Goal: Task Accomplishment & Management: Manage account settings

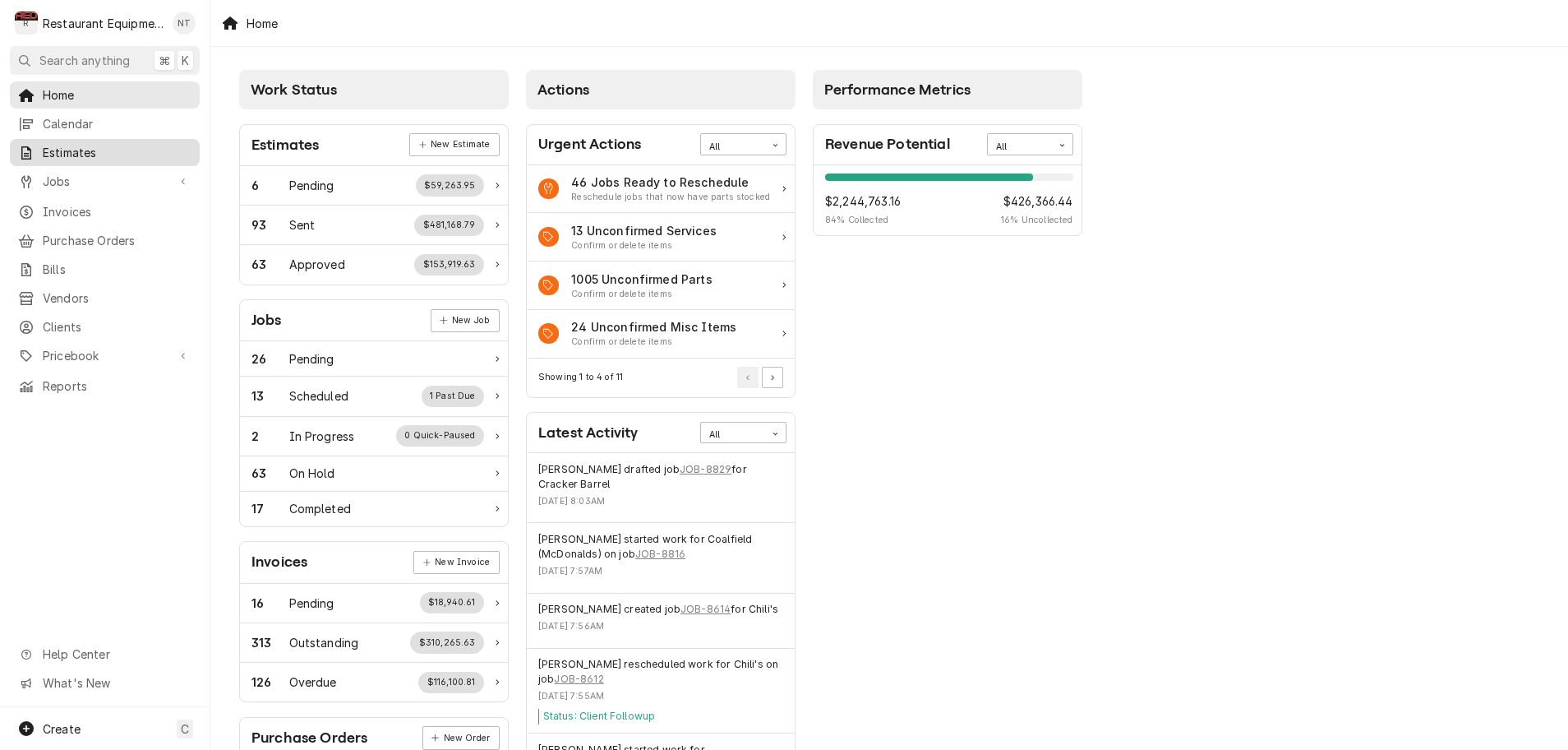
click at [113, 148] on span "Estimates" at bounding box center [117, 152] width 149 height 17
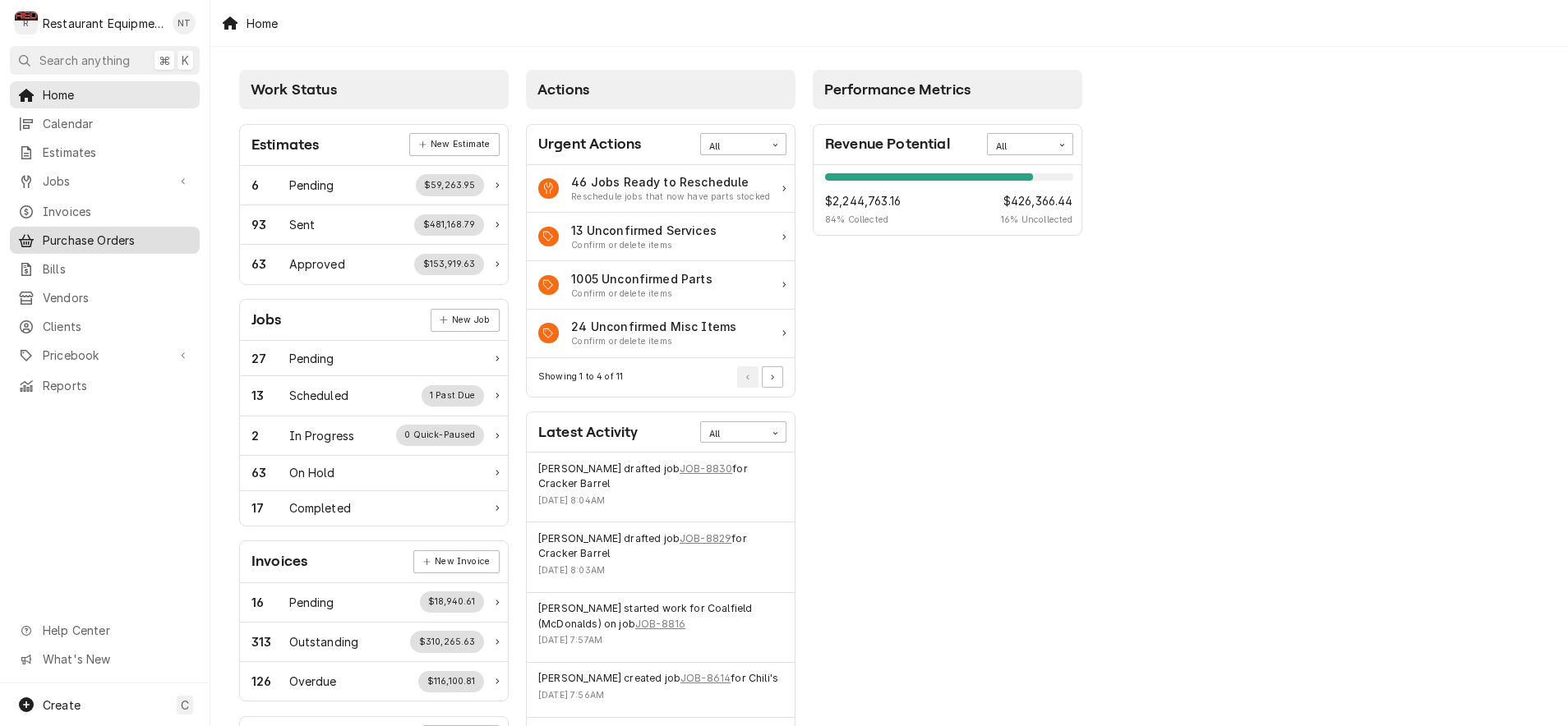
click at [104, 239] on span "Purchase Orders" at bounding box center [117, 240] width 149 height 17
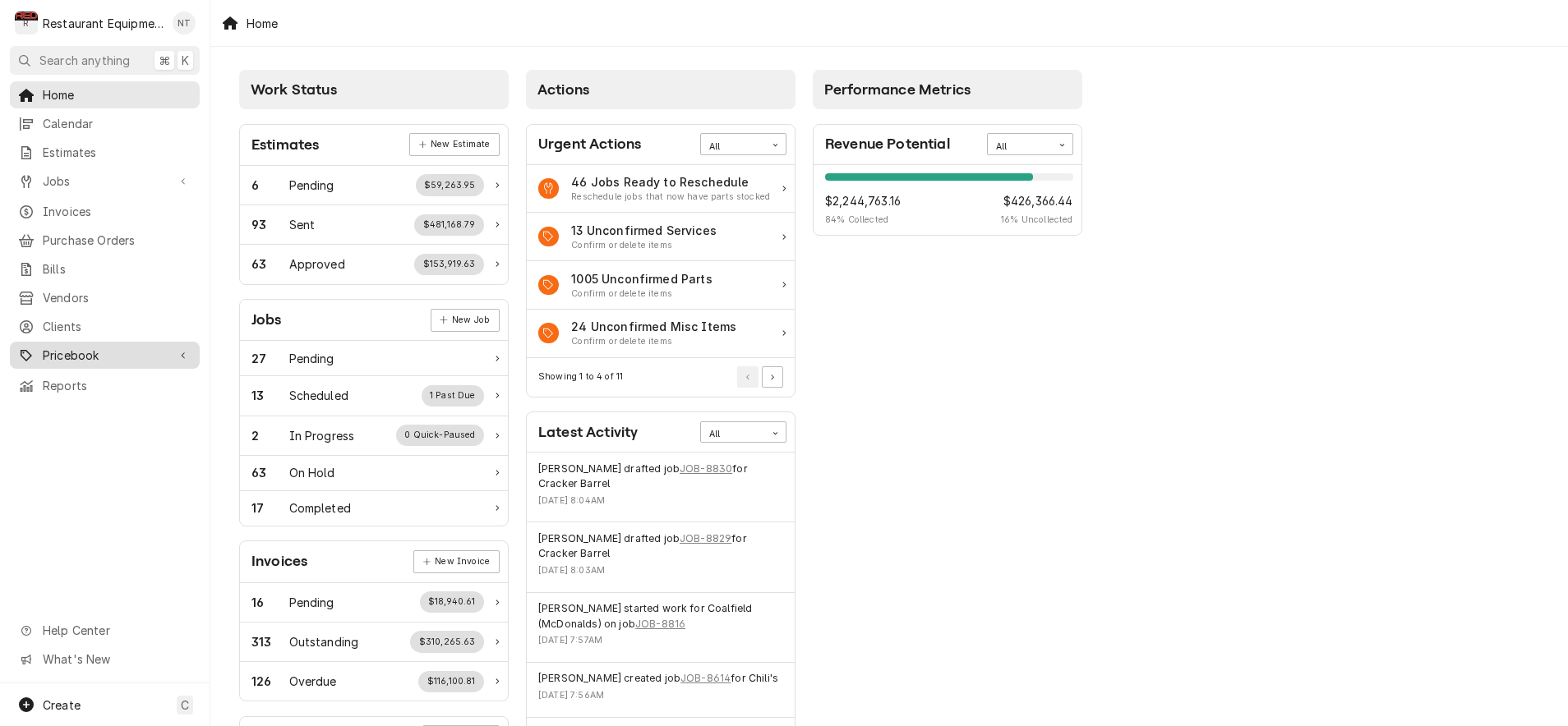
click at [138, 346] on span "Pricebook" at bounding box center [105, 355] width 124 height 17
click at [132, 352] on span "Pricebook" at bounding box center [105, 355] width 124 height 17
click at [31, 349] on icon "Dynamic Content Wrapper" at bounding box center [26, 356] width 12 height 13
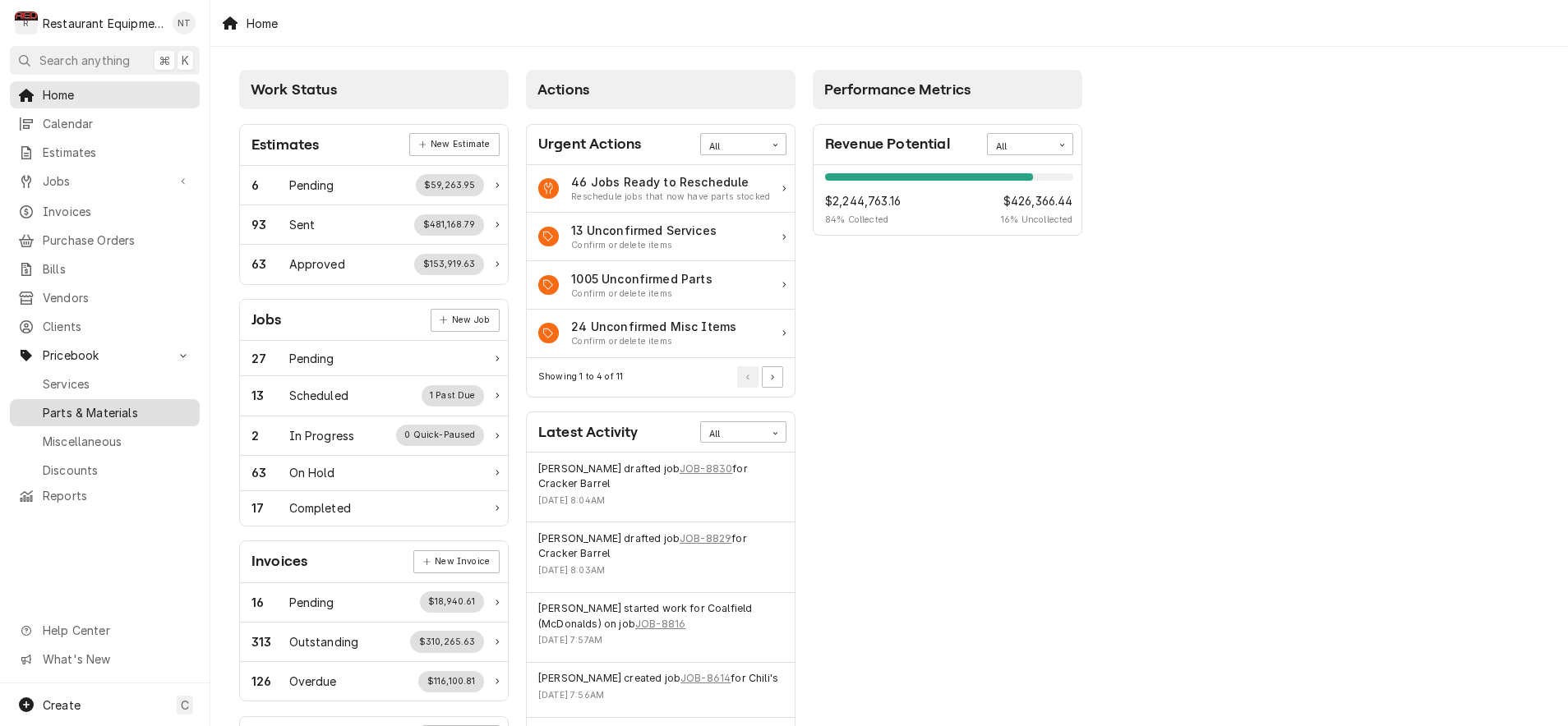
click at [88, 406] on span "Parts & Materials" at bounding box center [117, 413] width 149 height 17
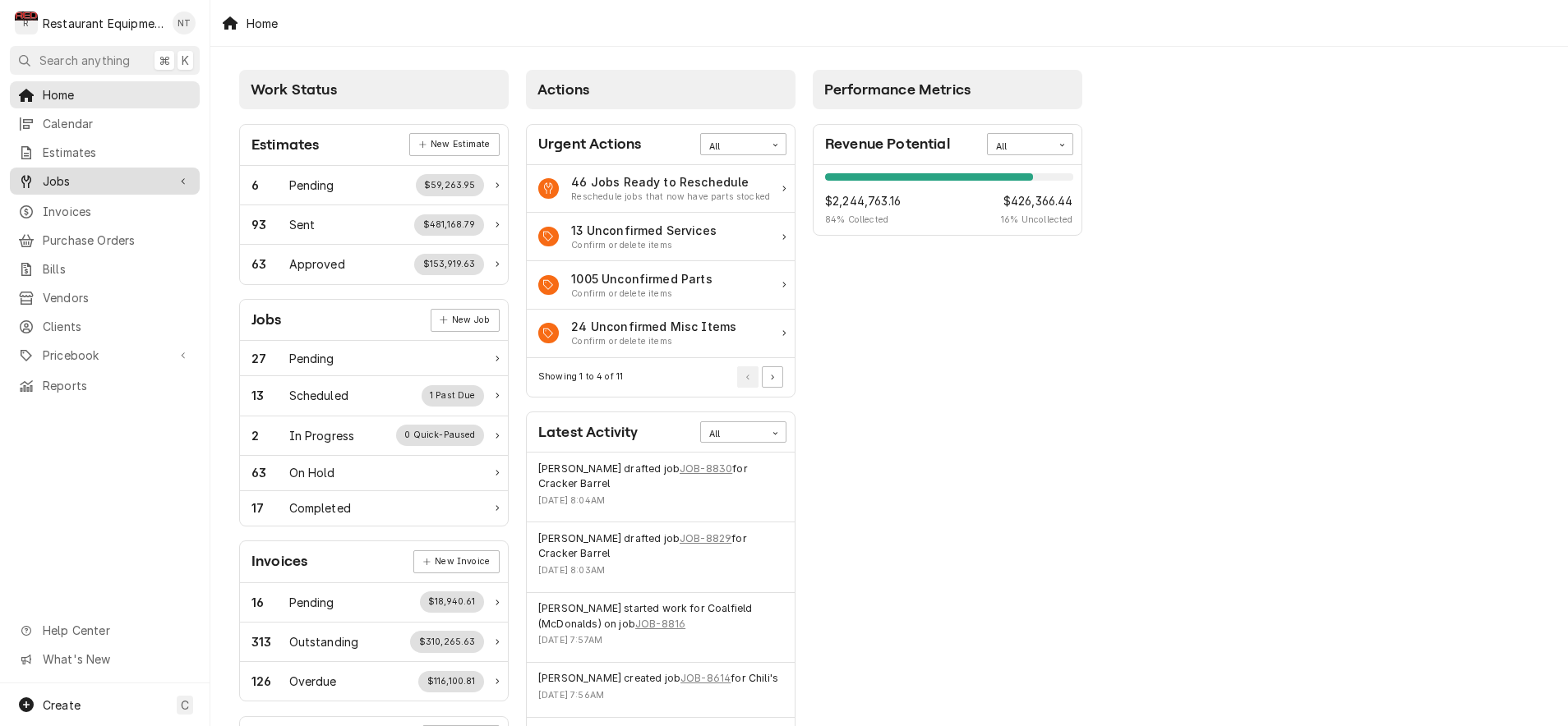
click at [80, 179] on span "Jobs" at bounding box center [105, 181] width 124 height 17
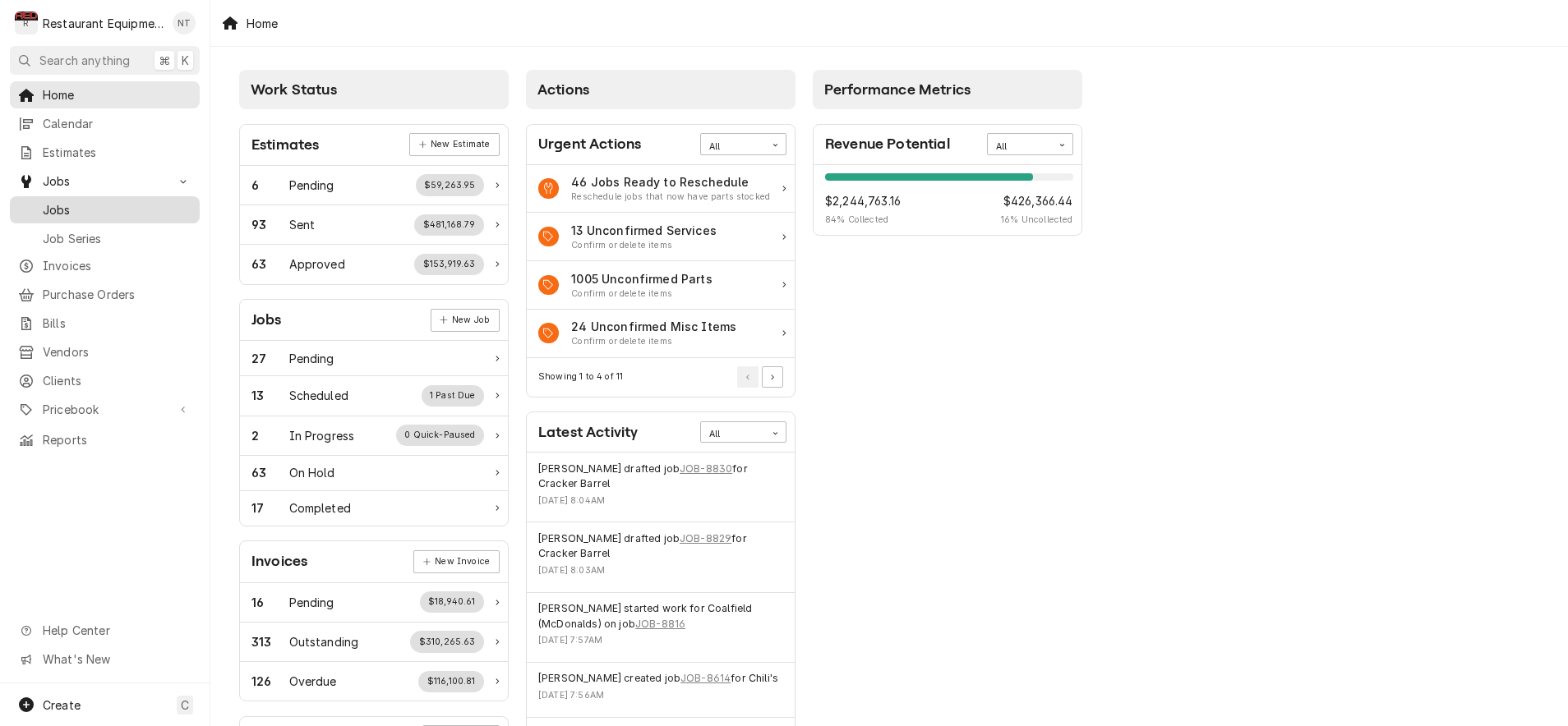
click at [74, 203] on span "Jobs" at bounding box center [117, 209] width 149 height 17
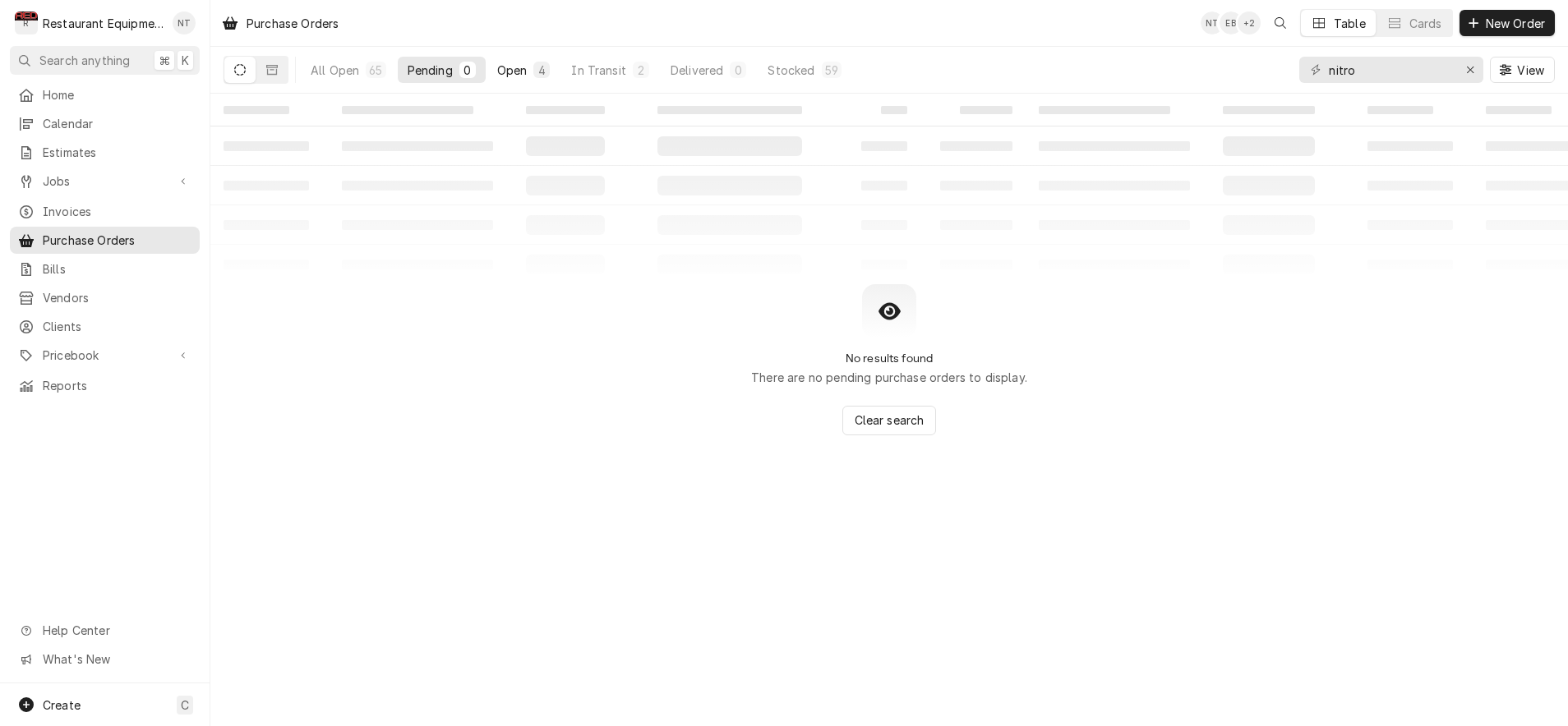
click at [531, 64] on button "Open 4" at bounding box center [524, 70] width 73 height 26
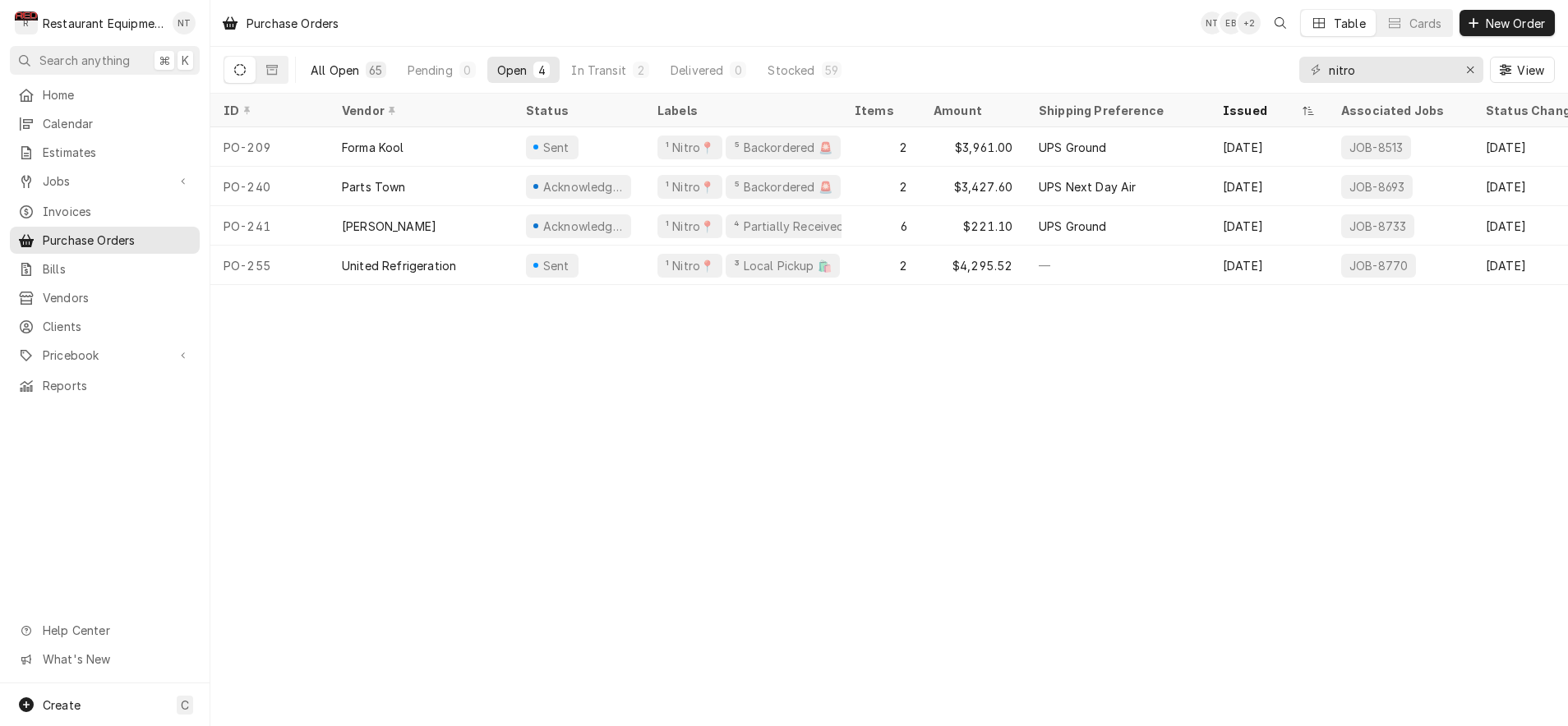
click at [367, 65] on div "65" at bounding box center [376, 69] width 20 height 17
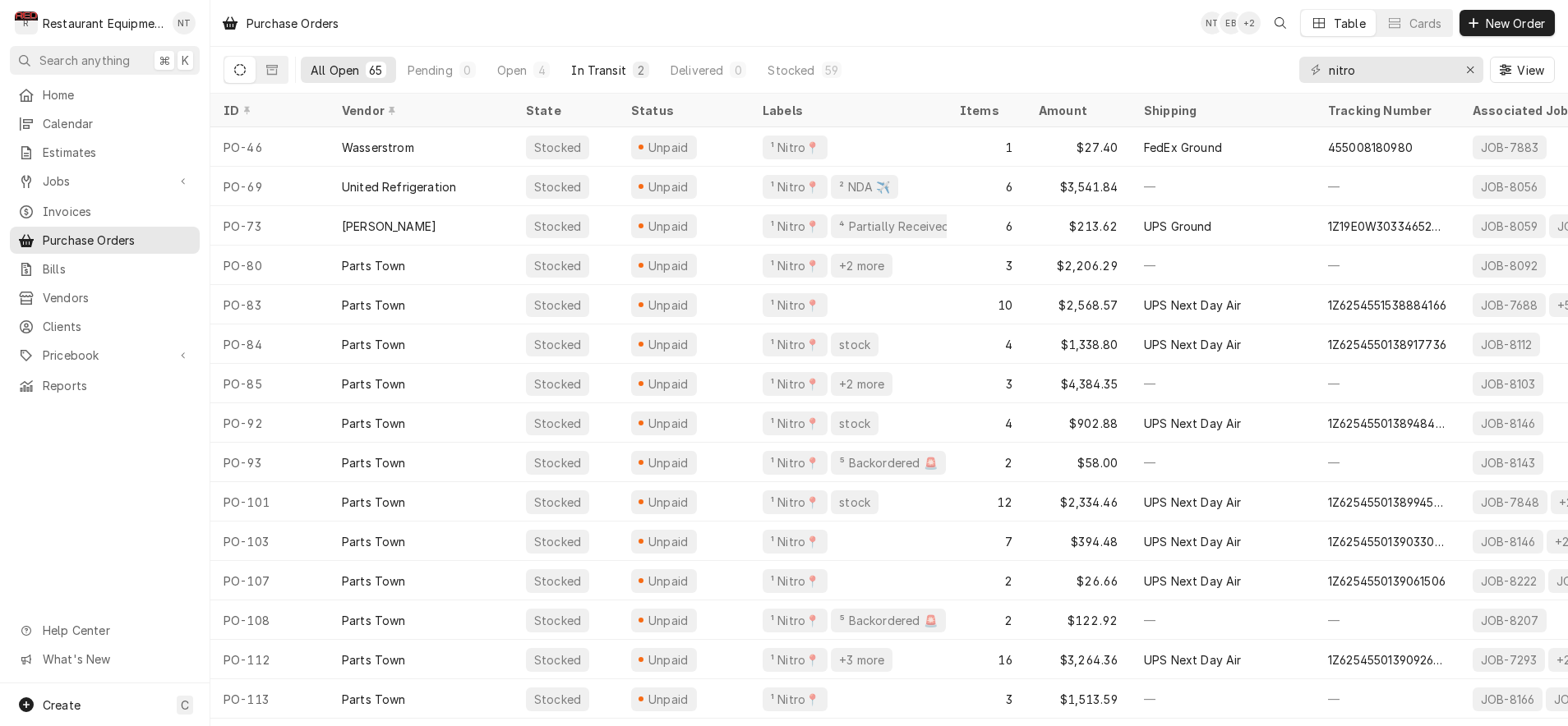
click at [627, 69] on button "In Transit 2" at bounding box center [610, 70] width 98 height 26
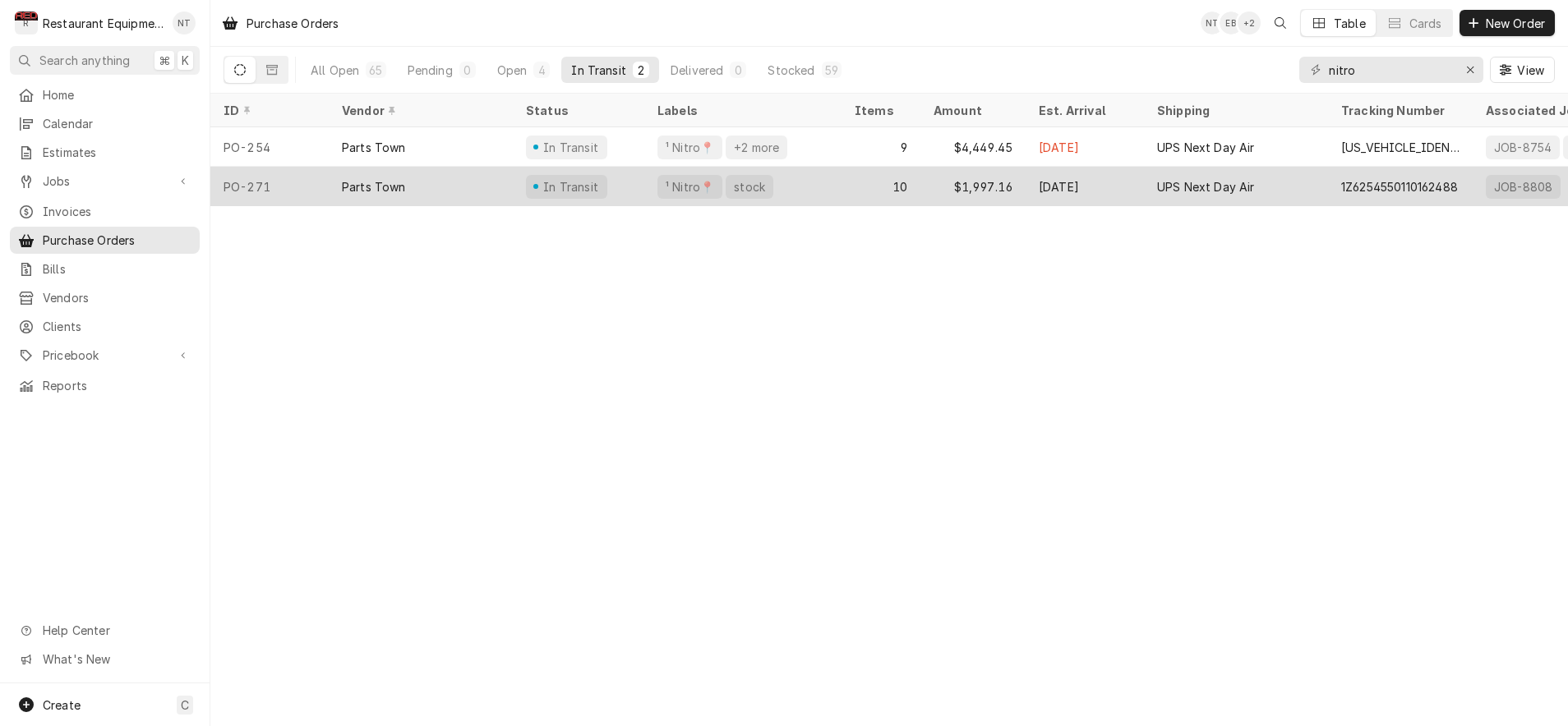
click at [885, 180] on div "10" at bounding box center [880, 187] width 79 height 40
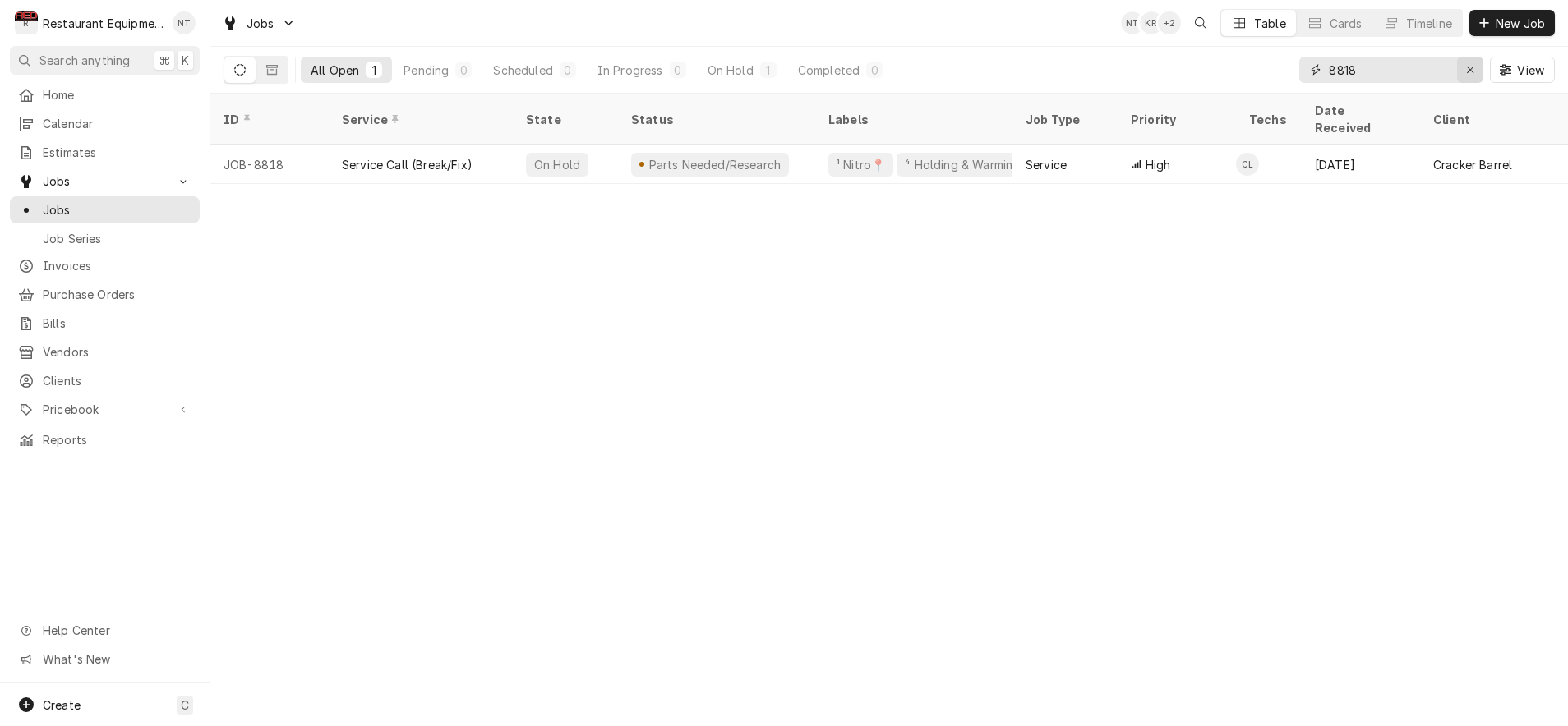
click at [1474, 72] on div "Erase input" at bounding box center [1470, 69] width 17 height 17
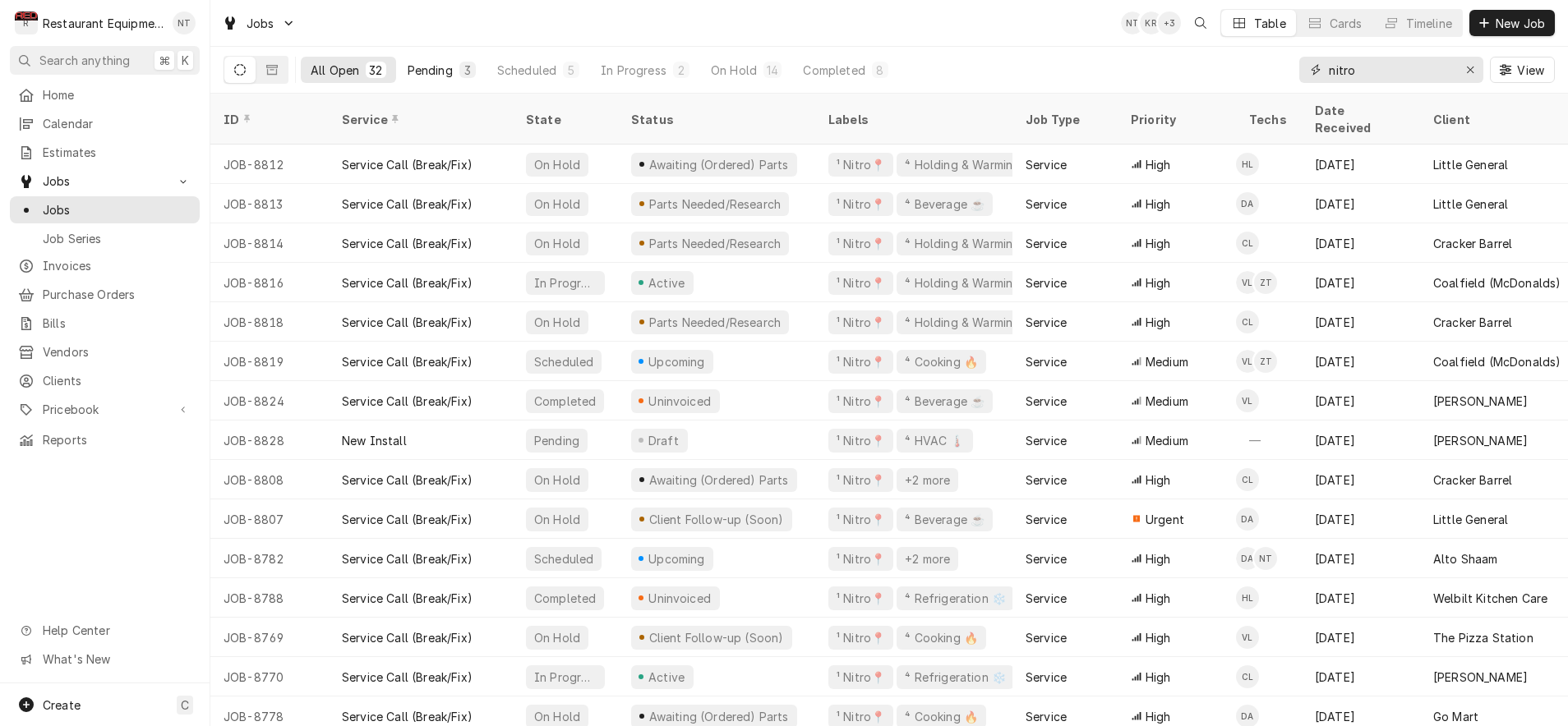
type input "nitro"
click at [431, 66] on div "Pending" at bounding box center [430, 69] width 46 height 17
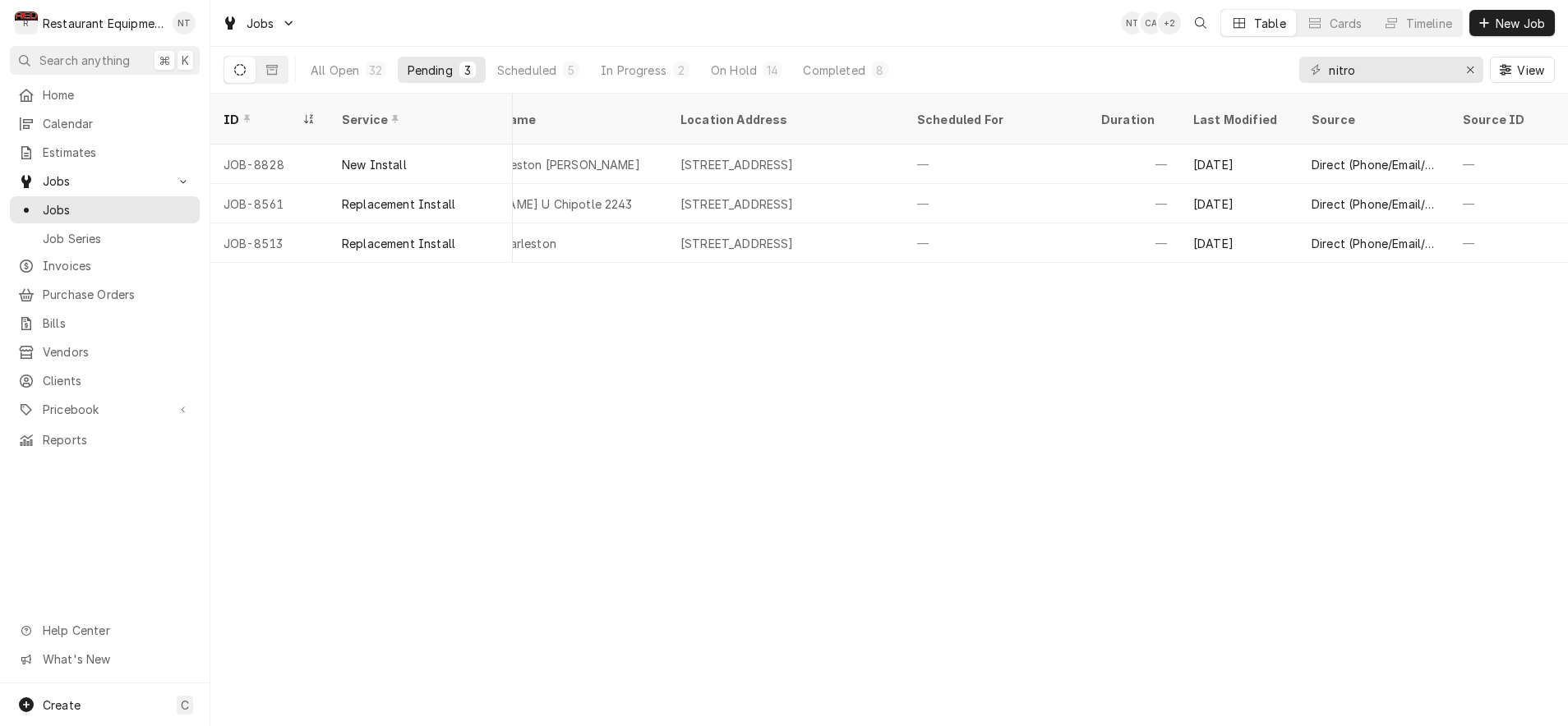
scroll to position [0, 1068]
click at [354, 70] on div "All Open" at bounding box center [334, 69] width 49 height 17
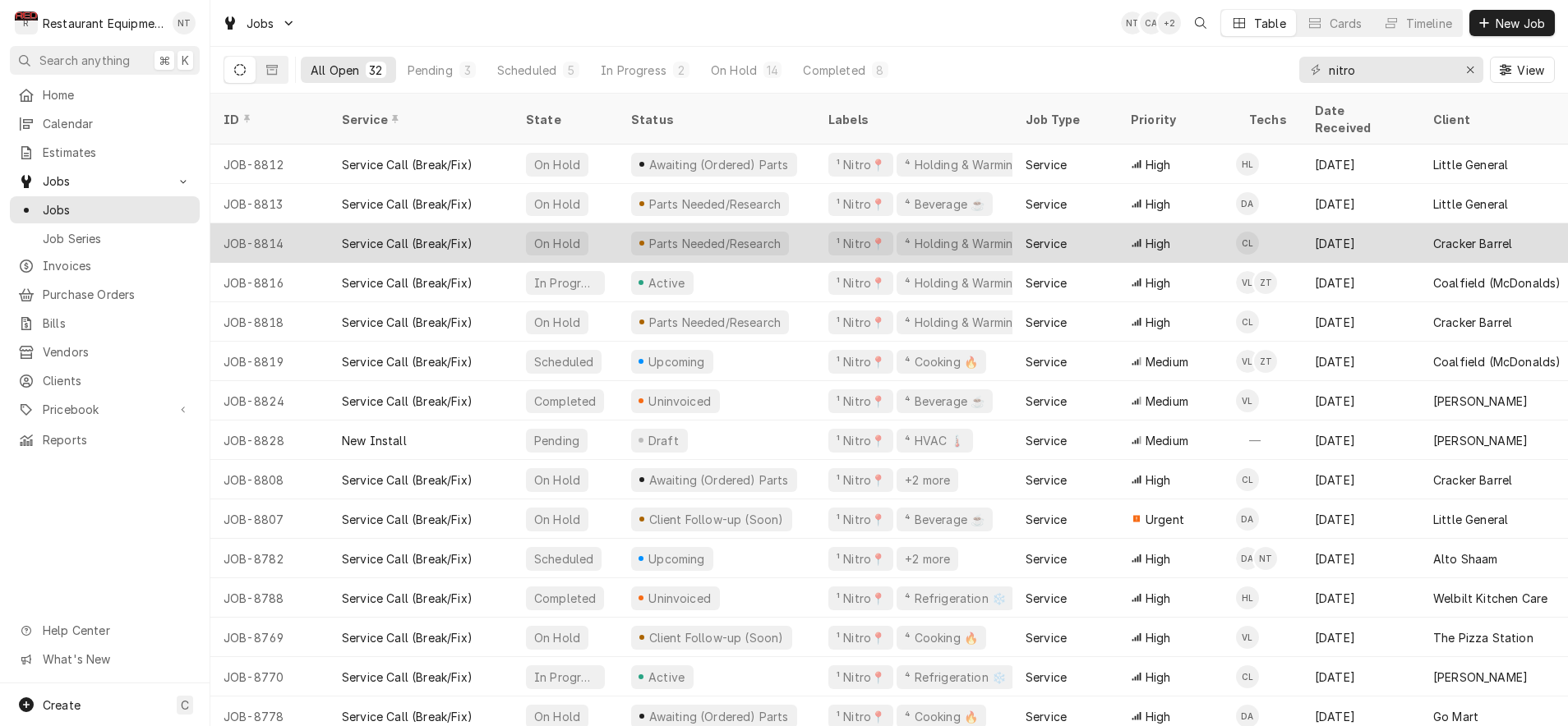
scroll to position [0, 0]
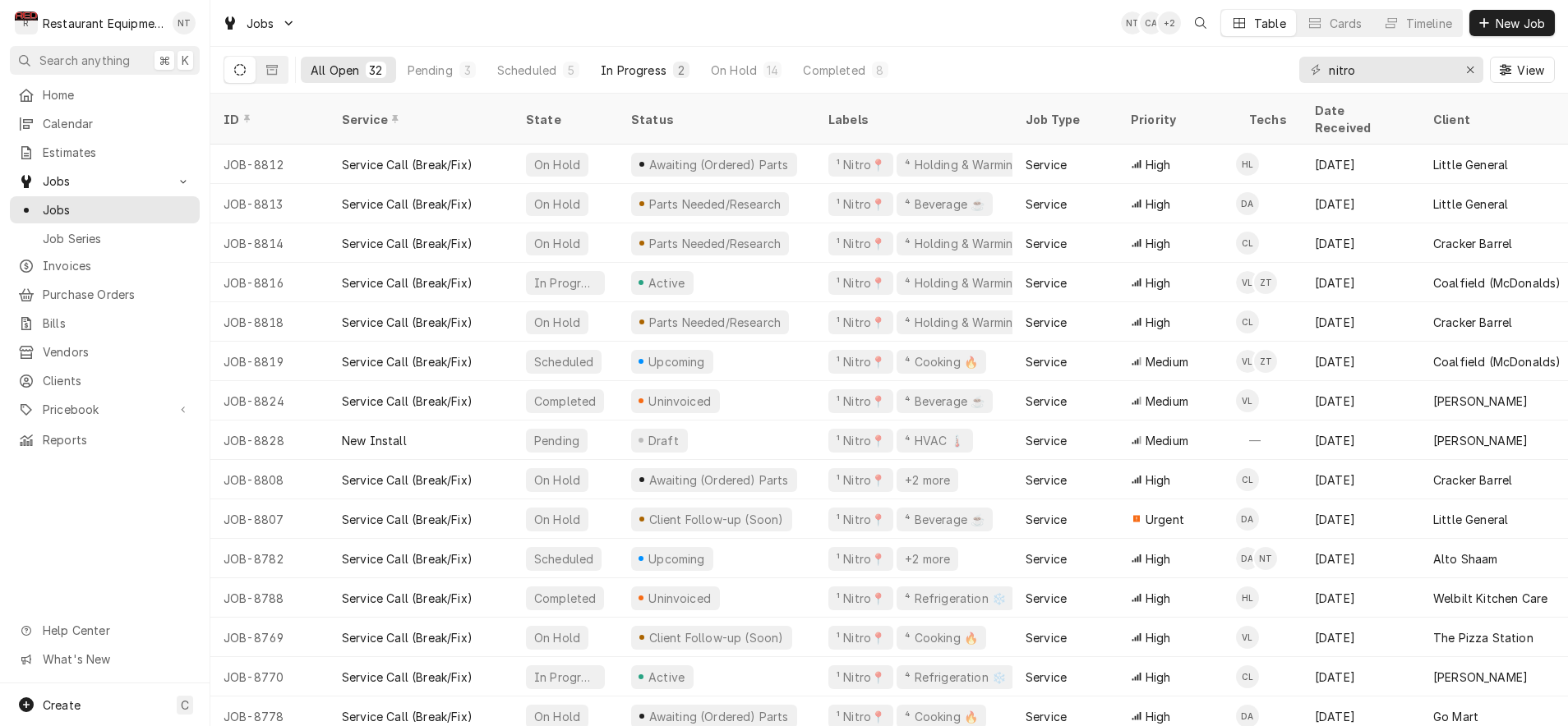
click at [637, 69] on div "In Progress" at bounding box center [633, 69] width 65 height 17
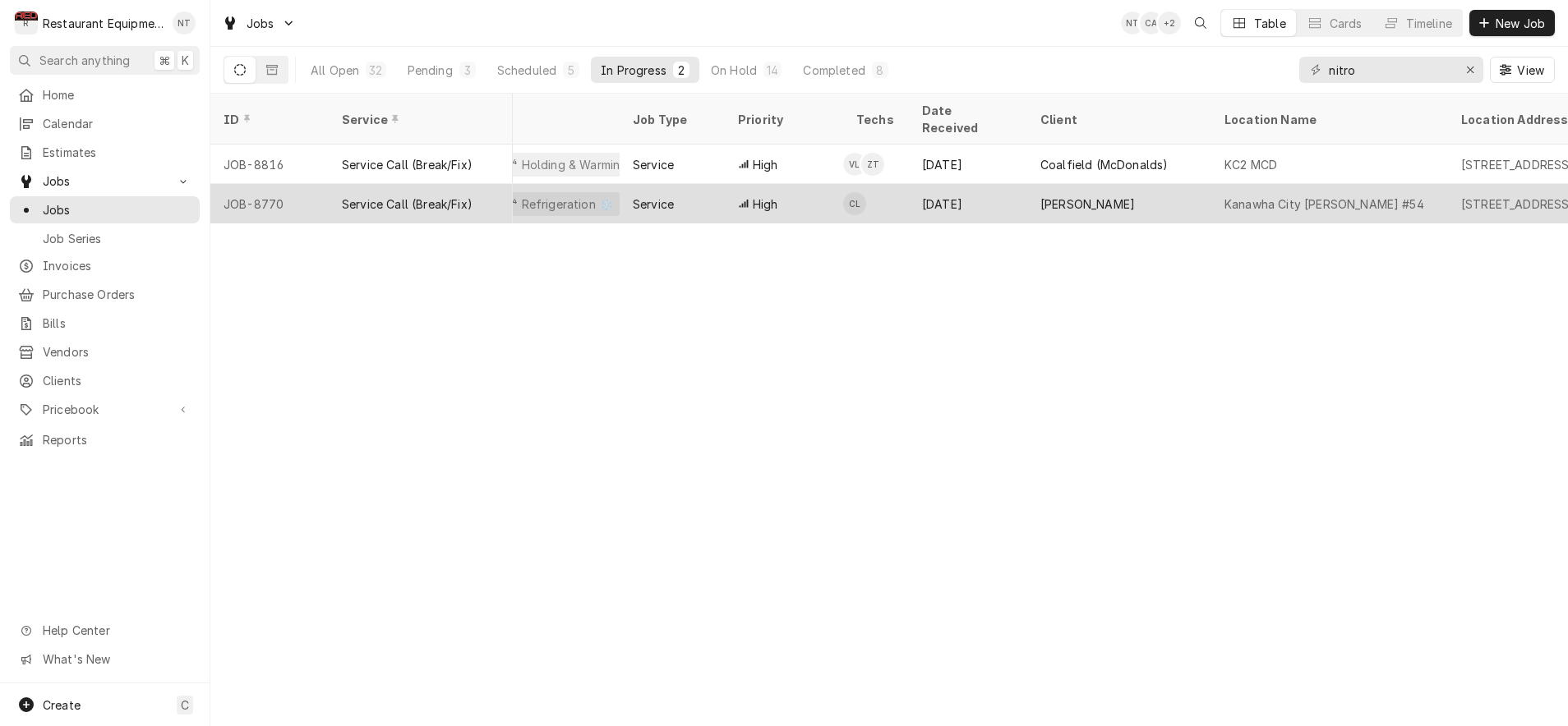
scroll to position [0, 300]
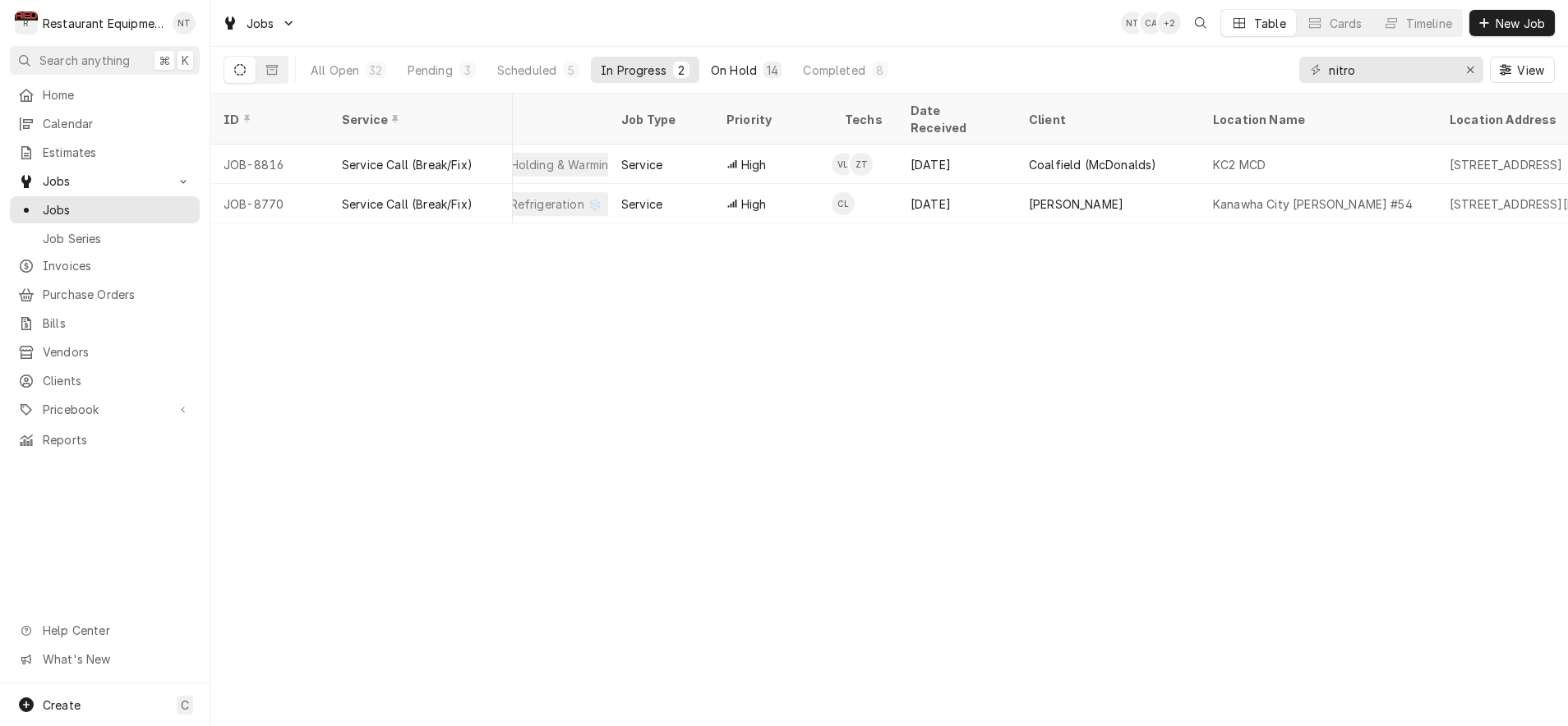
click at [751, 72] on div "On Hold" at bounding box center [734, 69] width 46 height 17
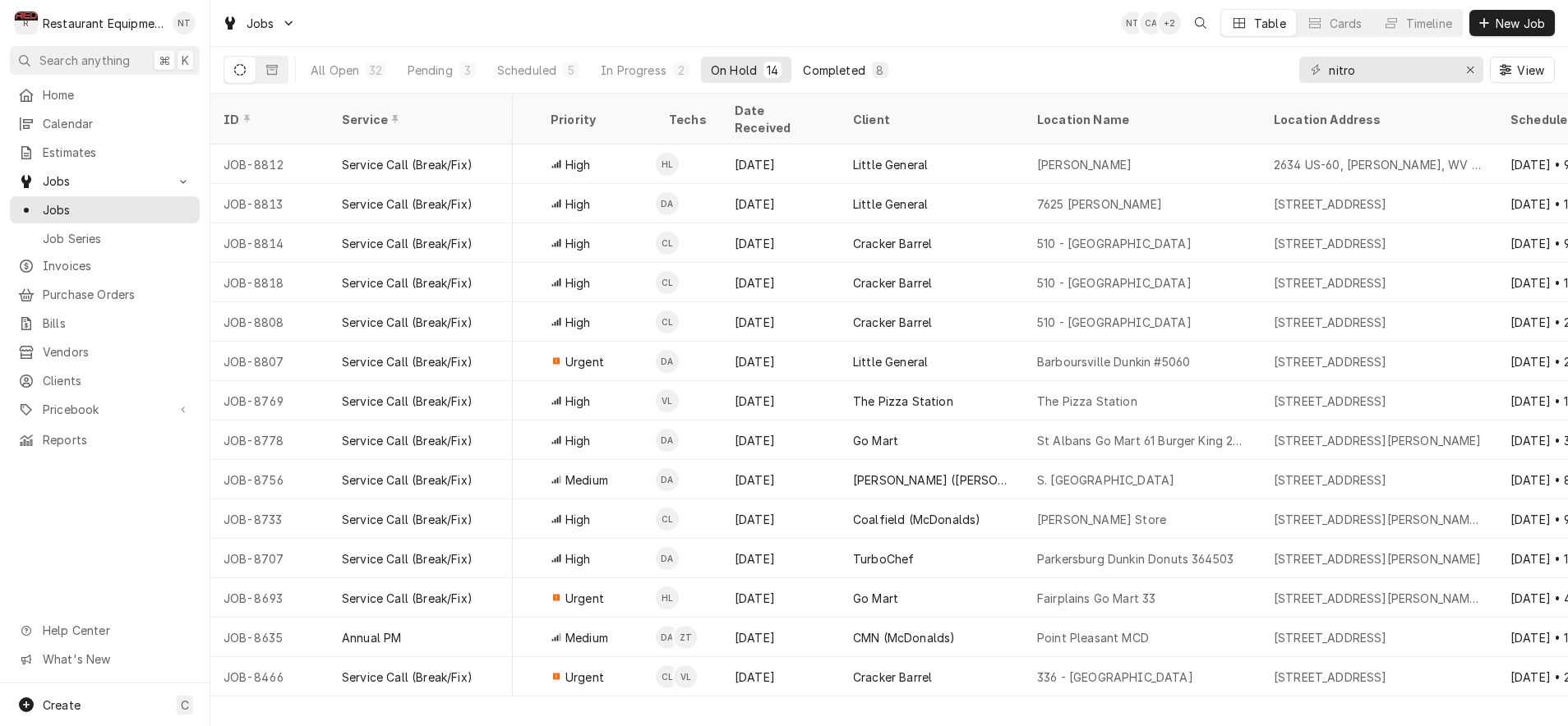
scroll to position [0, 1]
click at [854, 76] on div "Completed" at bounding box center [833, 69] width 61 height 17
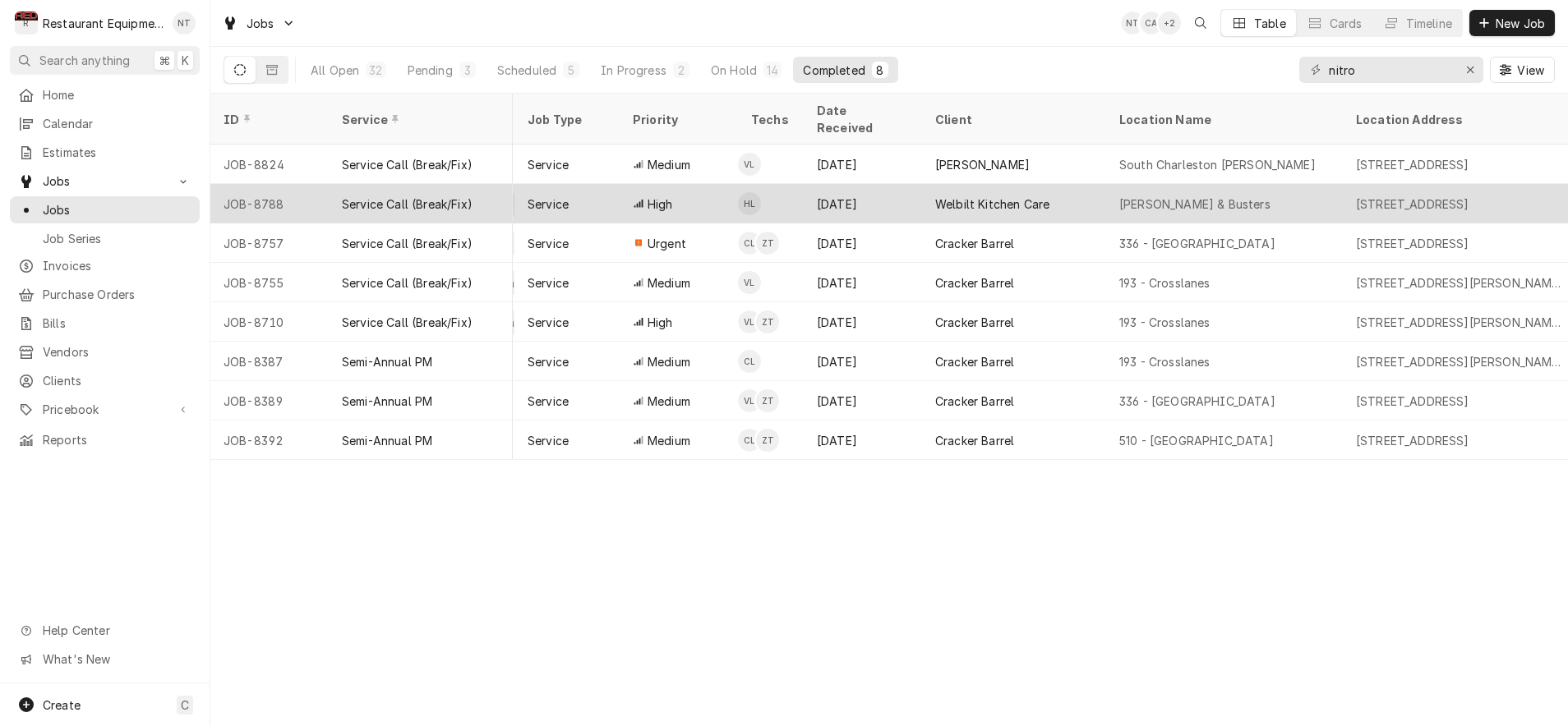
scroll to position [0, 403]
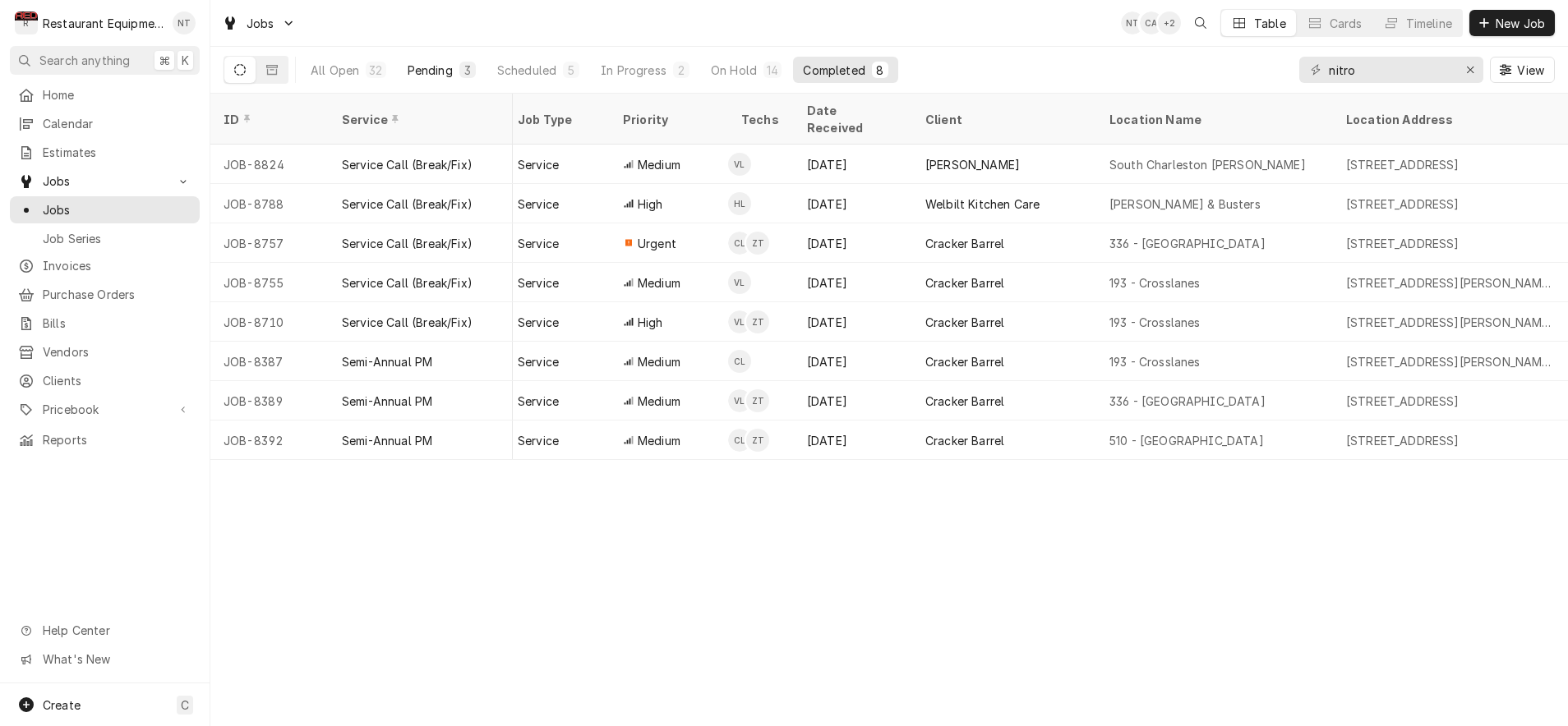
click at [449, 71] on div "Pending" at bounding box center [430, 69] width 46 height 17
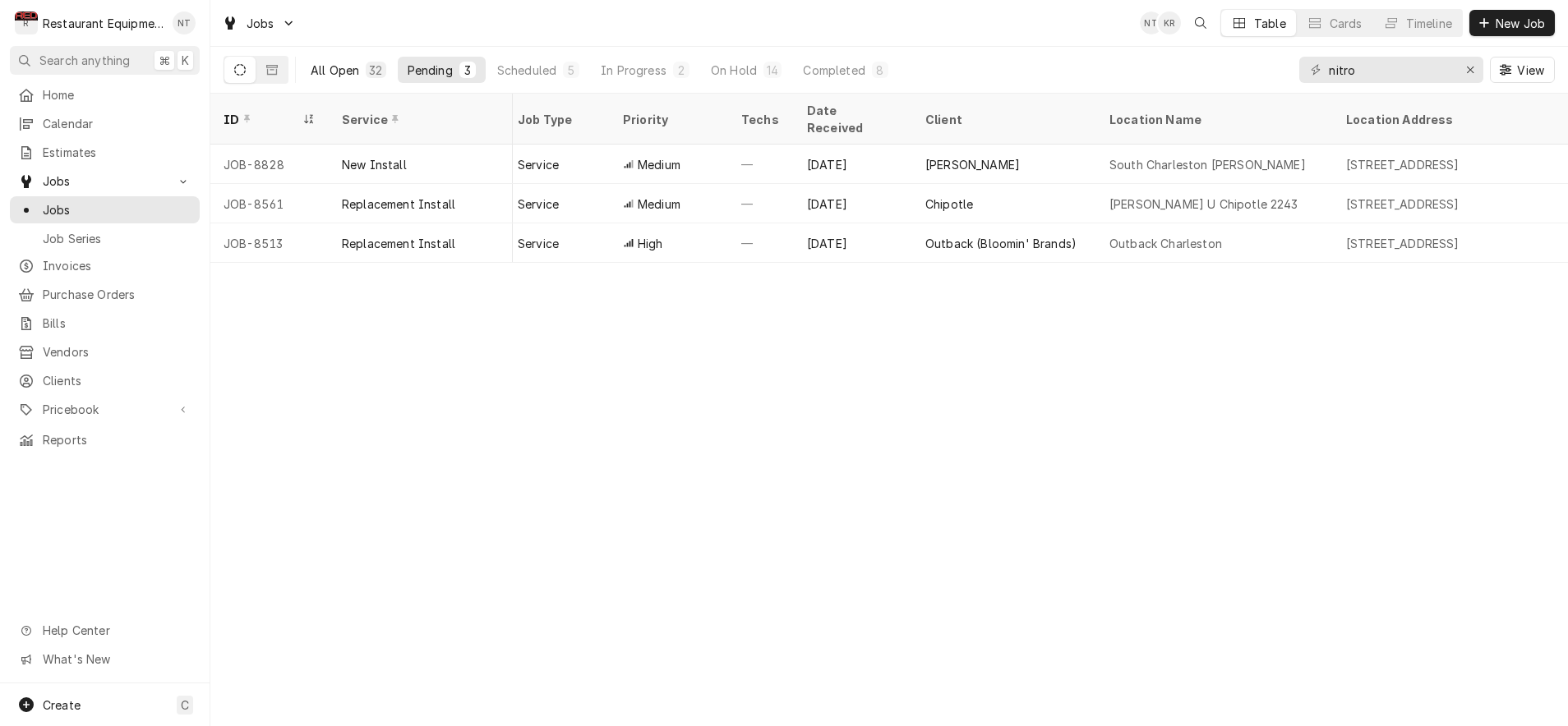
click at [365, 67] on button "All Open 32" at bounding box center [348, 70] width 95 height 26
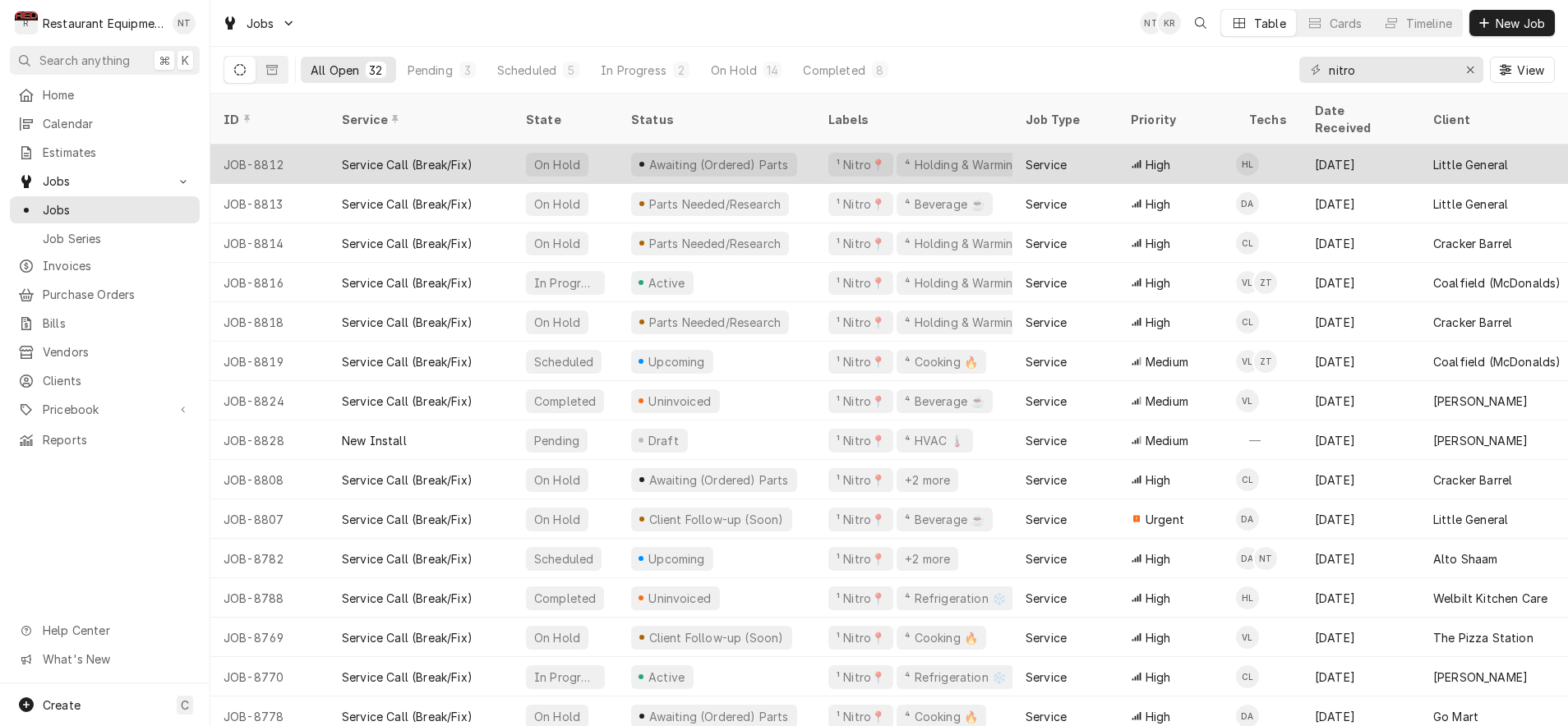
scroll to position [0, 0]
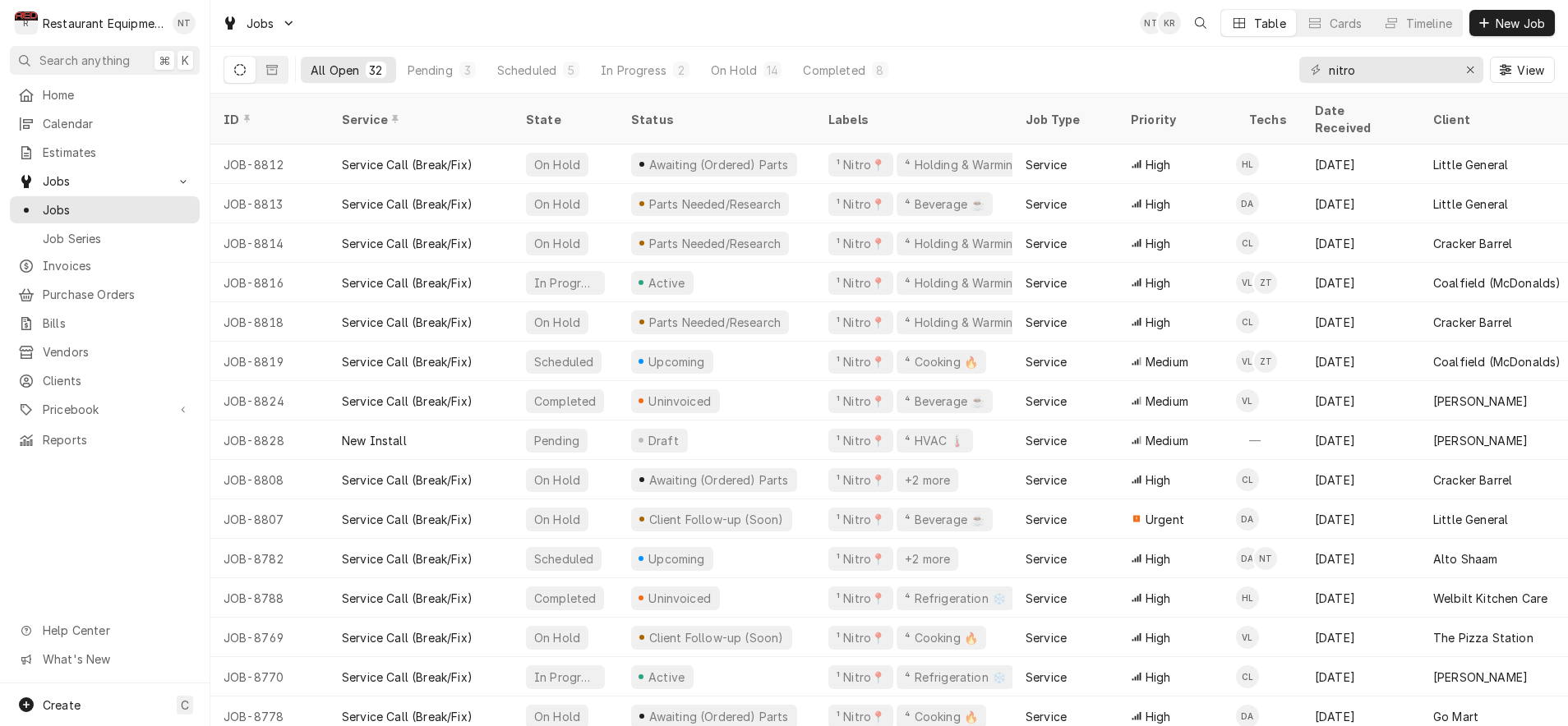
click at [255, 112] on div "ID" at bounding box center [267, 119] width 89 height 17
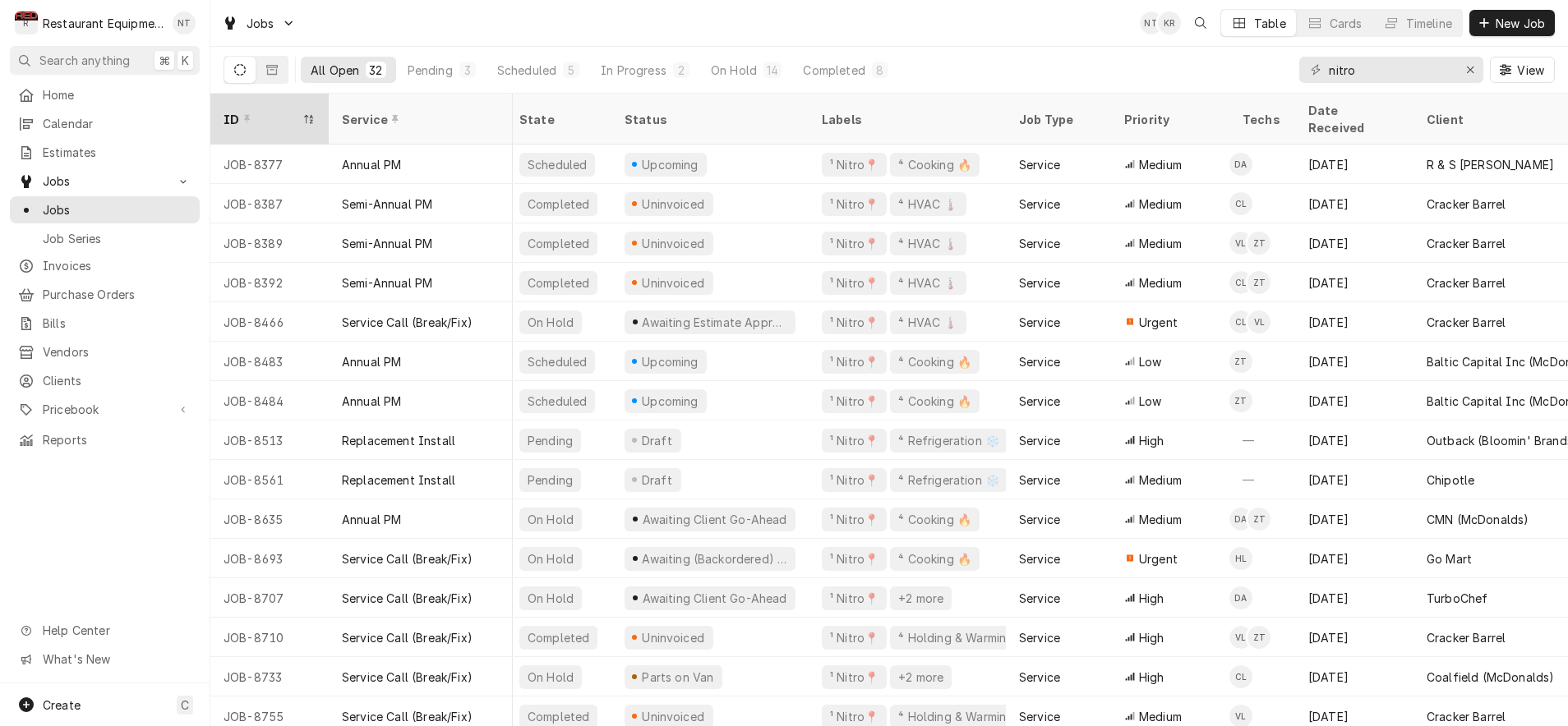
scroll to position [0, 8]
click at [287, 112] on div "ID" at bounding box center [261, 119] width 75 height 17
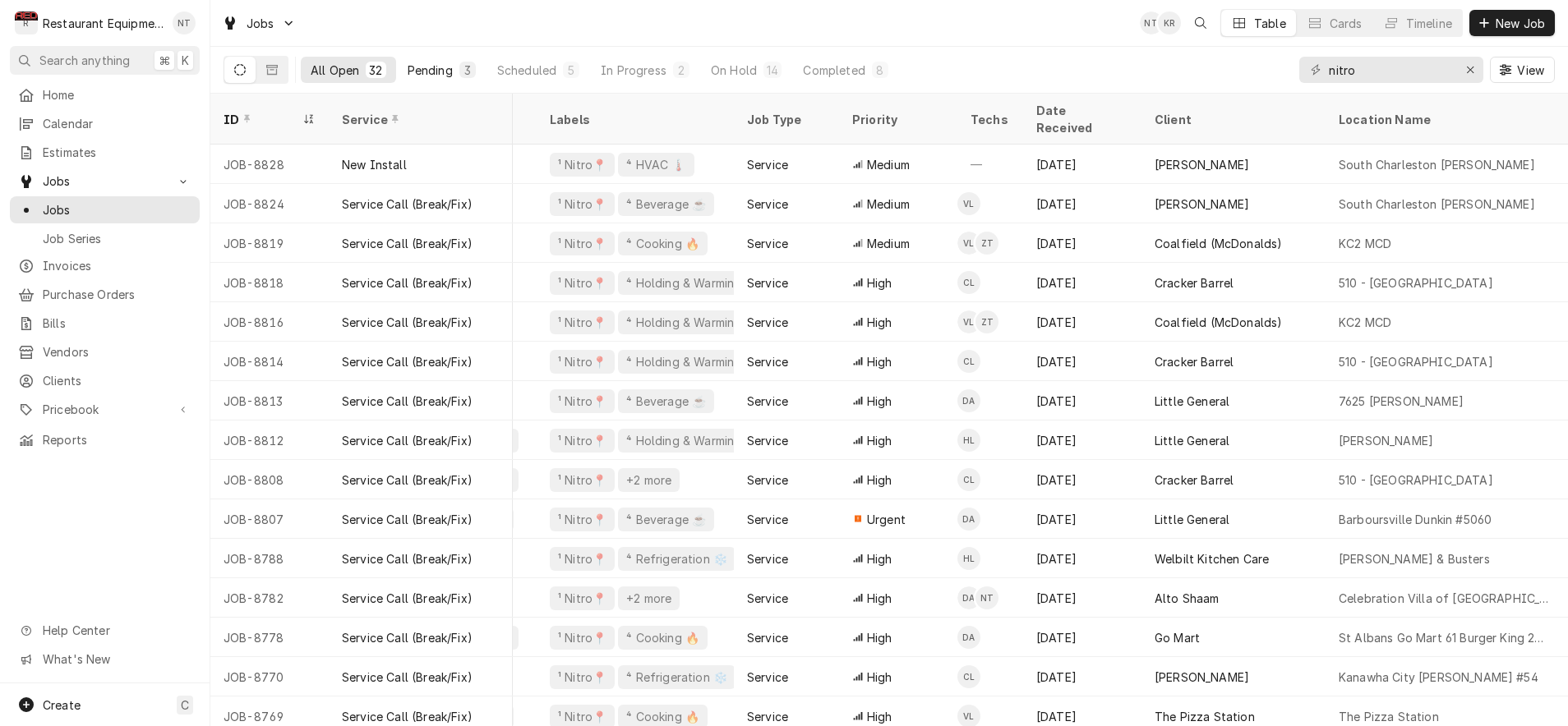
scroll to position [0, 281]
click at [464, 71] on div "3" at bounding box center [468, 69] width 10 height 17
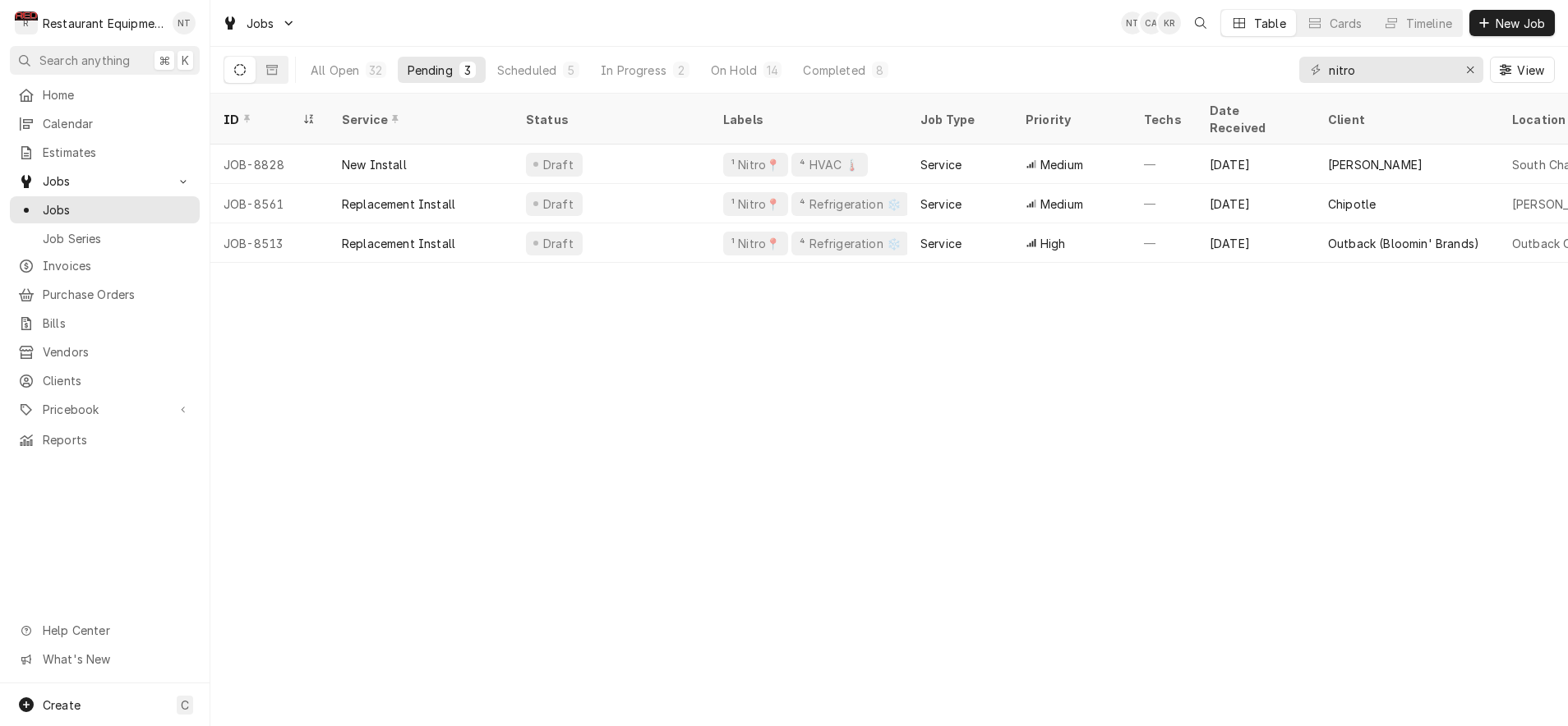
scroll to position [0, 0]
click at [338, 79] on button "All Open 32" at bounding box center [348, 70] width 95 height 26
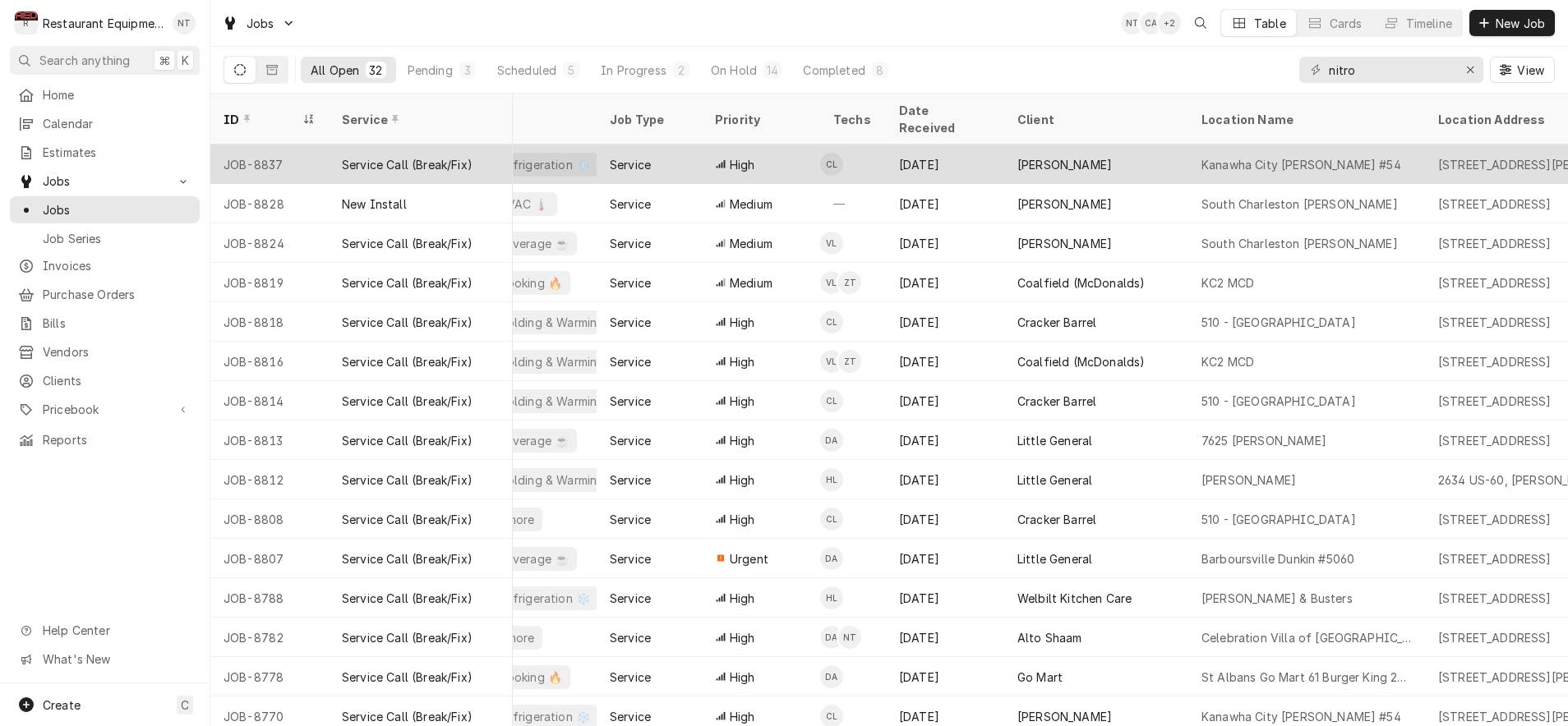
scroll to position [0, 419]
click at [1100, 151] on div "Bob Evans" at bounding box center [1094, 165] width 184 height 40
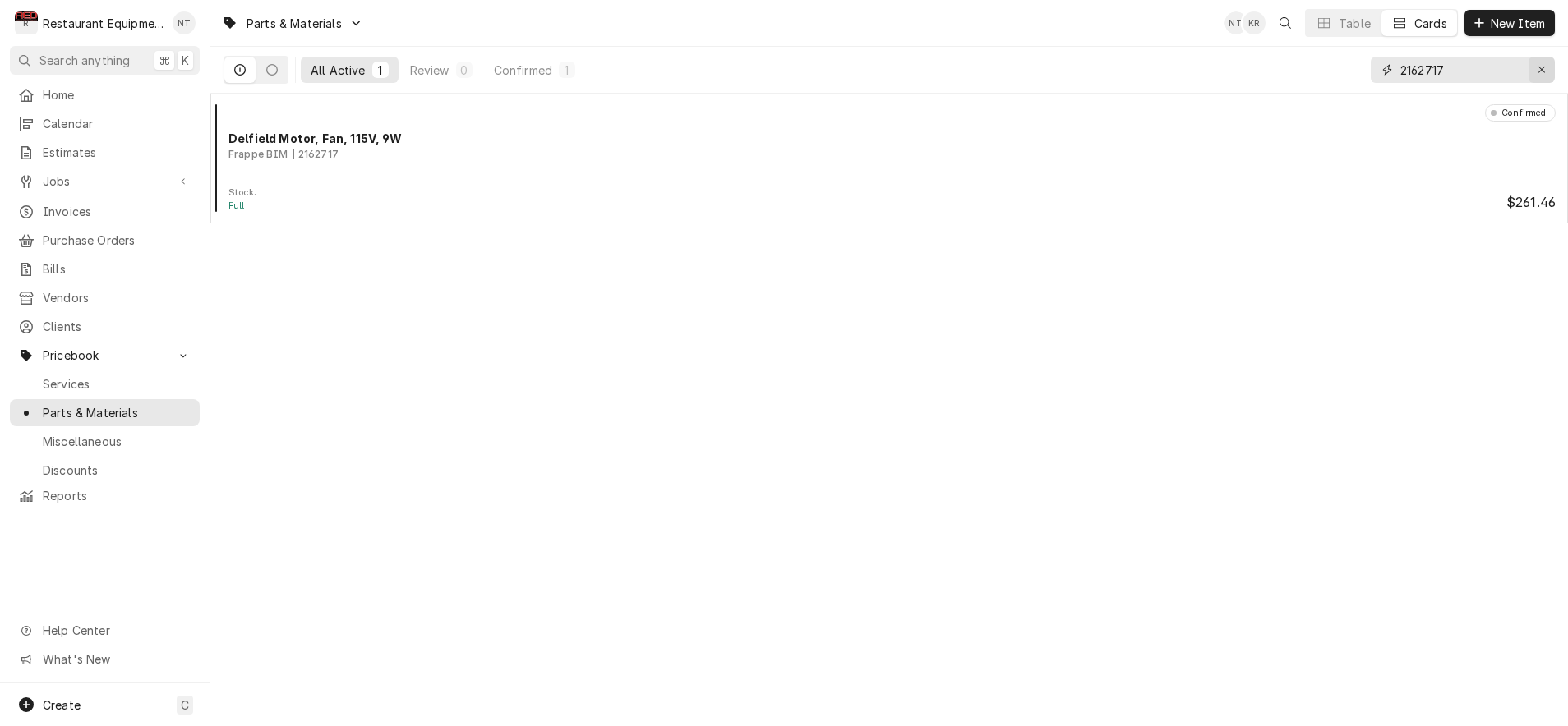
click at [1538, 65] on icon "Erase input" at bounding box center [1542, 69] width 9 height 12
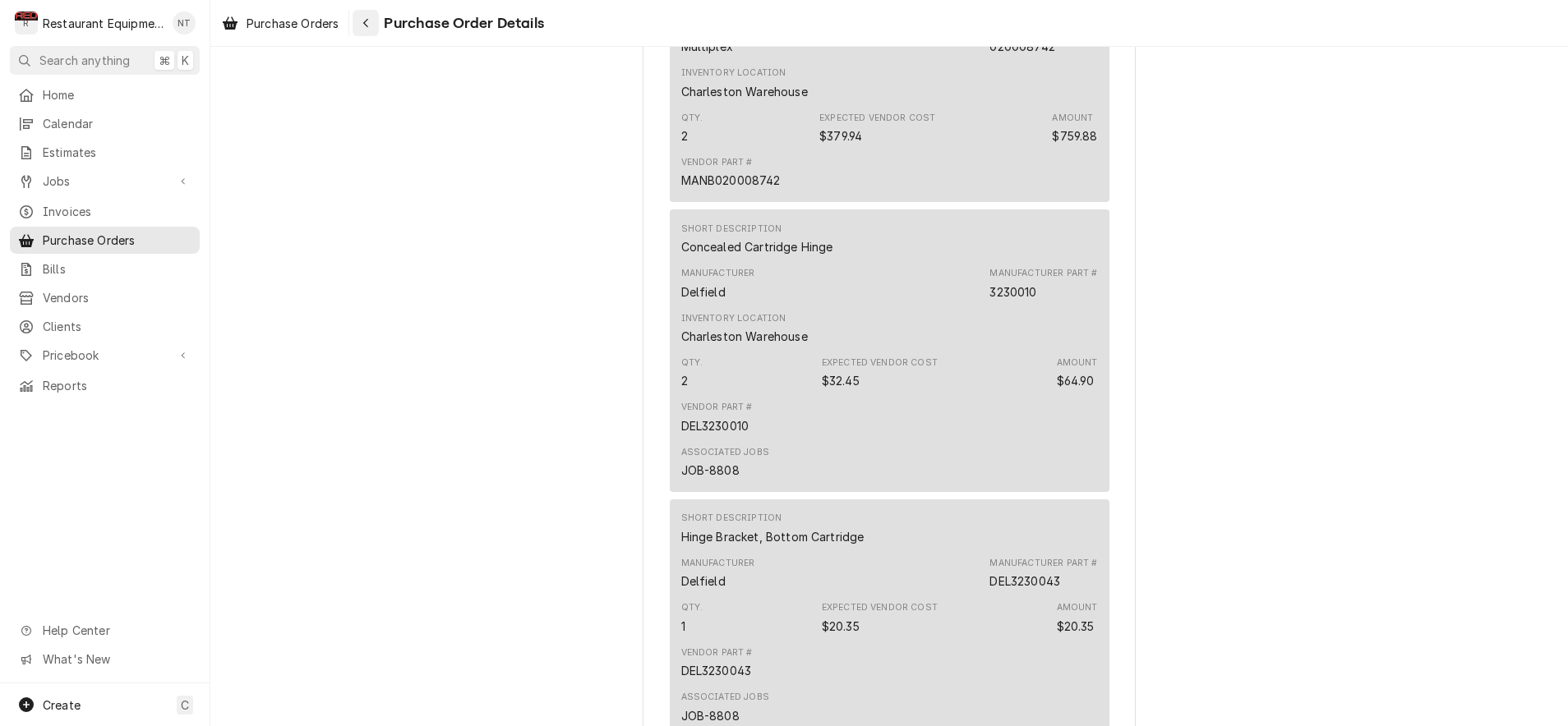
scroll to position [1232, 0]
click at [372, 21] on div "Navigate back" at bounding box center [366, 23] width 17 height 17
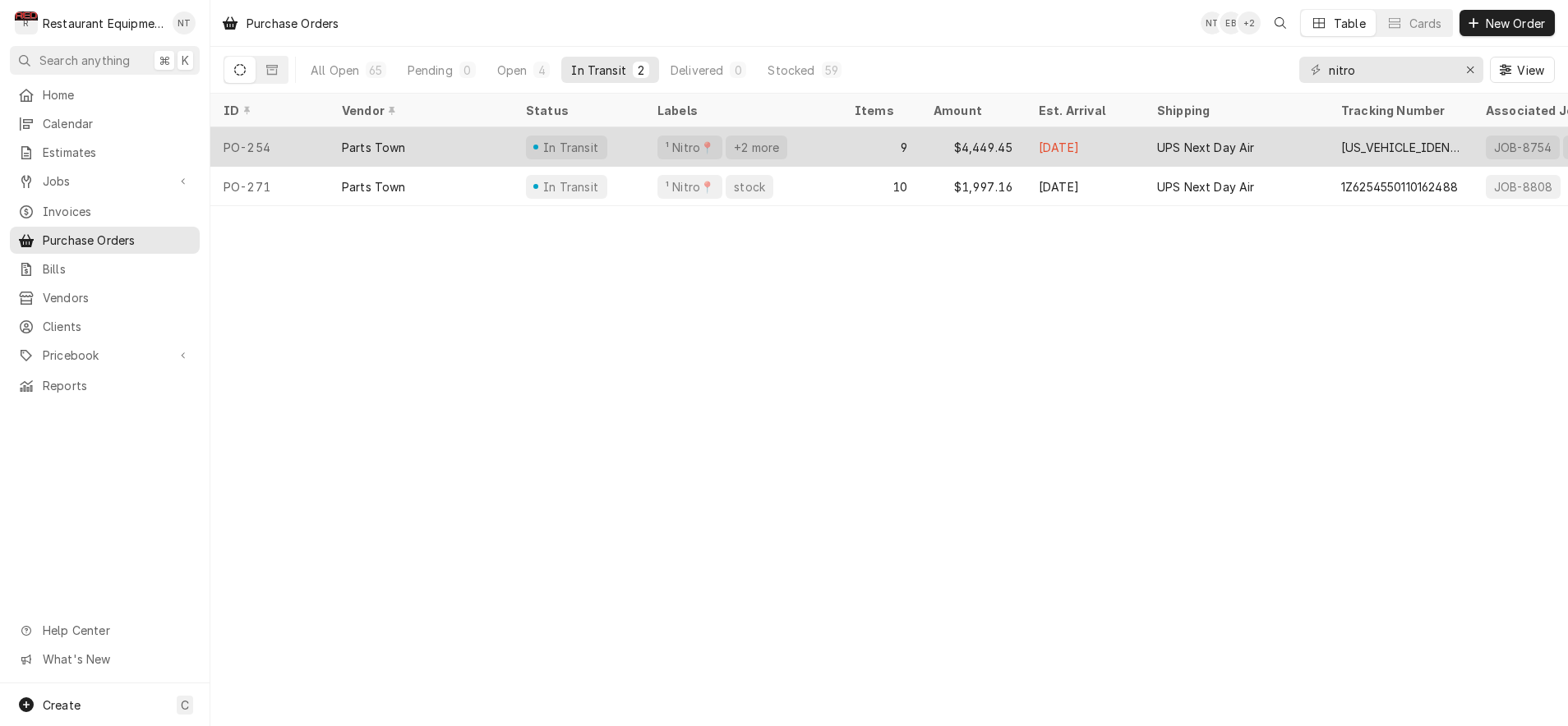
click at [643, 141] on div "In Transit" at bounding box center [578, 147] width 132 height 40
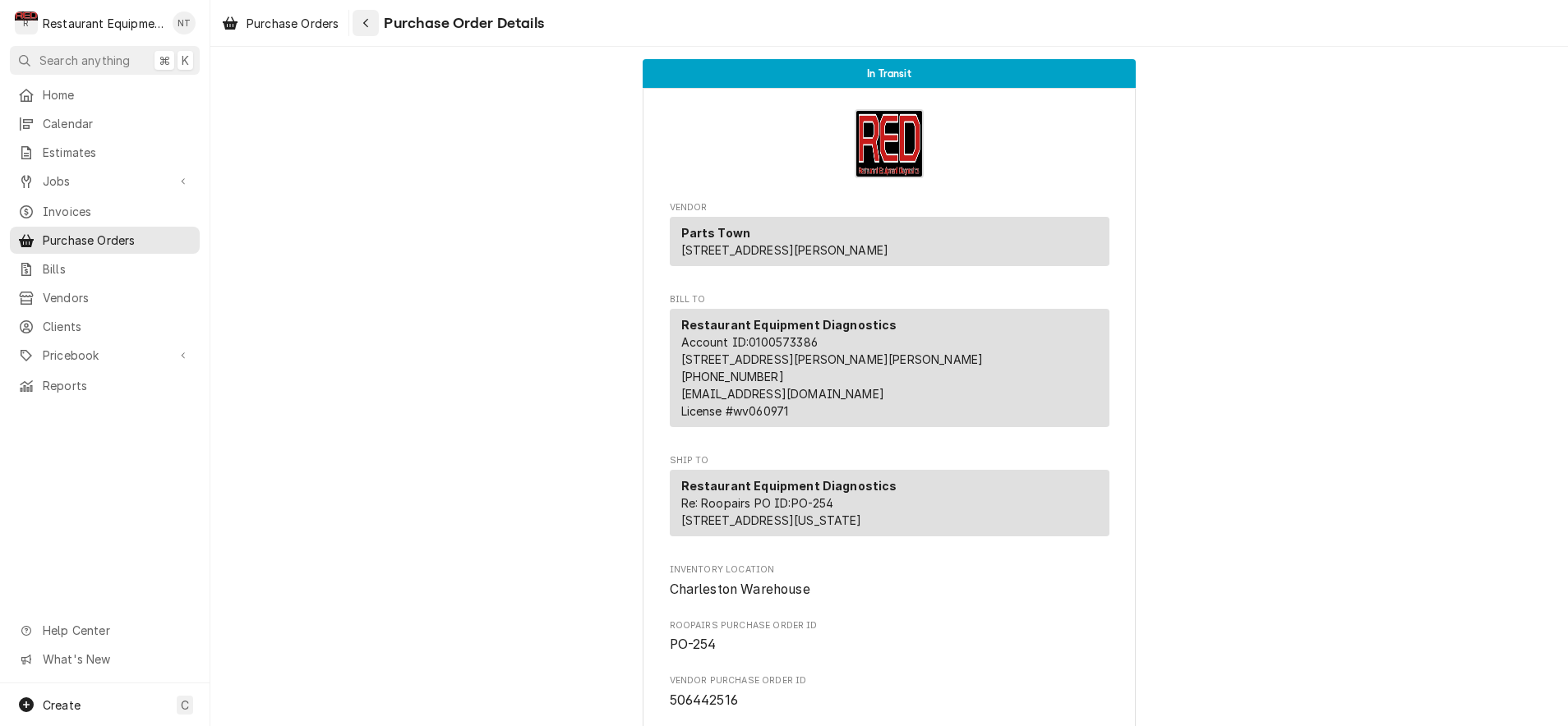
click at [368, 20] on icon "Navigate back" at bounding box center [366, 23] width 5 height 9
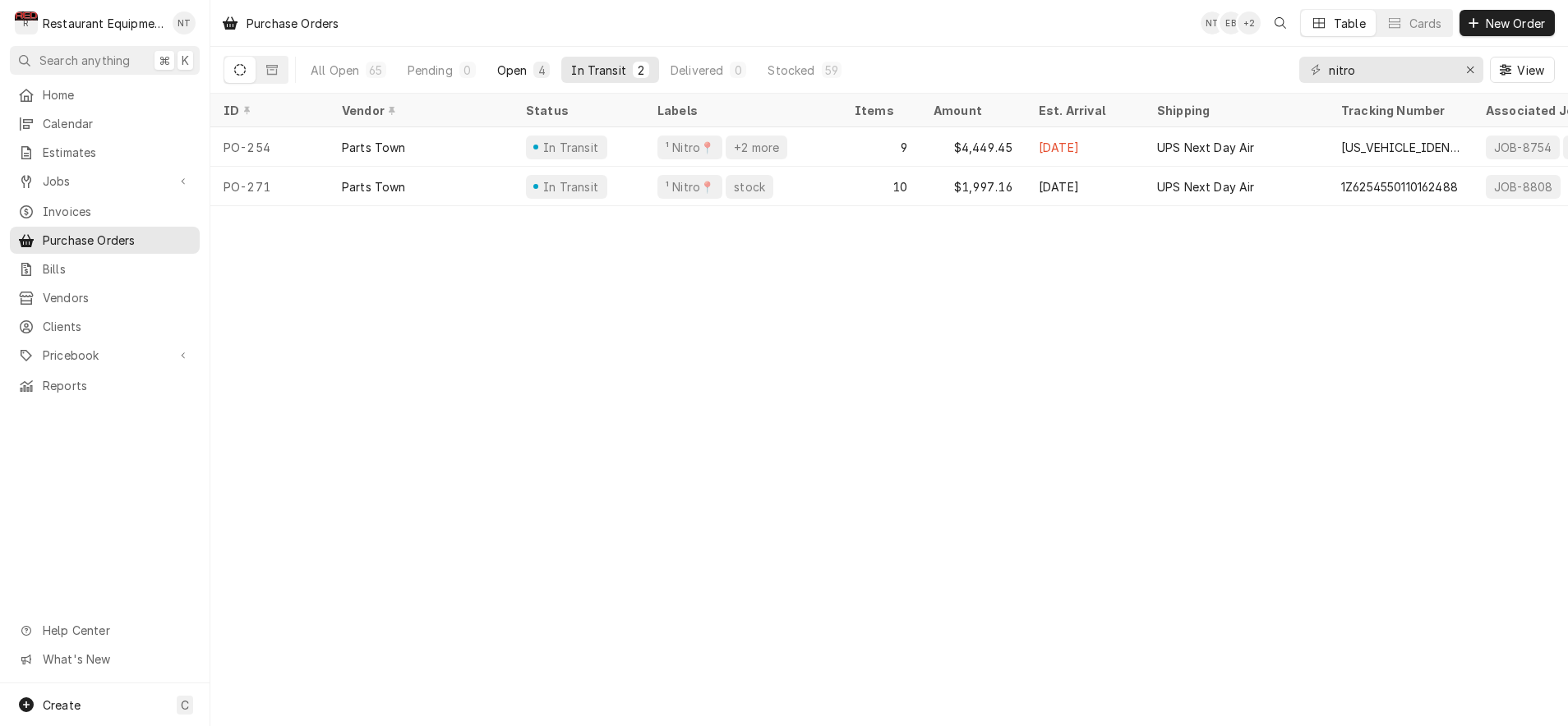
click at [538, 75] on div "4" at bounding box center [542, 69] width 10 height 17
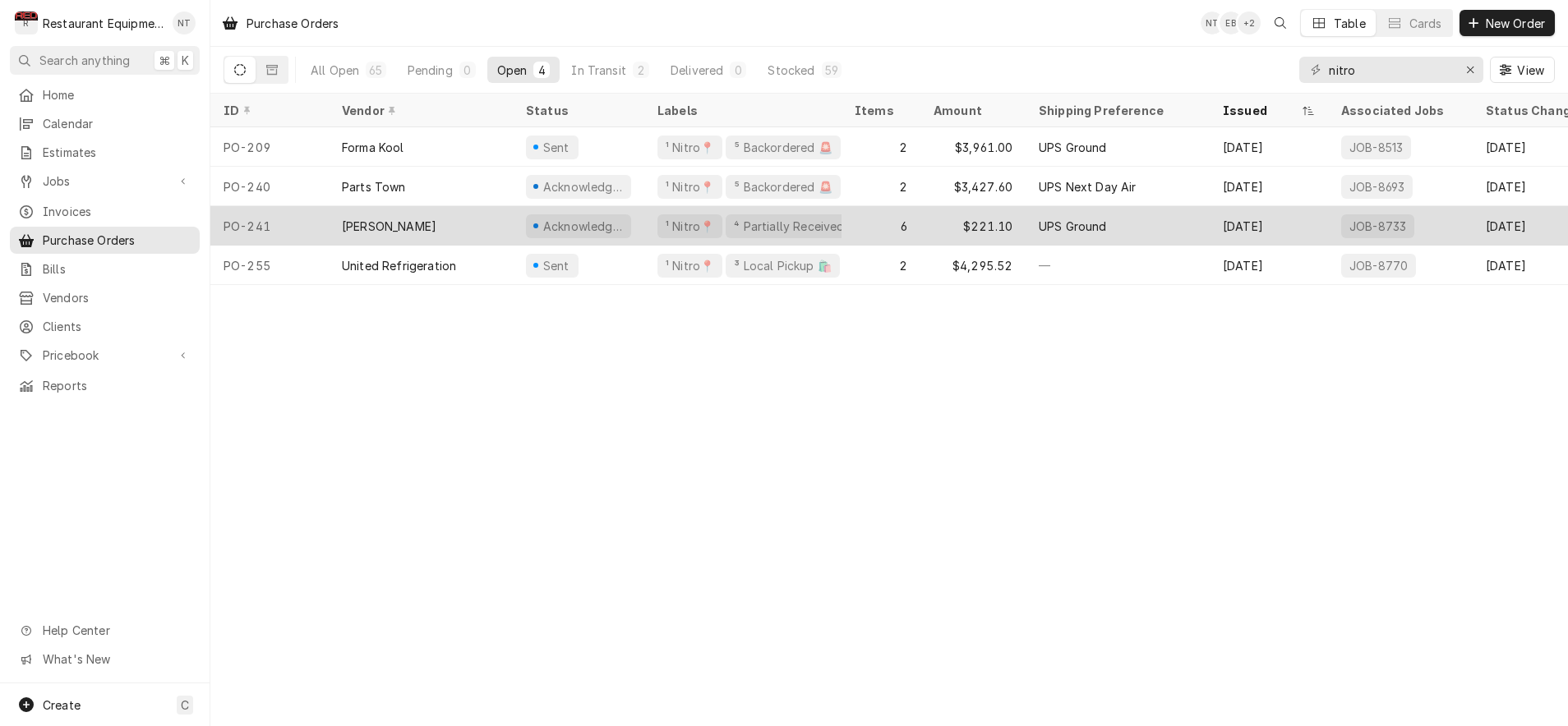
click at [866, 219] on div "6" at bounding box center [880, 226] width 79 height 40
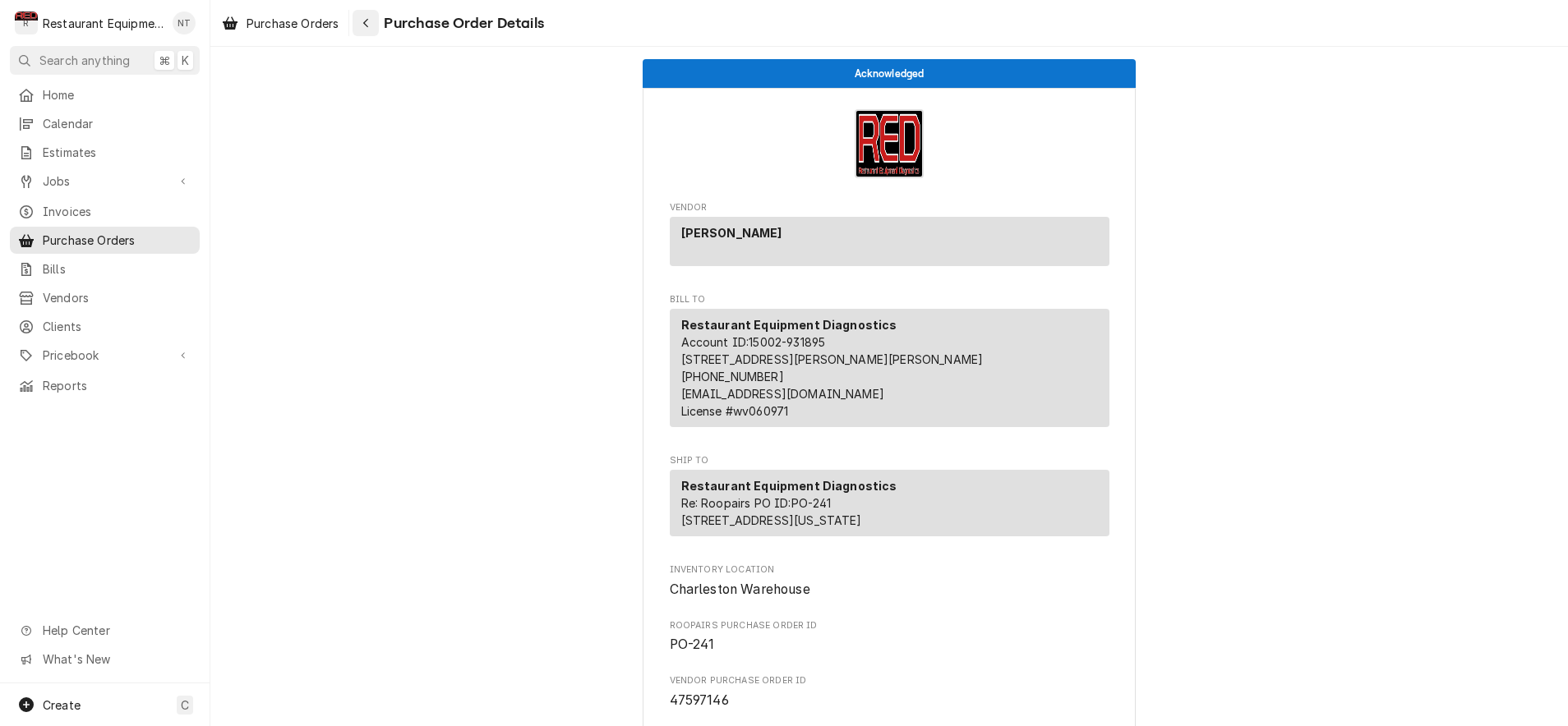
click at [365, 30] on div "Navigate back" at bounding box center [366, 23] width 17 height 17
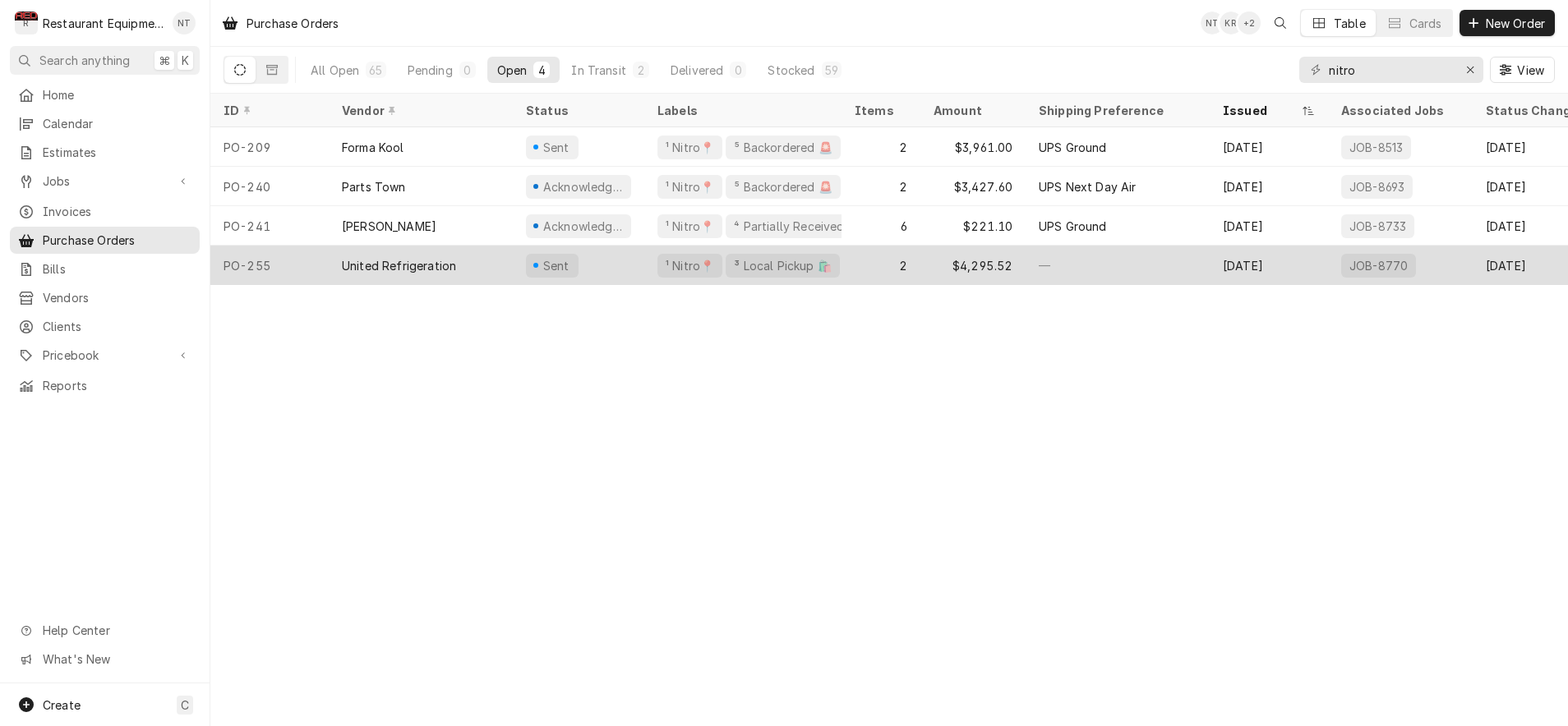
click at [856, 268] on div "2" at bounding box center [880, 265] width 79 height 40
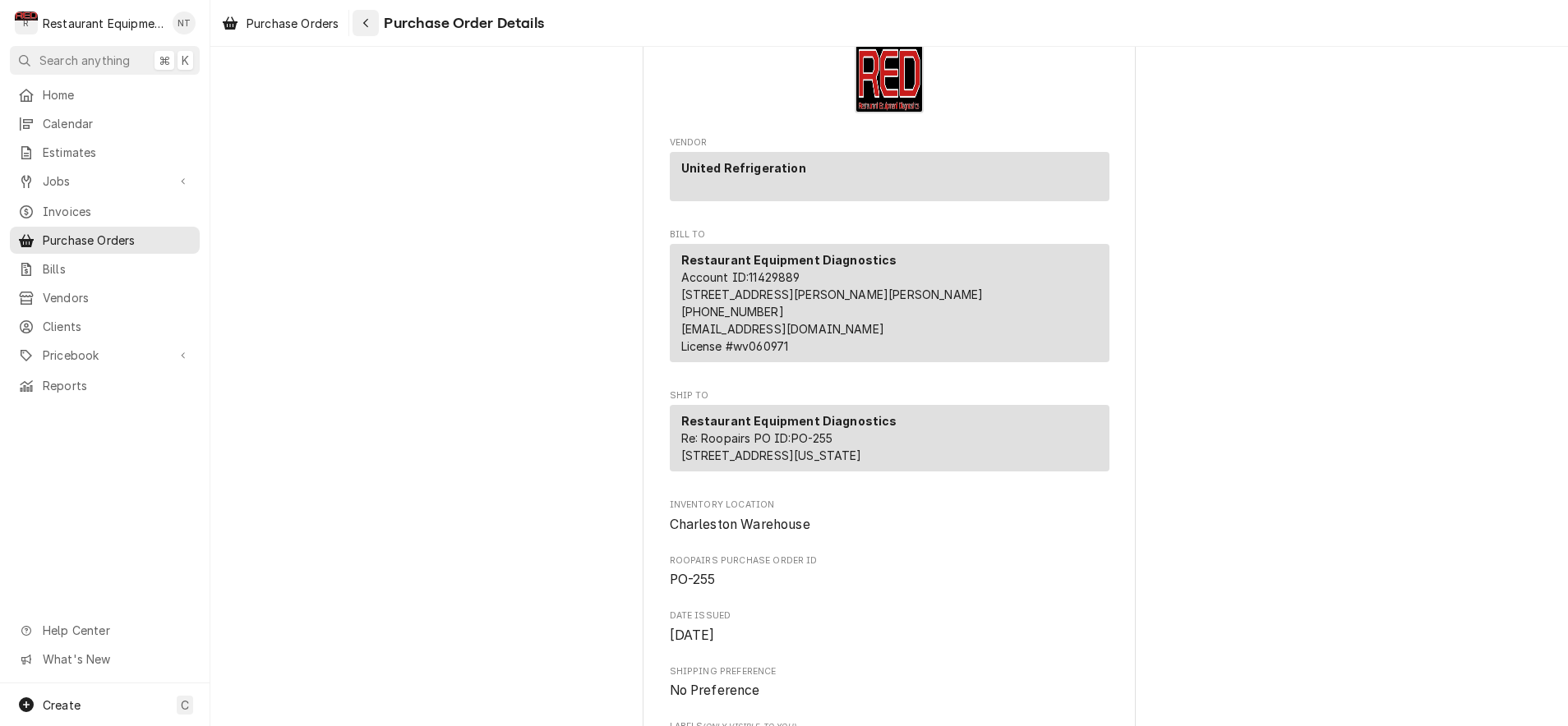
scroll to position [64, 0]
click at [371, 31] on div "Navigate back" at bounding box center [366, 23] width 17 height 17
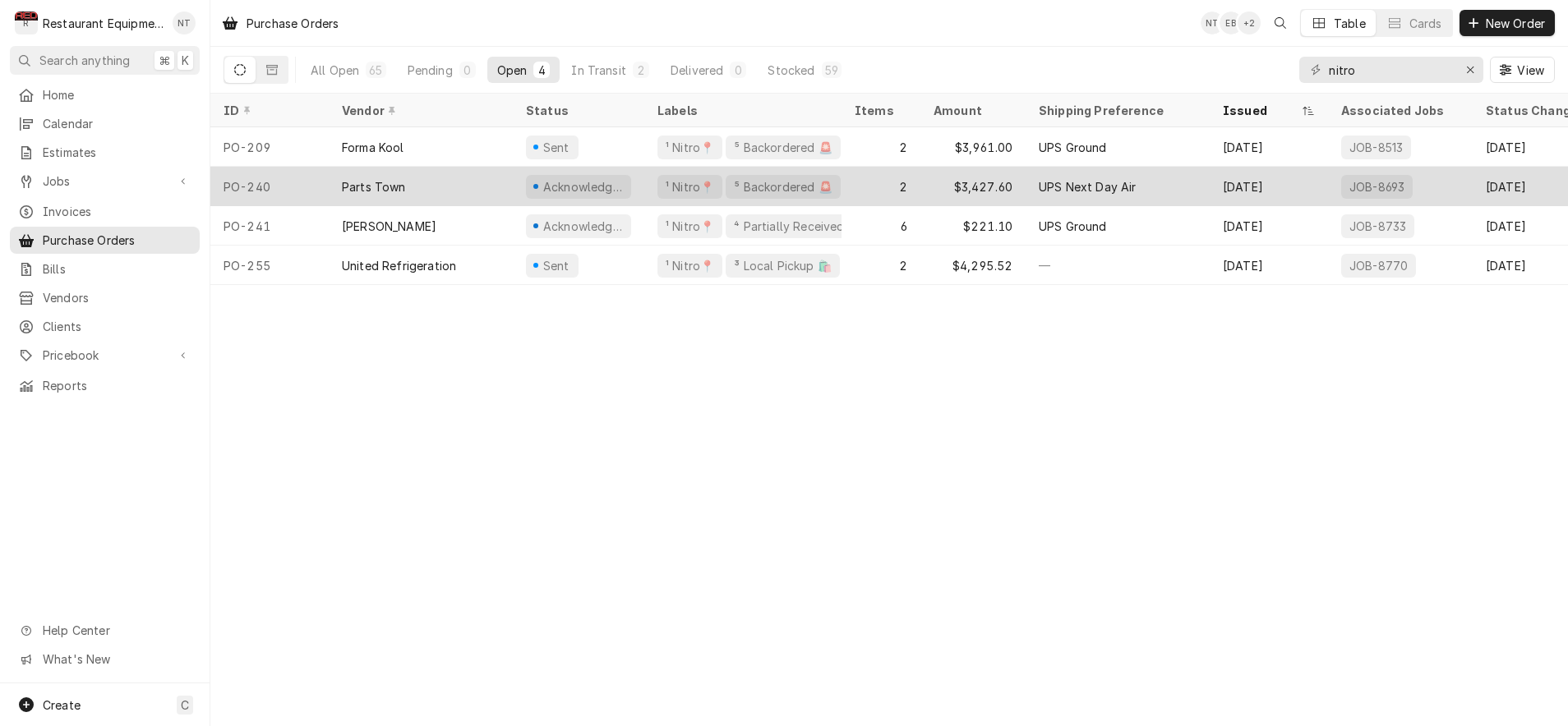
click at [882, 185] on div "2" at bounding box center [880, 187] width 79 height 40
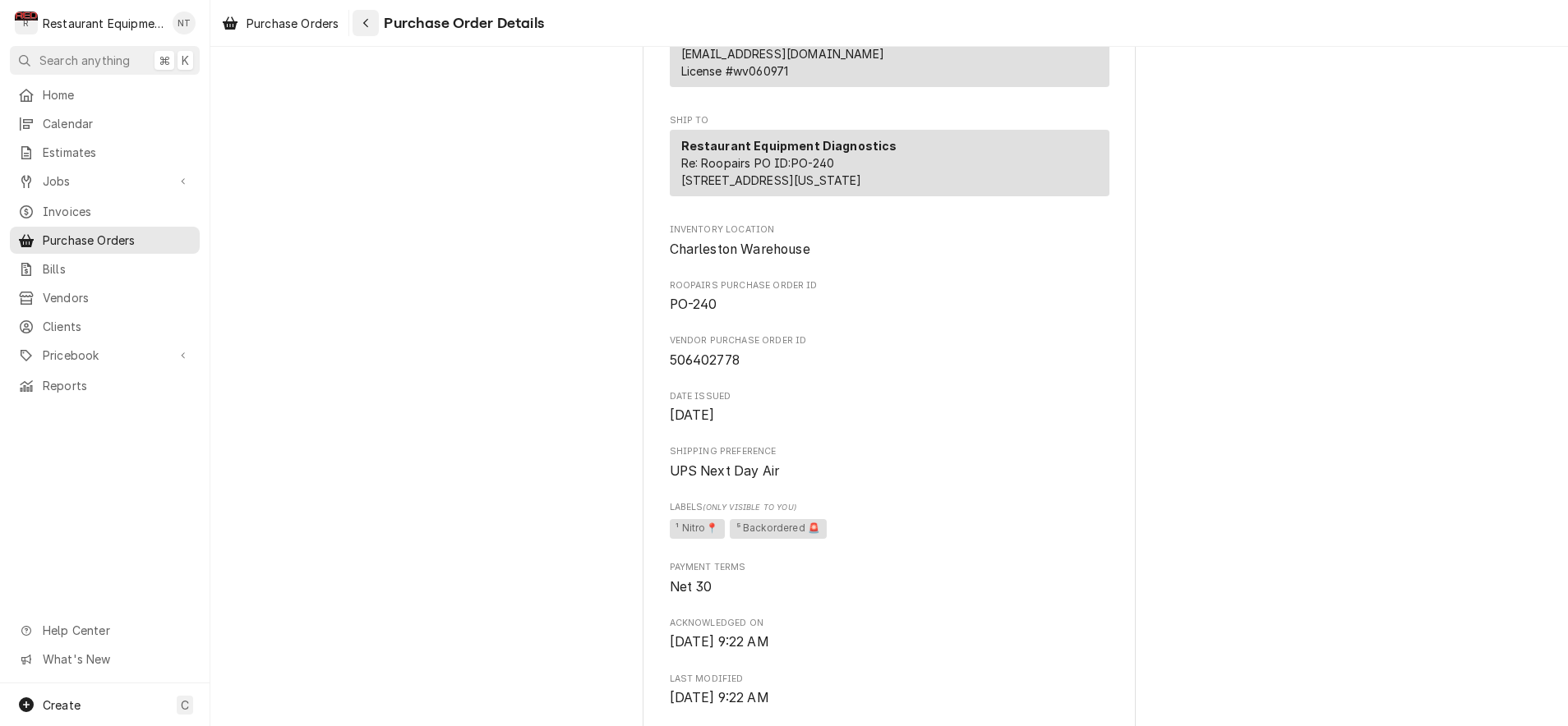
scroll to position [339, 0]
click at [367, 25] on icon "Navigate back" at bounding box center [366, 23] width 7 height 12
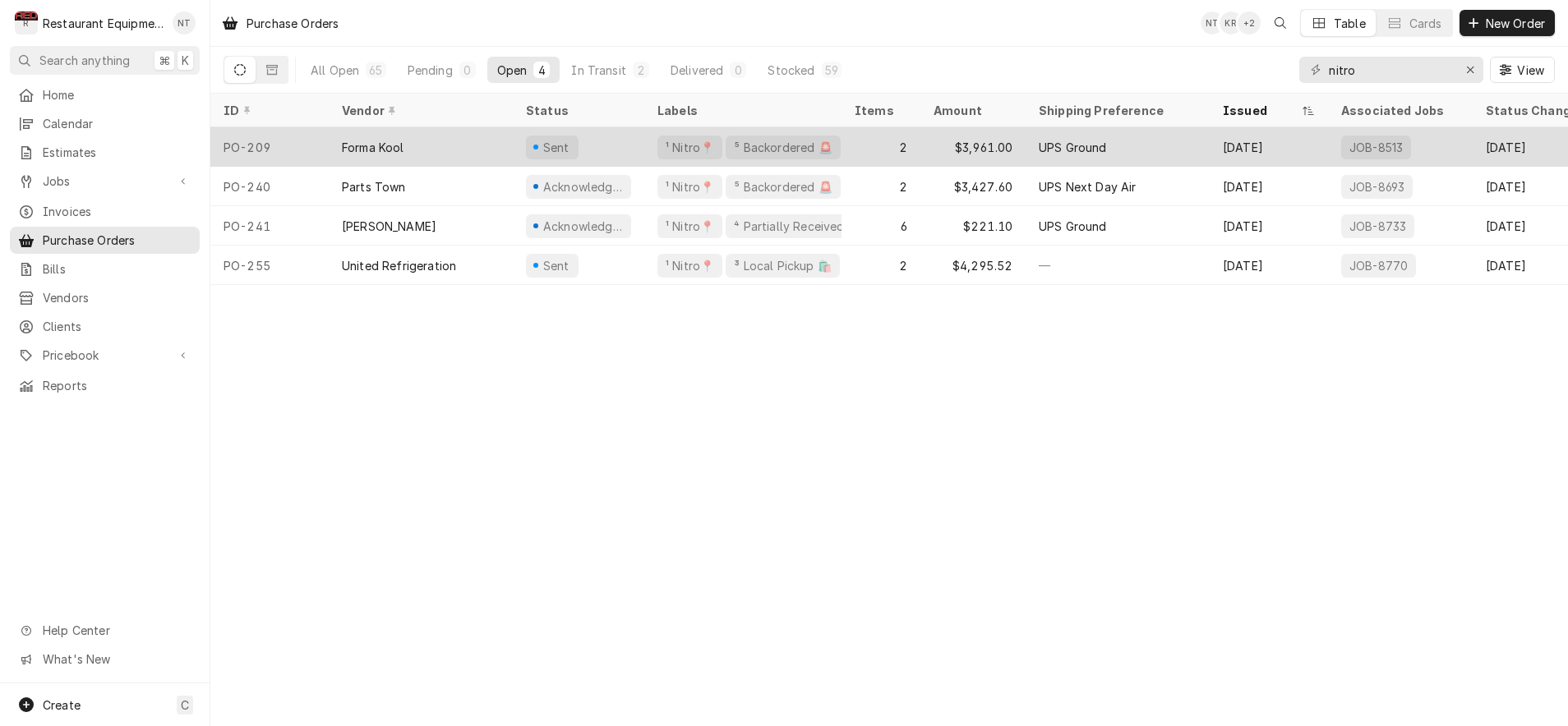
click at [852, 137] on div "2" at bounding box center [880, 147] width 79 height 40
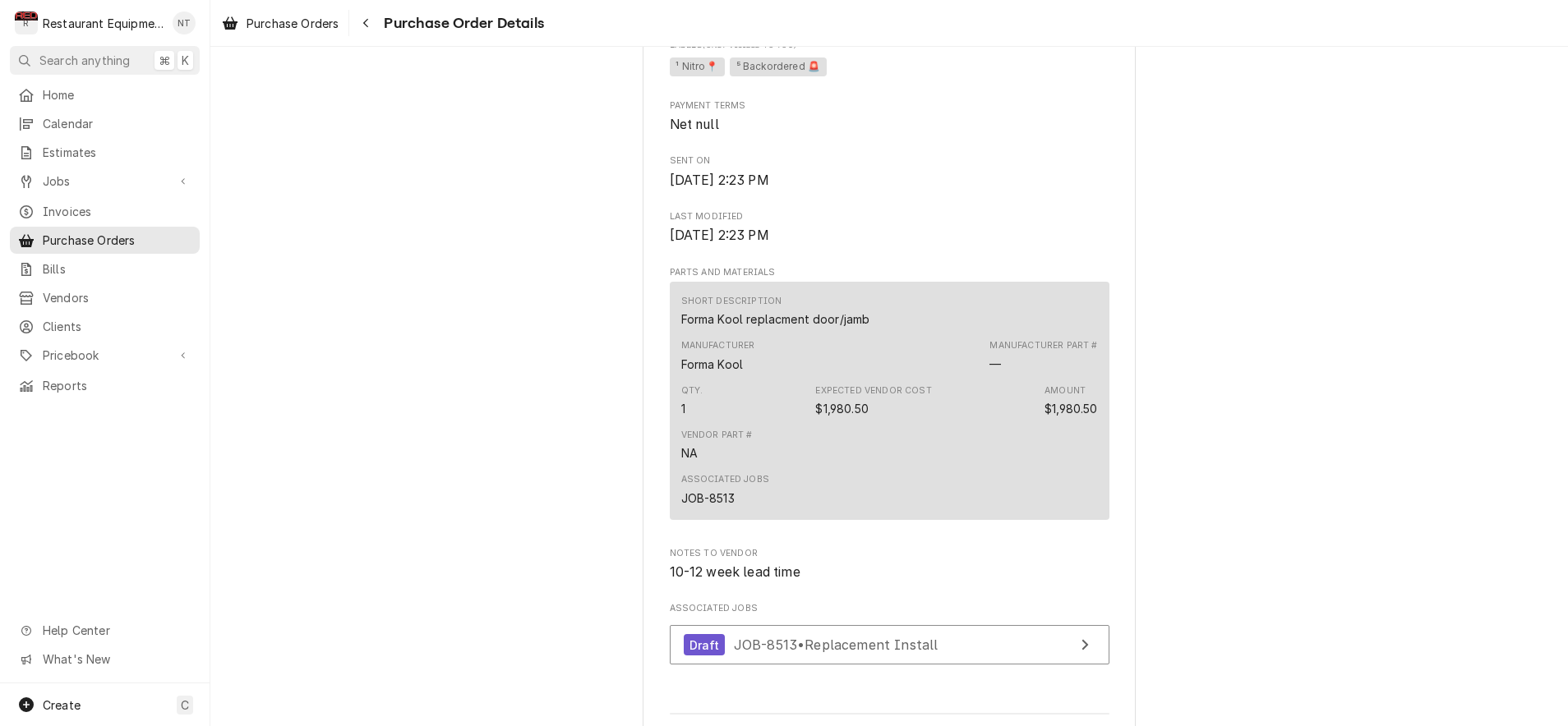
scroll to position [738, 0]
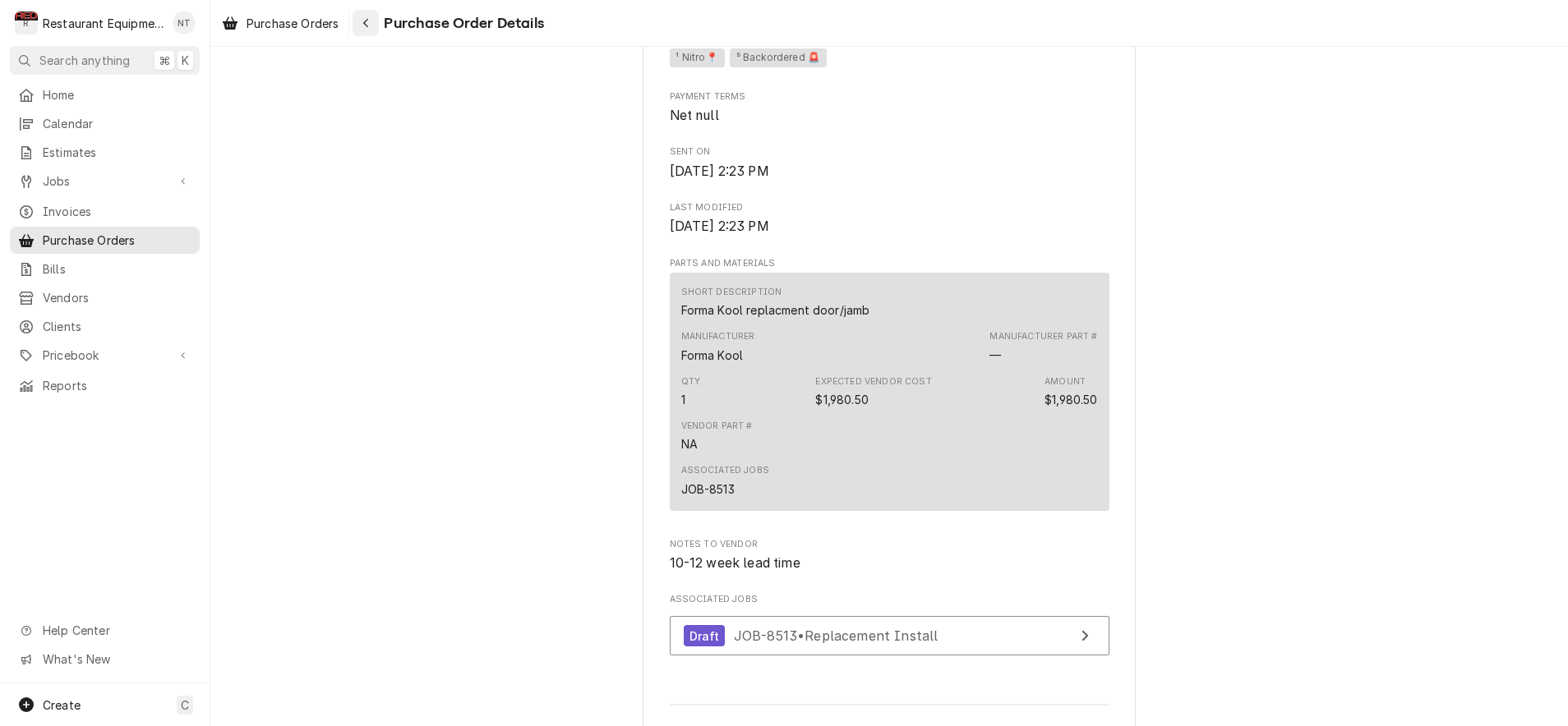
click at [368, 21] on icon "Navigate back" at bounding box center [366, 23] width 7 height 12
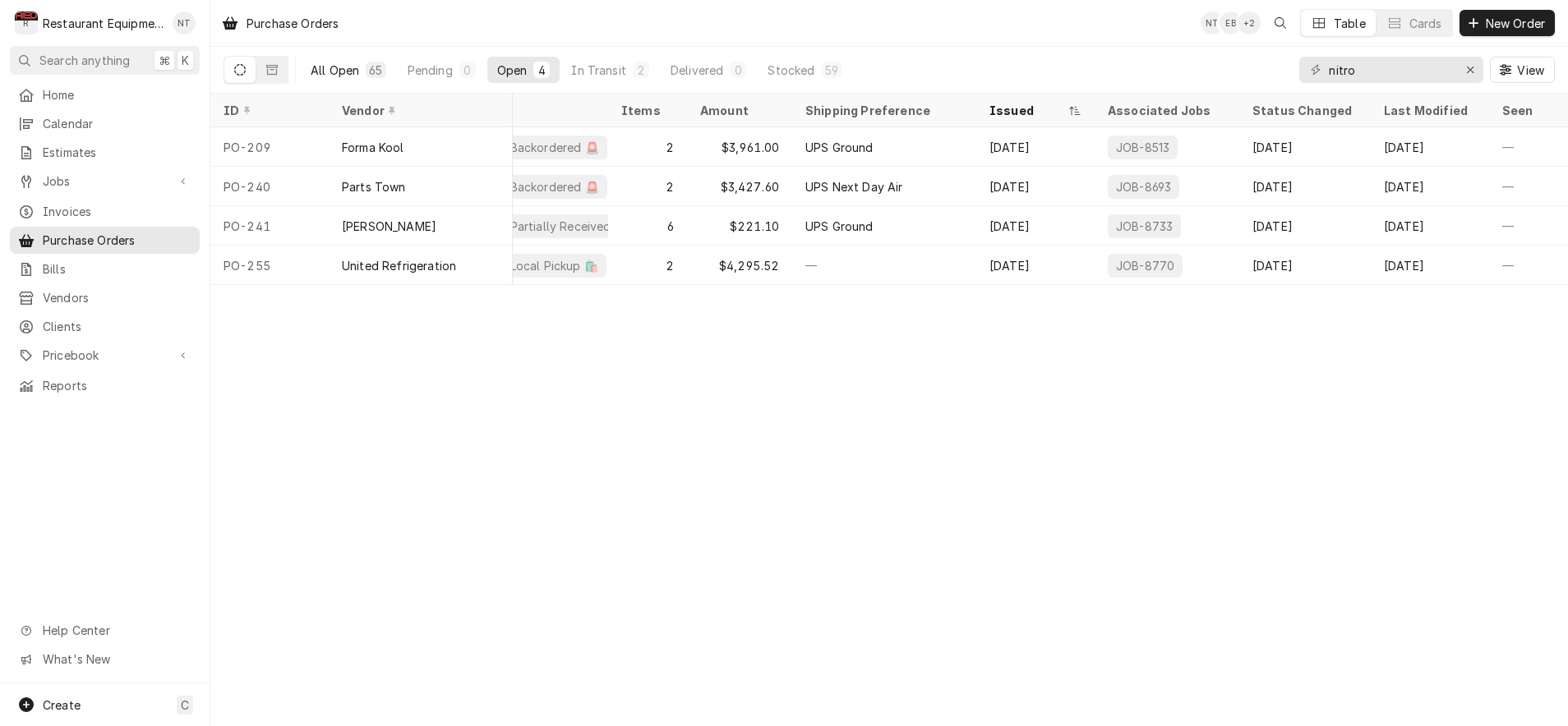
scroll to position [0, 1]
click at [357, 75] on div "All Open" at bounding box center [334, 69] width 49 height 17
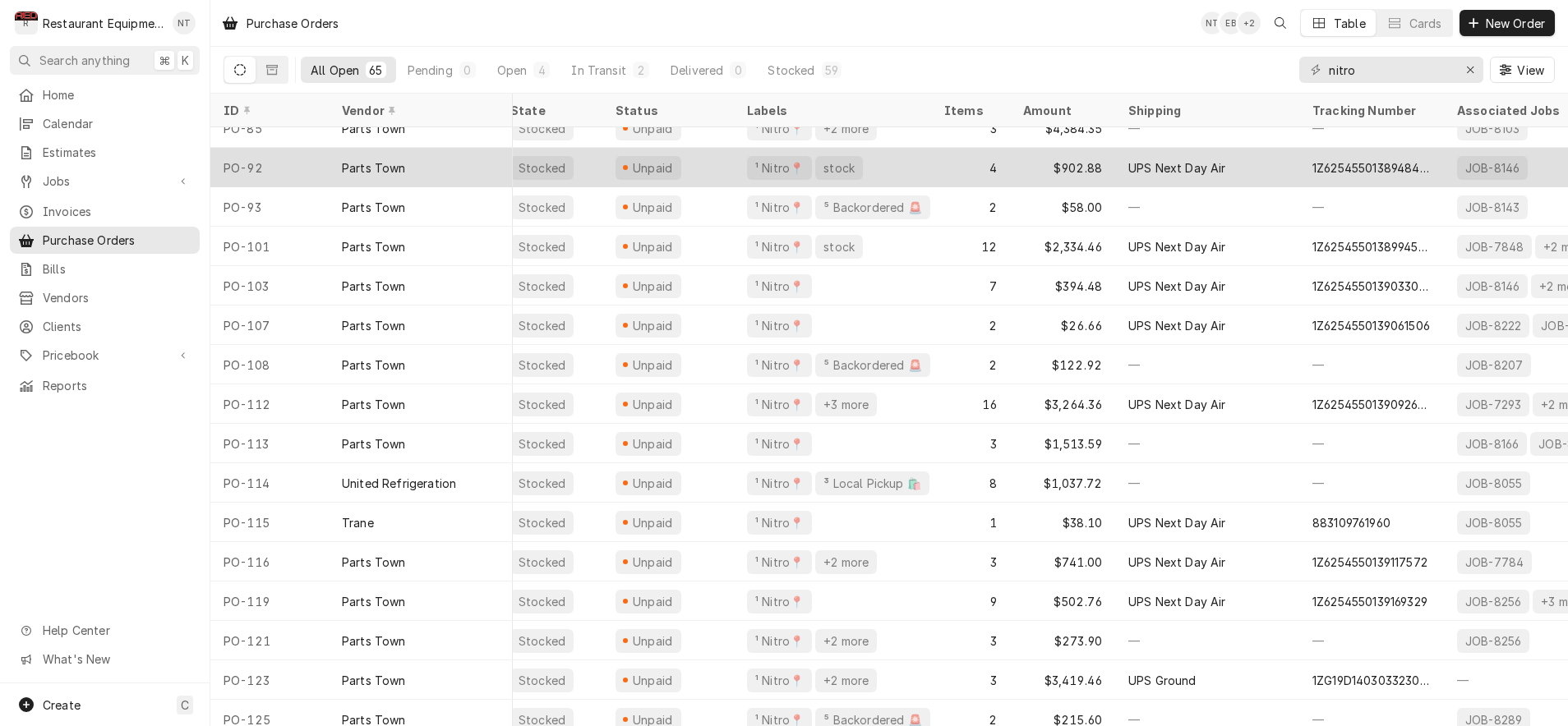
scroll to position [254, 10]
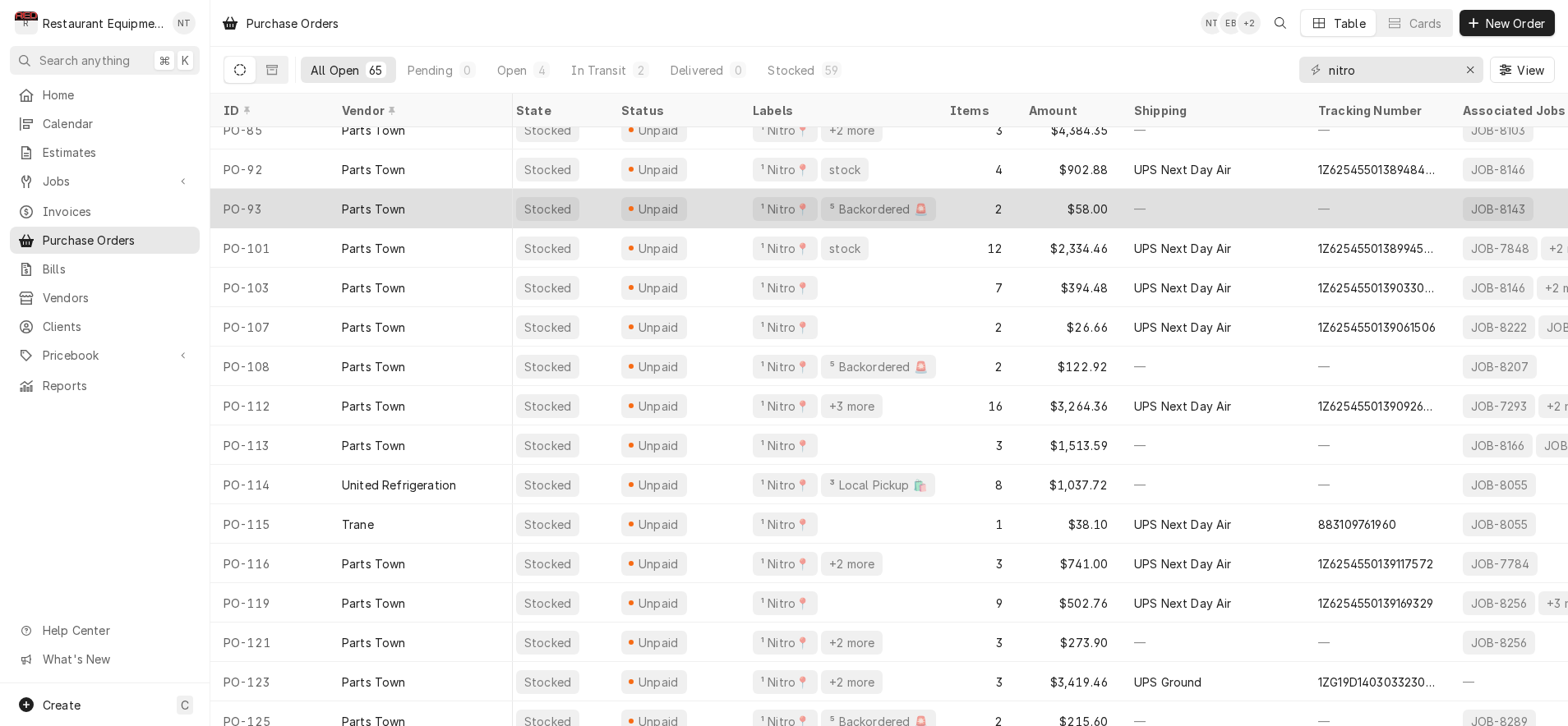
click at [980, 207] on div "2" at bounding box center [976, 208] width 79 height 40
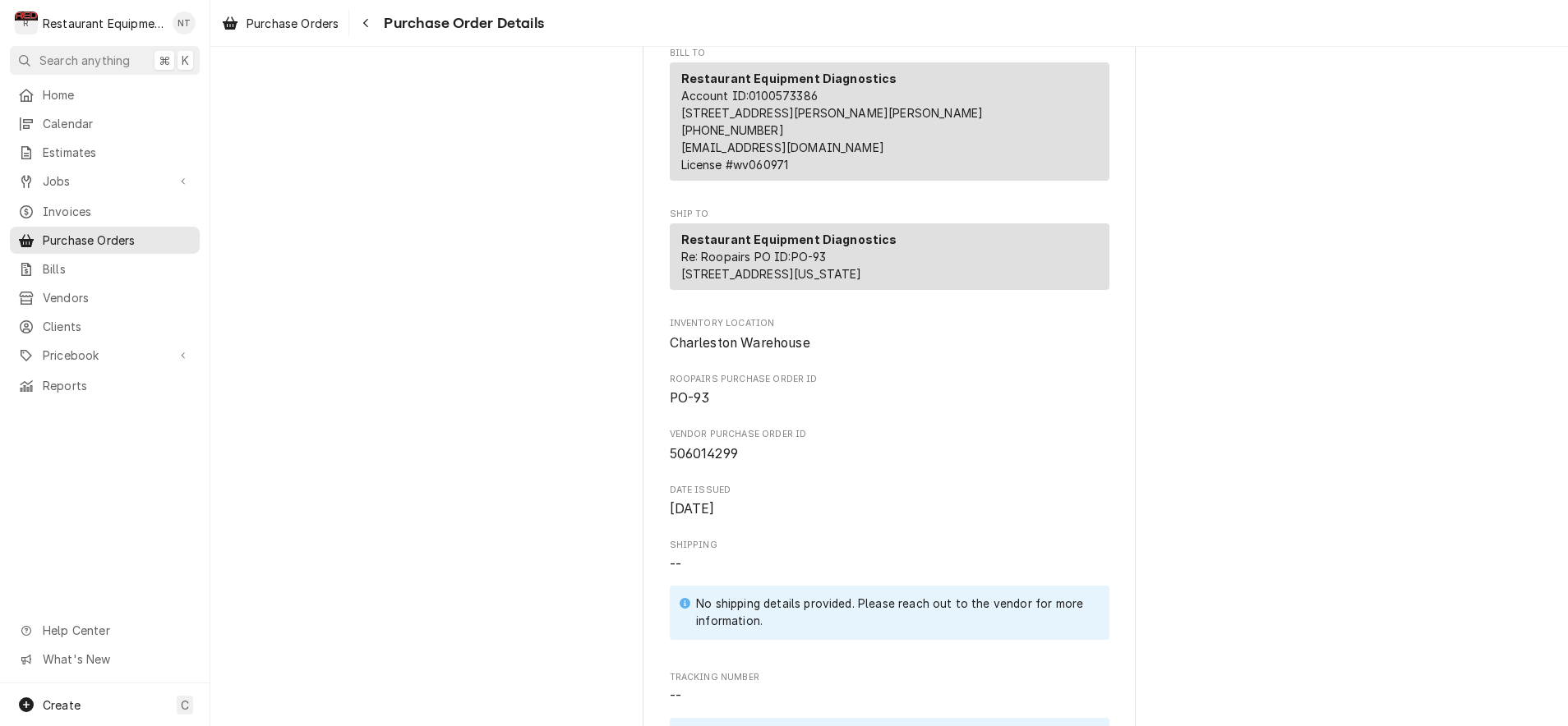
scroll to position [233, 0]
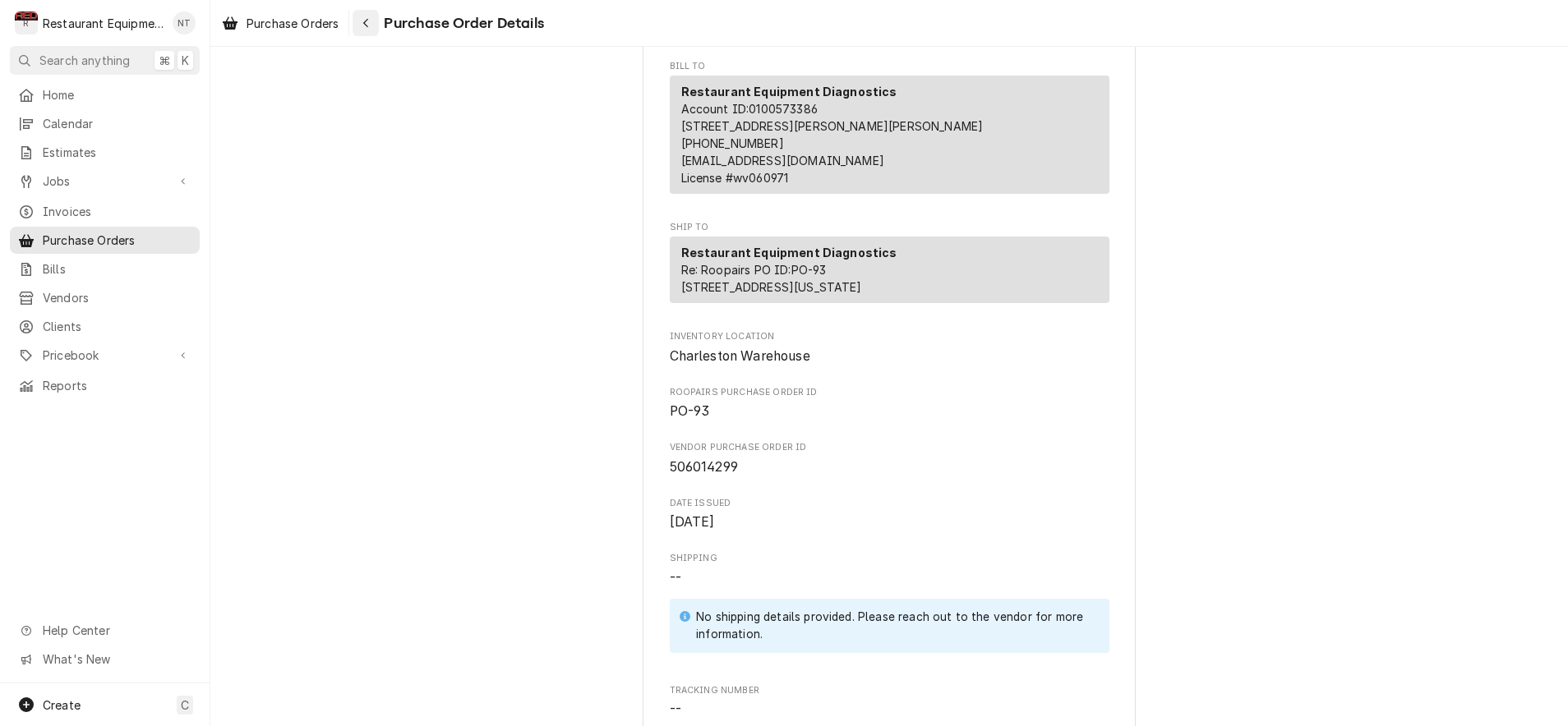
click at [367, 31] on div "Navigate back" at bounding box center [366, 23] width 17 height 17
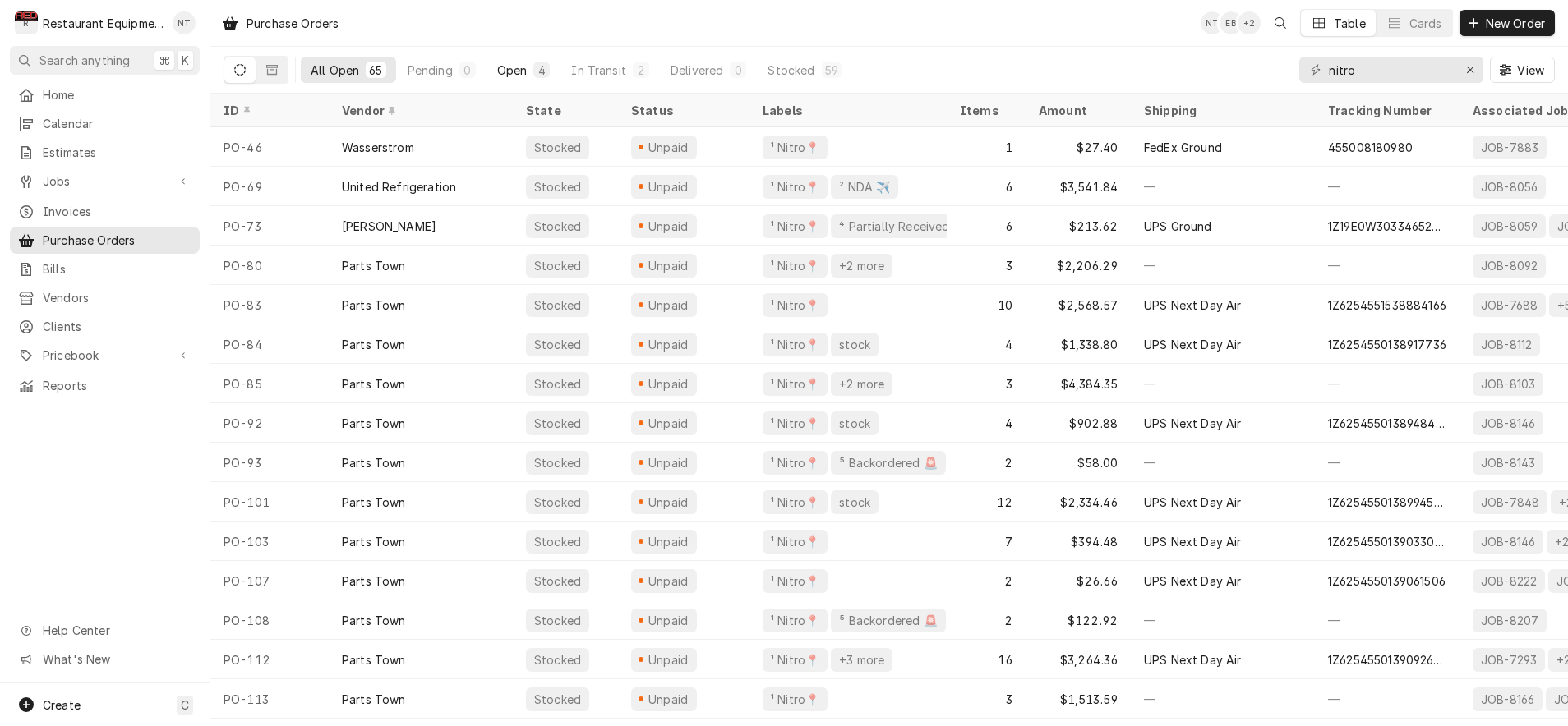
click at [519, 58] on button "Open 4" at bounding box center [524, 70] width 73 height 26
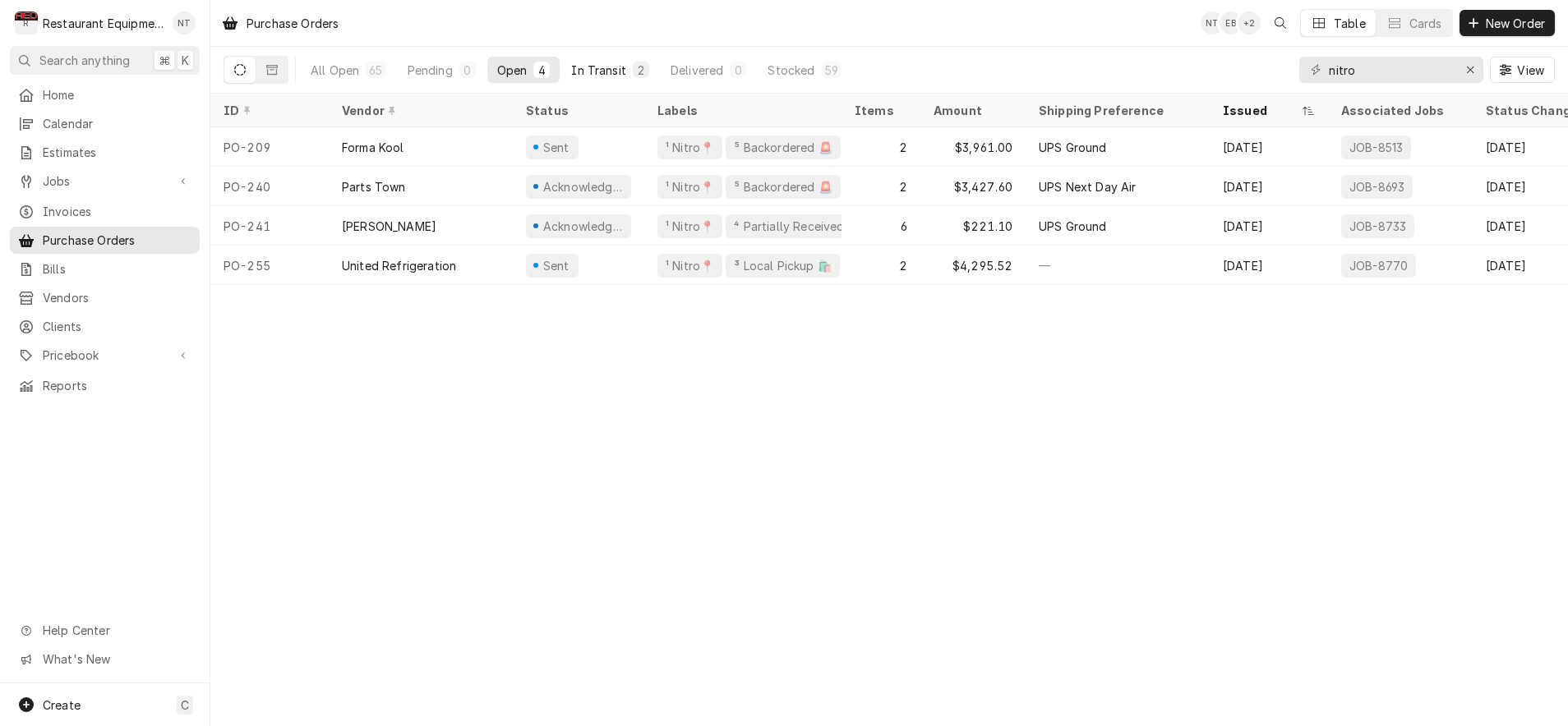
click at [606, 74] on div "In Transit" at bounding box center [598, 69] width 55 height 17
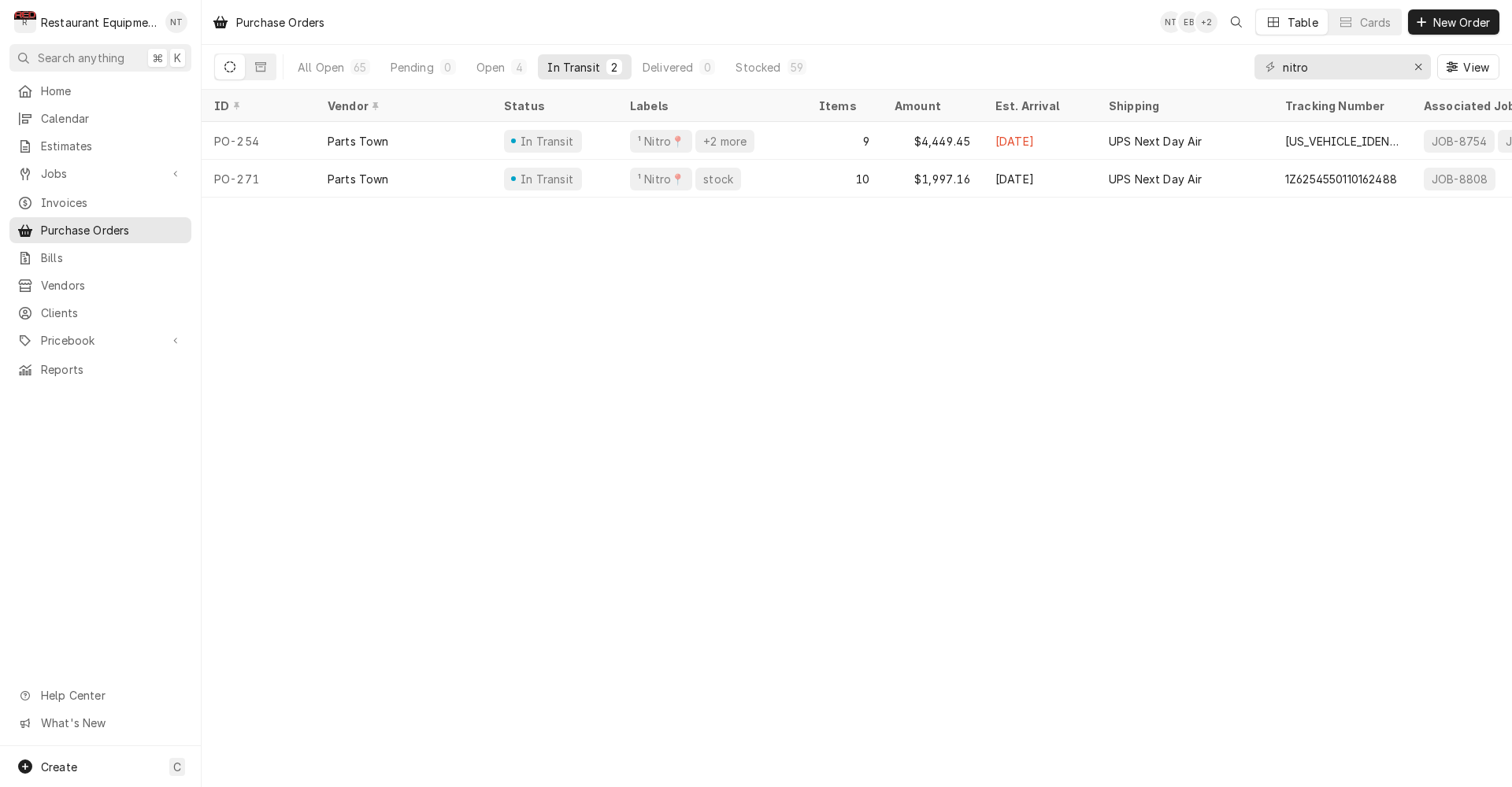
drag, startPoint x: 330, startPoint y: 7, endPoint x: 12, endPoint y: -63, distance: 325.6
click at [12, 0] on html "R Restaurant Equipment Diagnostics NT Search anything ⌘ K Home Calendar Estimat…" at bounding box center [756, 393] width 1512 height 787
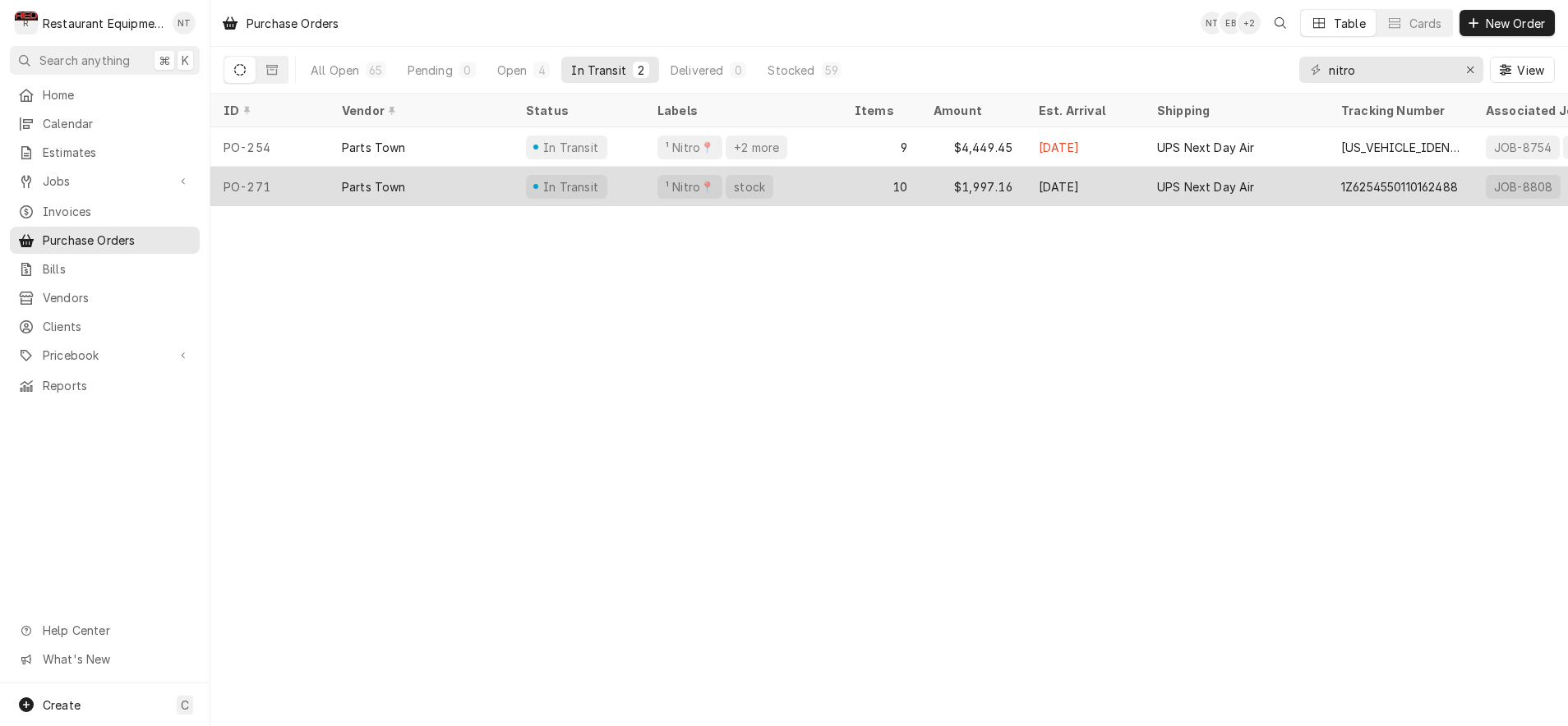
click at [852, 185] on div "10" at bounding box center [880, 187] width 79 height 40
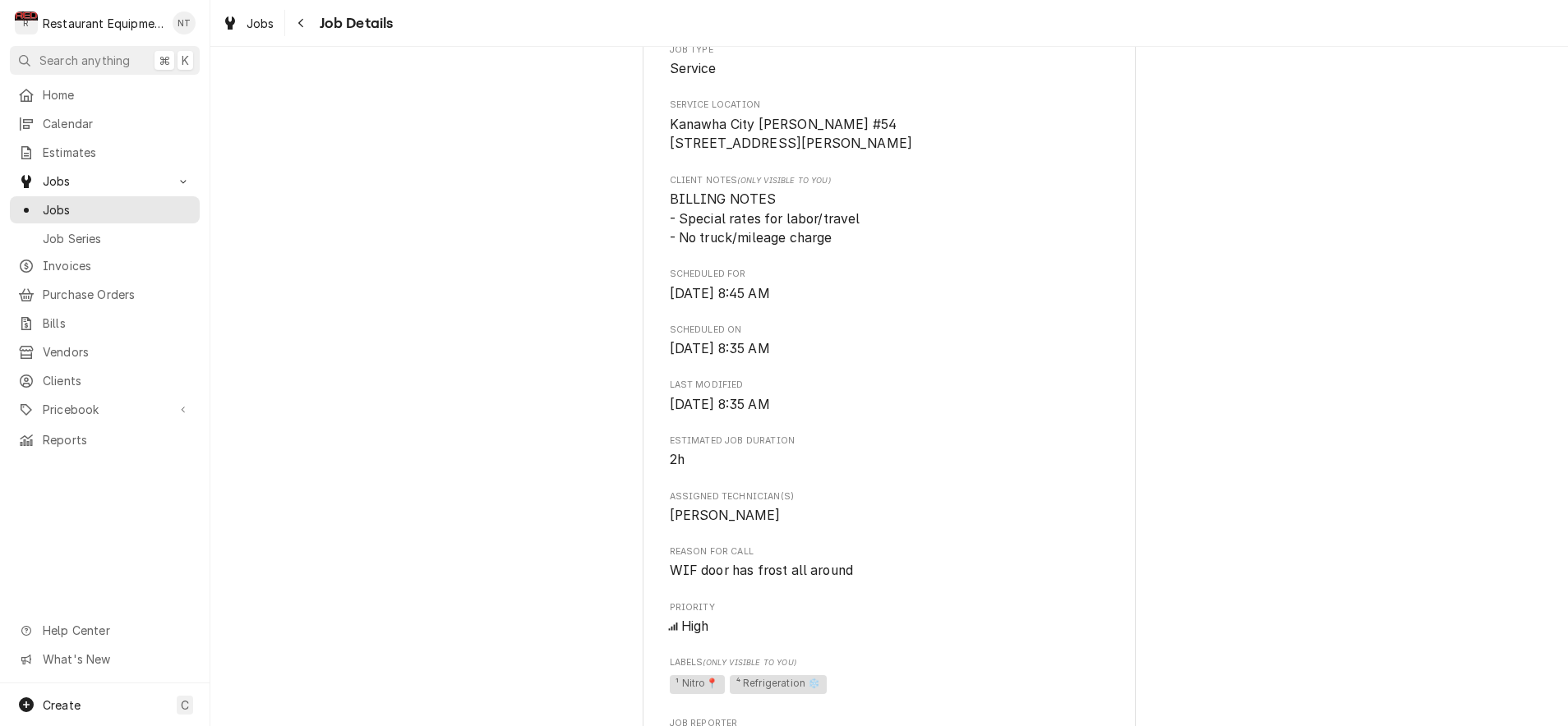
scroll to position [347, 0]
click at [308, 31] on div "Navigate back" at bounding box center [302, 23] width 17 height 17
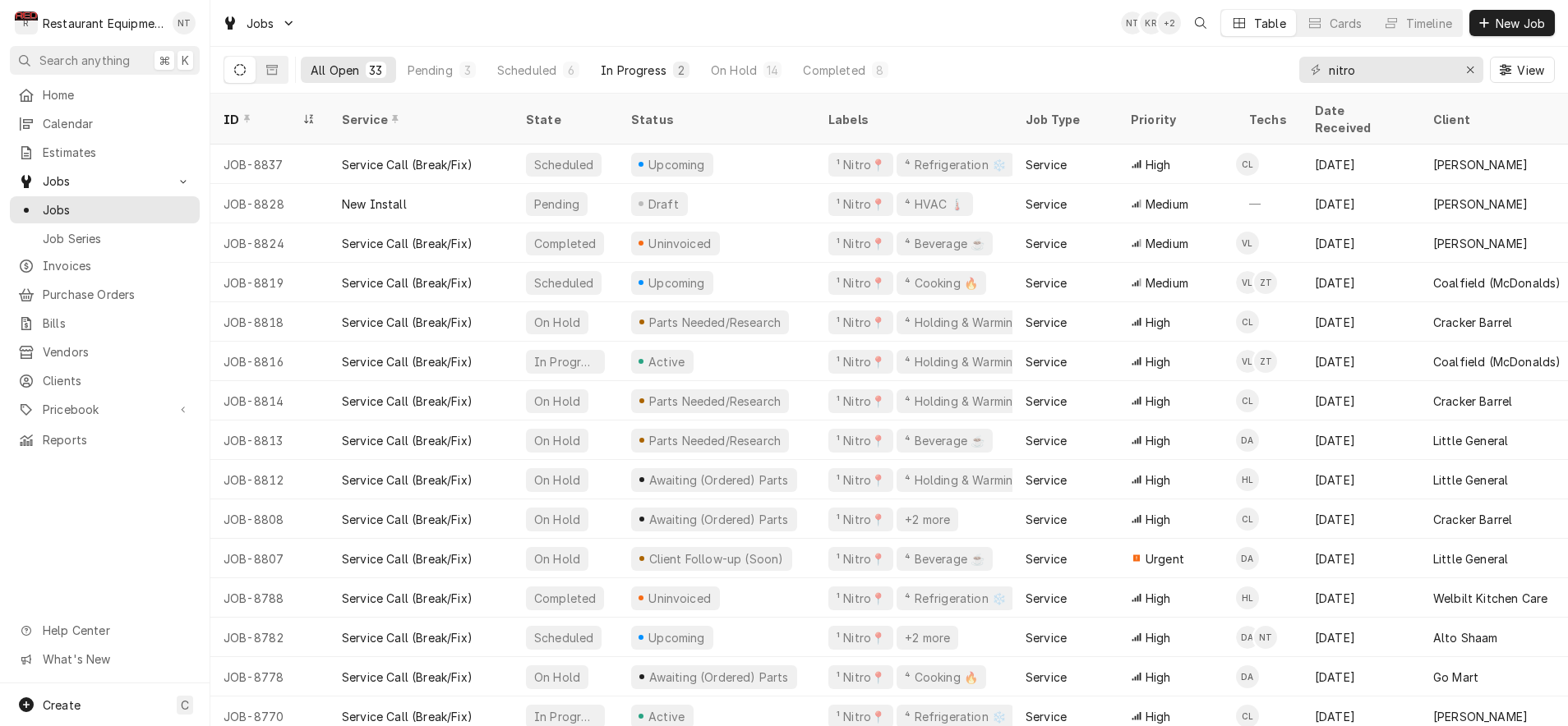
click at [634, 66] on div "In Progress" at bounding box center [633, 69] width 65 height 17
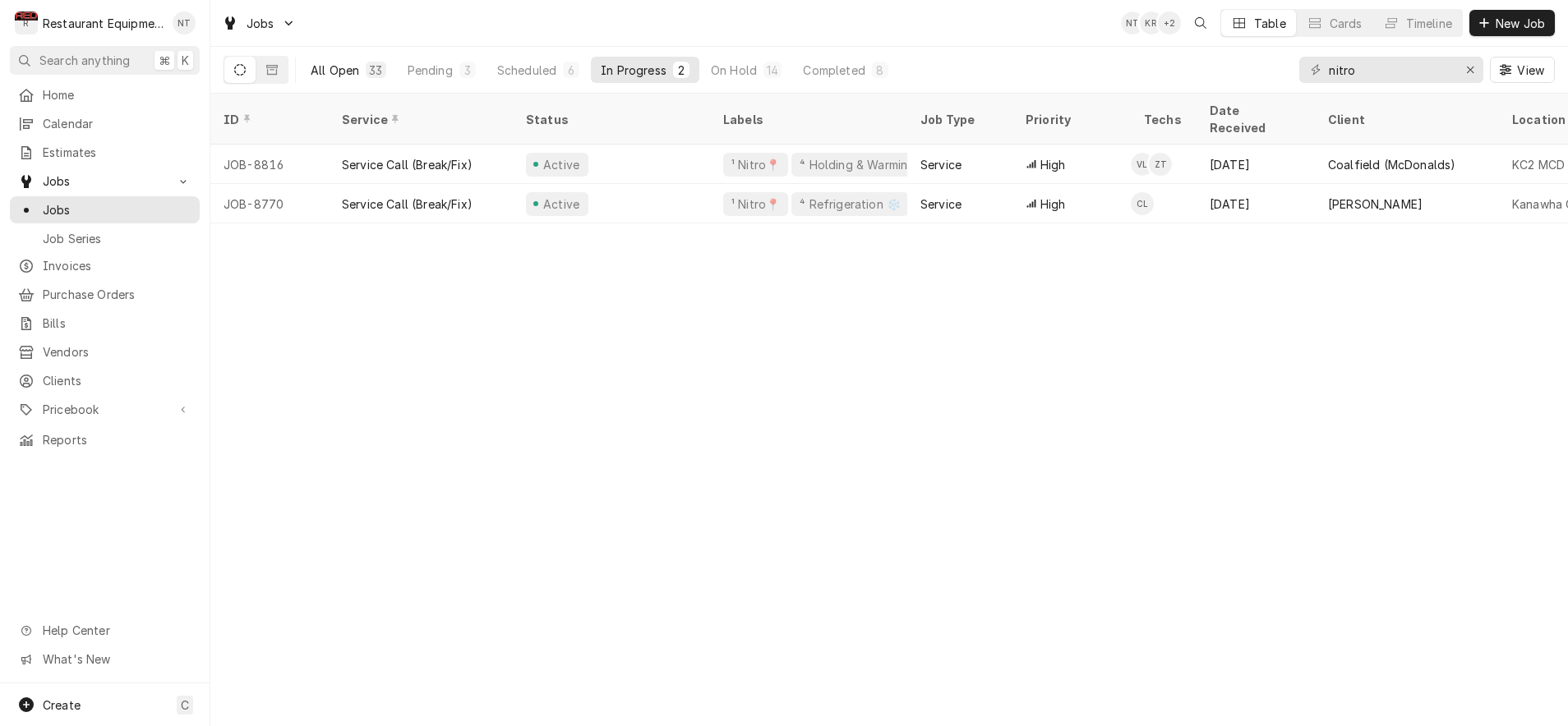
click at [353, 73] on div "All Open" at bounding box center [334, 69] width 49 height 17
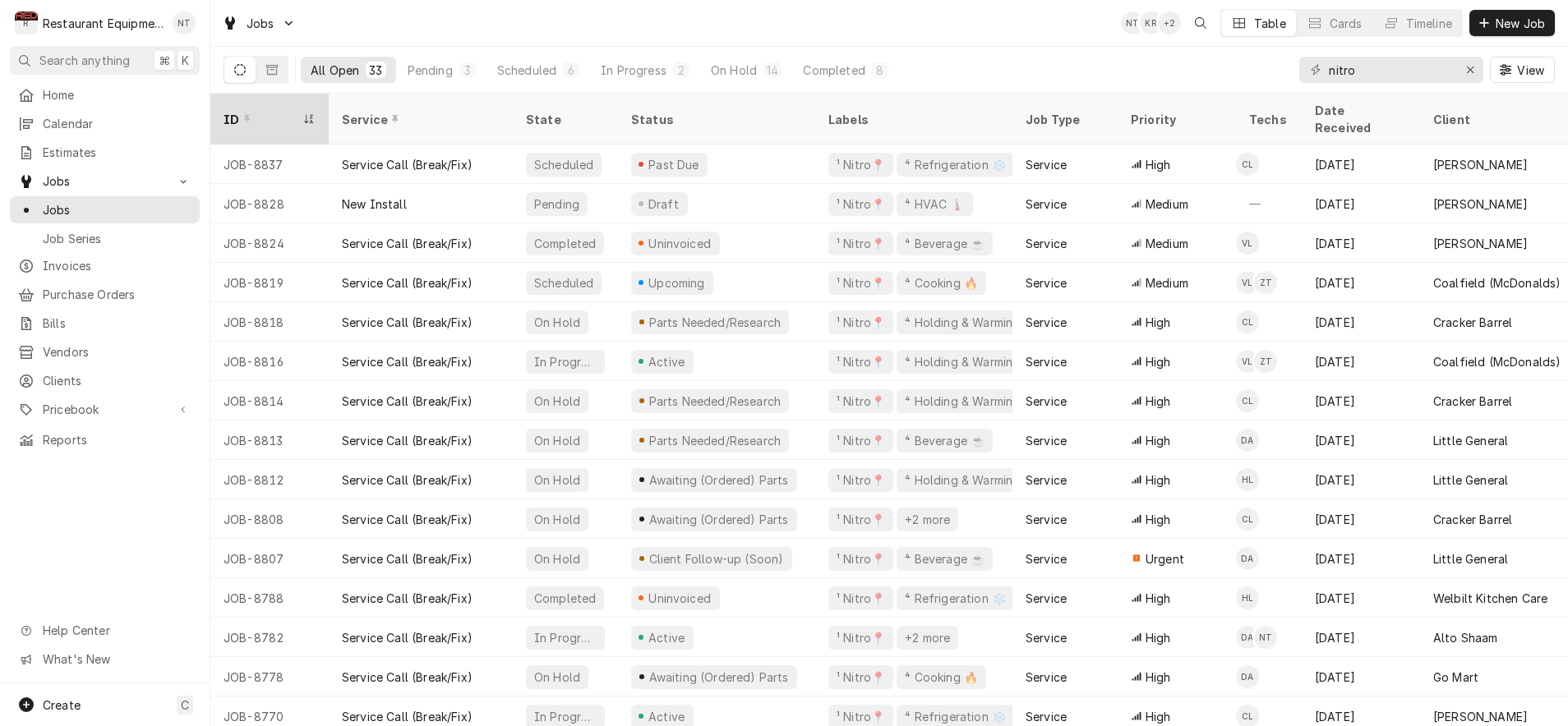
click at [309, 114] on icon "Dynamic Content Wrapper" at bounding box center [309, 119] width 12 height 10
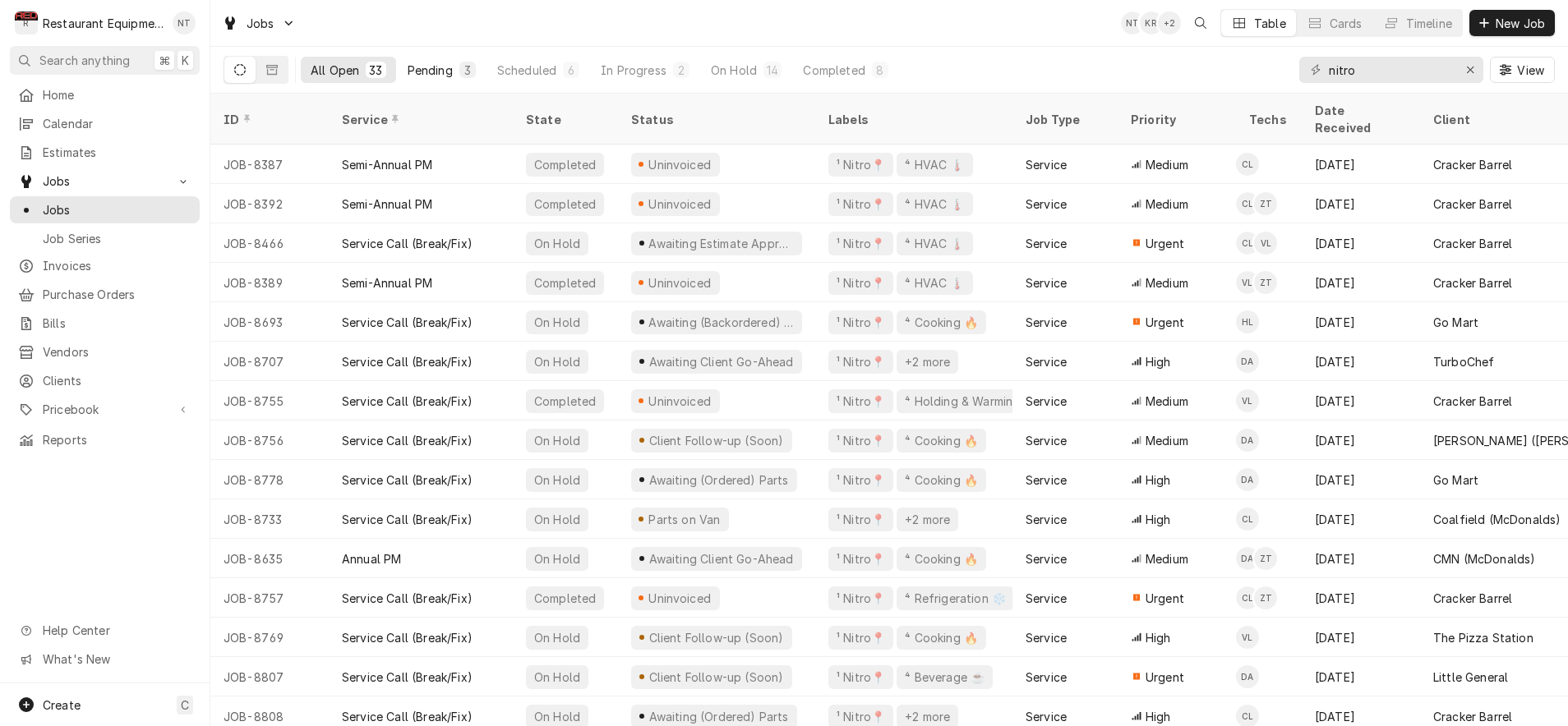
click at [463, 79] on button "Pending 3" at bounding box center [442, 70] width 88 height 26
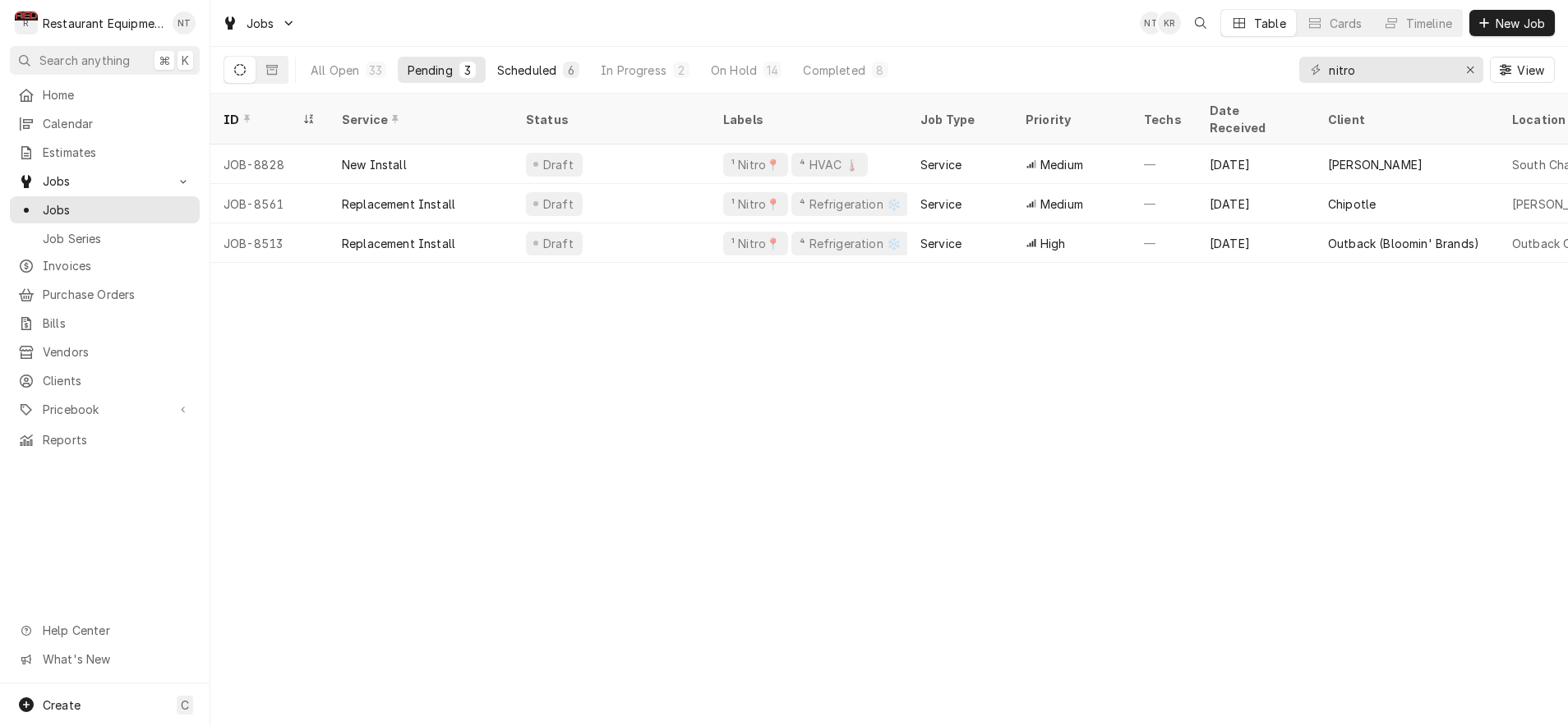
click at [513, 66] on div "Scheduled" at bounding box center [527, 69] width 60 height 17
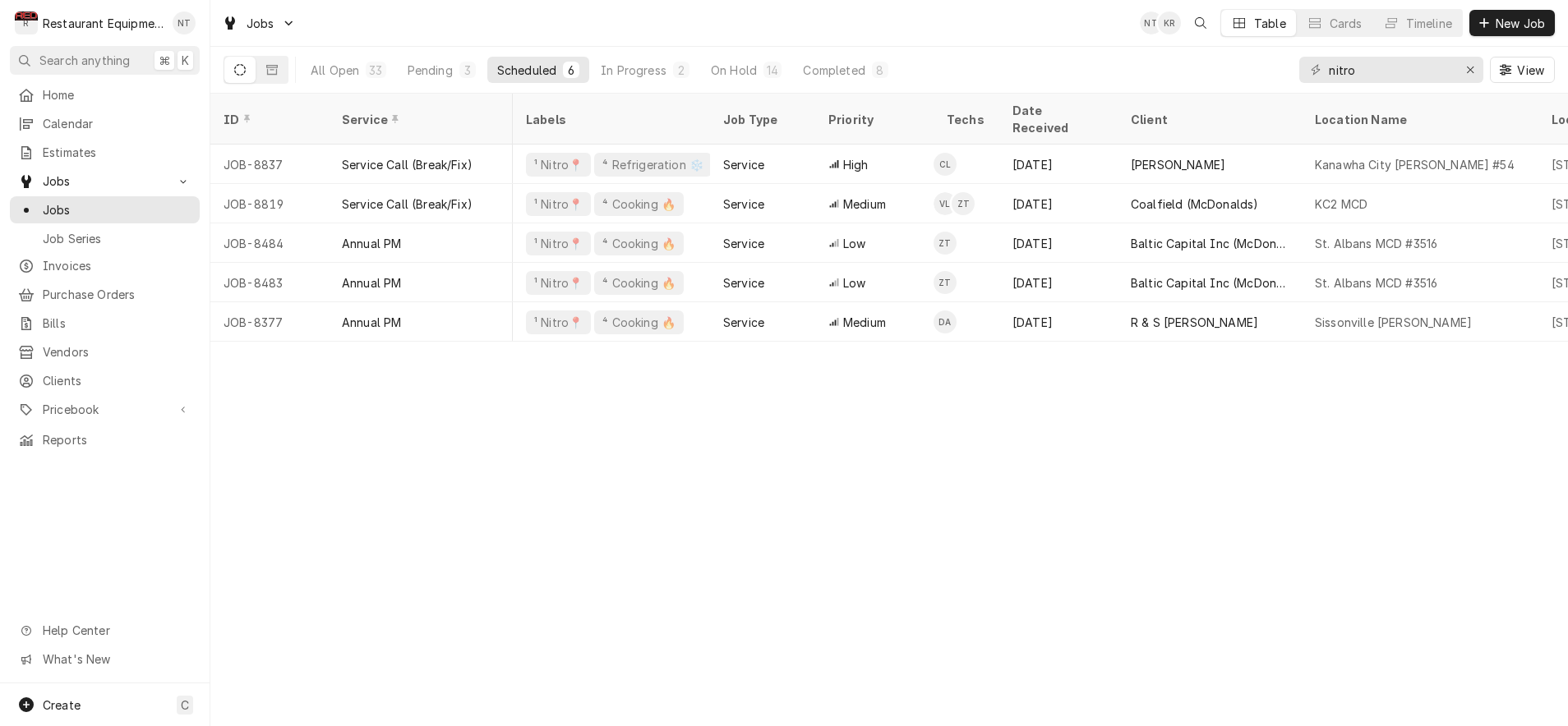
scroll to position [0, 199]
click at [649, 77] on div "In Progress" at bounding box center [633, 69] width 65 height 17
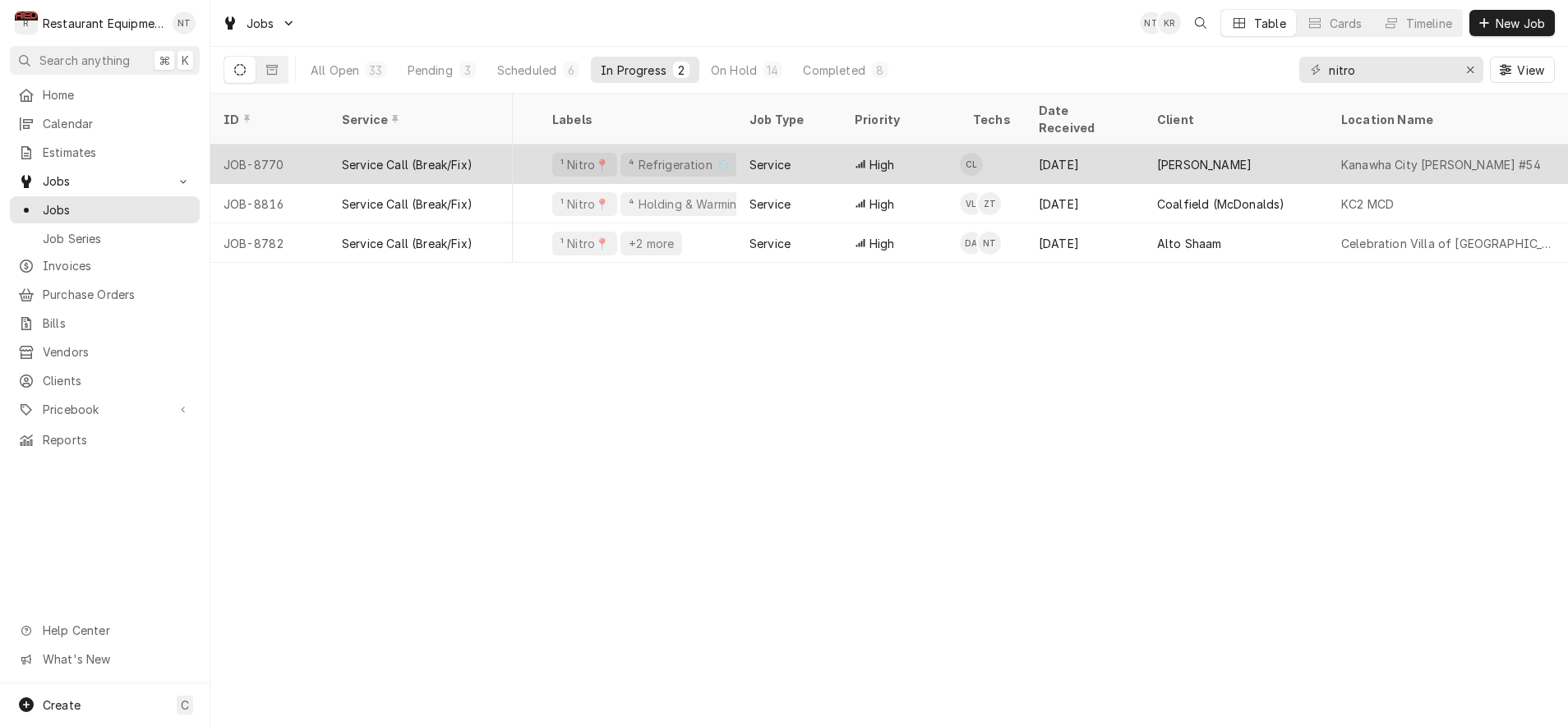
scroll to position [0, 175]
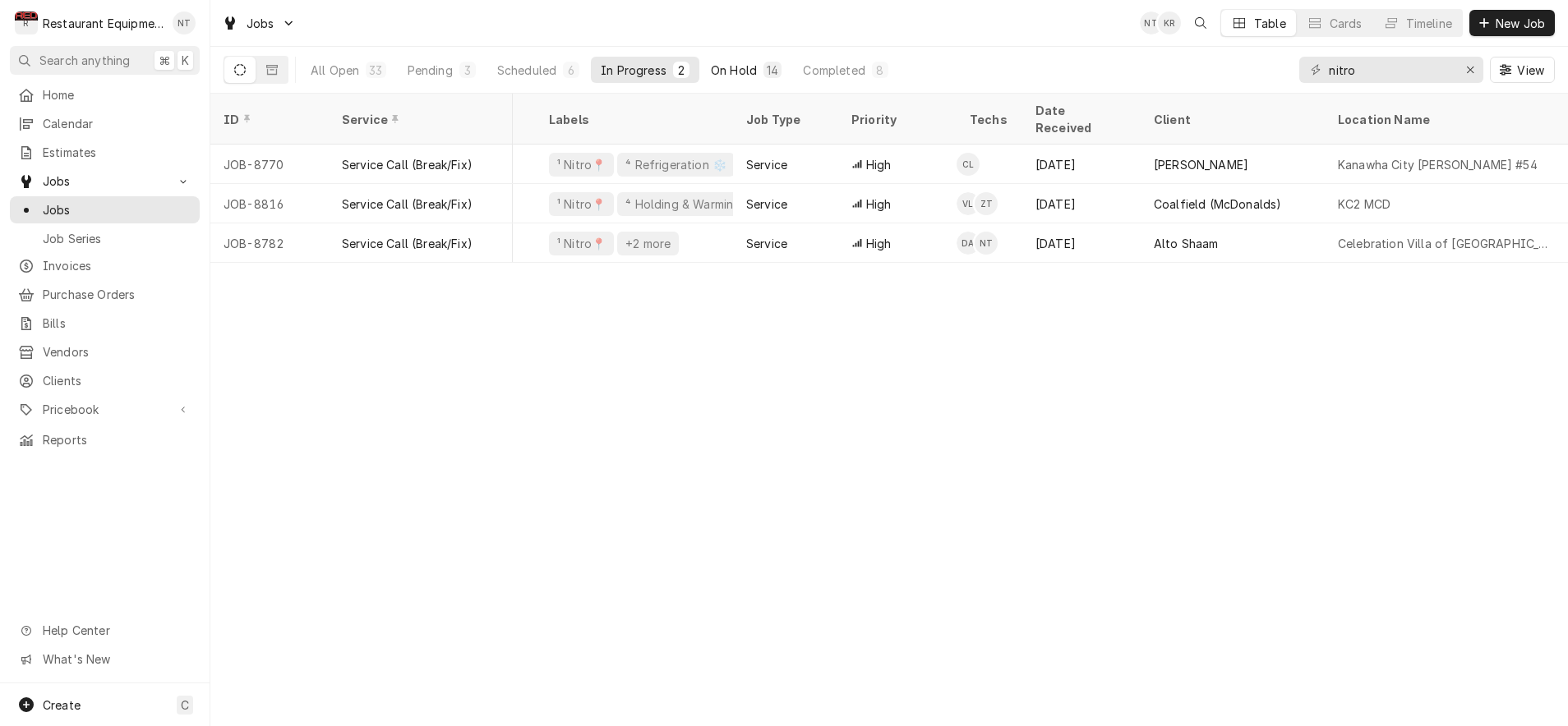
click at [742, 82] on button "On Hold 14" at bounding box center [746, 70] width 90 height 26
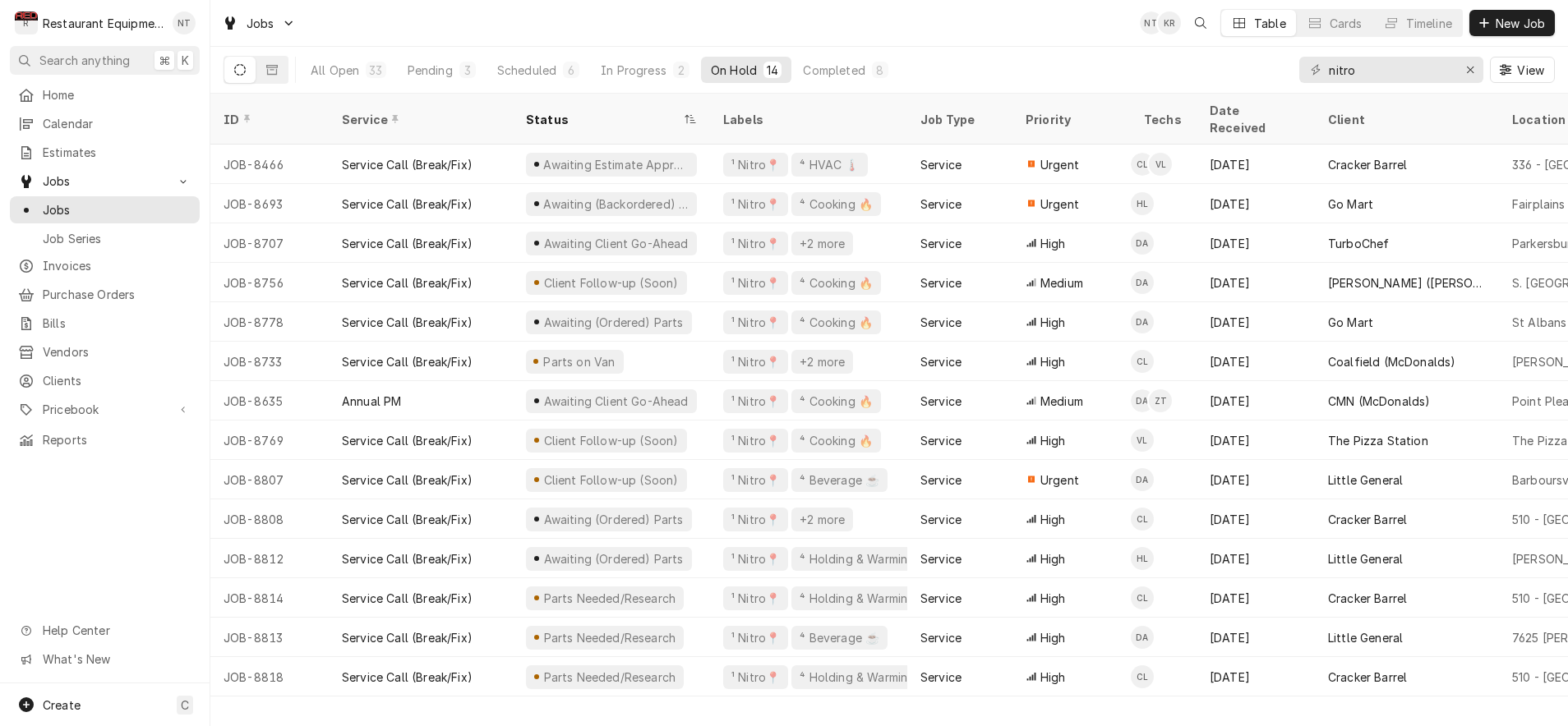
scroll to position [0, 0]
click at [352, 62] on div "All Open" at bounding box center [334, 69] width 49 height 17
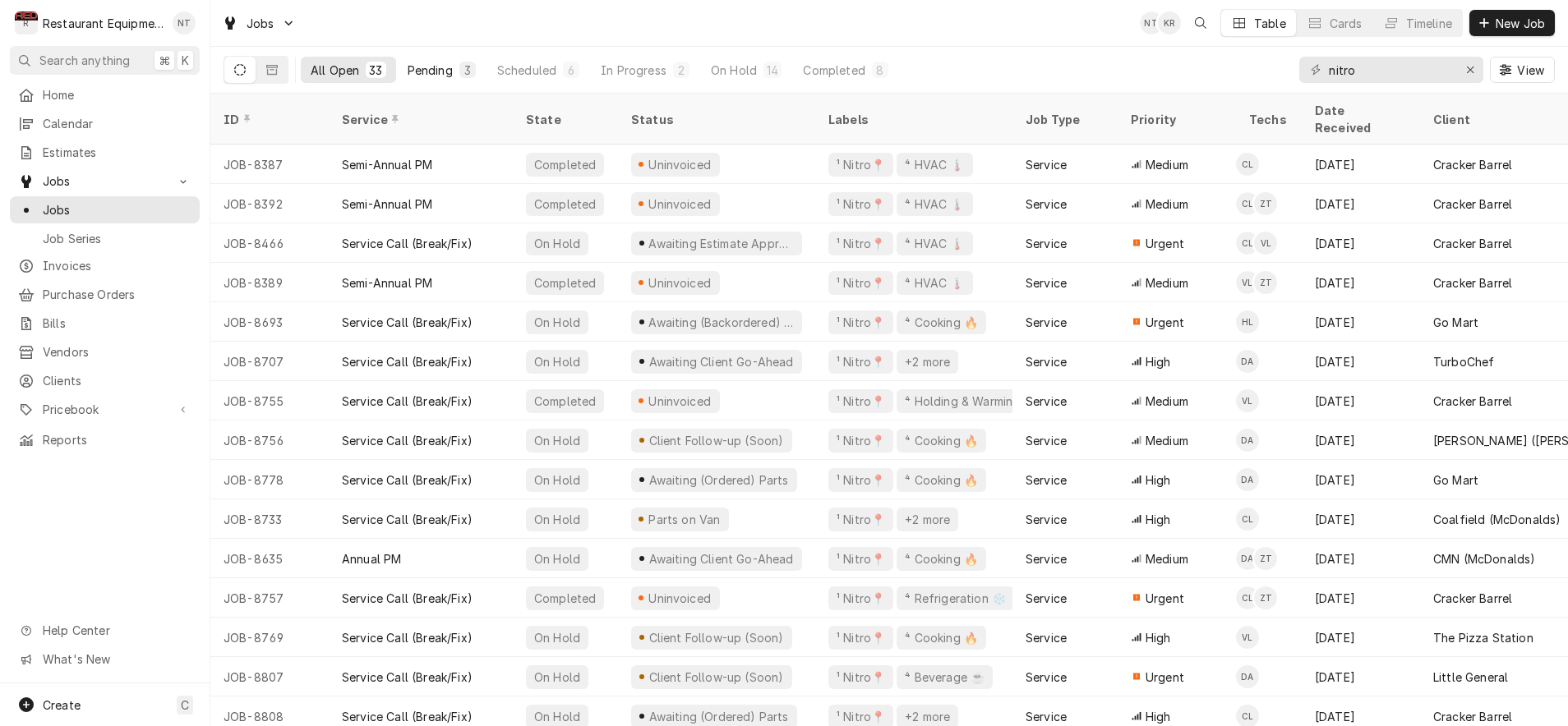
click at [455, 67] on button "Pending 3" at bounding box center [442, 70] width 88 height 26
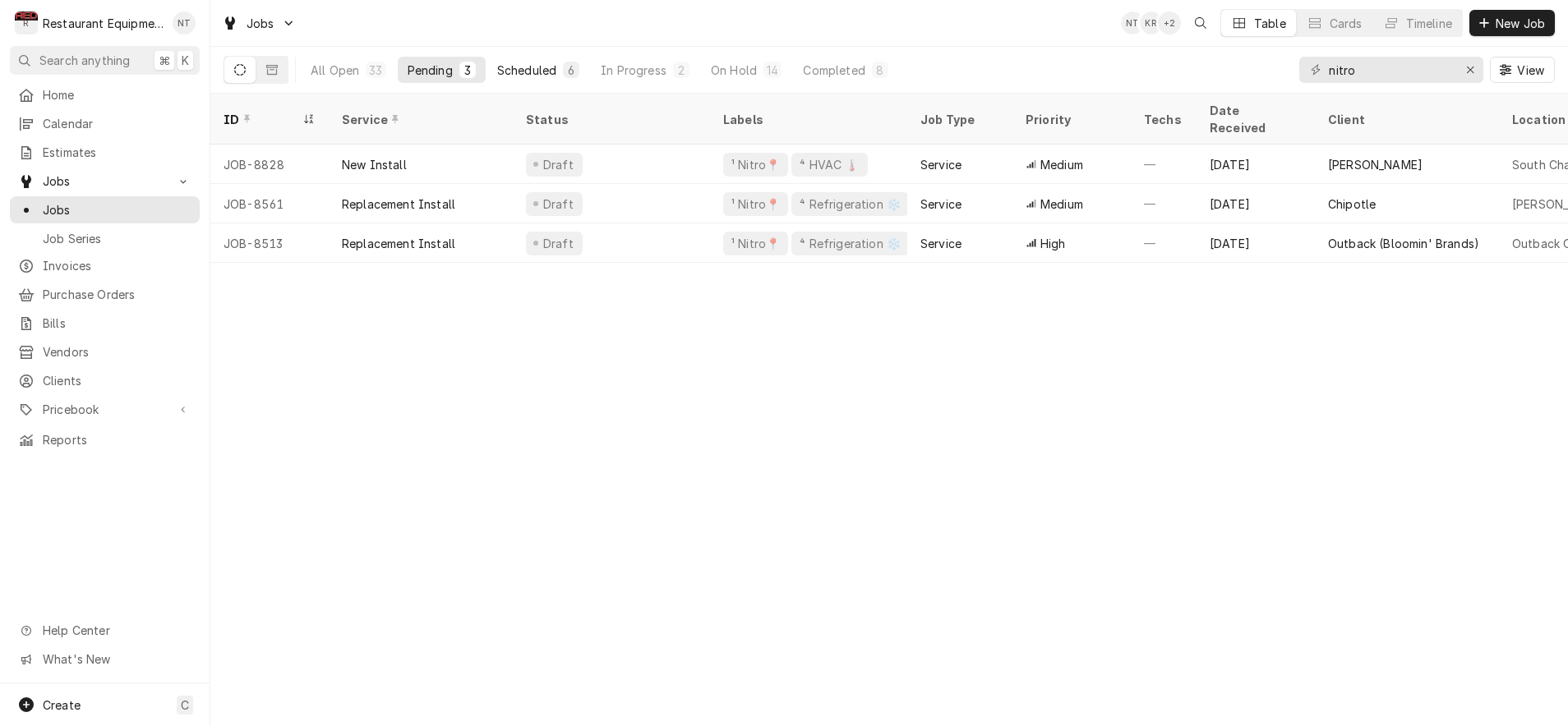
click at [557, 76] on button "Scheduled 6" at bounding box center [538, 70] width 102 height 26
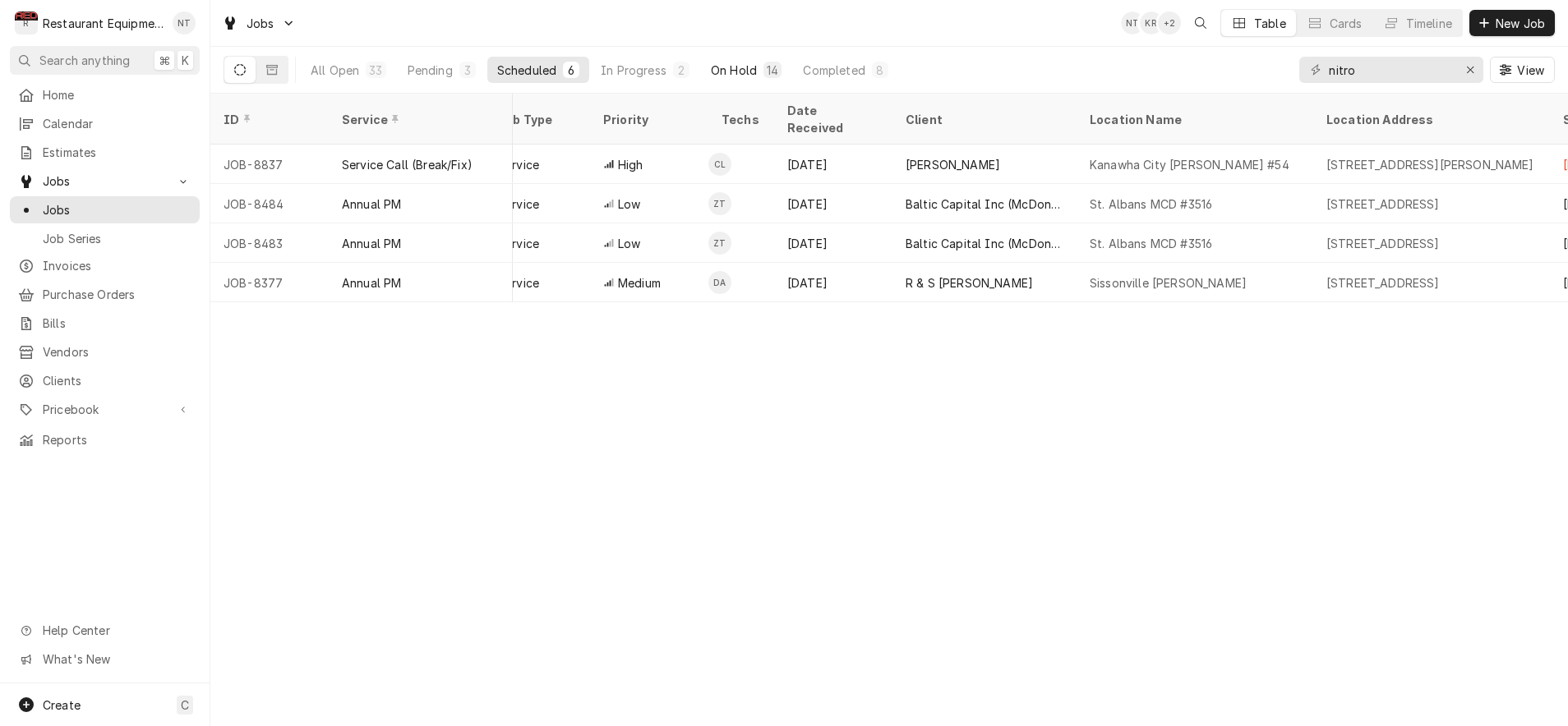
scroll to position [0, 432]
click at [726, 79] on button "On Hold 14" at bounding box center [746, 70] width 90 height 26
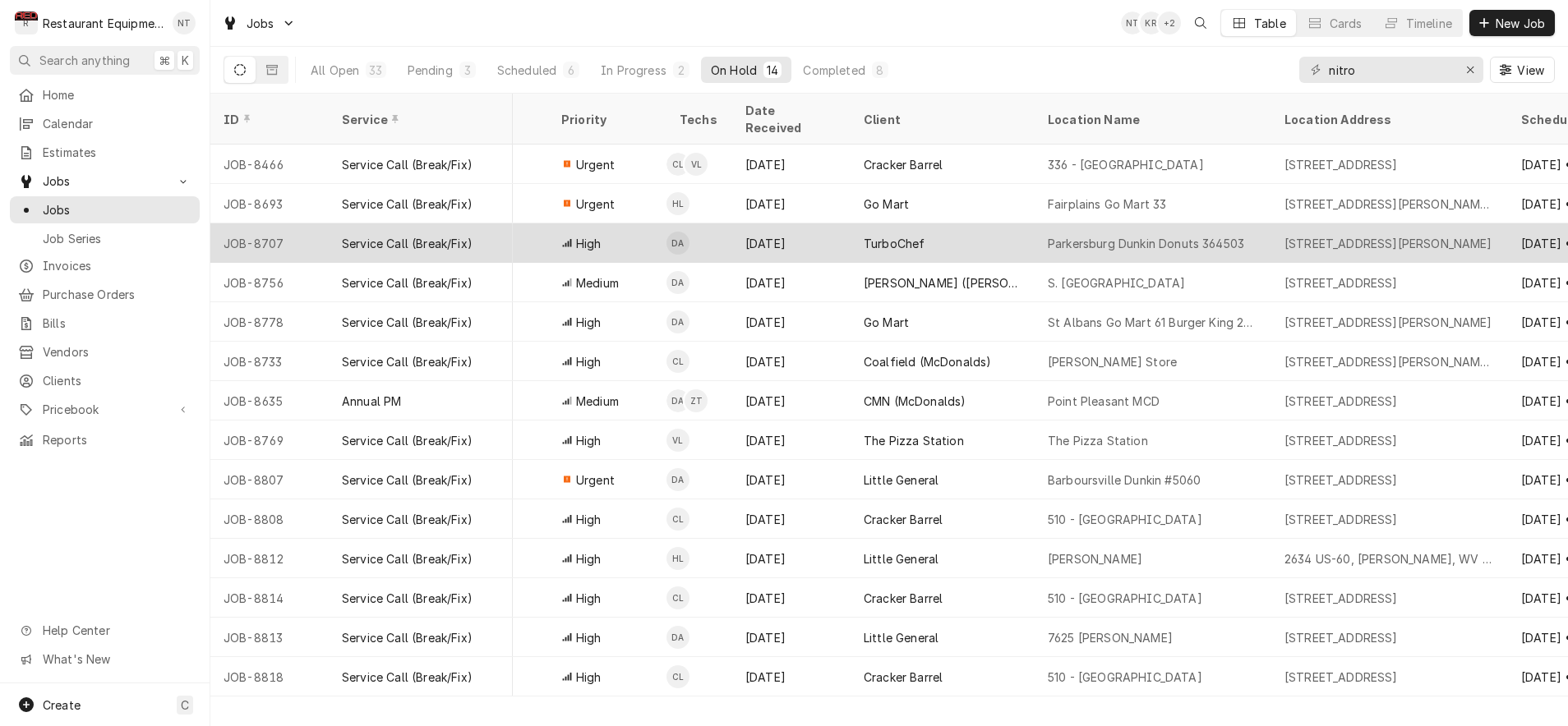
scroll to position [0, 0]
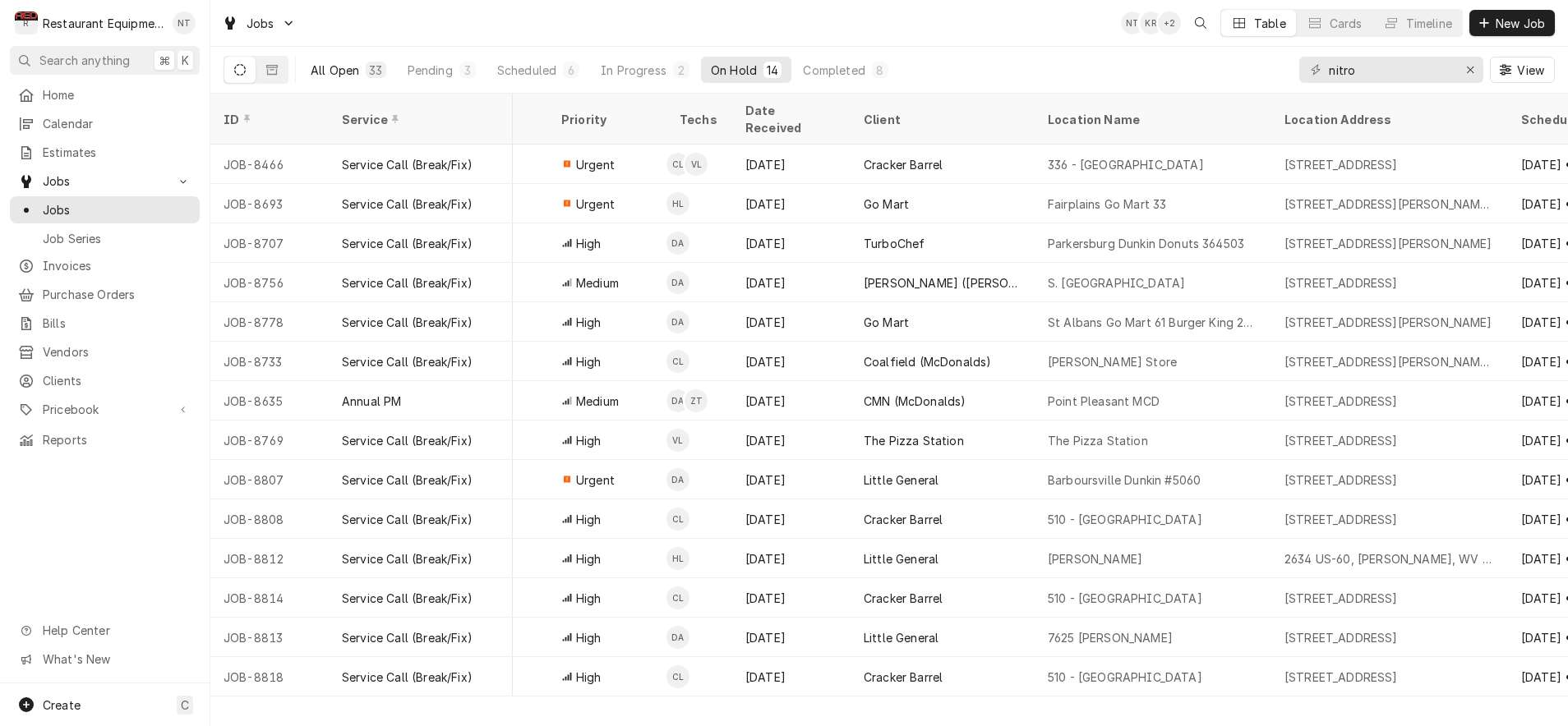
click at [337, 79] on button "All Open 33" at bounding box center [348, 70] width 95 height 26
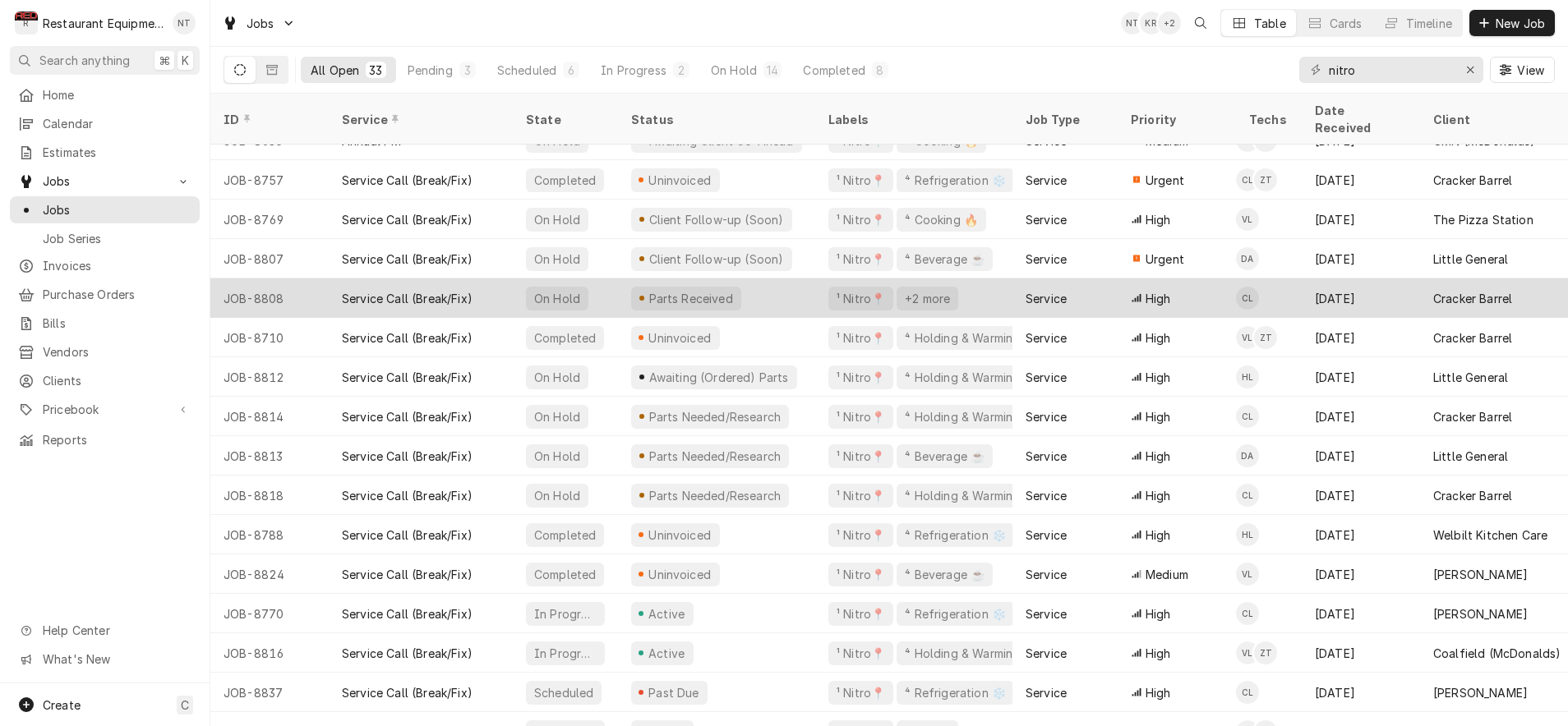
scroll to position [418, -1]
click at [794, 279] on div "Parts Received" at bounding box center [717, 299] width 197 height 40
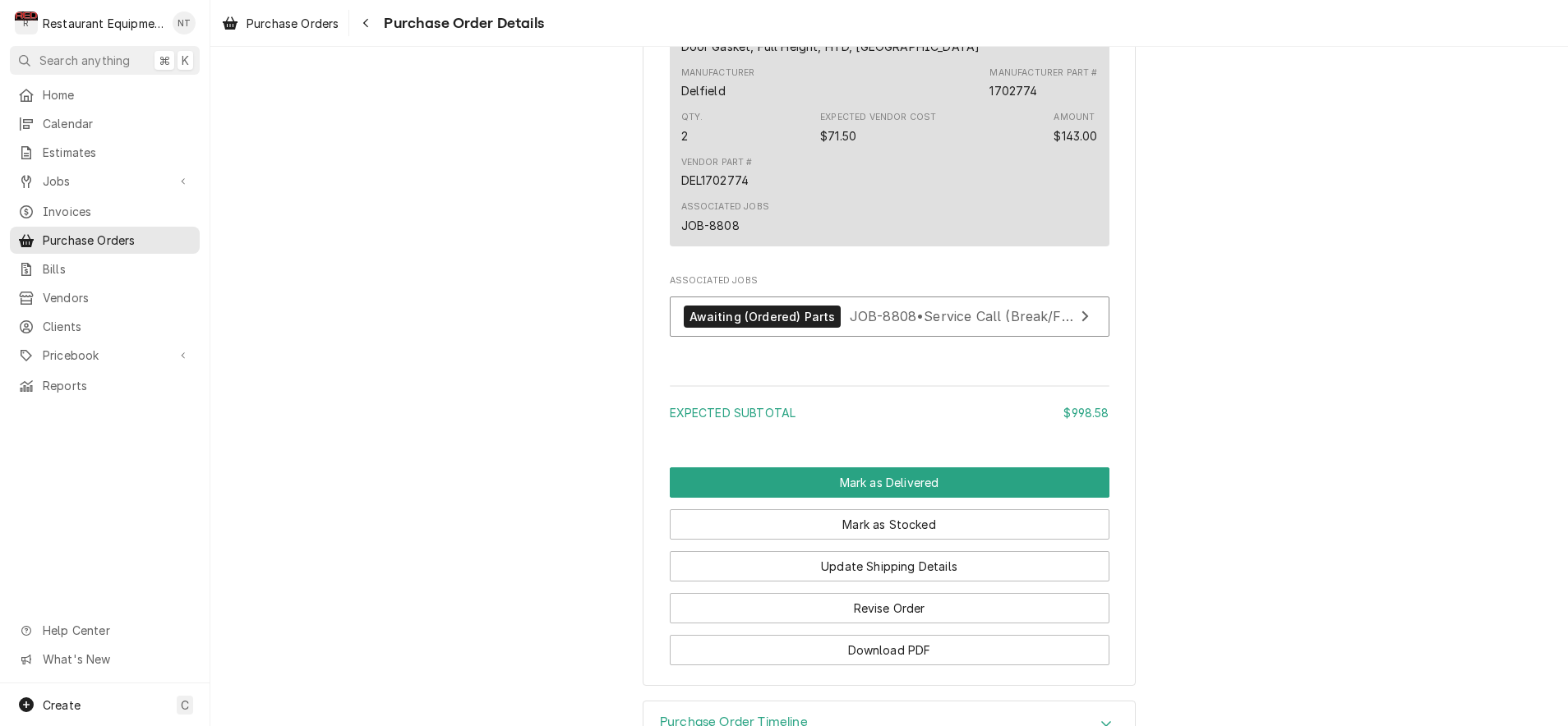
scroll to position [2256, 0]
click at [971, 497] on button "Mark as Delivered" at bounding box center [889, 481] width 439 height 31
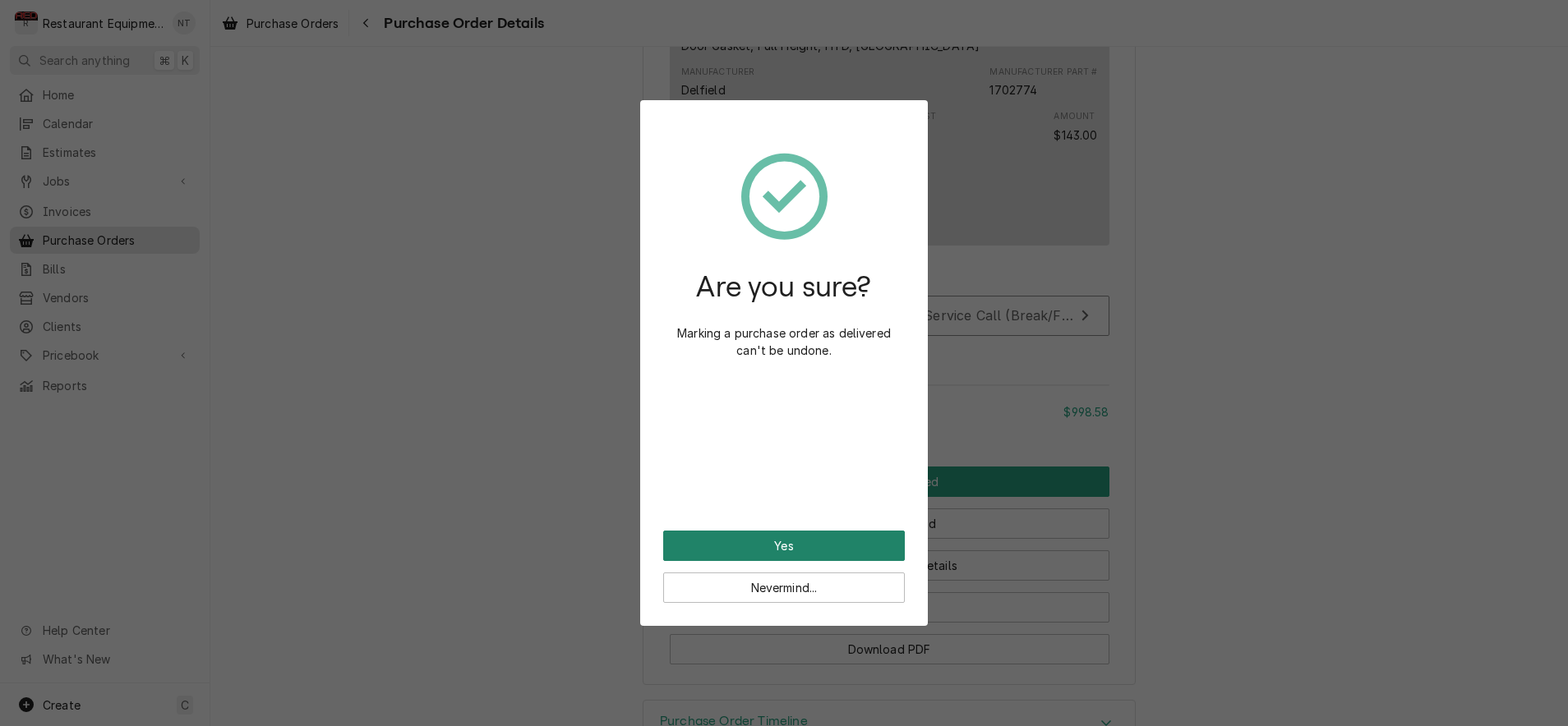
click at [845, 541] on button "Yes" at bounding box center [784, 546] width 242 height 31
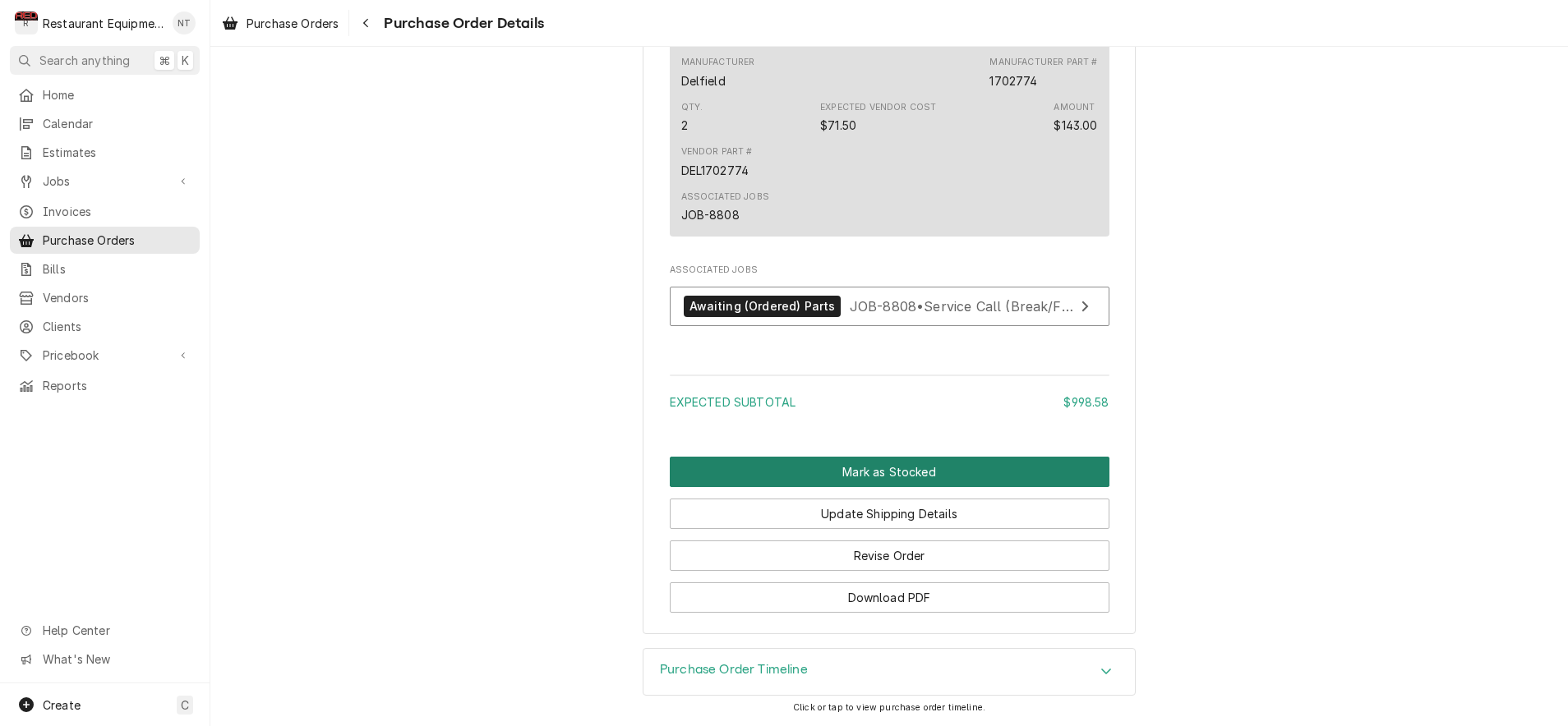
scroll to position [2229, 0]
click at [918, 472] on button "Mark as Stocked" at bounding box center [889, 471] width 439 height 31
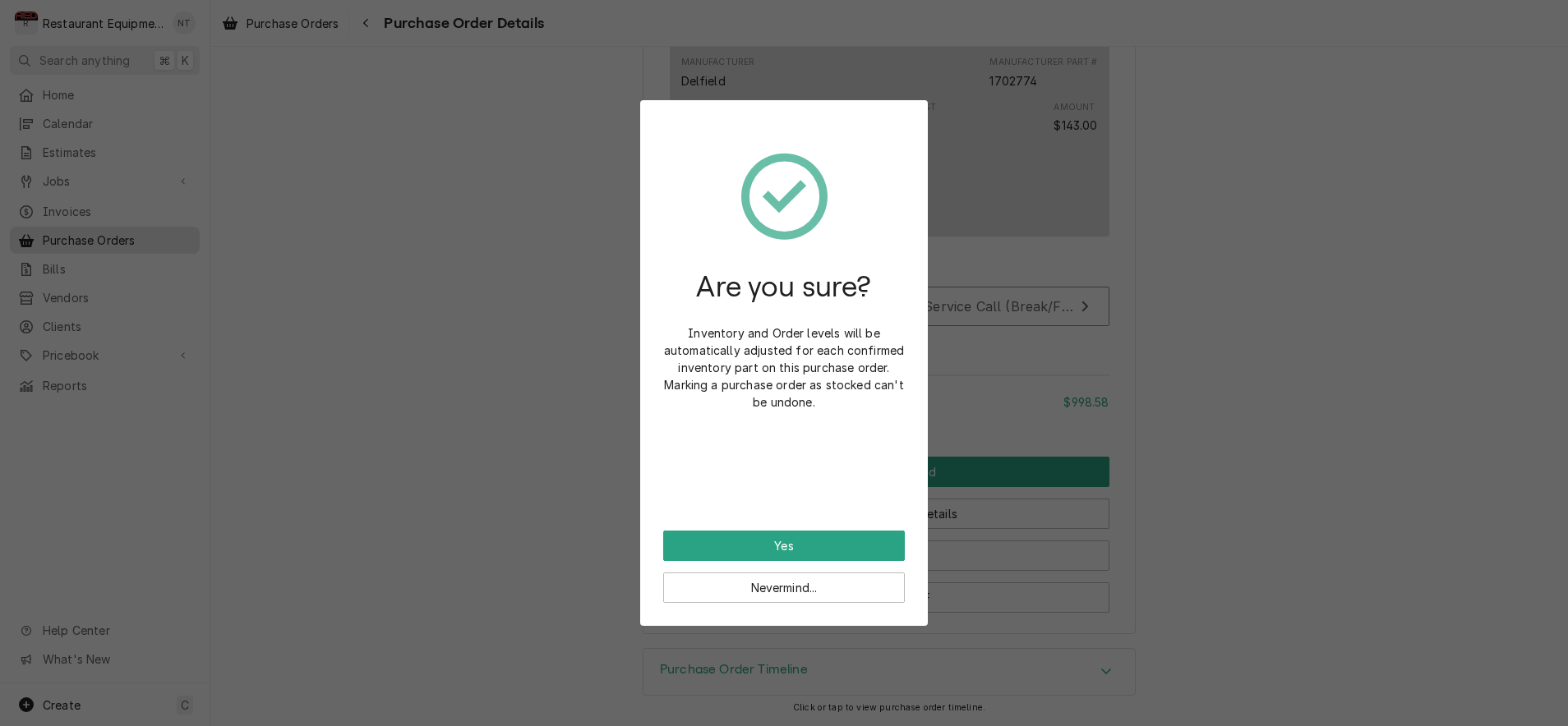
click at [885, 543] on button "Yes" at bounding box center [784, 546] width 242 height 31
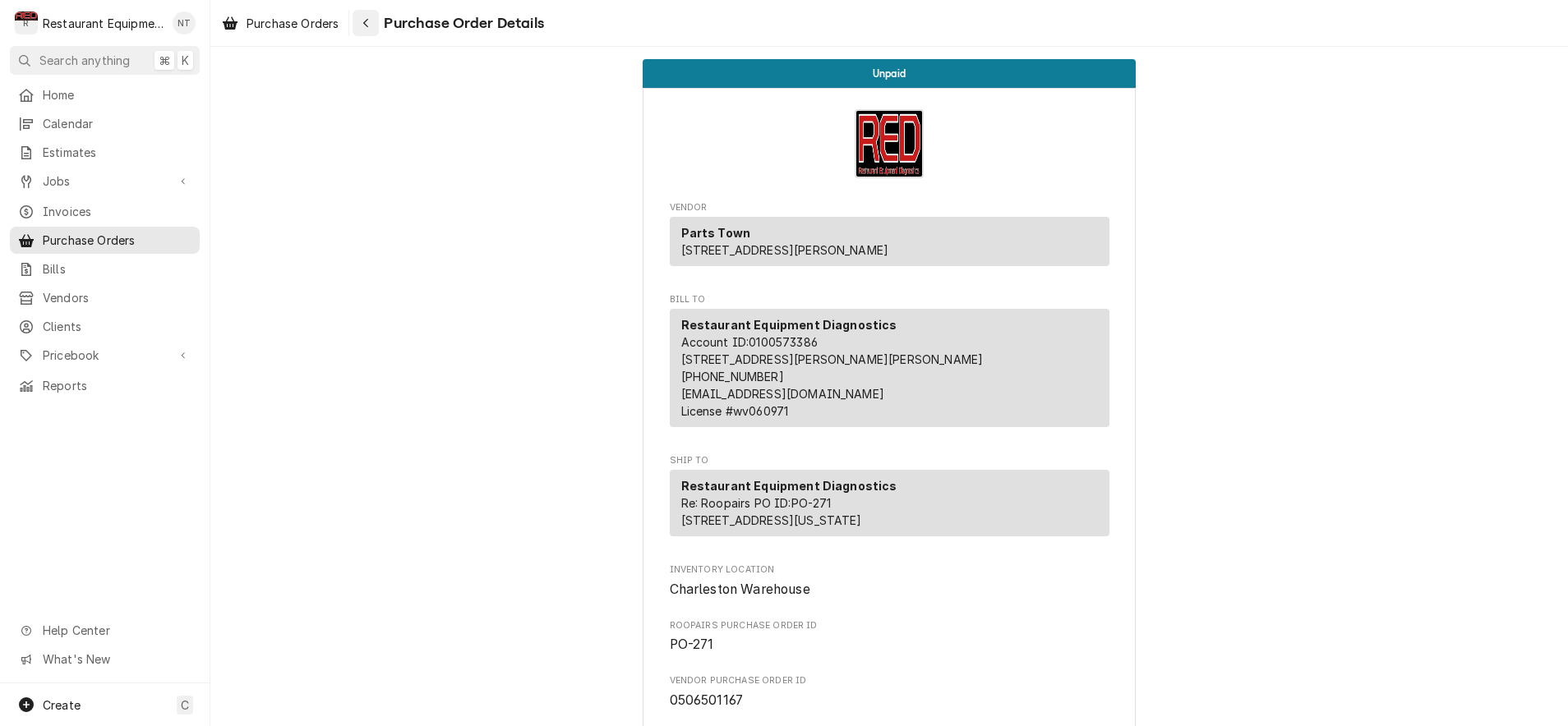
click at [368, 26] on icon "Navigate back" at bounding box center [366, 23] width 5 height 9
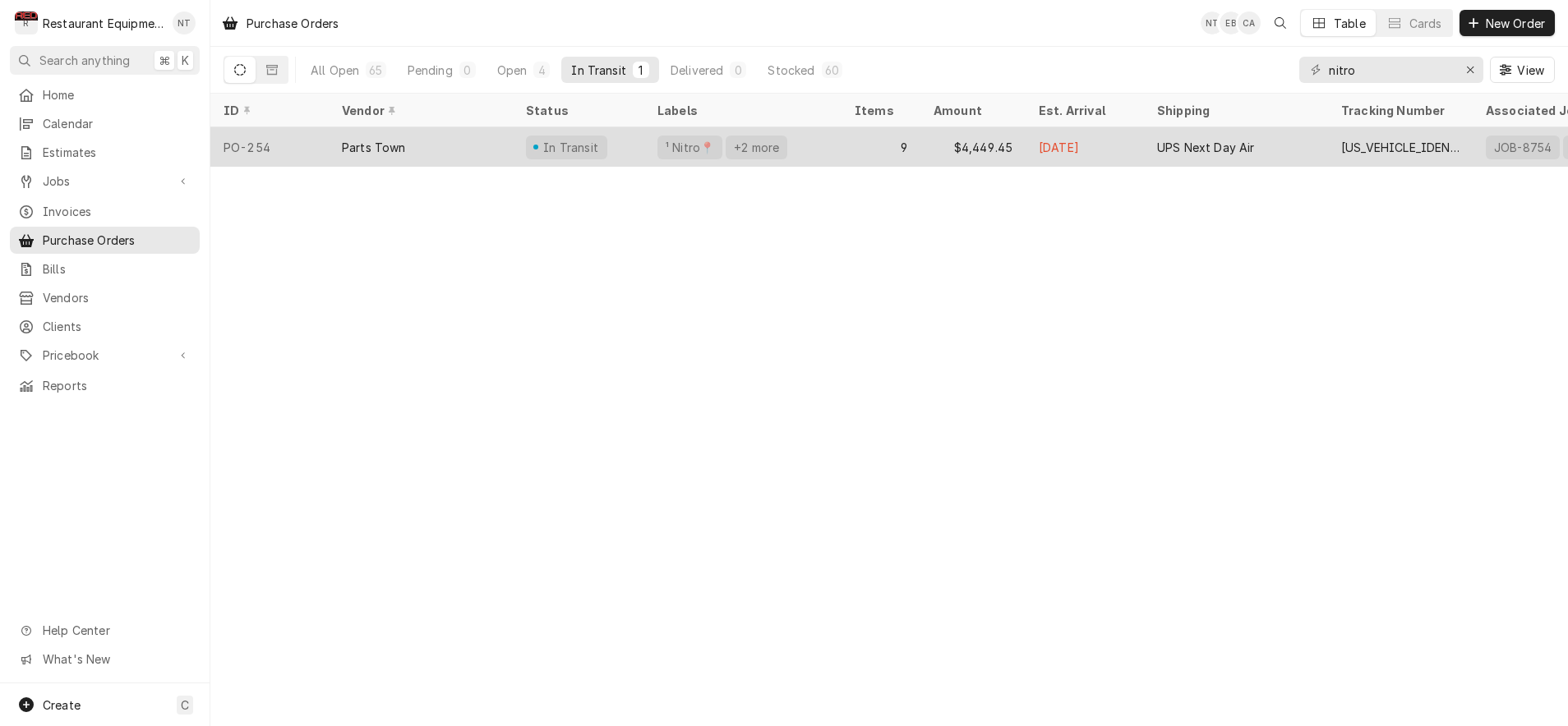
click at [1018, 150] on div "$4,449.45" at bounding box center [972, 147] width 105 height 40
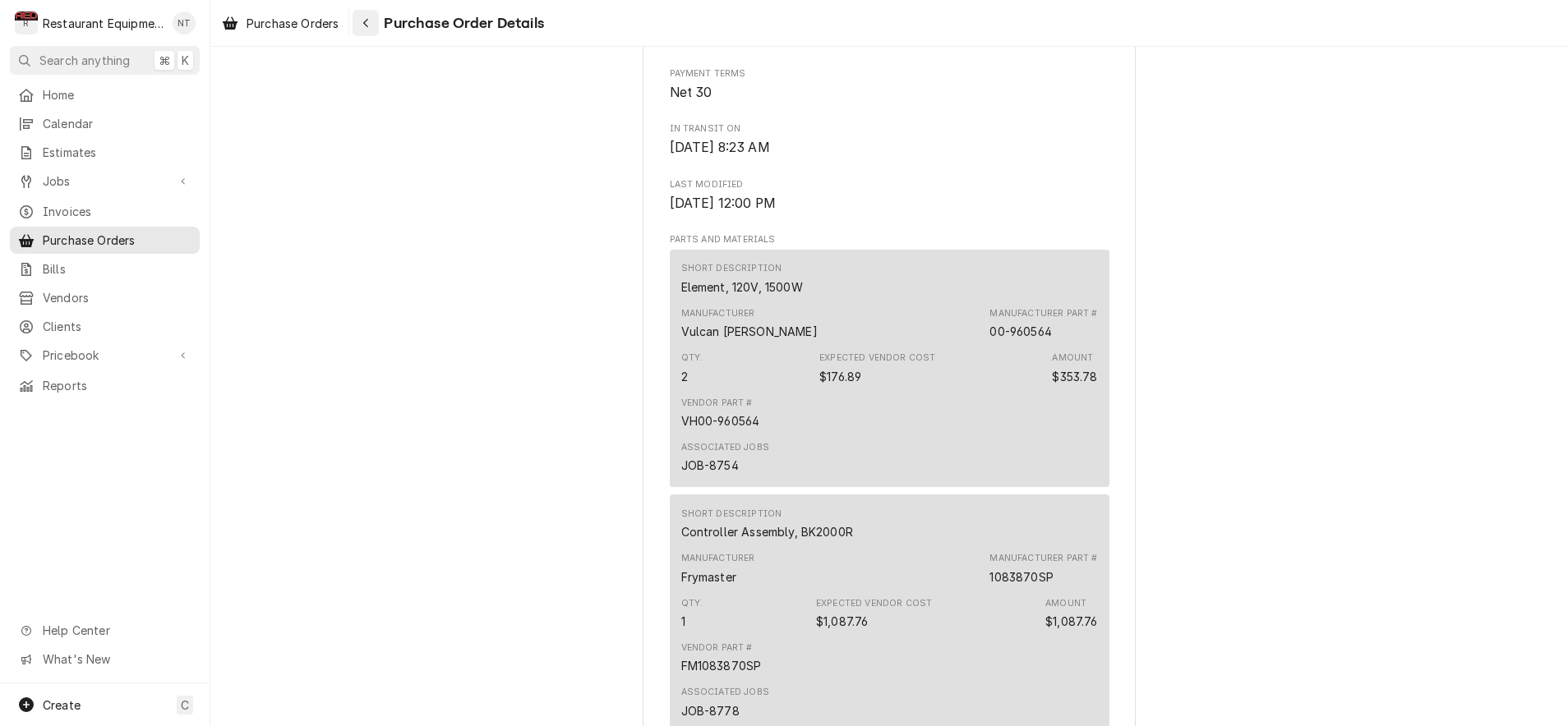
scroll to position [943, 0]
click at [369, 31] on div "Navigate back" at bounding box center [366, 23] width 17 height 17
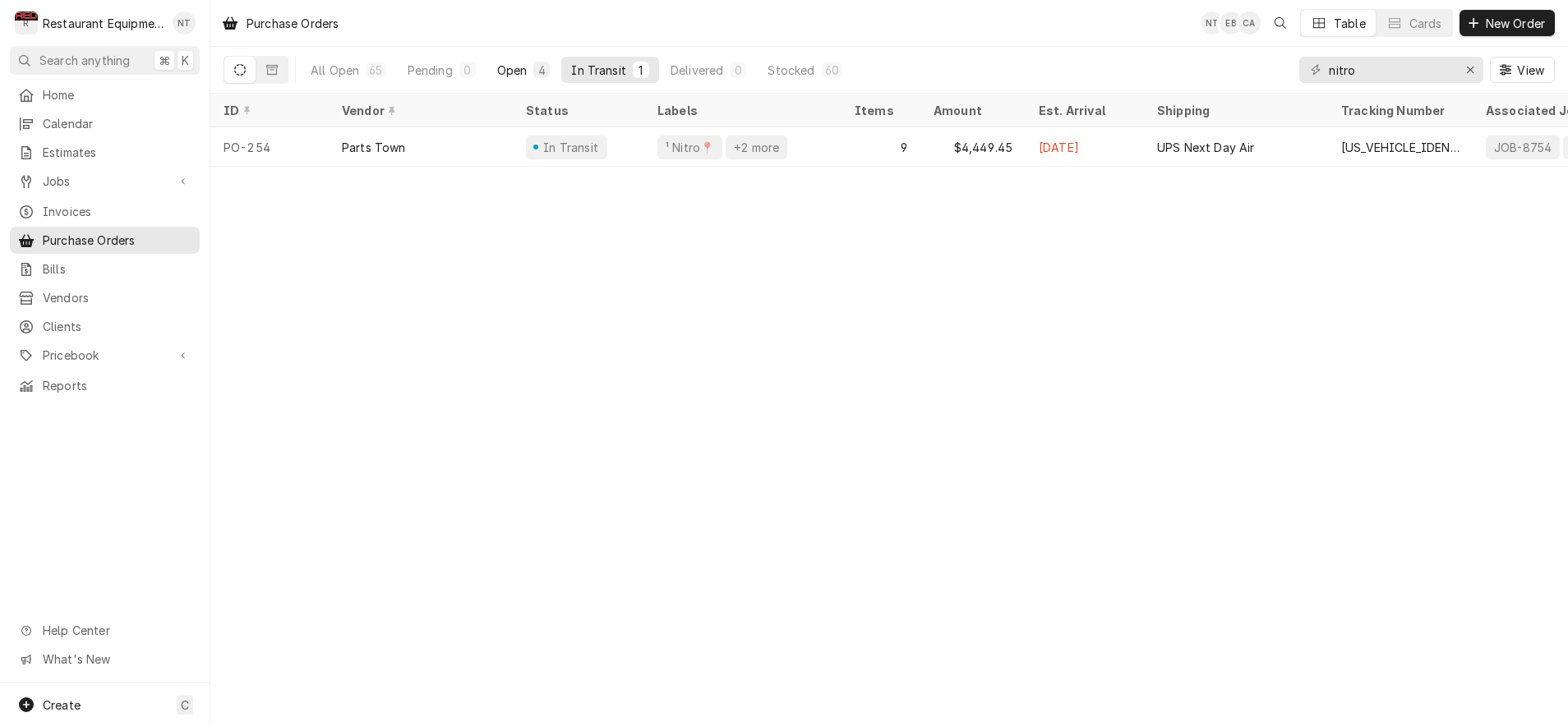
click at [543, 64] on div "4" at bounding box center [542, 69] width 10 height 17
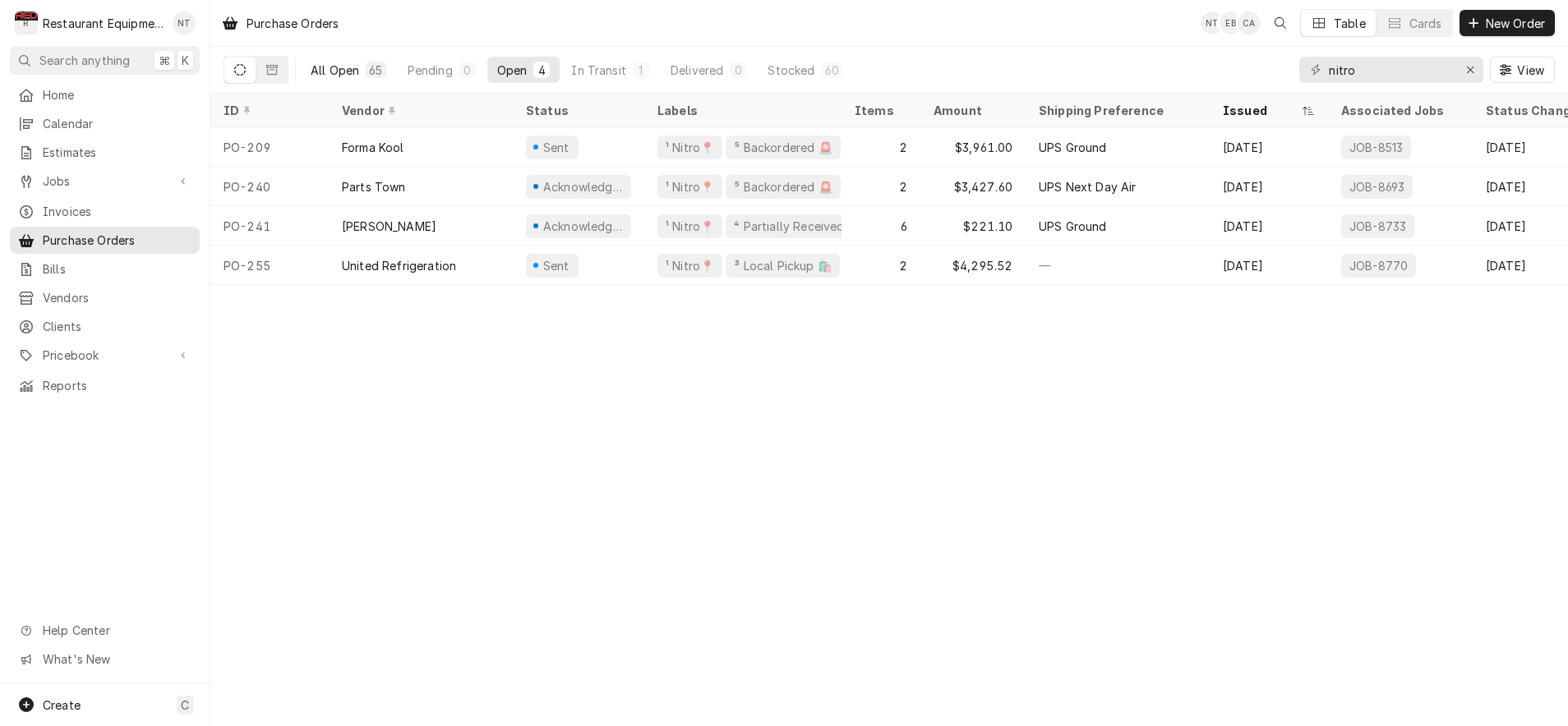
drag, startPoint x: 359, startPoint y: 71, endPoint x: 343, endPoint y: 69, distance: 16.1
click at [343, 69] on button "All Open 65" at bounding box center [348, 70] width 95 height 26
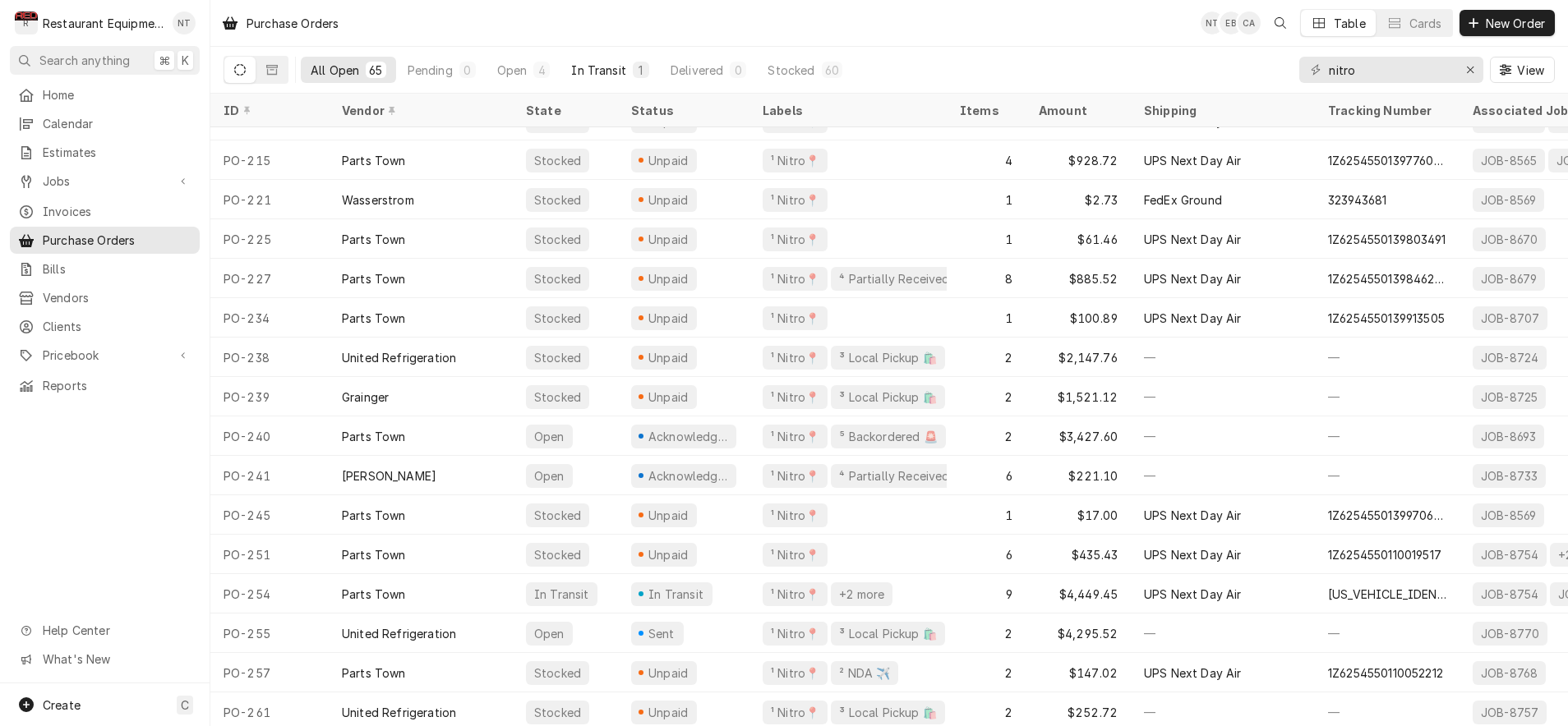
scroll to position [1802, 0]
click at [784, 63] on div "Stocked" at bounding box center [791, 69] width 47 height 17
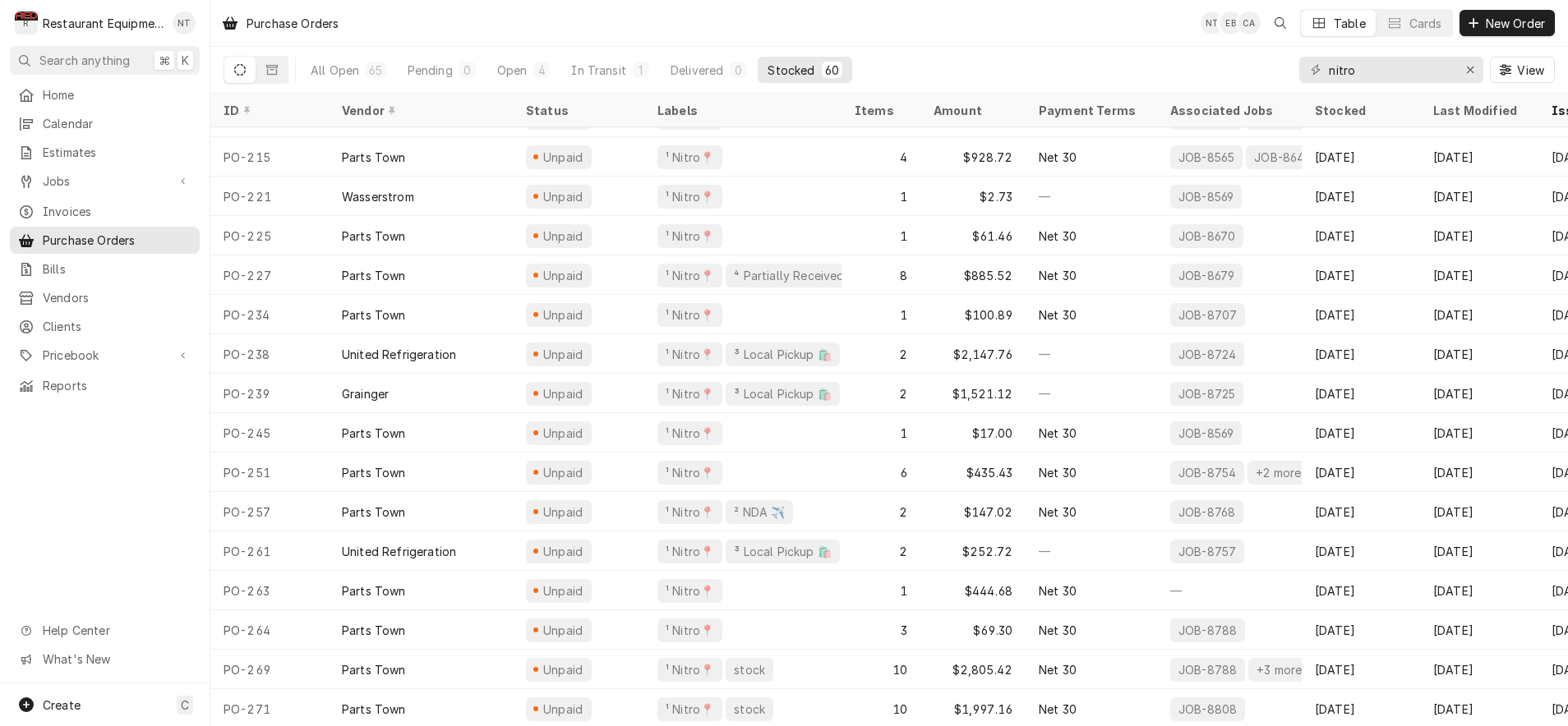
scroll to position [0, 0]
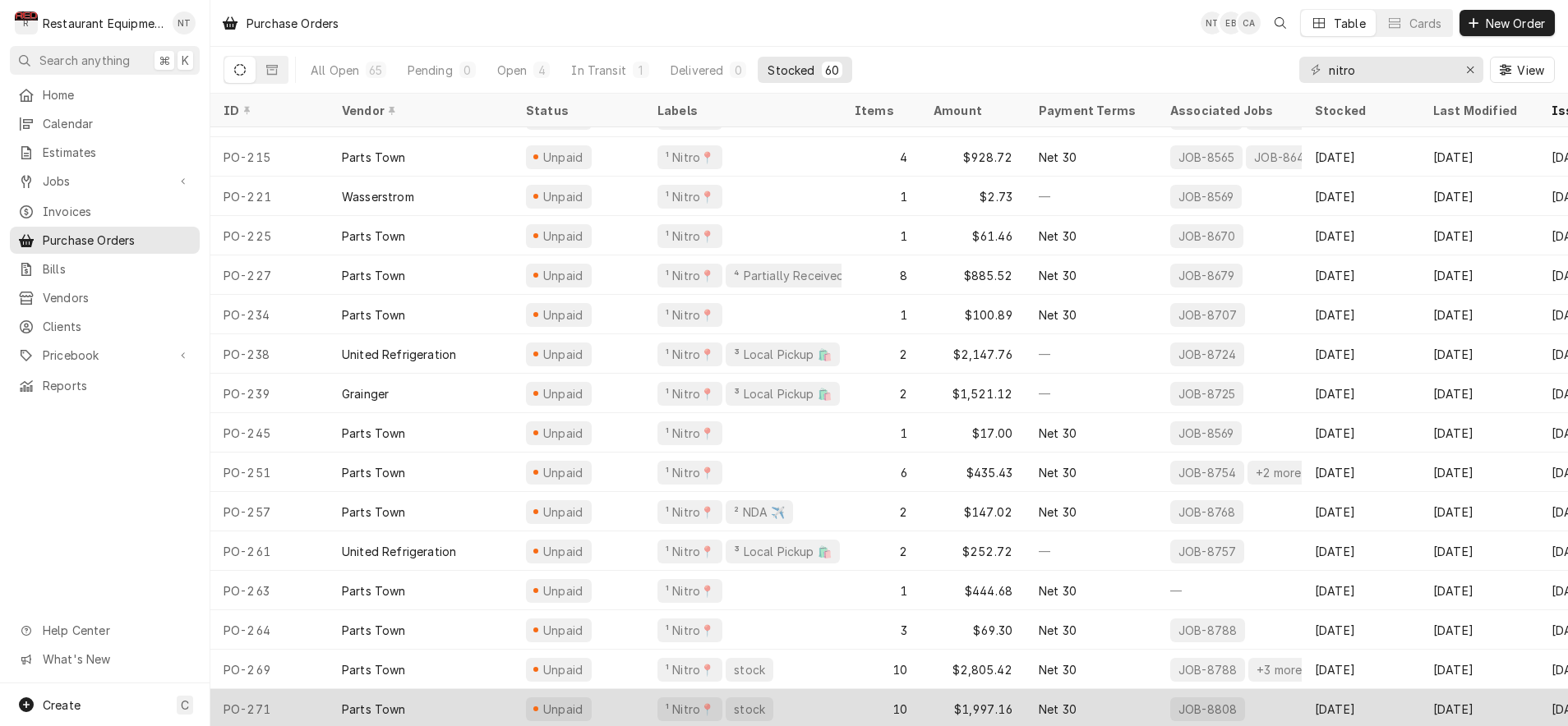
click at [480, 690] on div "Parts Town" at bounding box center [420, 709] width 184 height 40
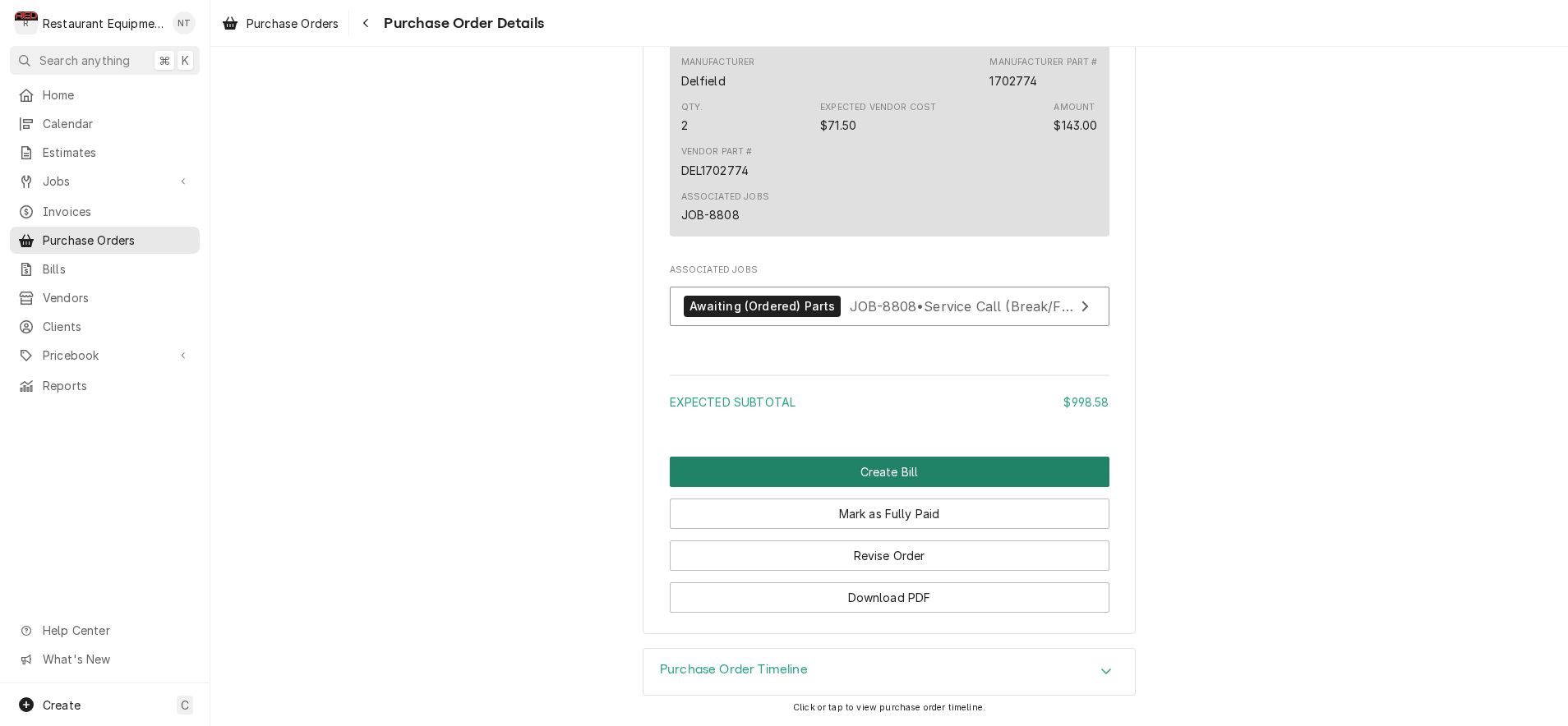
scroll to position [2229, 0]
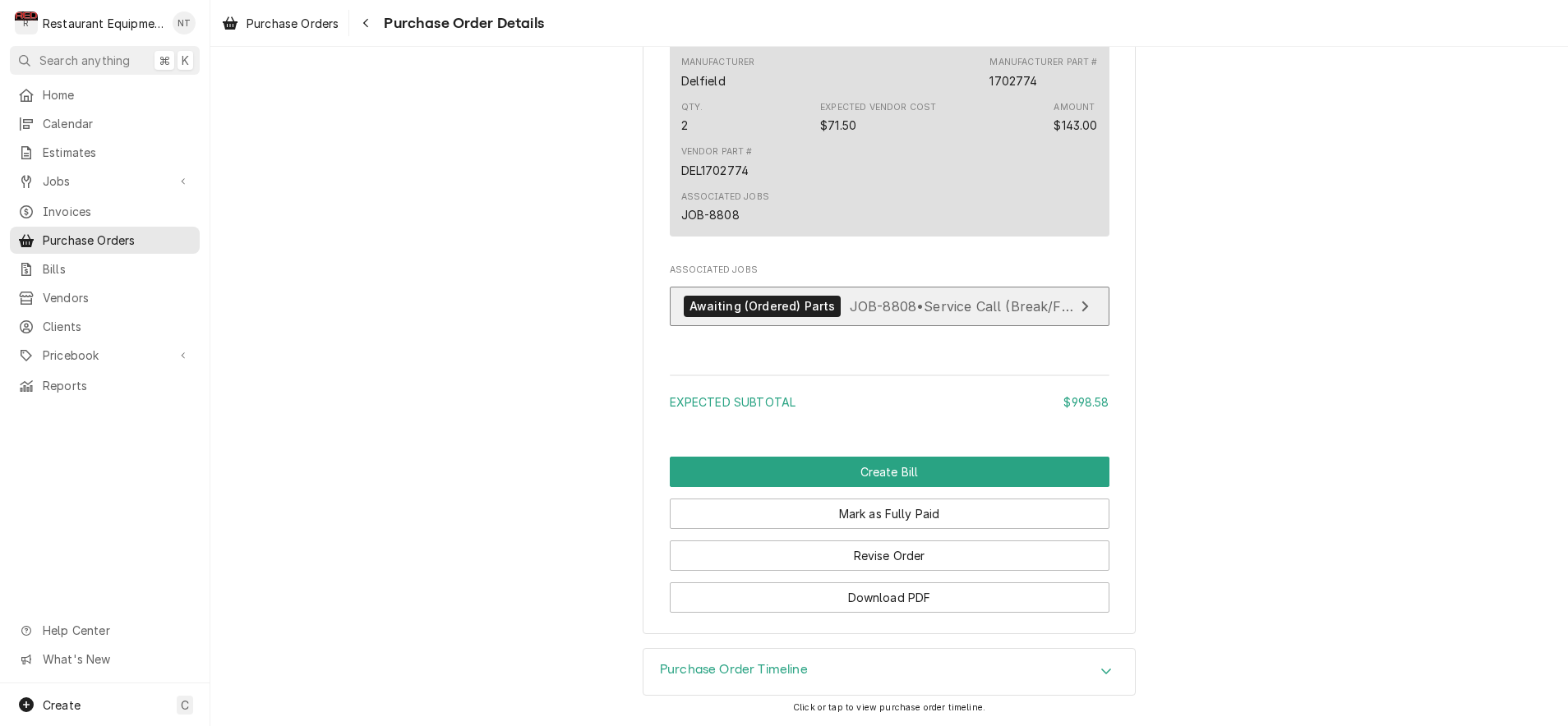
click at [1088, 318] on link "Awaiting (Ordered) Parts JOB-8808 • Service Call (Break/Fix)" at bounding box center [889, 307] width 439 height 41
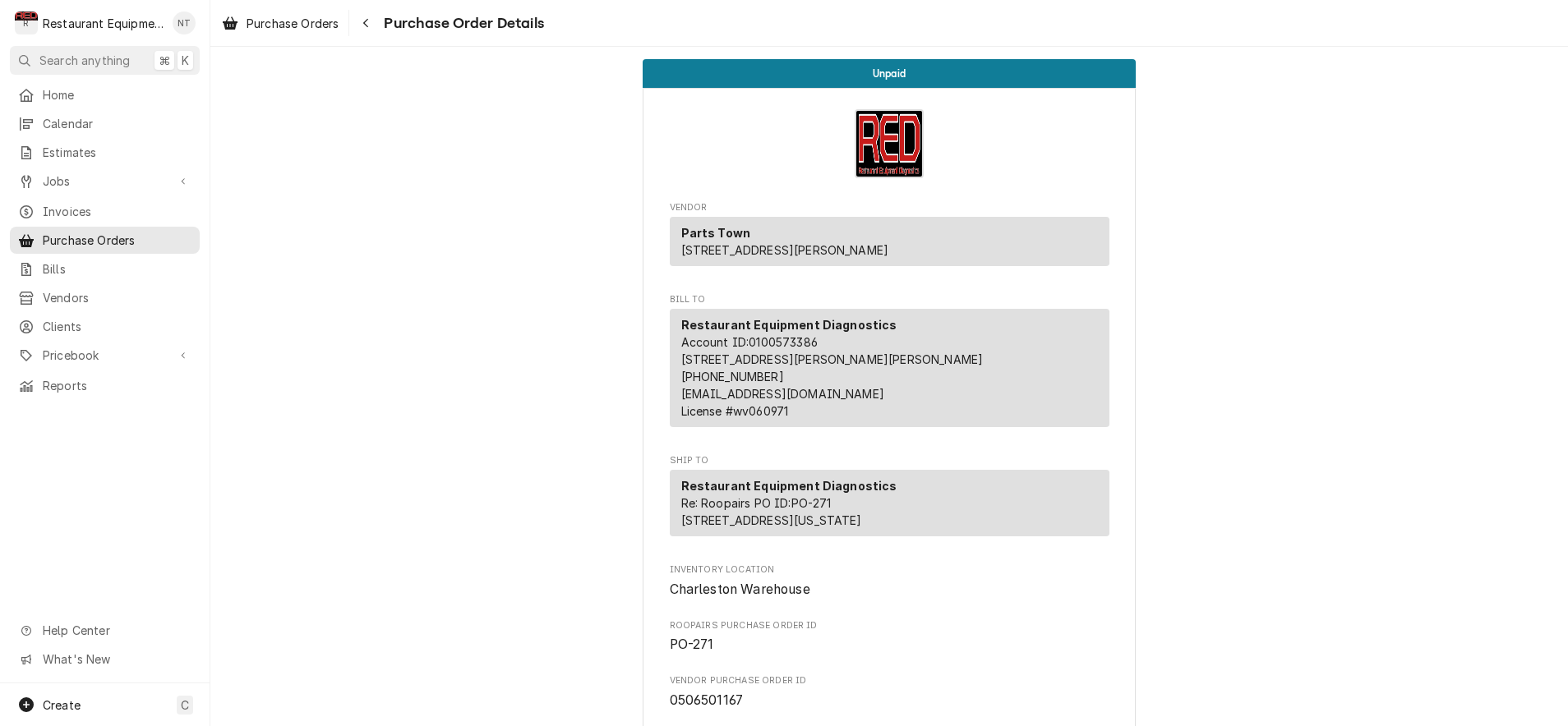
scroll to position [0, 0]
click at [368, 26] on icon "Navigate back" at bounding box center [366, 23] width 5 height 9
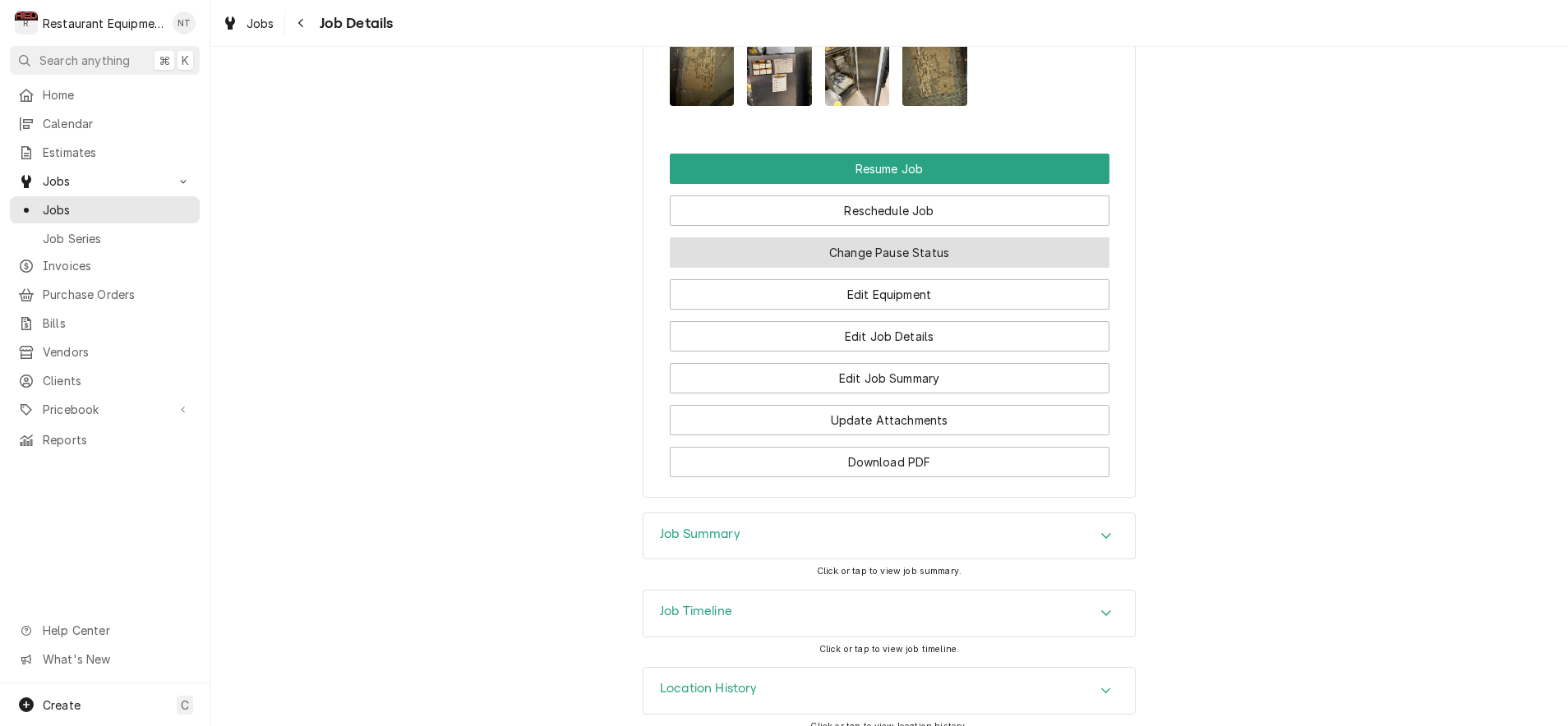
click at [982, 249] on button "Change Pause Status" at bounding box center [889, 252] width 439 height 31
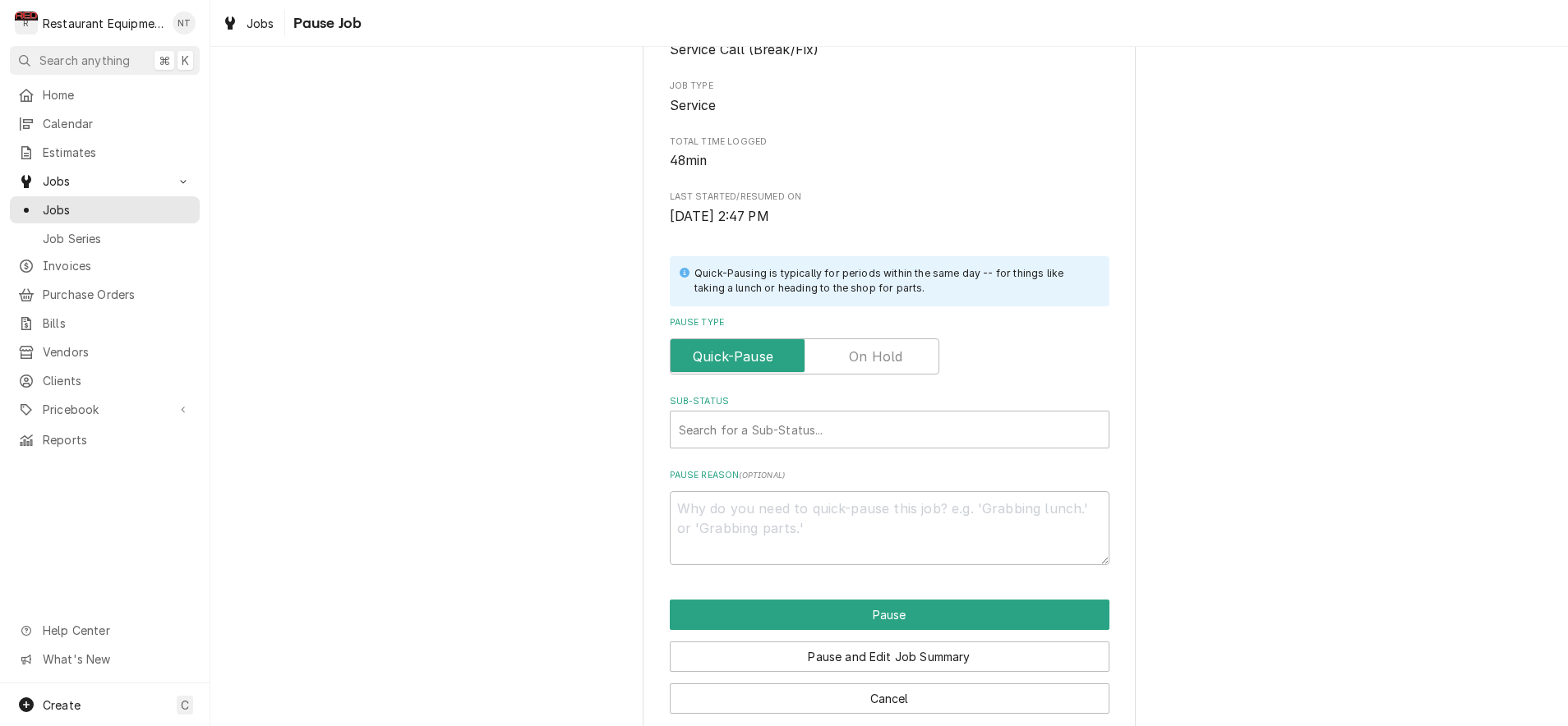
scroll to position [173, 0]
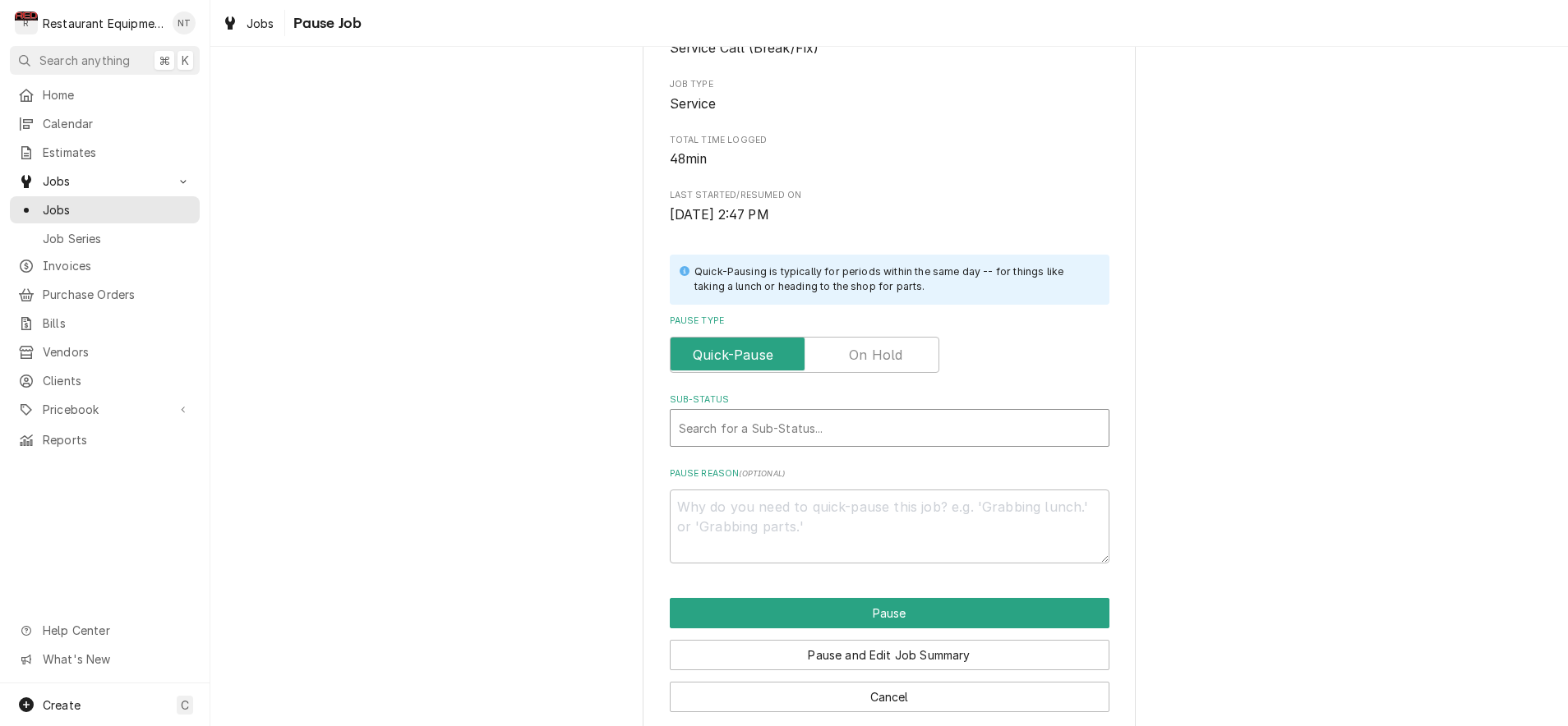
click at [866, 429] on div "Sub-Status" at bounding box center [889, 428] width 422 height 30
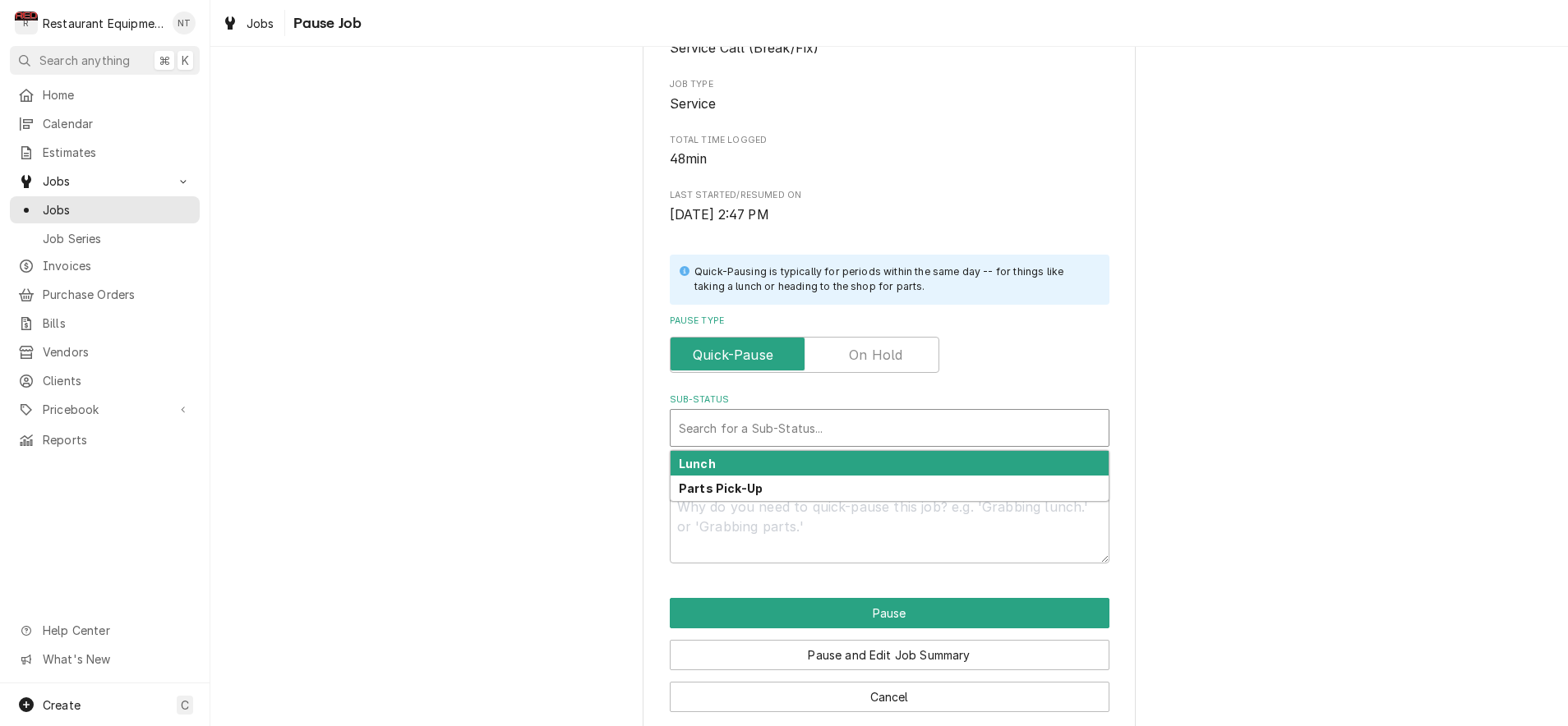
drag, startPoint x: 1035, startPoint y: 356, endPoint x: 1005, endPoint y: 371, distance: 33.5
click at [1035, 354] on div "Pause Type" at bounding box center [889, 355] width 439 height 36
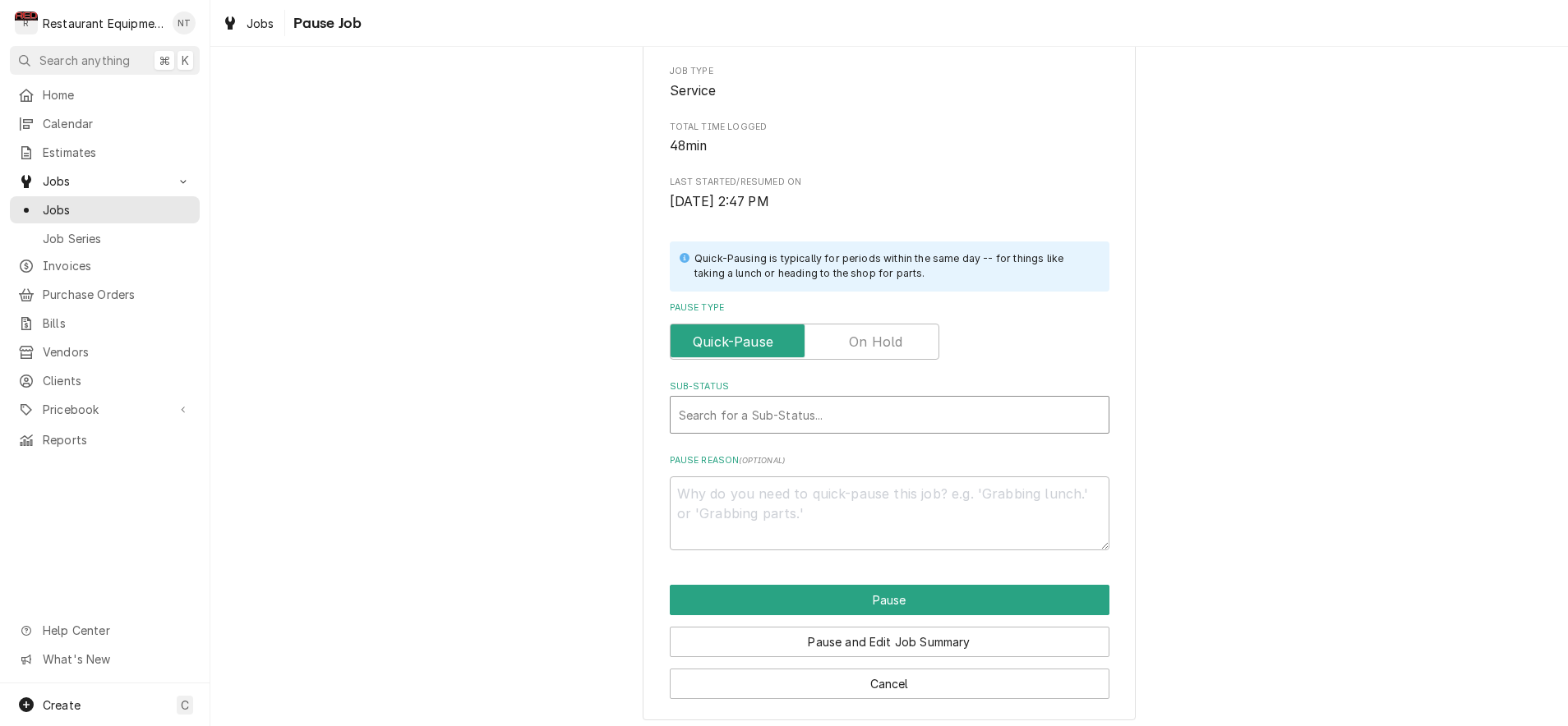
scroll to position [1, 0]
click at [900, 404] on div "Sub-Status" at bounding box center [889, 415] width 422 height 30
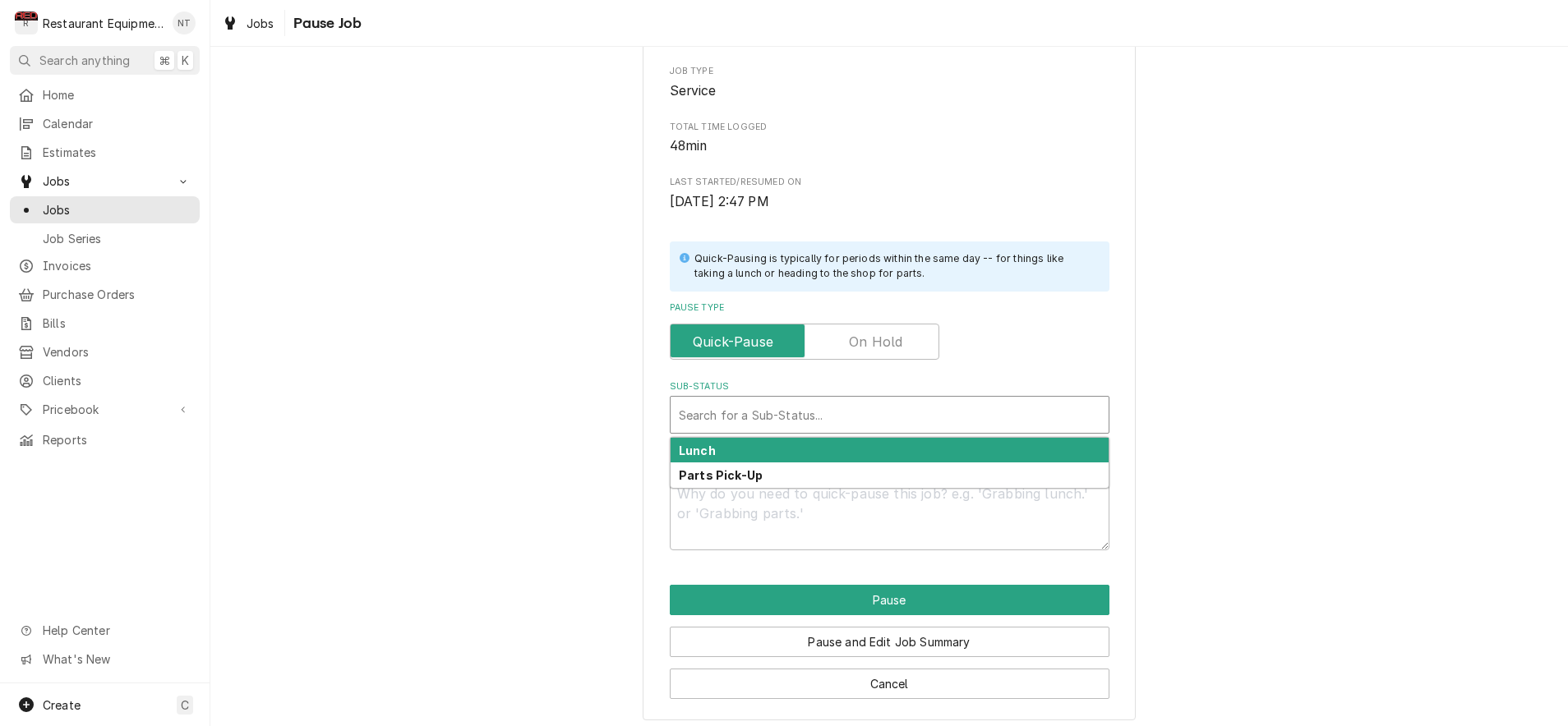
scroll to position [0, 0]
click at [979, 349] on div "Pause Type" at bounding box center [889, 342] width 439 height 36
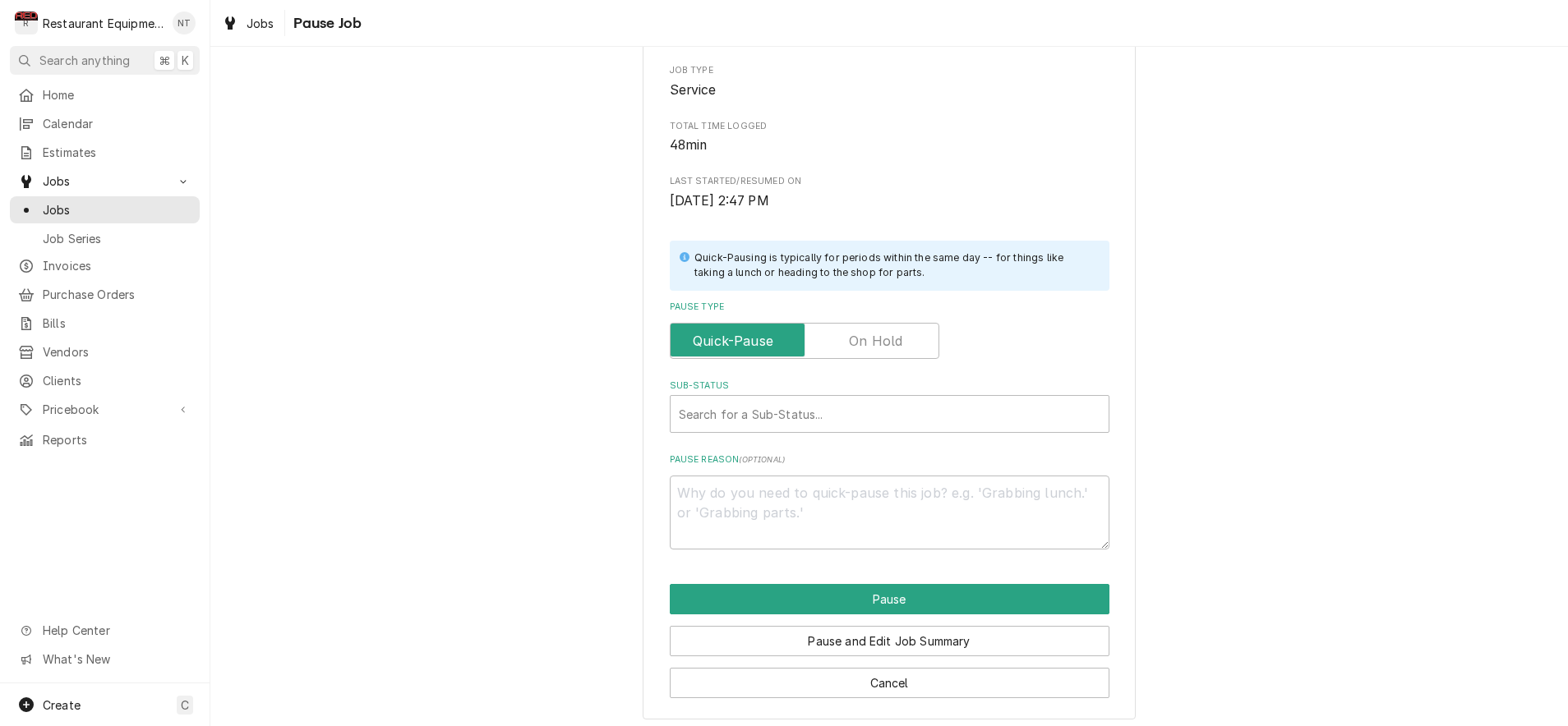
scroll to position [185, 0]
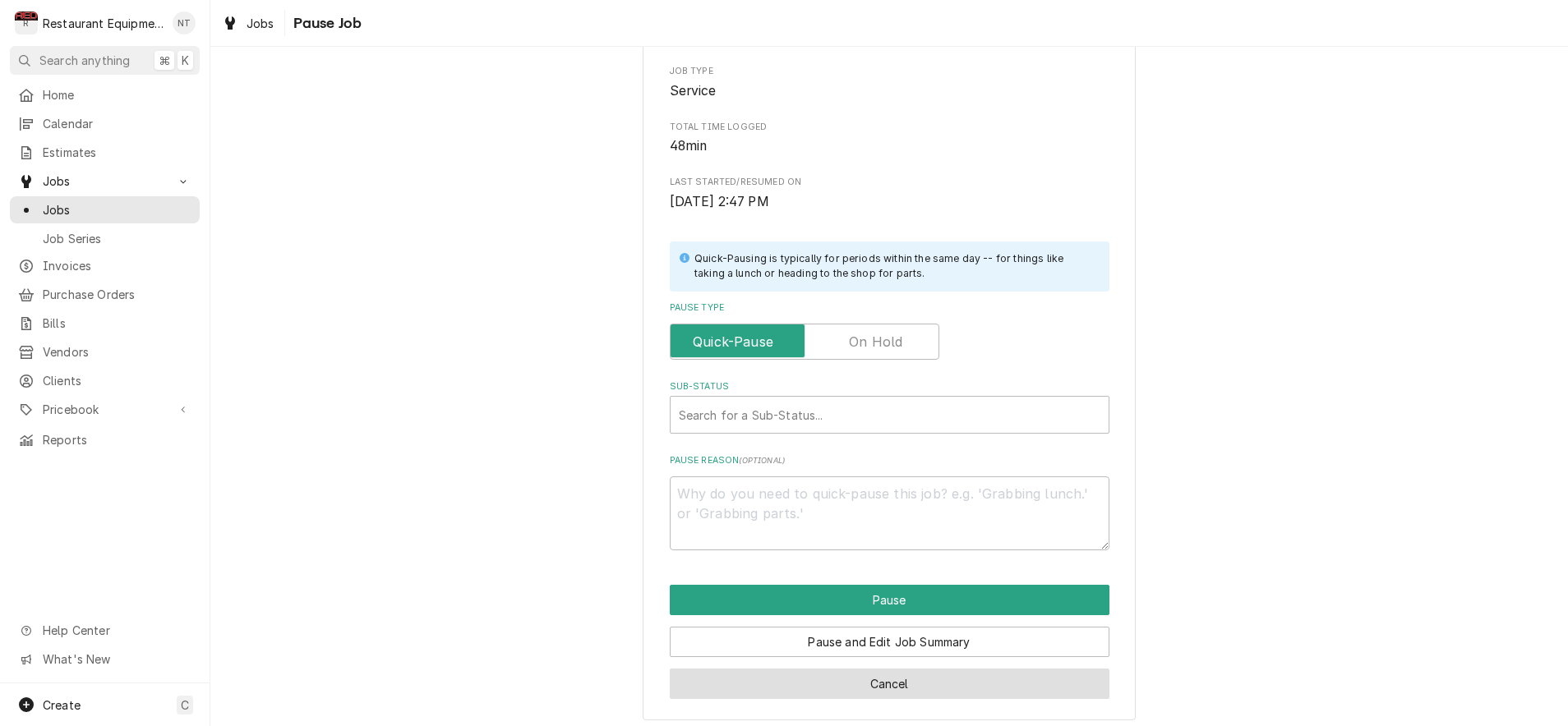
click at [879, 669] on button "Cancel" at bounding box center [889, 683] width 439 height 31
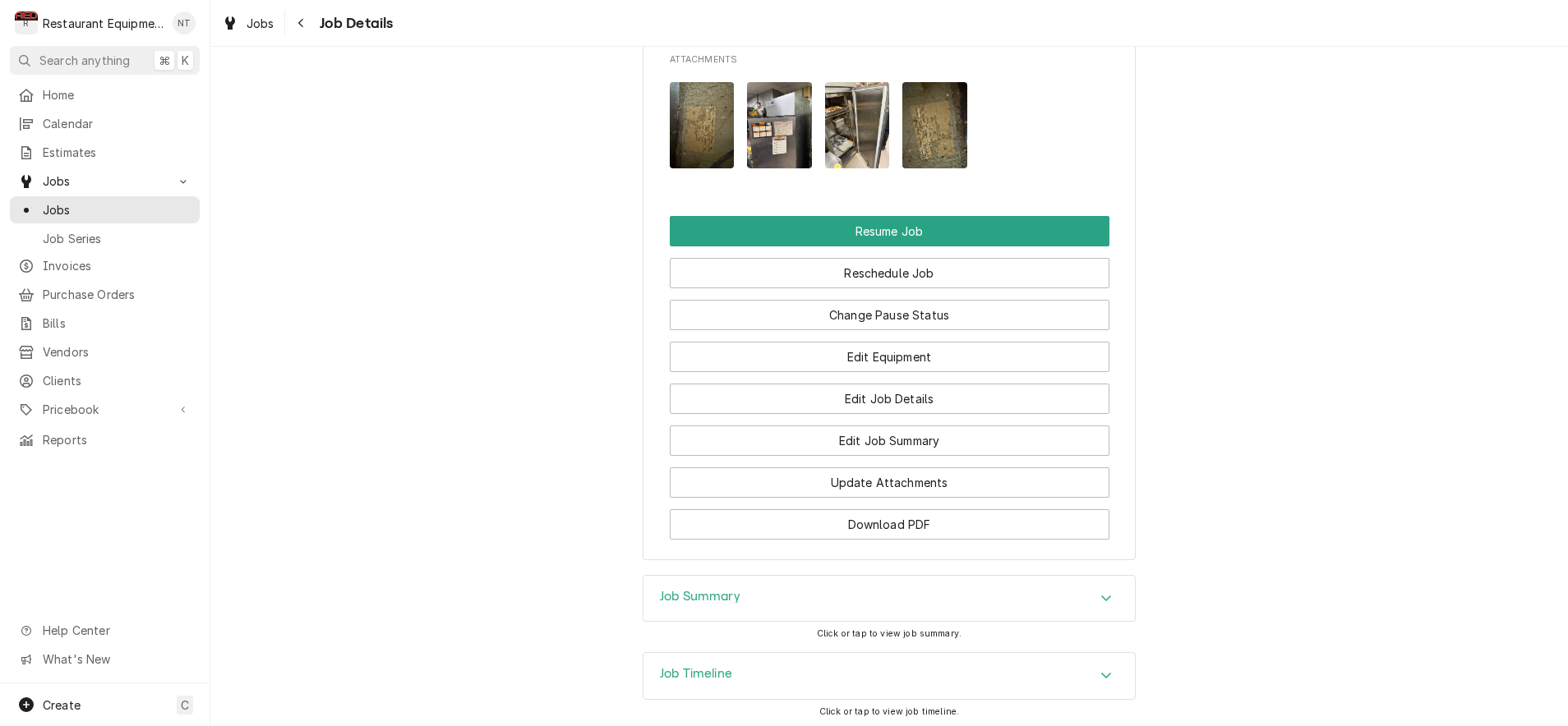
scroll to position [2071, 0]
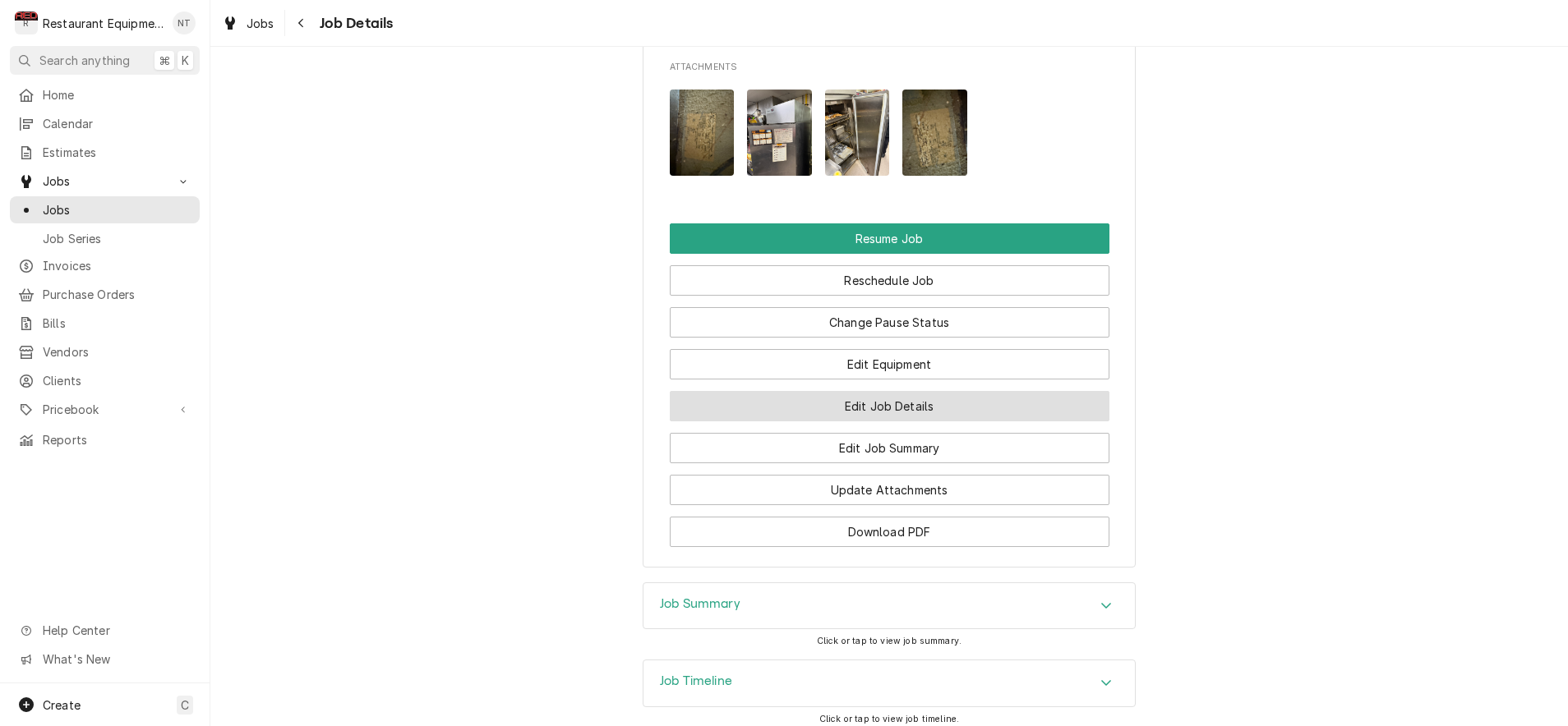
click at [946, 391] on button "Edit Job Details" at bounding box center [889, 406] width 439 height 31
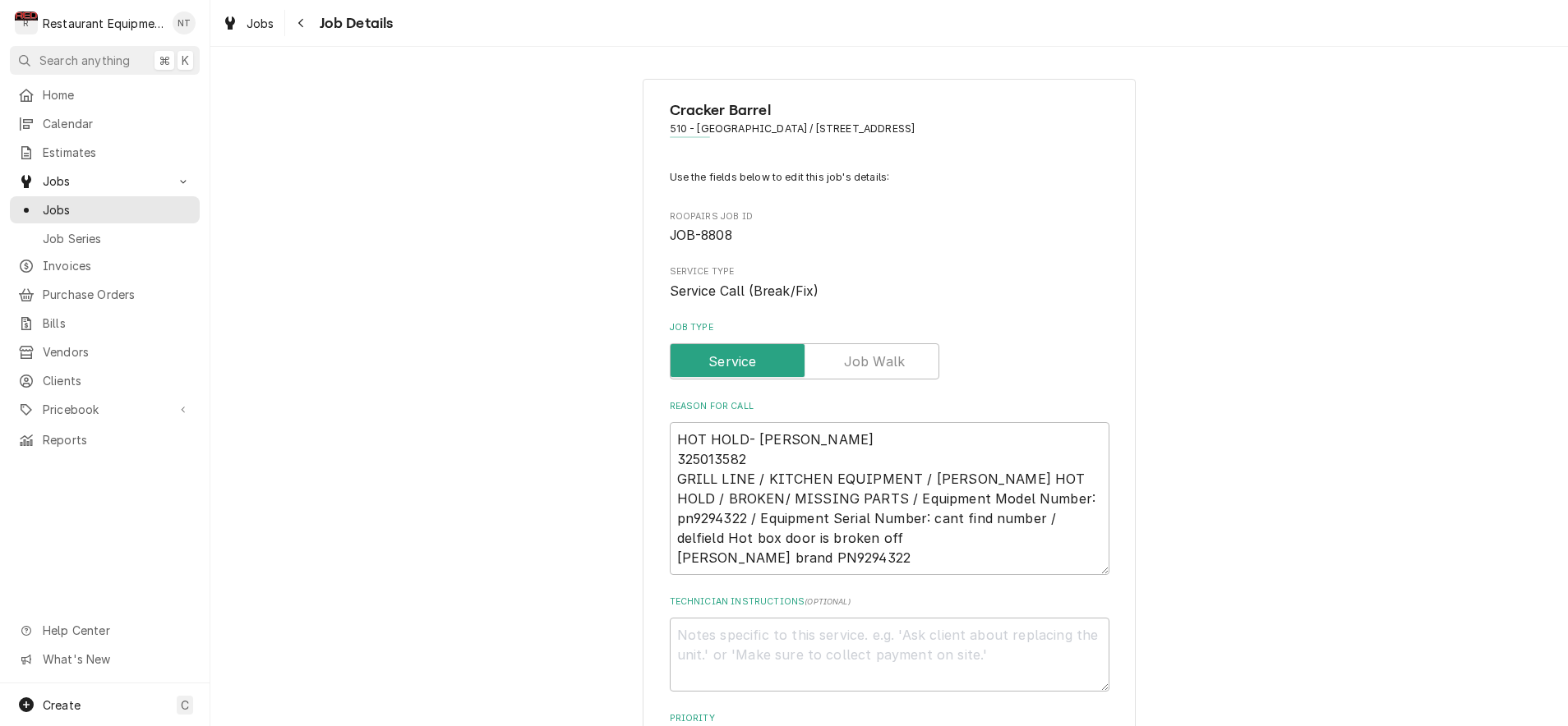
type textarea "x"
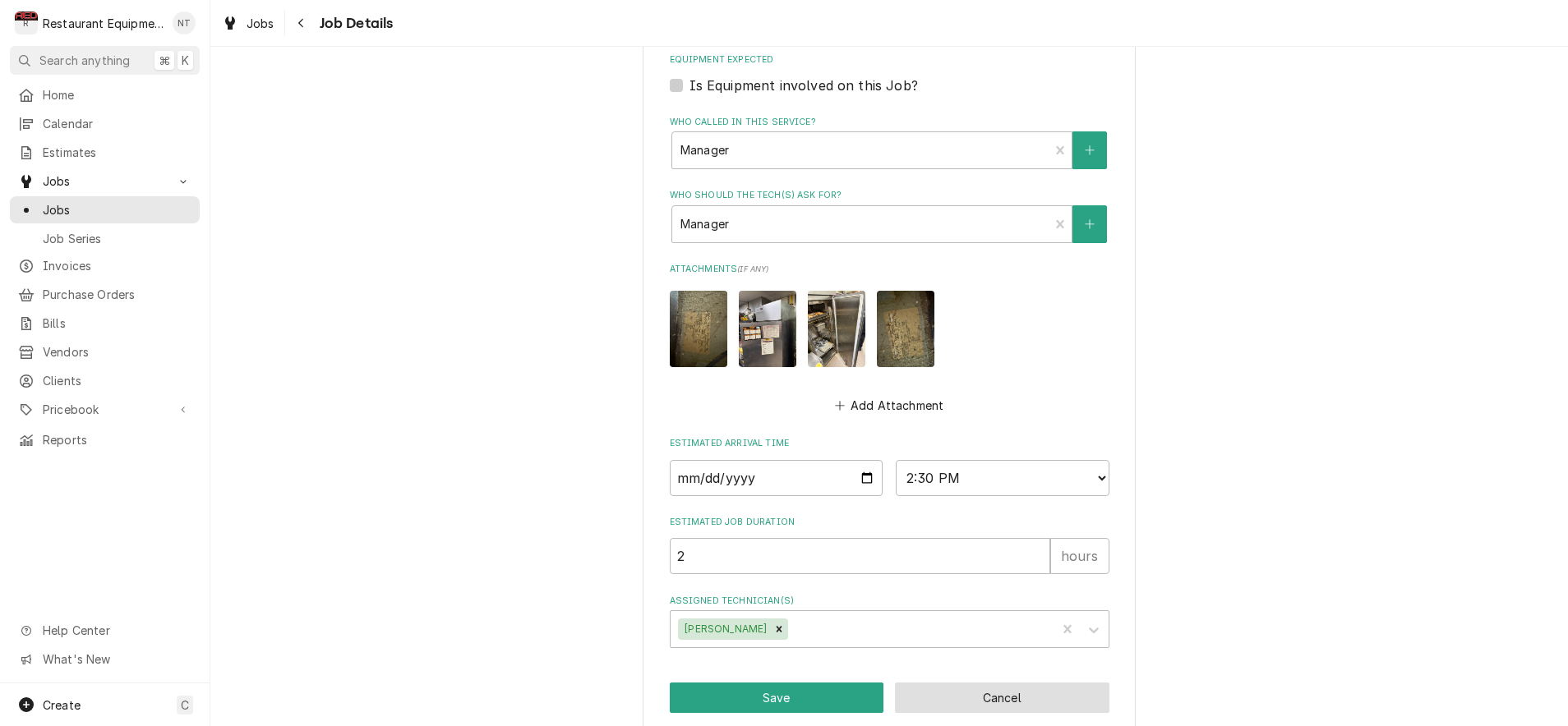
click at [979, 682] on button "Cancel" at bounding box center [1002, 697] width 214 height 31
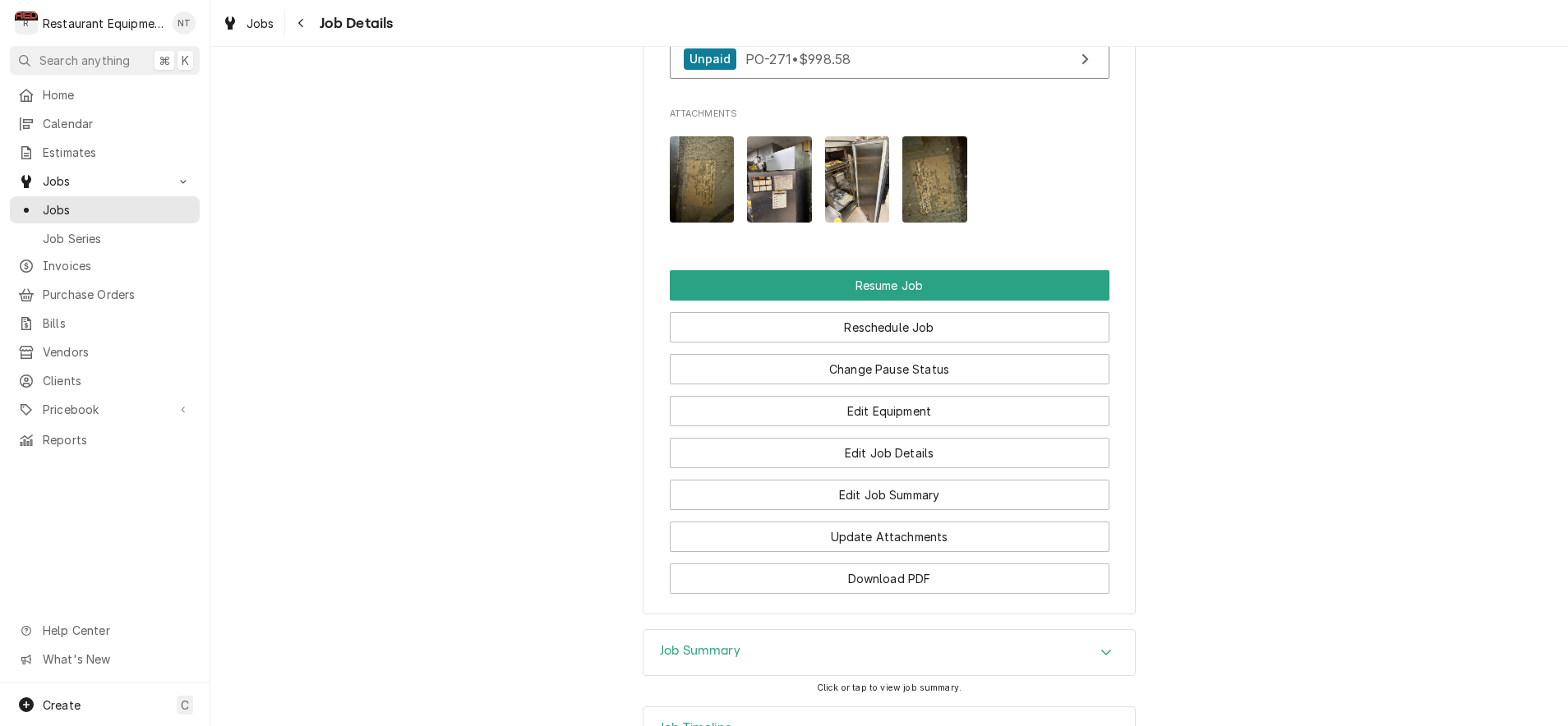
scroll to position [2026, 0]
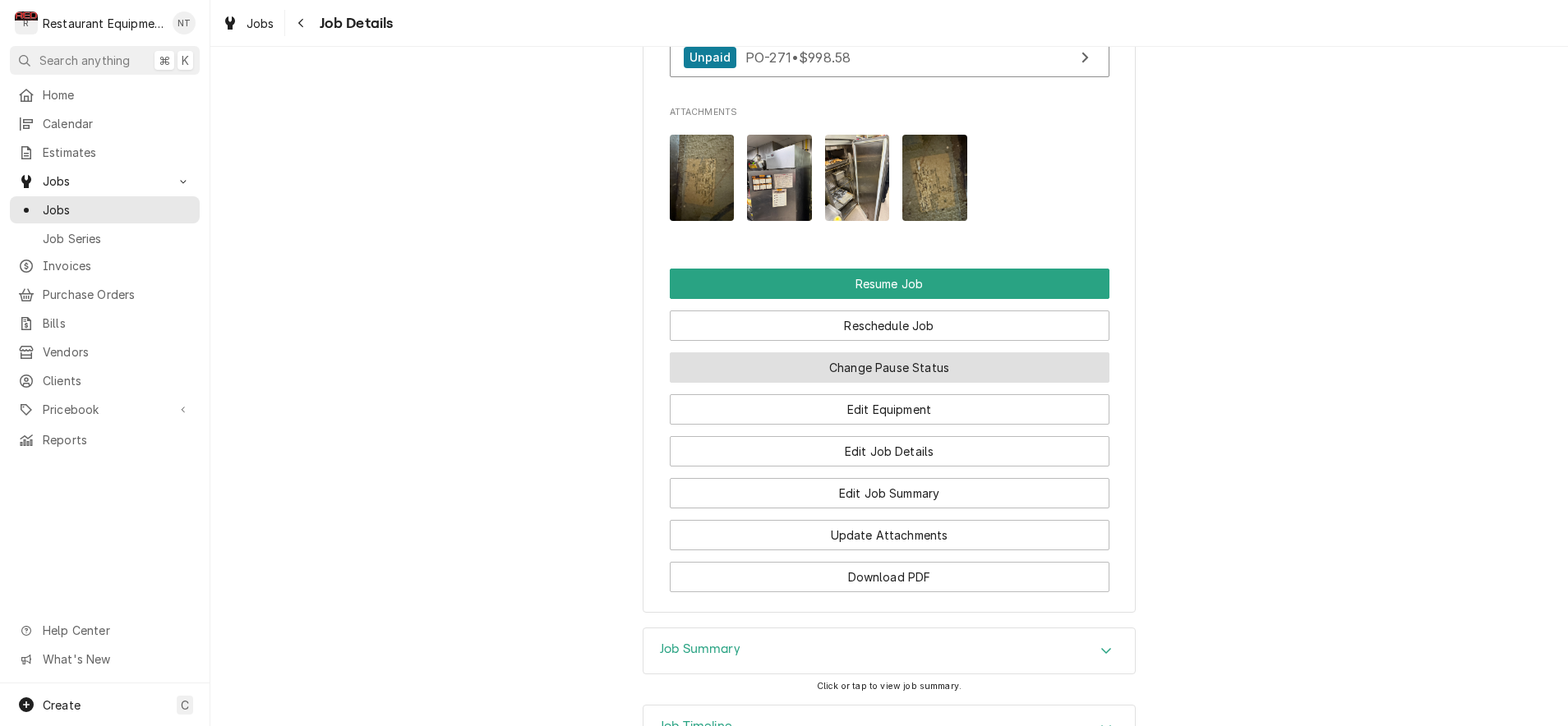
click at [911, 353] on button "Change Pause Status" at bounding box center [889, 367] width 439 height 31
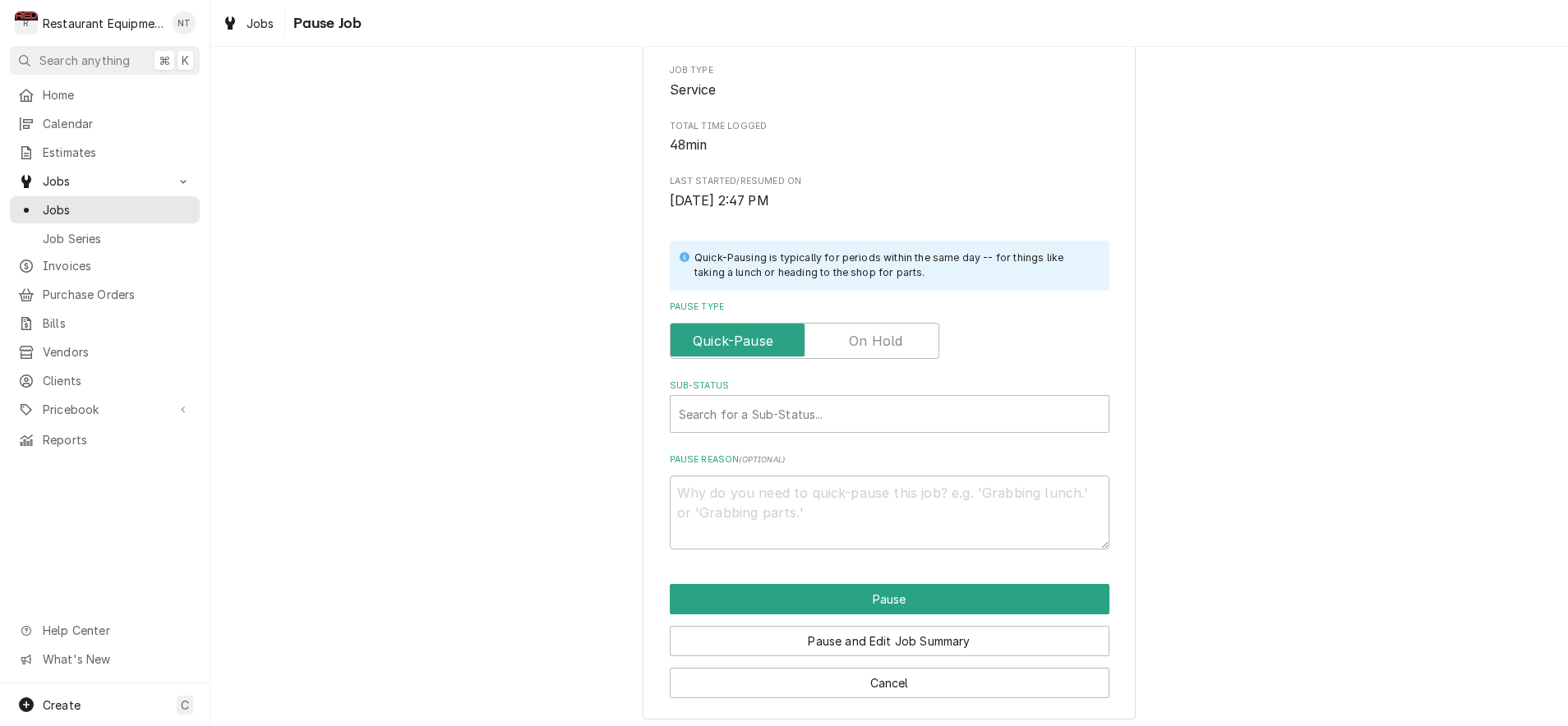
scroll to position [185, 0]
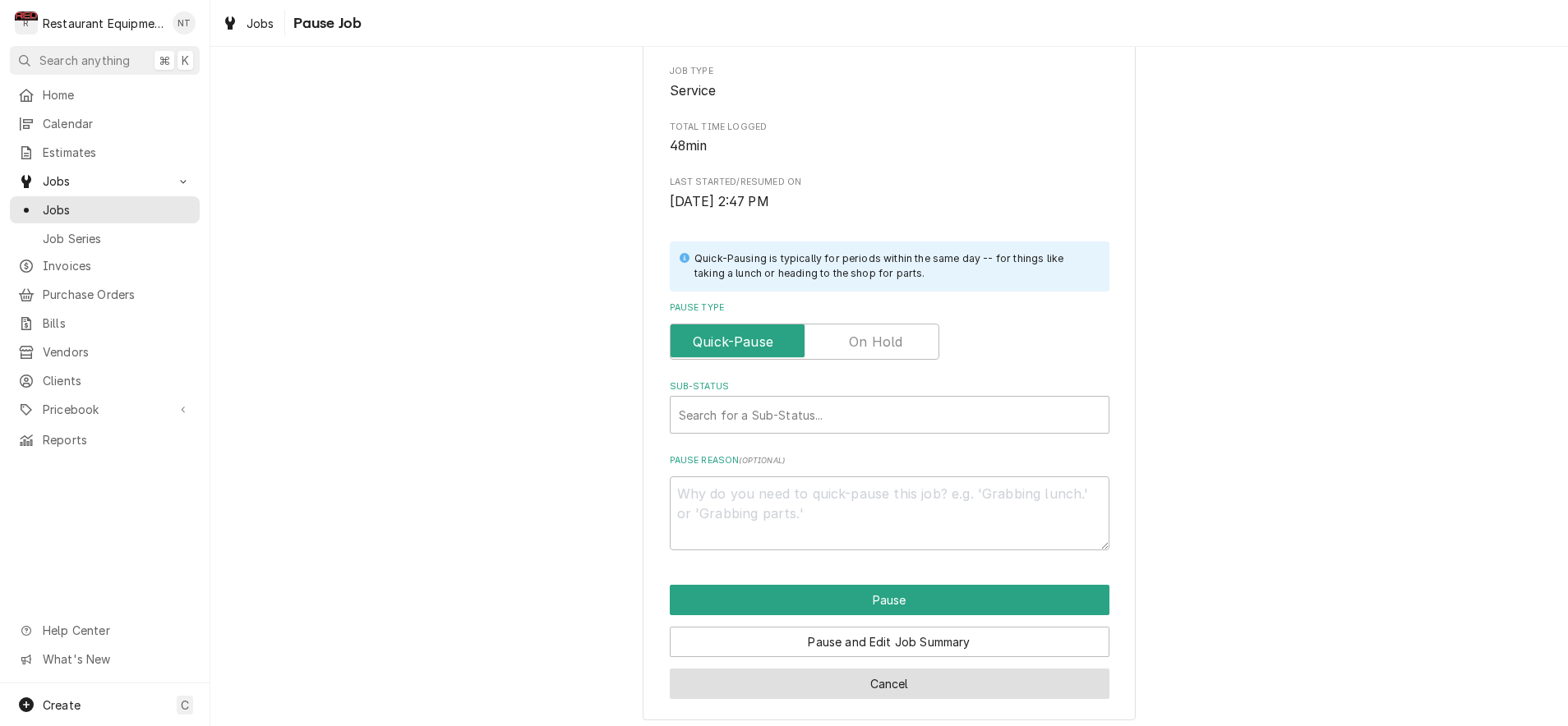
click at [885, 669] on button "Cancel" at bounding box center [889, 683] width 439 height 31
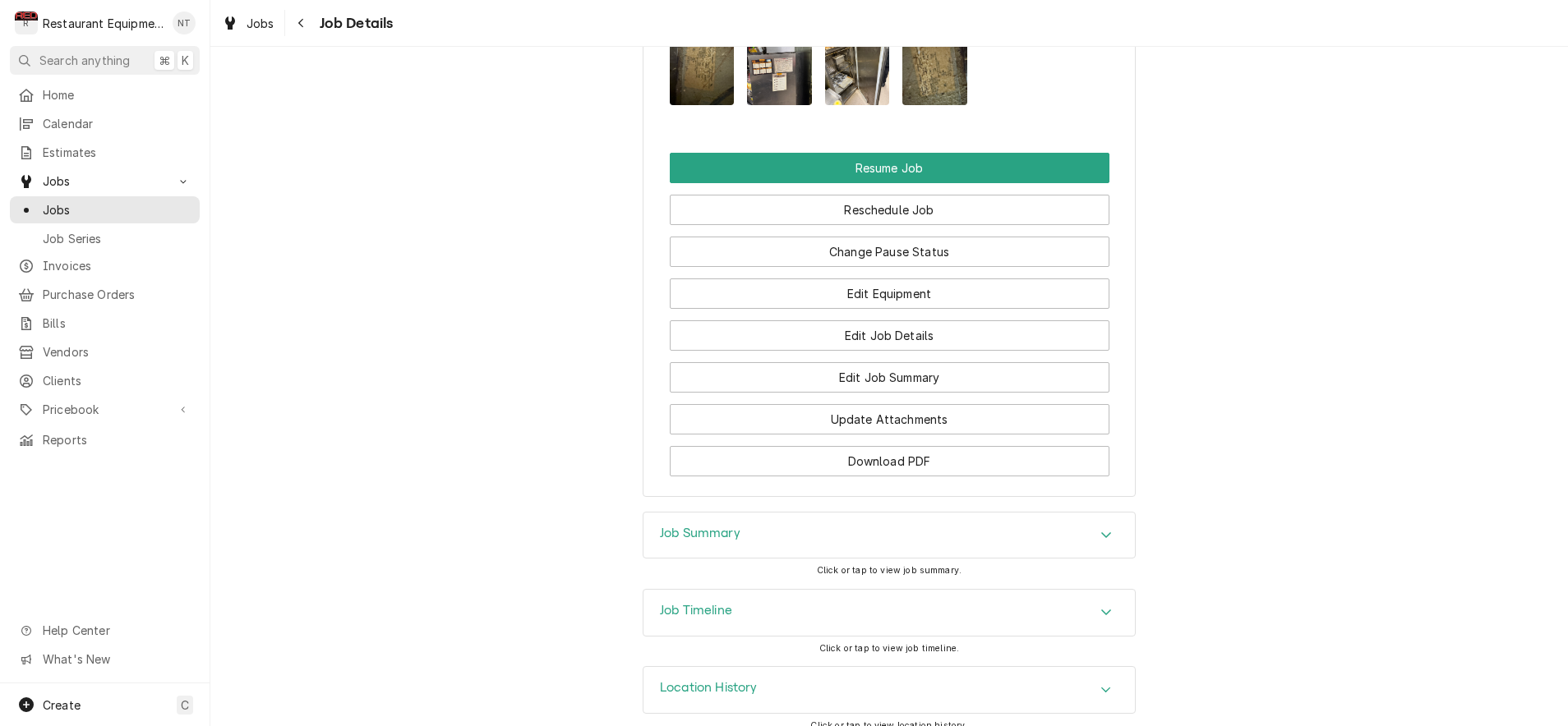
scroll to position [2141, 0]
click at [944, 363] on button "Edit Job Summary" at bounding box center [889, 378] width 439 height 31
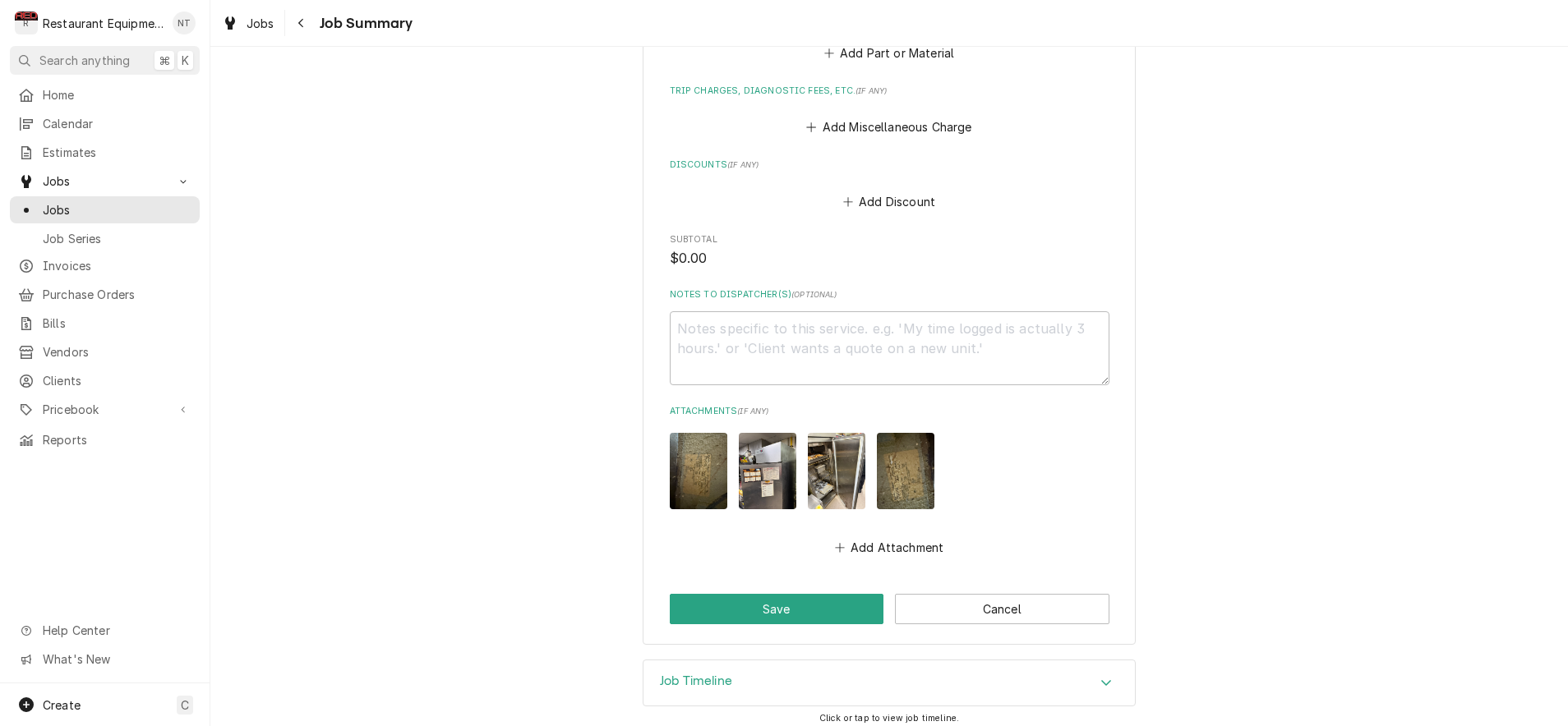
scroll to position [1036, 0]
click at [982, 595] on button "Cancel" at bounding box center [1002, 609] width 214 height 31
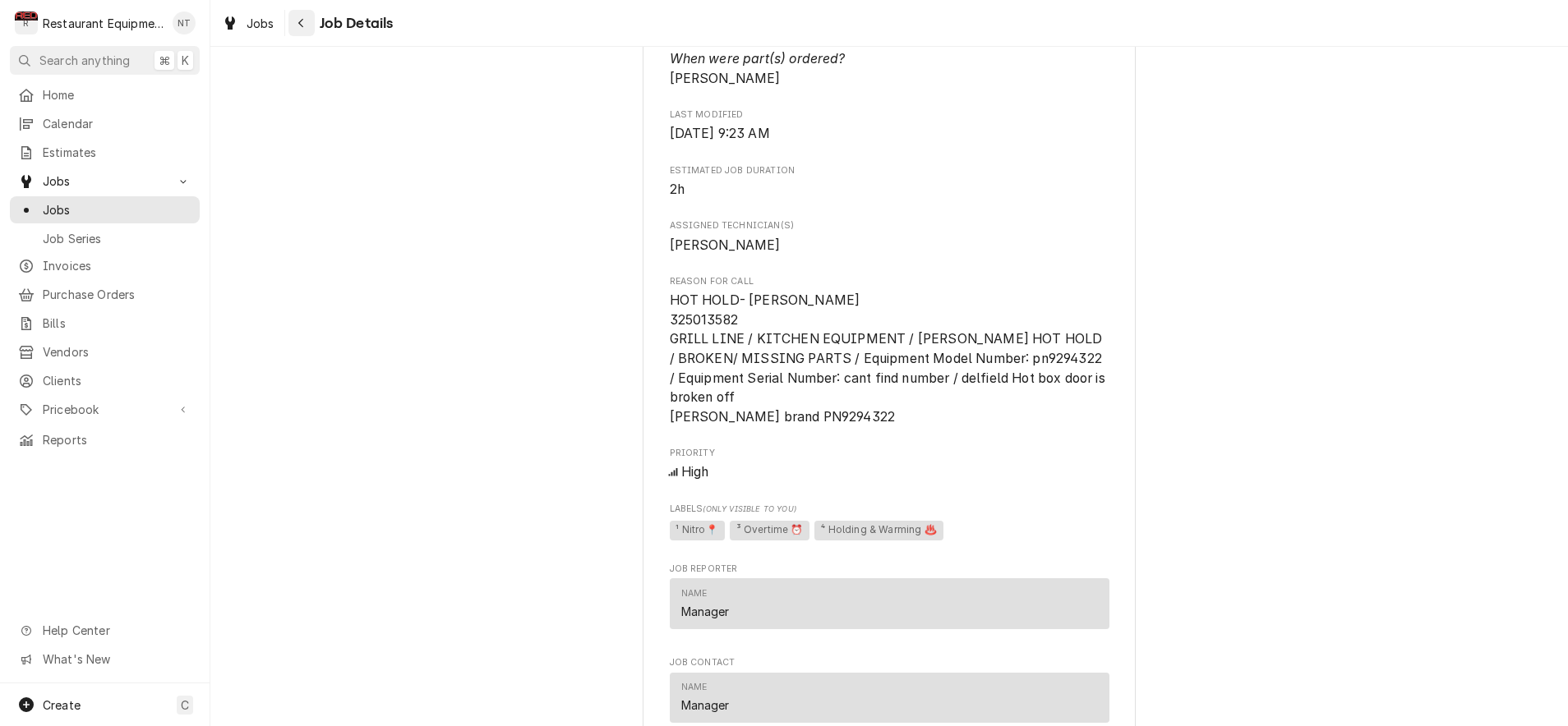
scroll to position [970, 0]
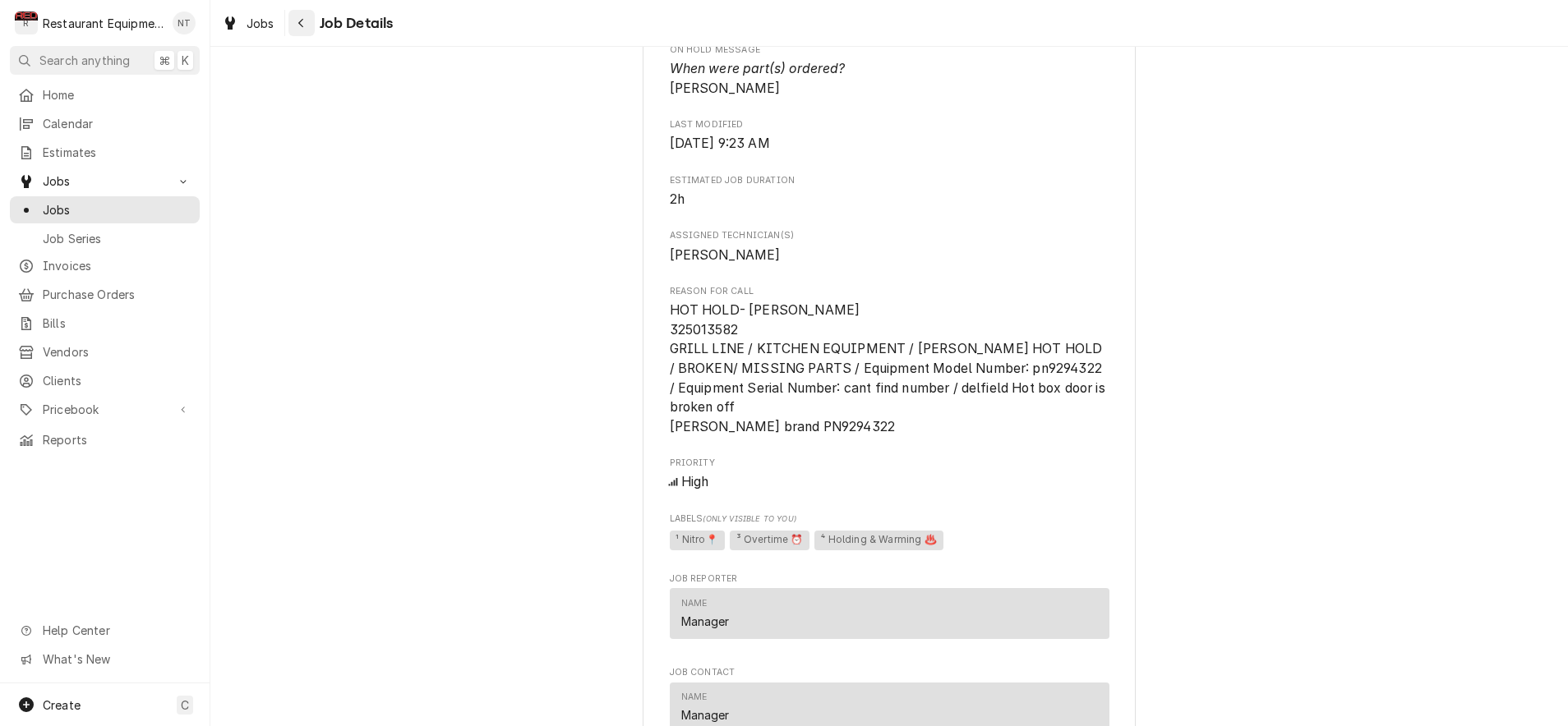
click at [313, 24] on button "Navigate back" at bounding box center [302, 23] width 26 height 26
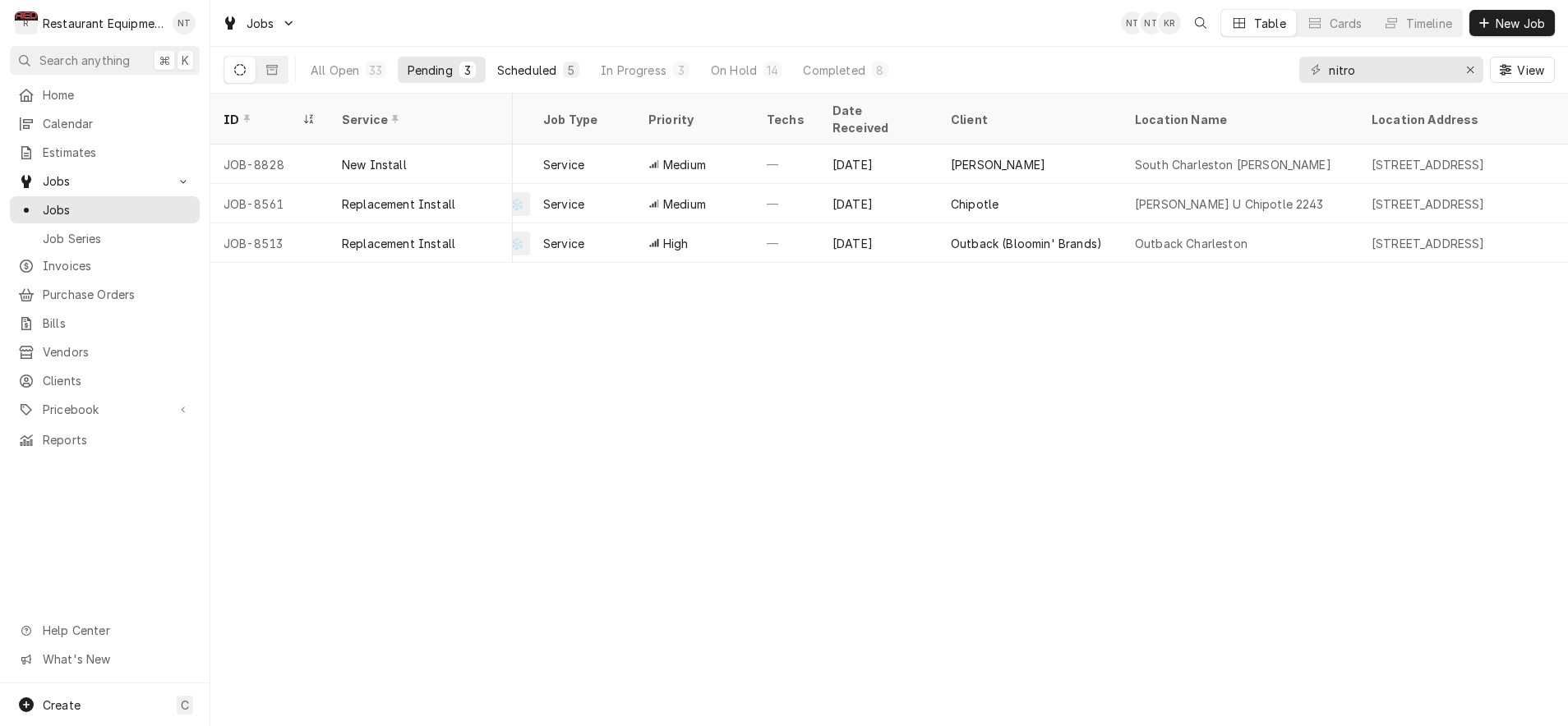
scroll to position [0, 378]
click at [550, 74] on div "Scheduled" at bounding box center [527, 69] width 60 height 17
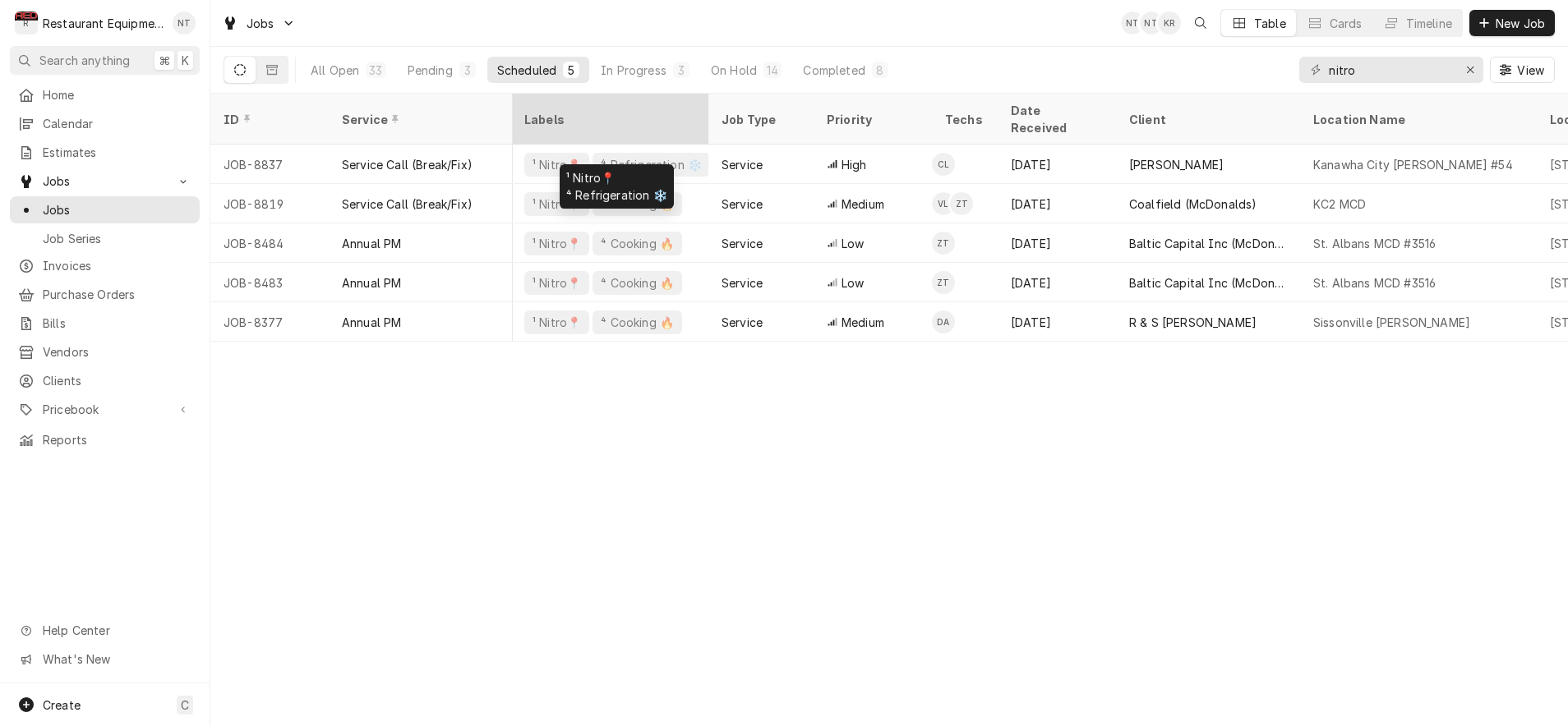
scroll to position [0, 229]
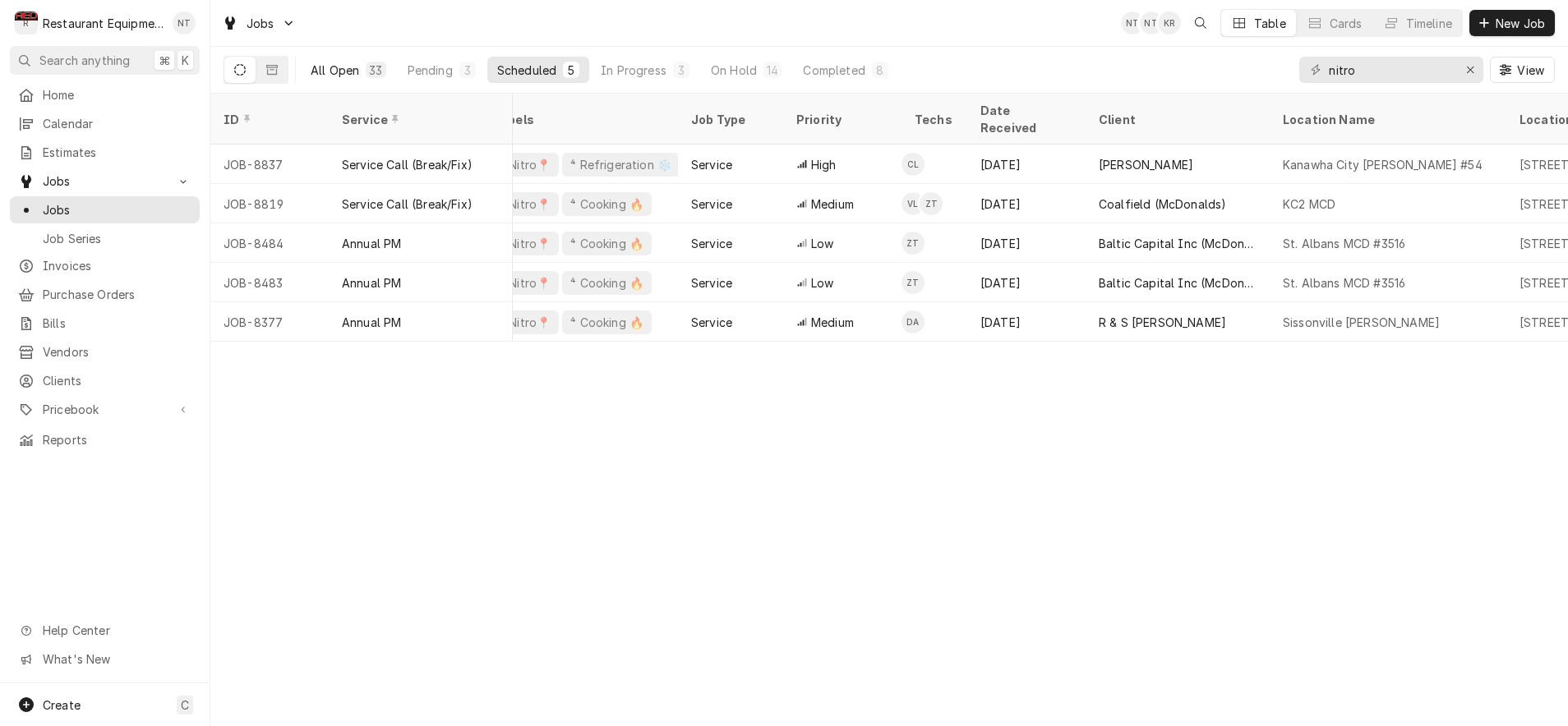
click at [353, 65] on div "All Open" at bounding box center [334, 69] width 49 height 17
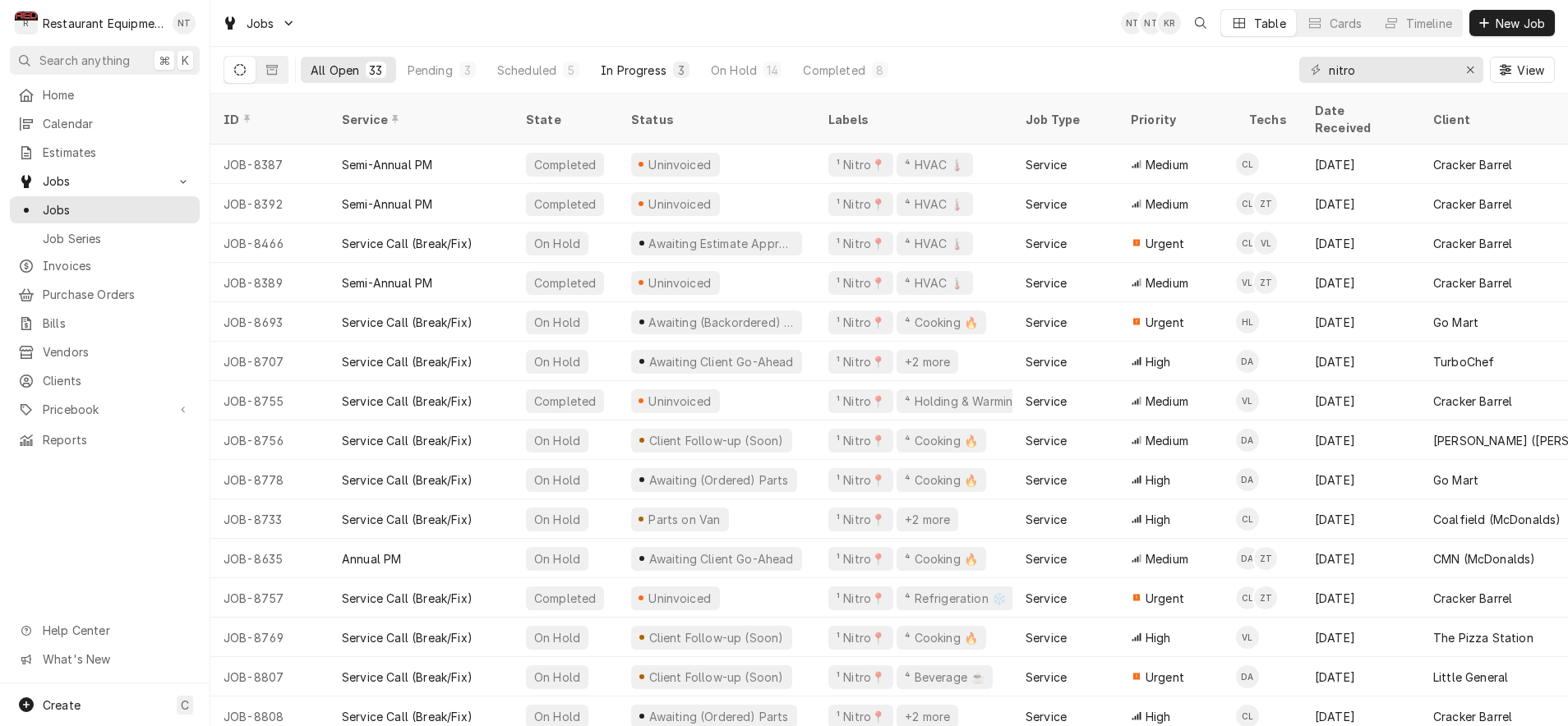
scroll to position [0, 0]
click at [729, 78] on button "On Hold 14" at bounding box center [746, 70] width 90 height 26
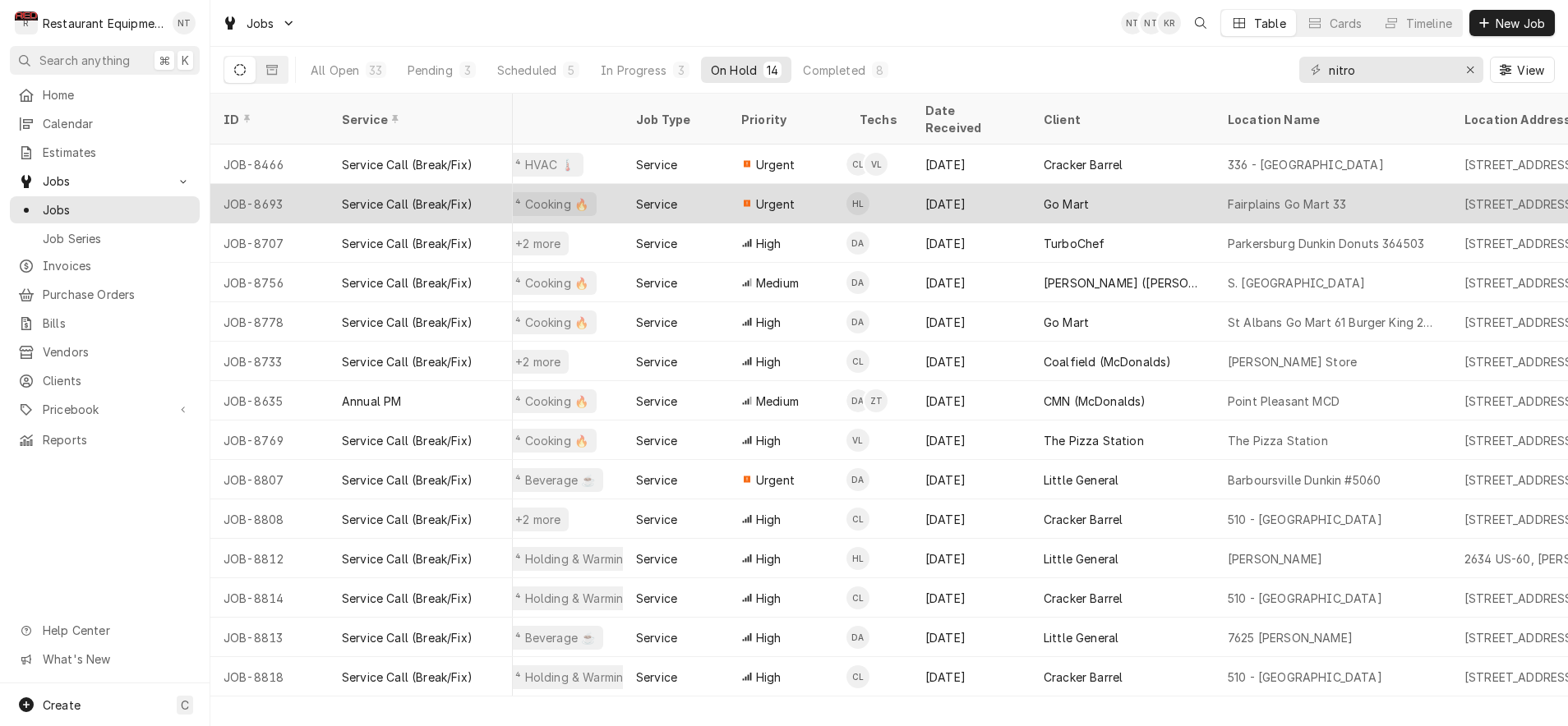
scroll to position [0, 288]
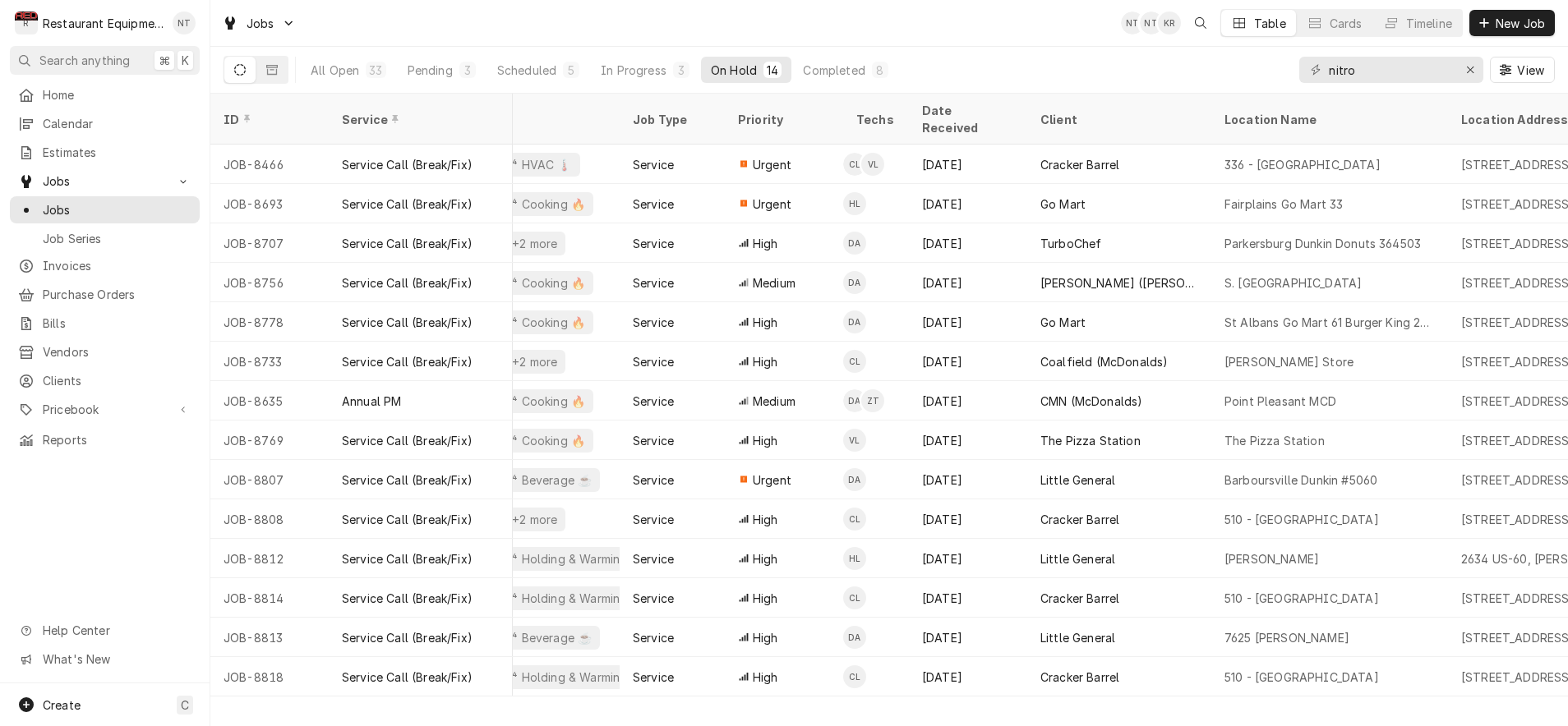
click at [838, 85] on div "All Open 33 Pending 3 Scheduled 5 In Progress 3 On Hold 14 Completed 8" at bounding box center [600, 70] width 597 height 46
click at [647, 75] on div "In Progress" at bounding box center [633, 69] width 65 height 17
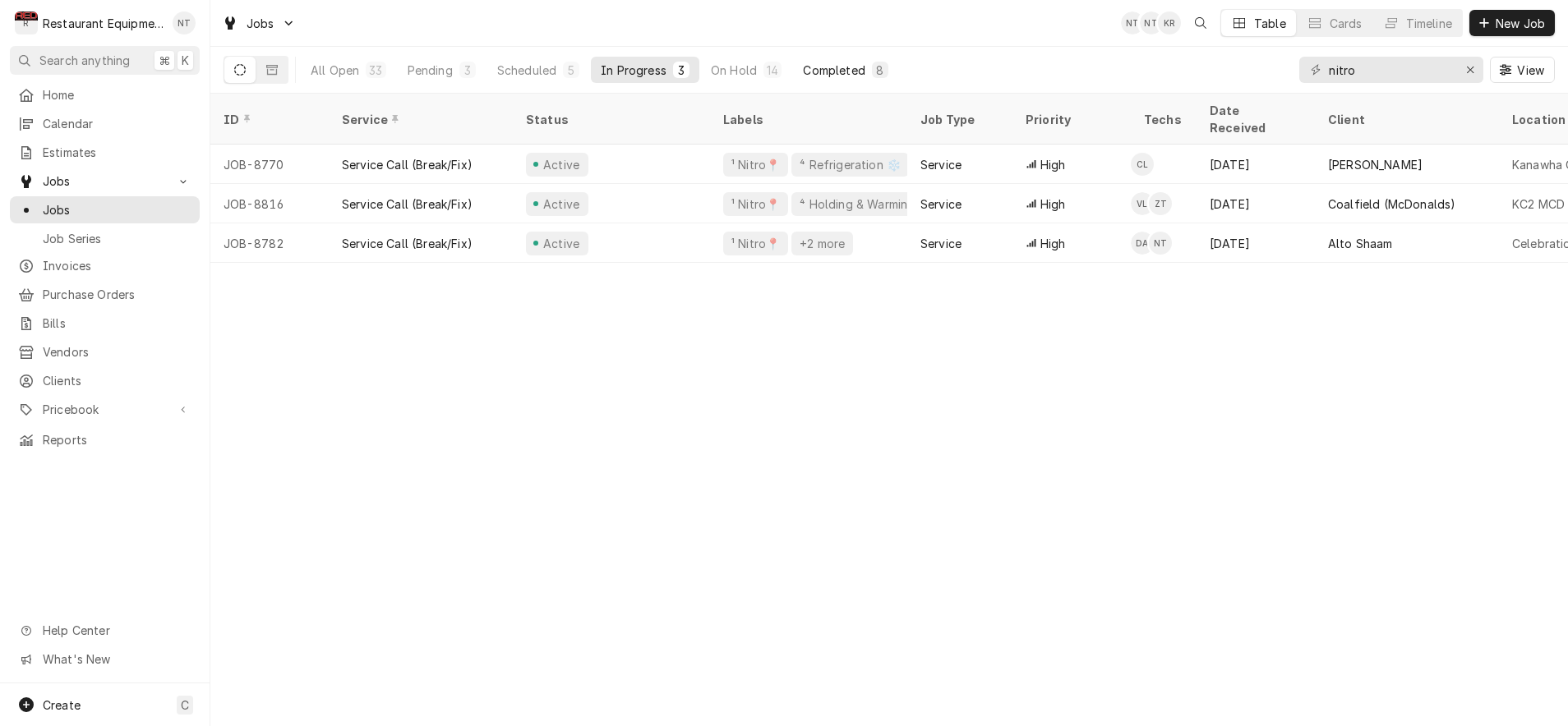
click at [822, 66] on div "Completed" at bounding box center [833, 69] width 61 height 17
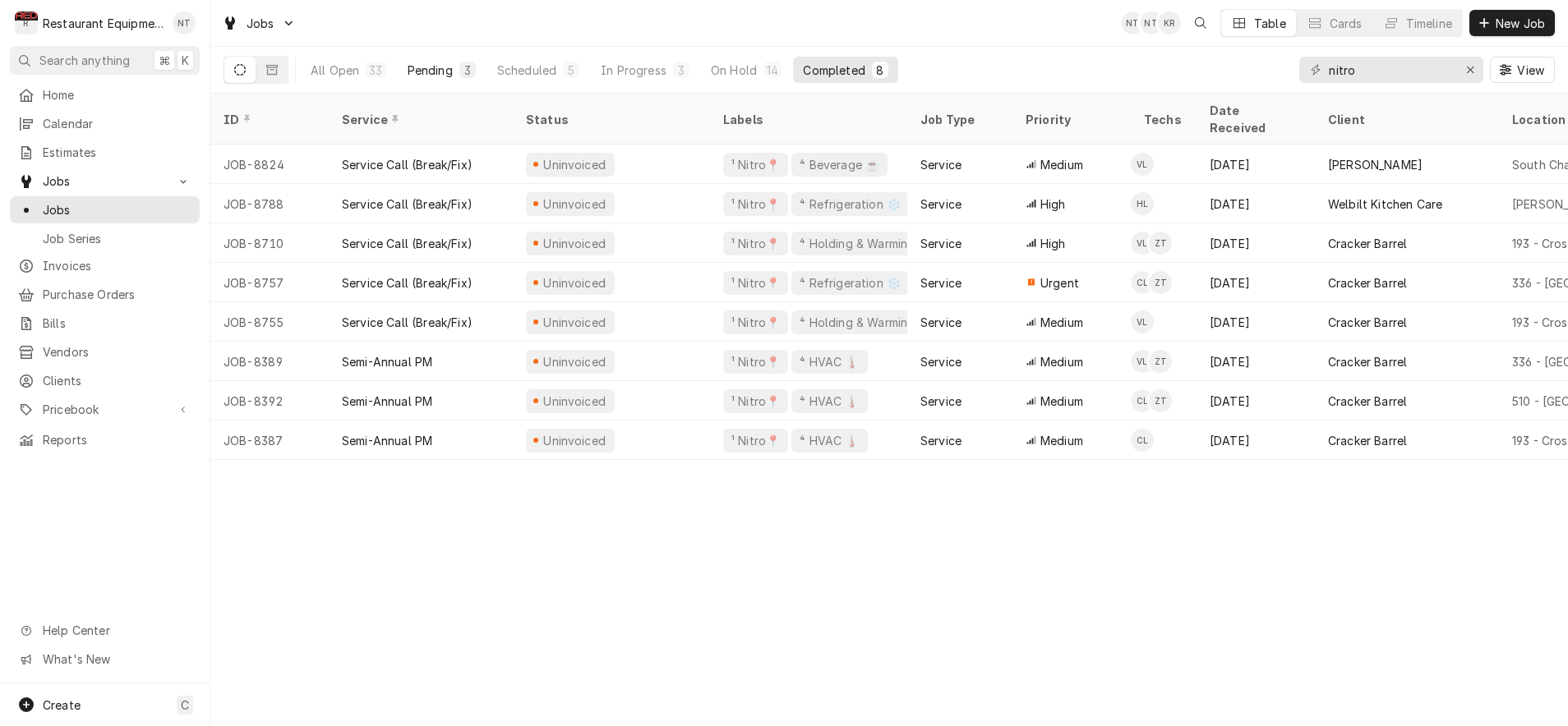
click at [480, 64] on button "Pending 3" at bounding box center [442, 70] width 88 height 26
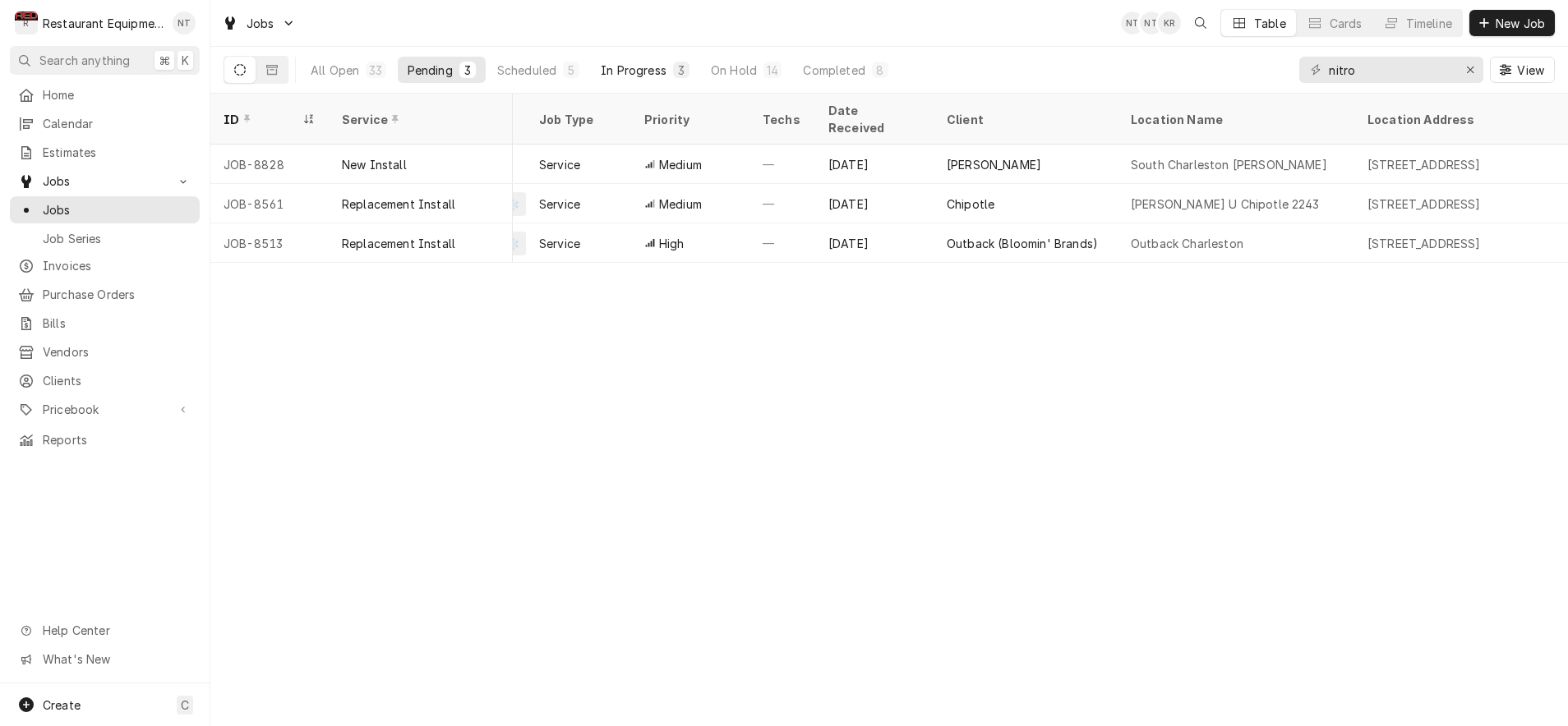
scroll to position [0, 382]
click at [564, 79] on button "Scheduled 5" at bounding box center [538, 70] width 102 height 26
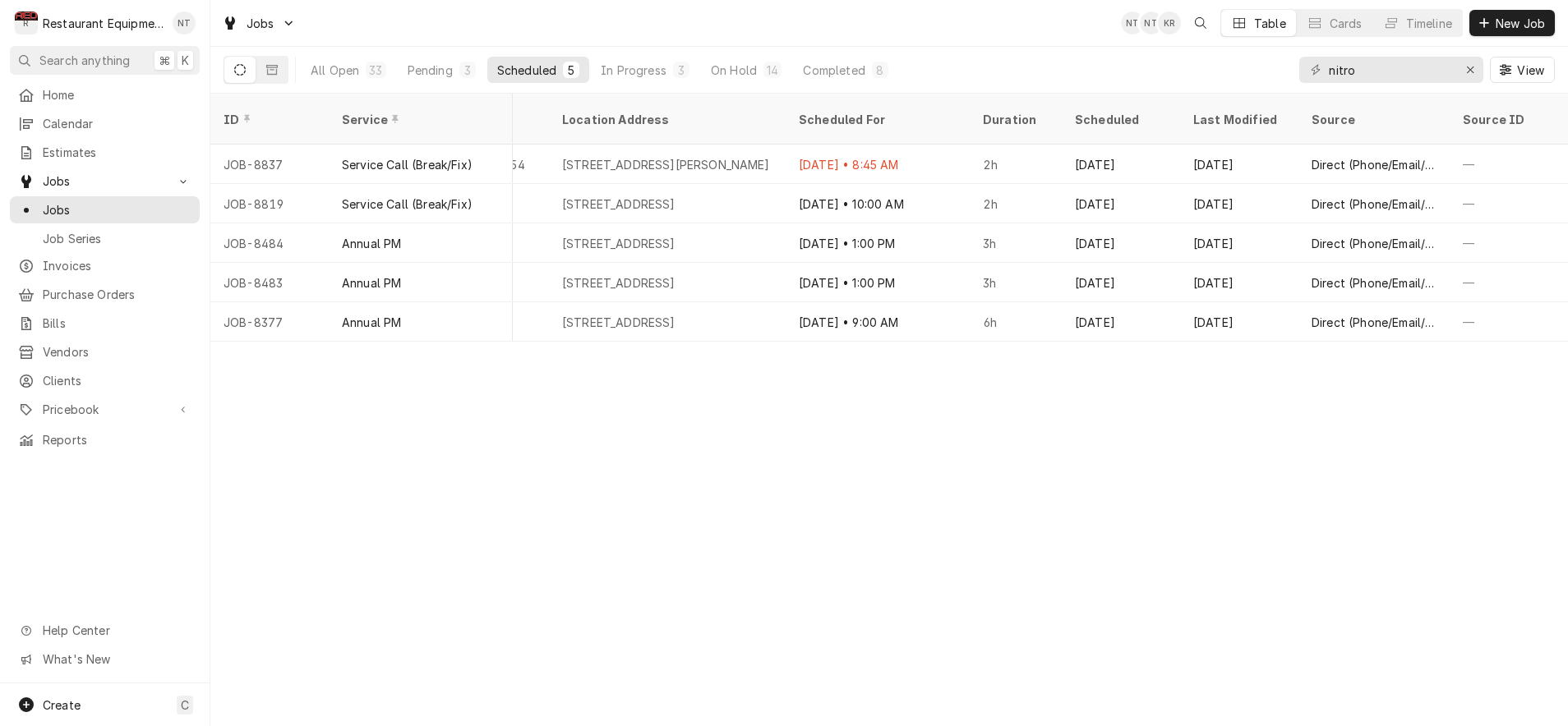
scroll to position [0, 1187]
click at [361, 75] on button "All Open 33" at bounding box center [348, 70] width 95 height 26
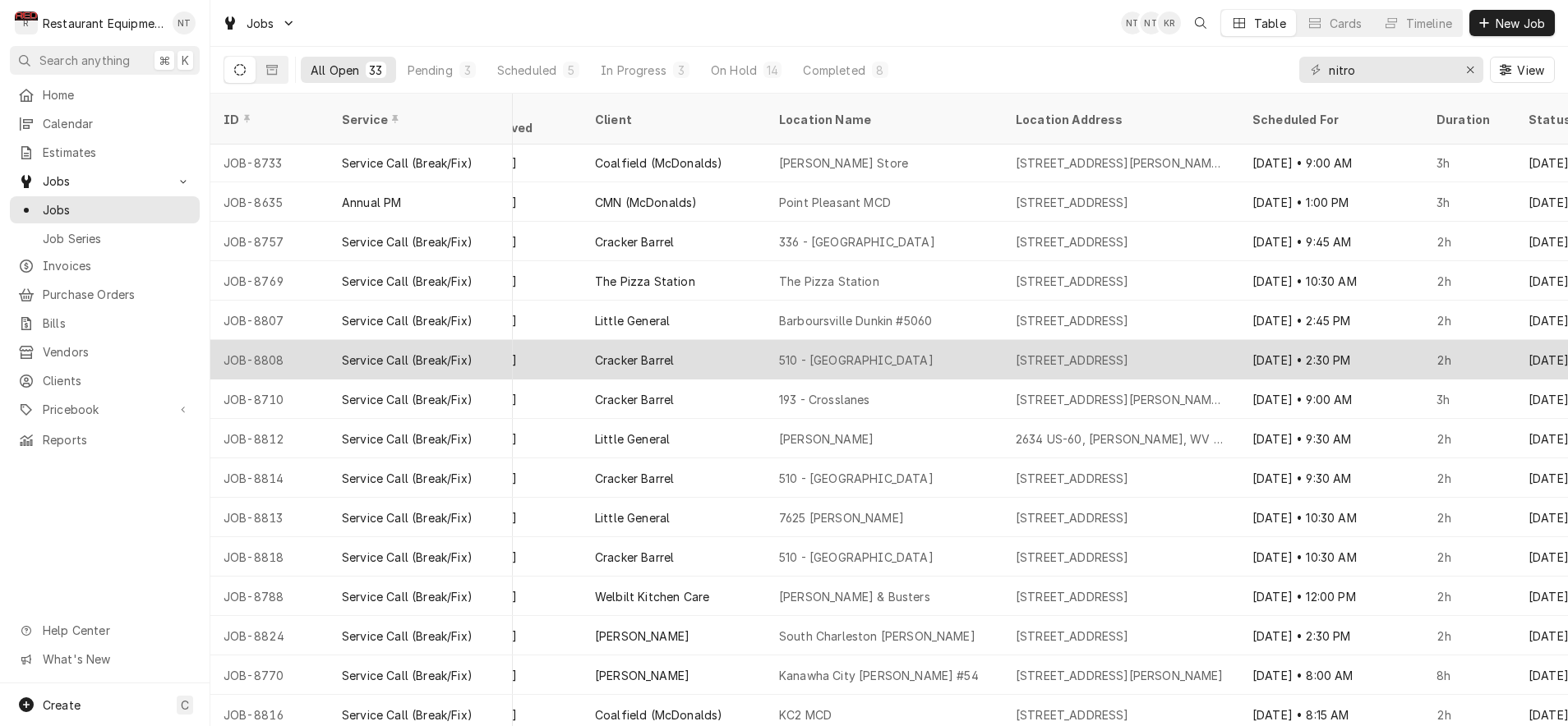
scroll to position [356, 834]
click at [948, 340] on div "510 - Charleston" at bounding box center [889, 360] width 237 height 40
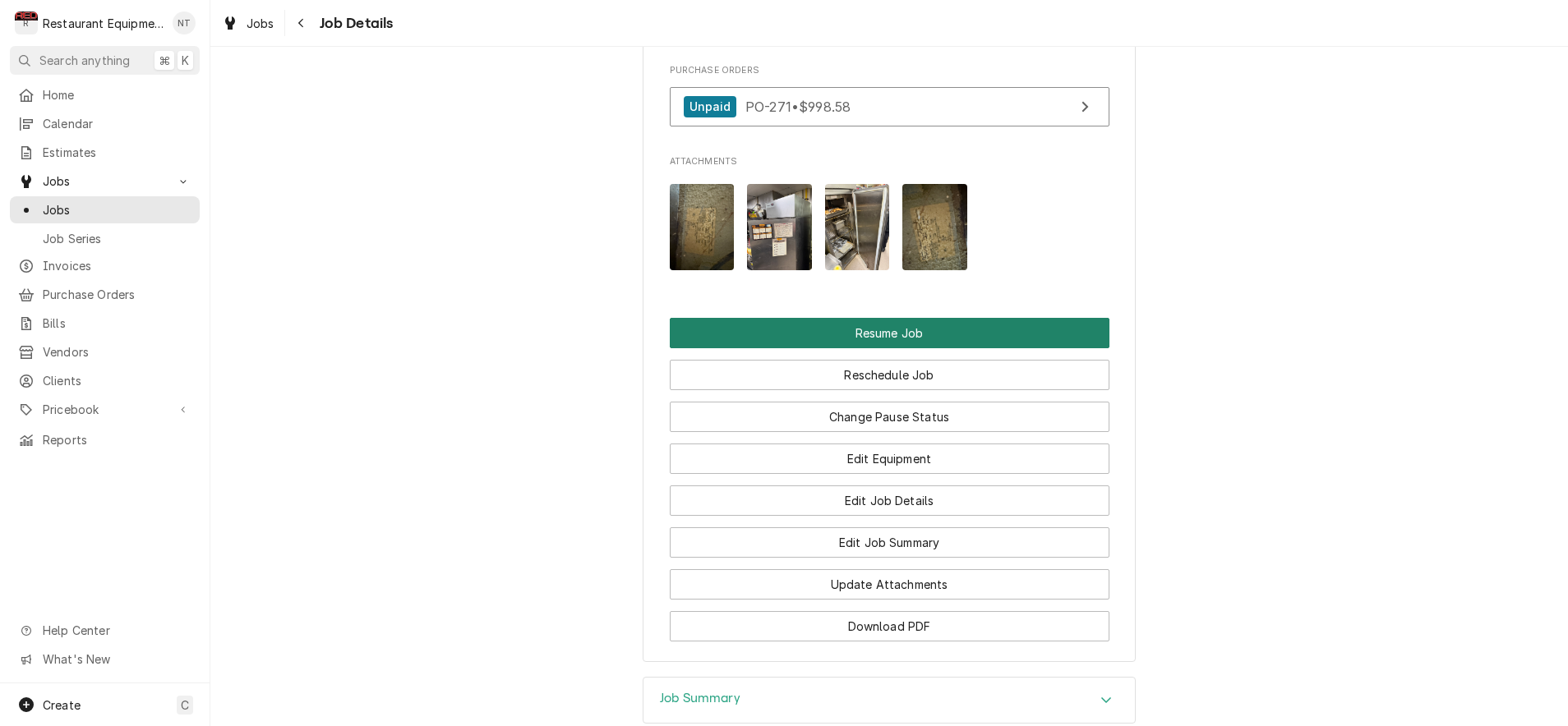
scroll to position [1982, 0]
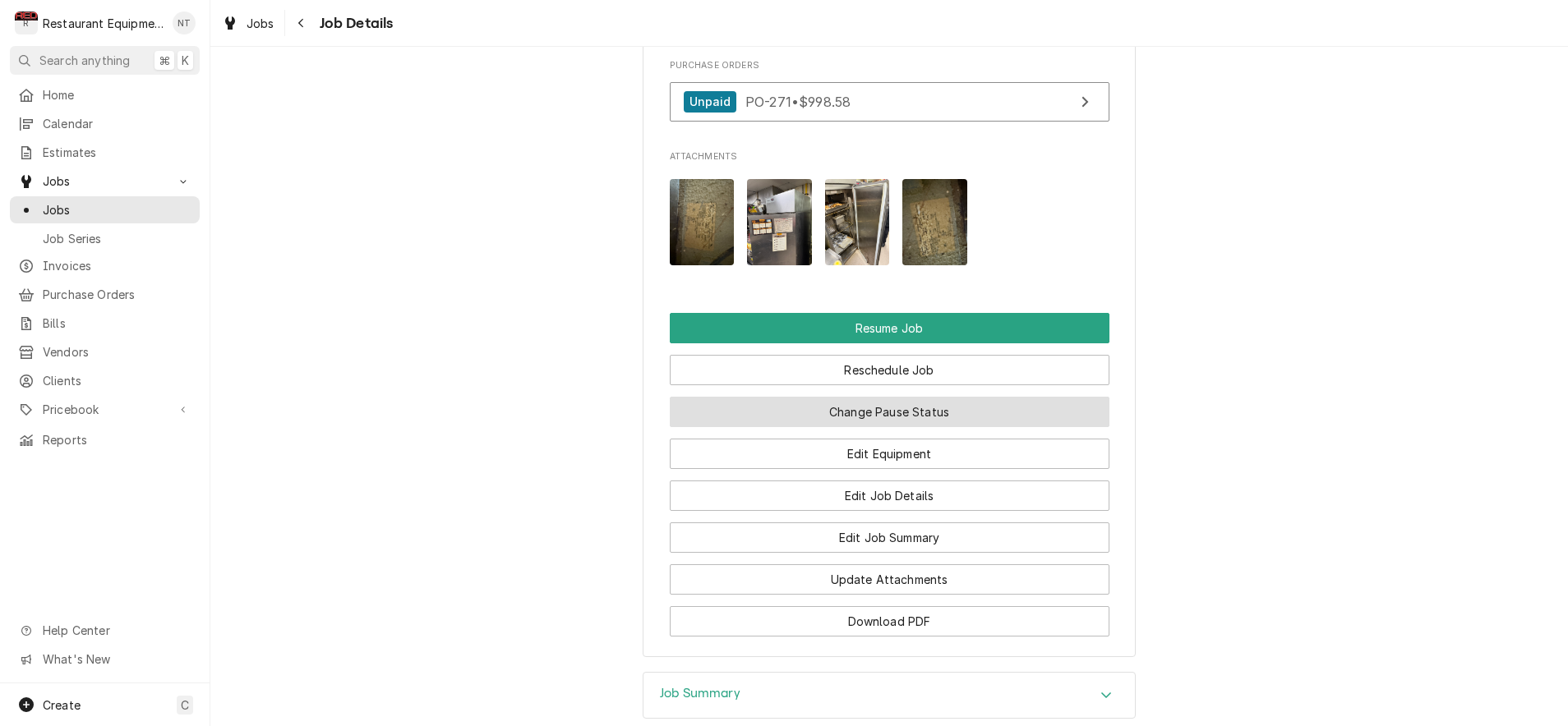
click at [915, 397] on button "Change Pause Status" at bounding box center [889, 412] width 439 height 31
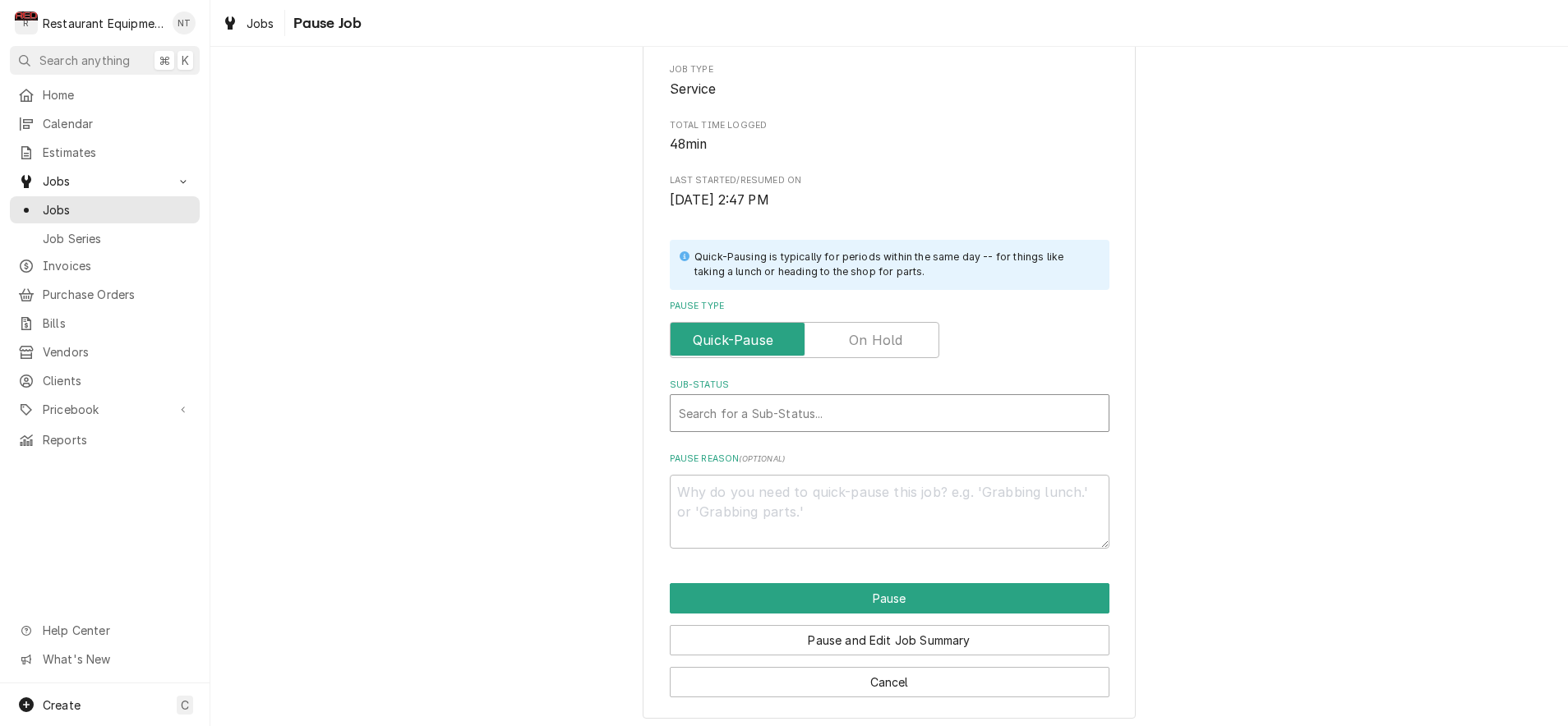
scroll to position [185, 0]
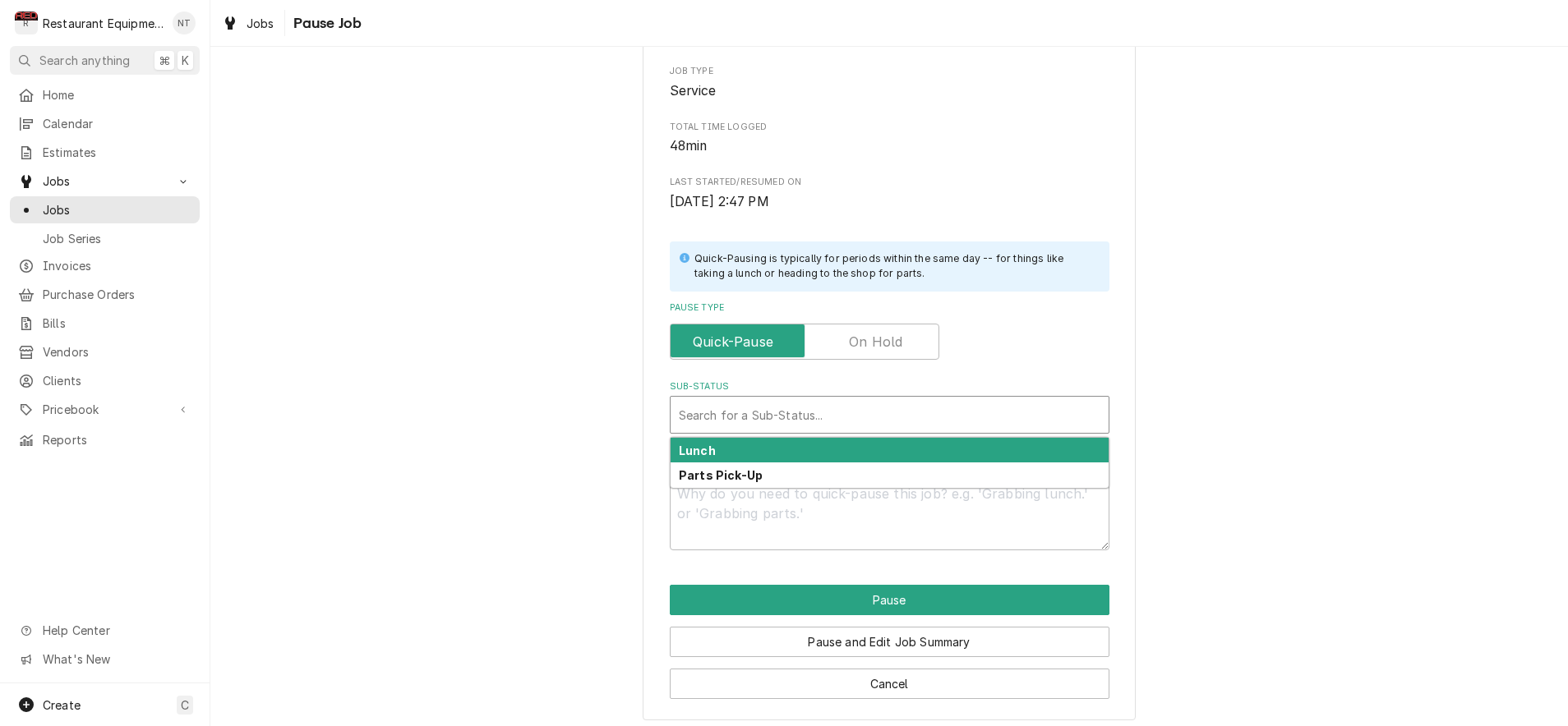
click at [842, 400] on div "Sub-Status" at bounding box center [889, 415] width 422 height 30
click at [991, 359] on div "Please confirm you'd like to pause this job. Roopairs Job ID JOB-8808 Service T…" at bounding box center [889, 232] width 439 height 637
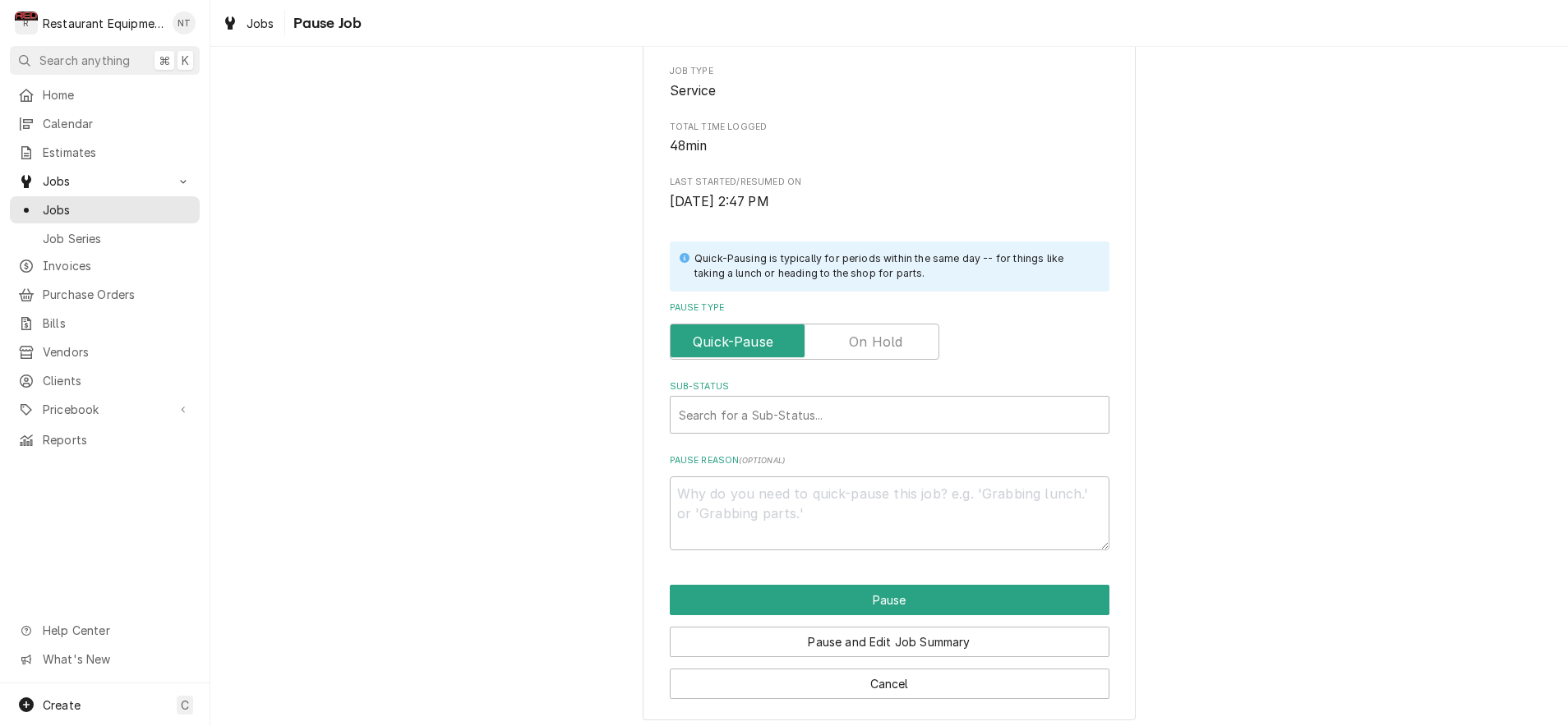
click at [895, 346] on input "Pause Type" at bounding box center [804, 342] width 255 height 36
checkbox input "true"
click at [833, 419] on div "Sub-Status" at bounding box center [889, 415] width 422 height 30
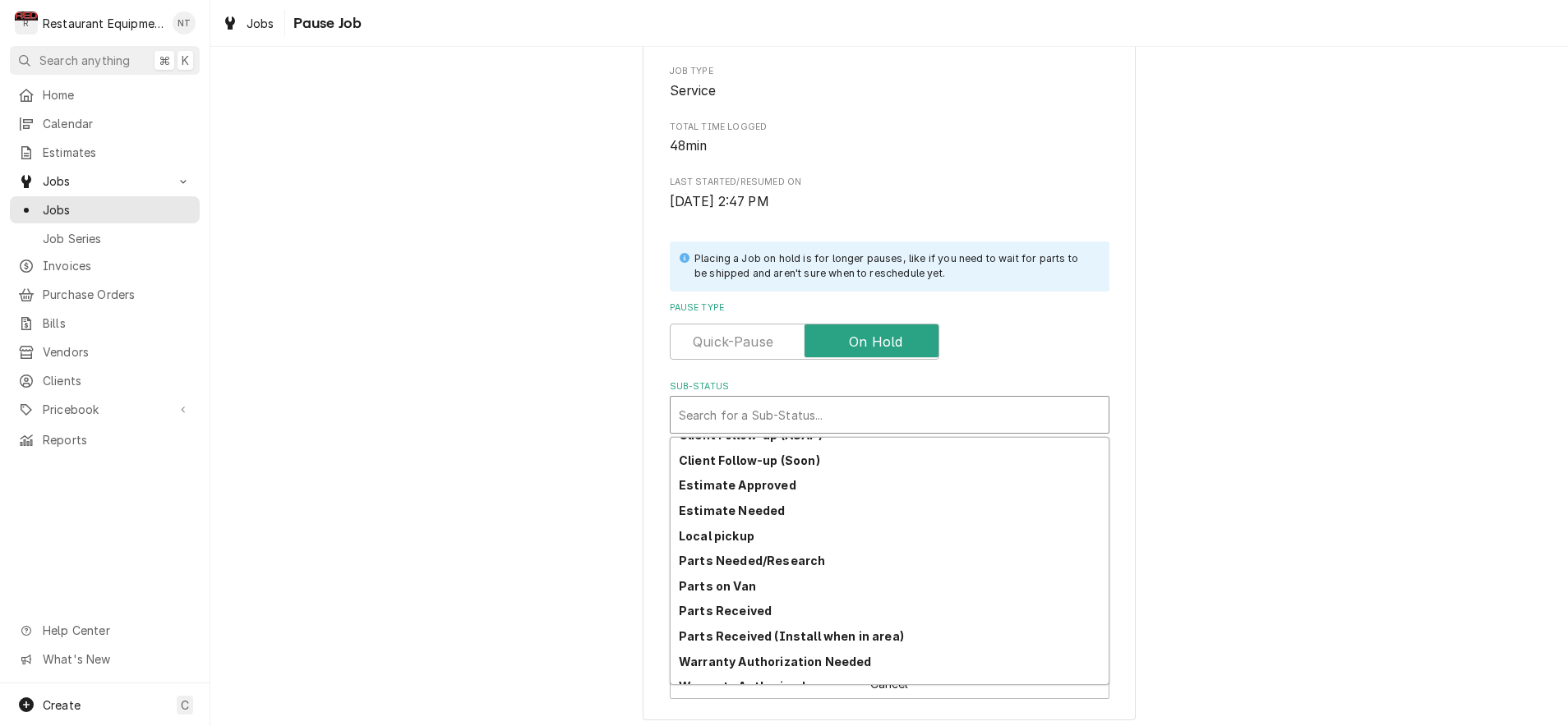
scroll to position [206, 0]
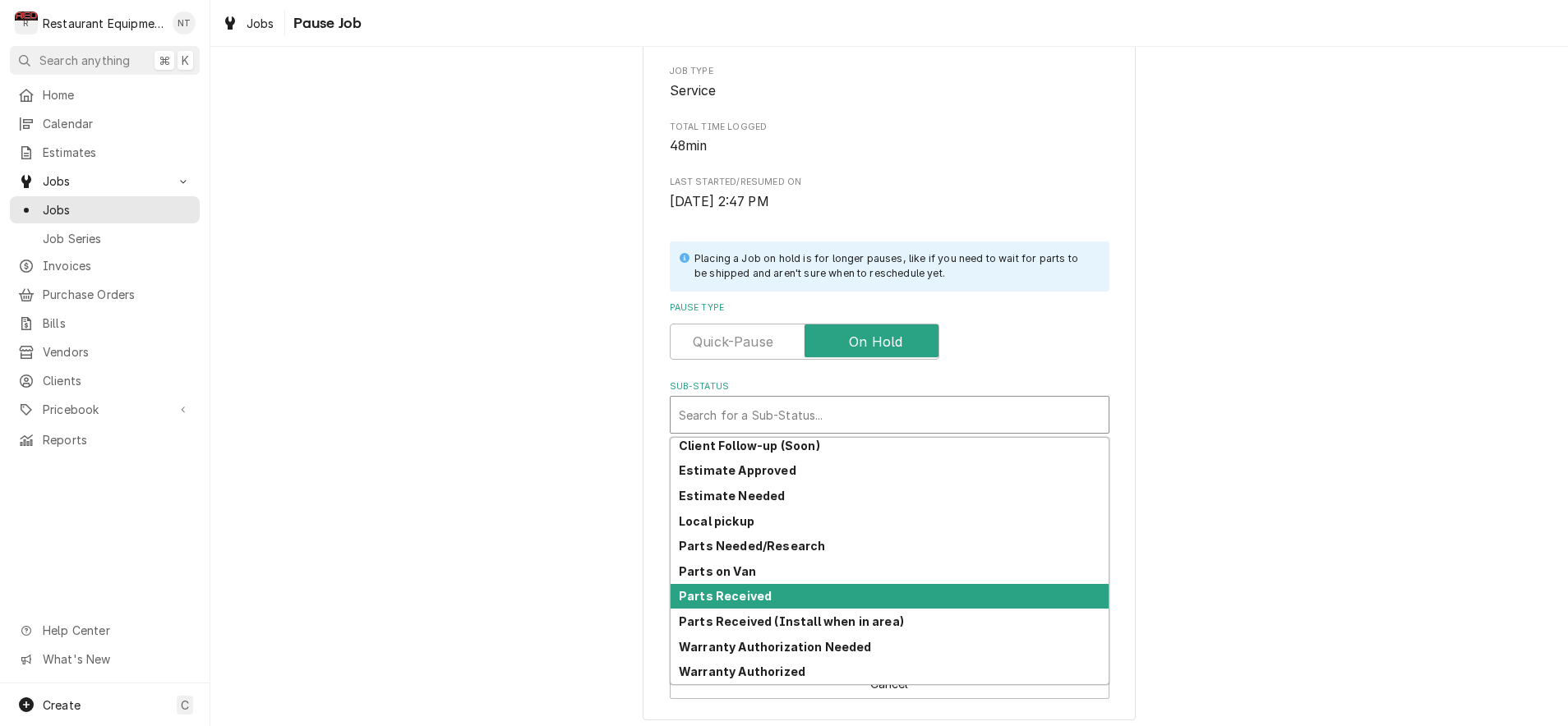
click at [773, 589] on div "Parts Received" at bounding box center [889, 596] width 438 height 26
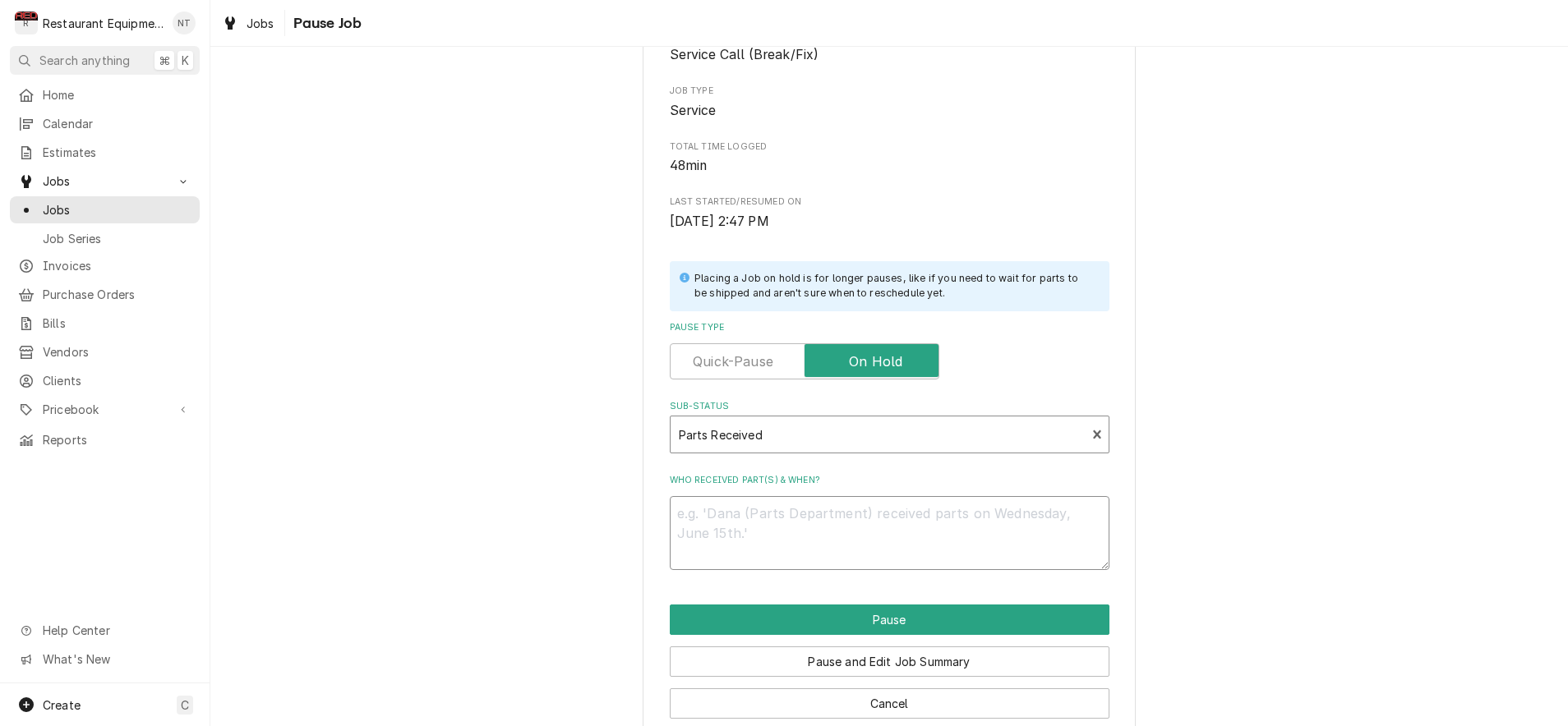
click at [815, 523] on textarea "Who received part(s) & when?" at bounding box center [889, 533] width 439 height 74
type textarea "x"
type textarea "9"
type textarea "x"
type textarea "9/"
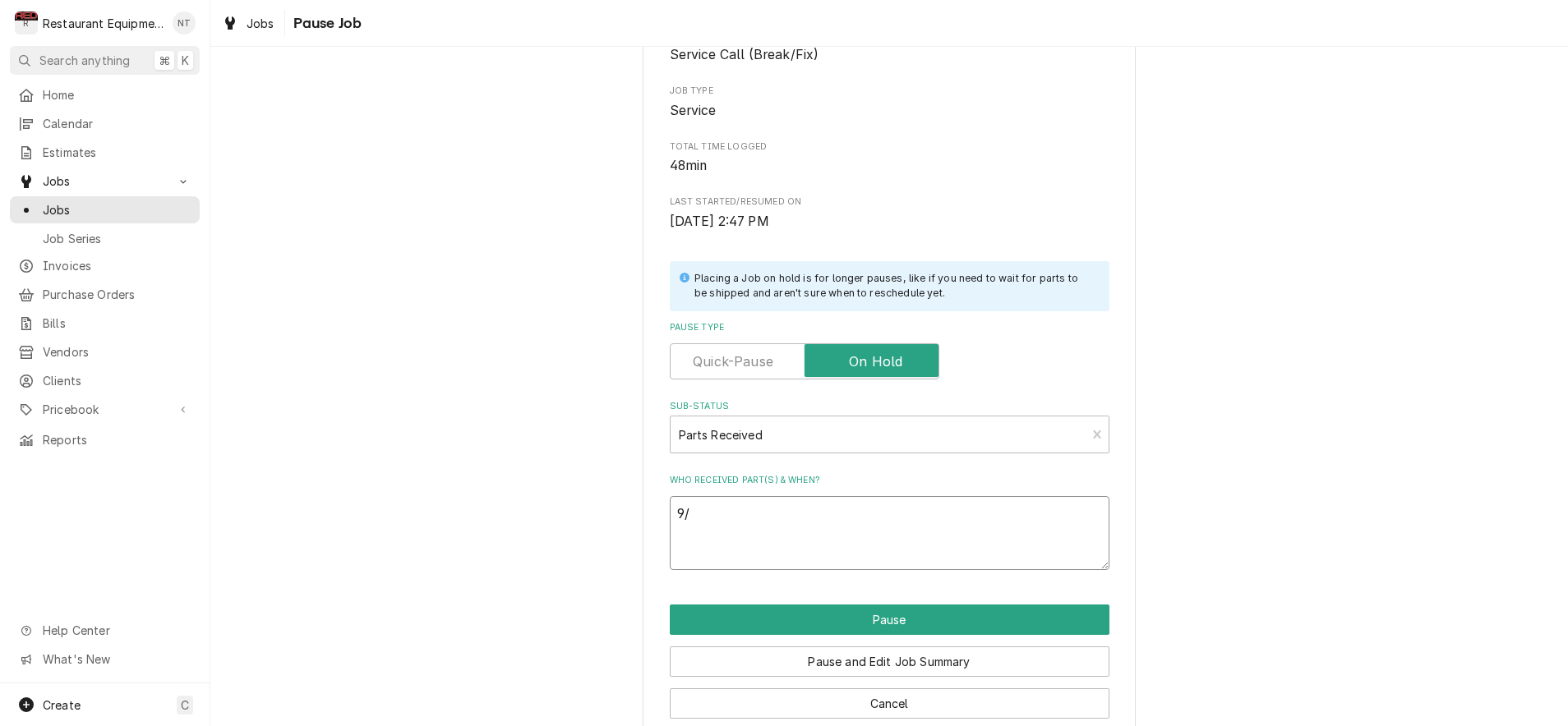
type textarea "x"
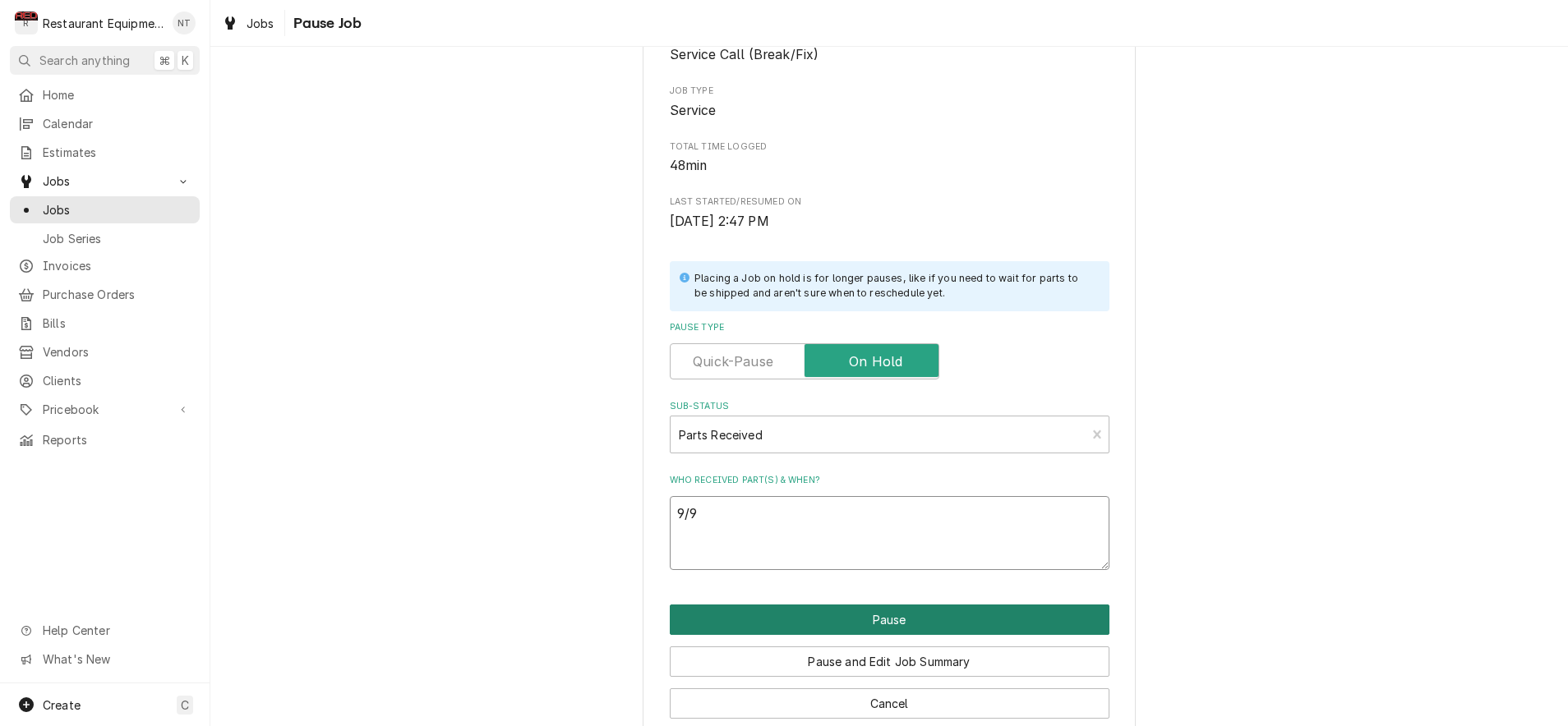
type textarea "9/9"
click at [861, 611] on button "Pause" at bounding box center [889, 619] width 439 height 31
type textarea "x"
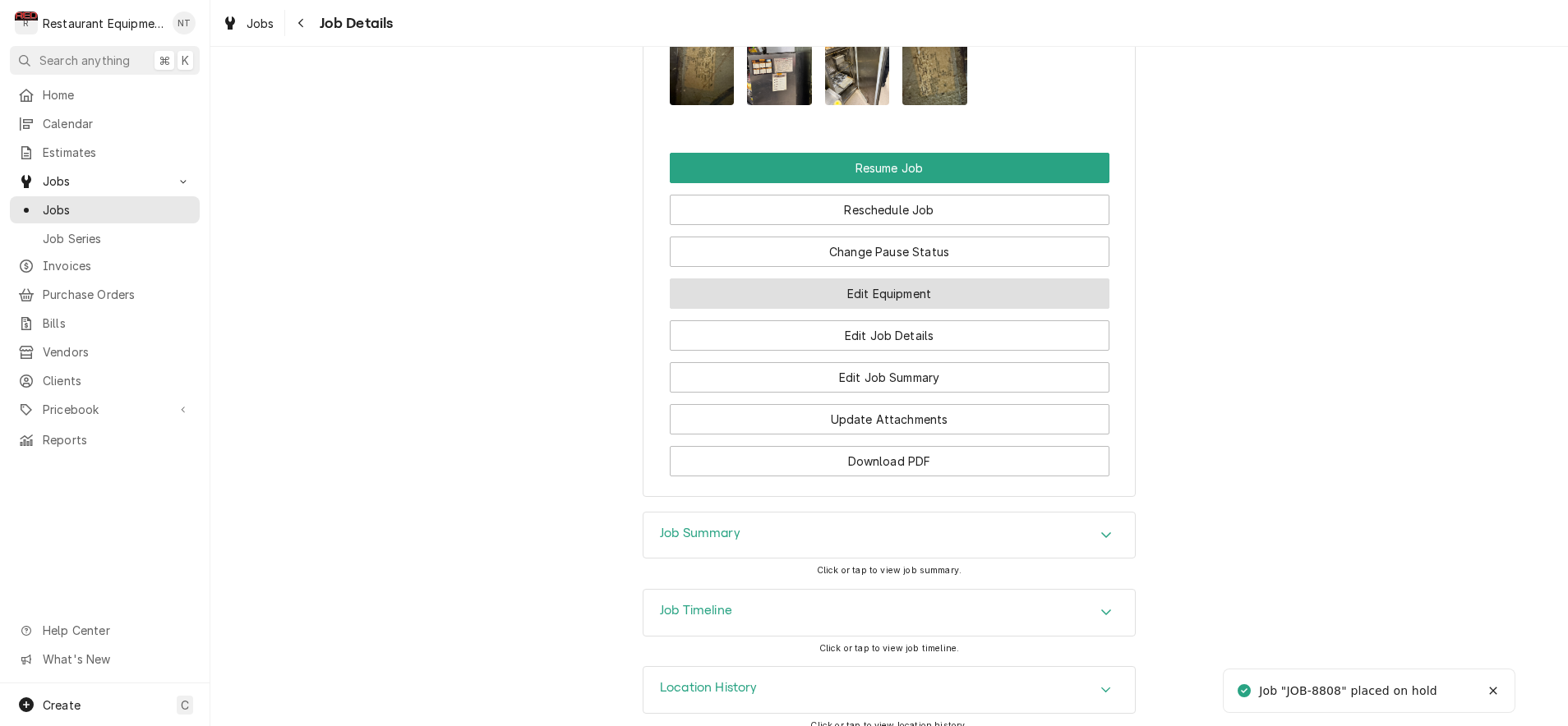
scroll to position [2141, 0]
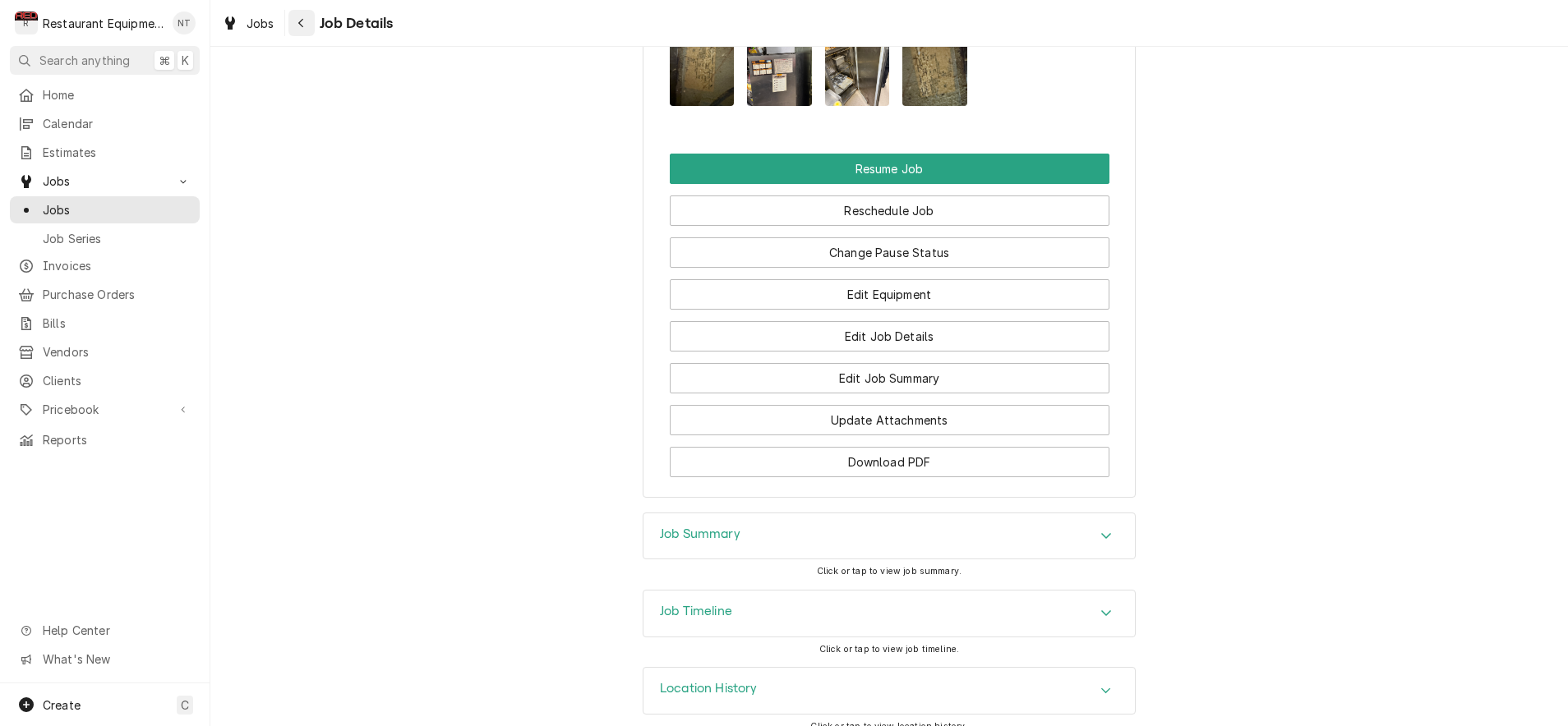
click at [312, 23] on button "Navigate back" at bounding box center [302, 23] width 26 height 26
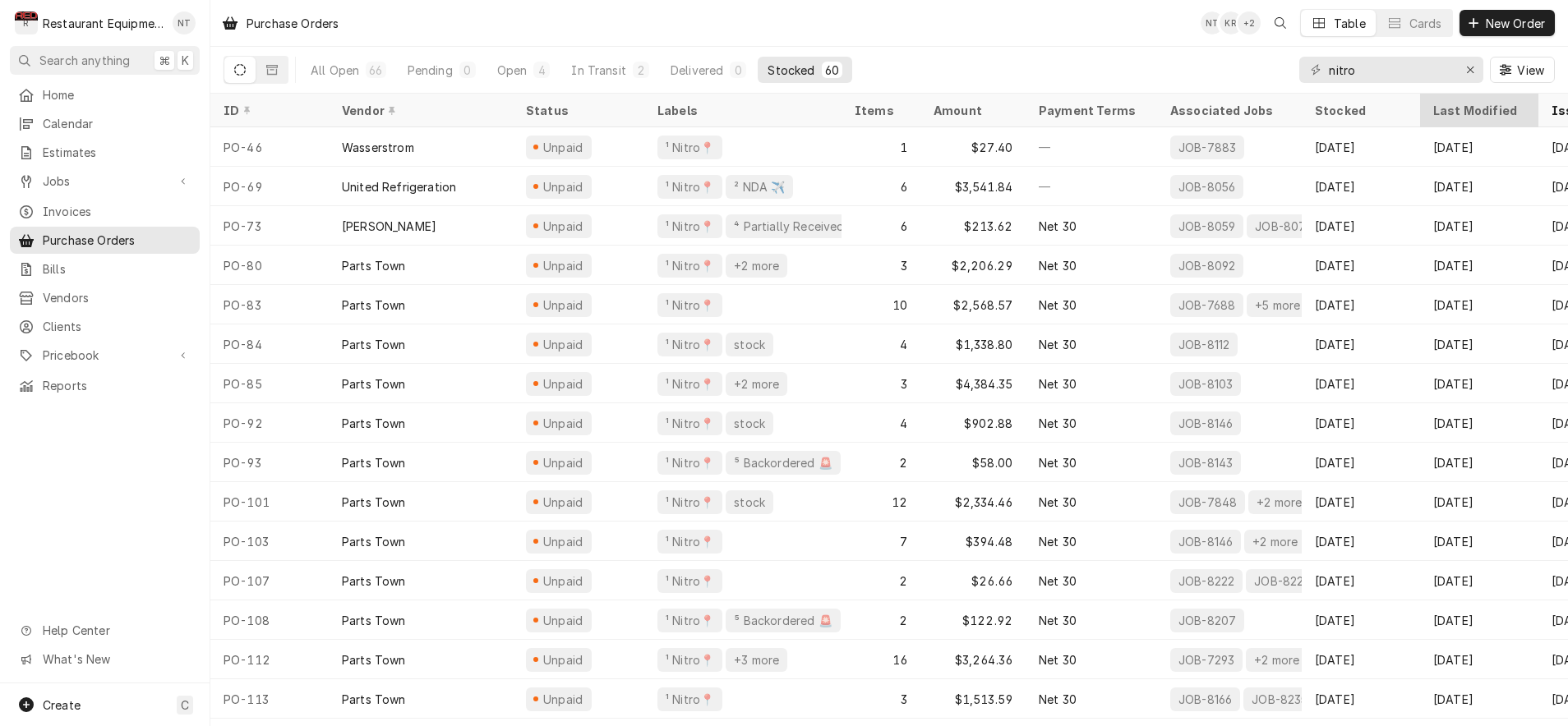
click at [1446, 113] on div "Last Modified" at bounding box center [1477, 110] width 89 height 17
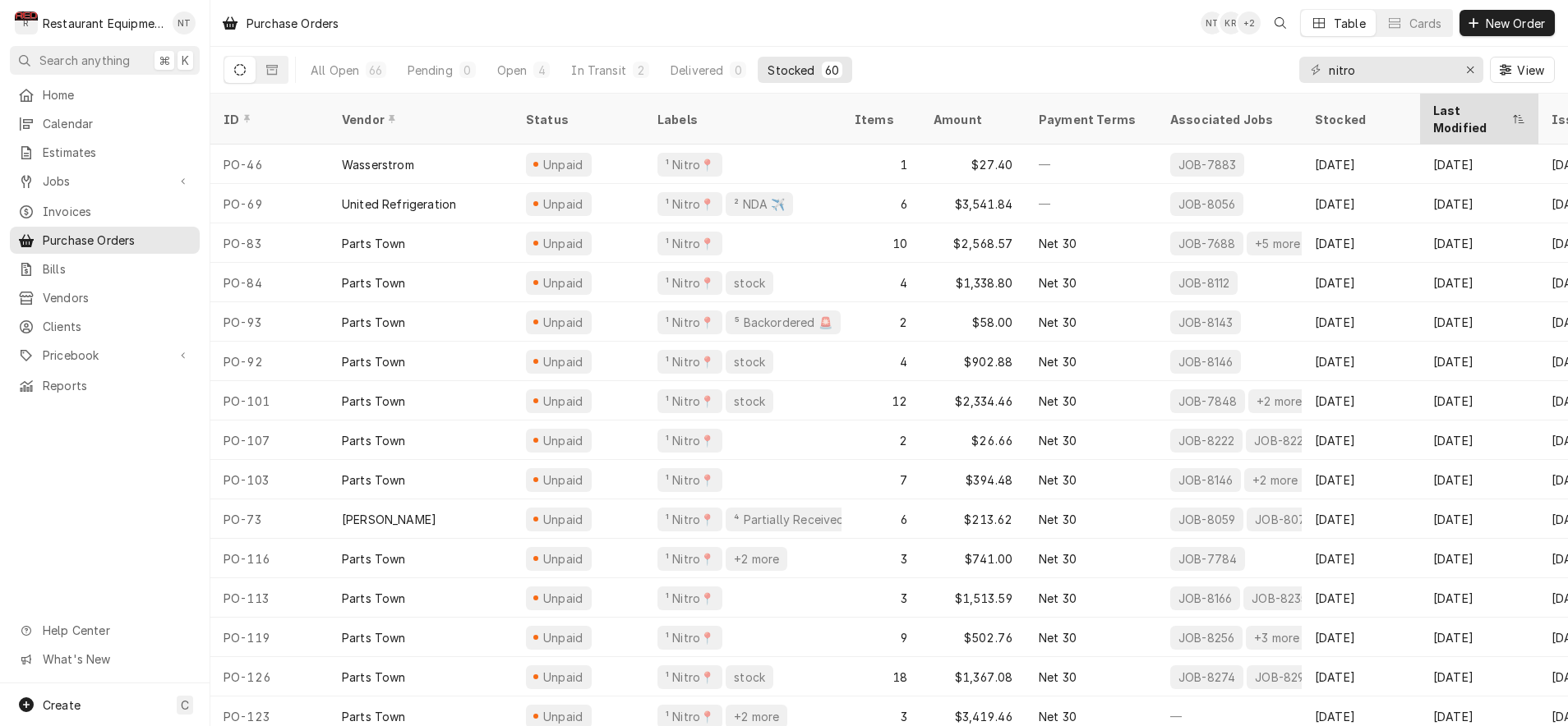
click at [1443, 113] on div "Last Modified" at bounding box center [1470, 119] width 75 height 35
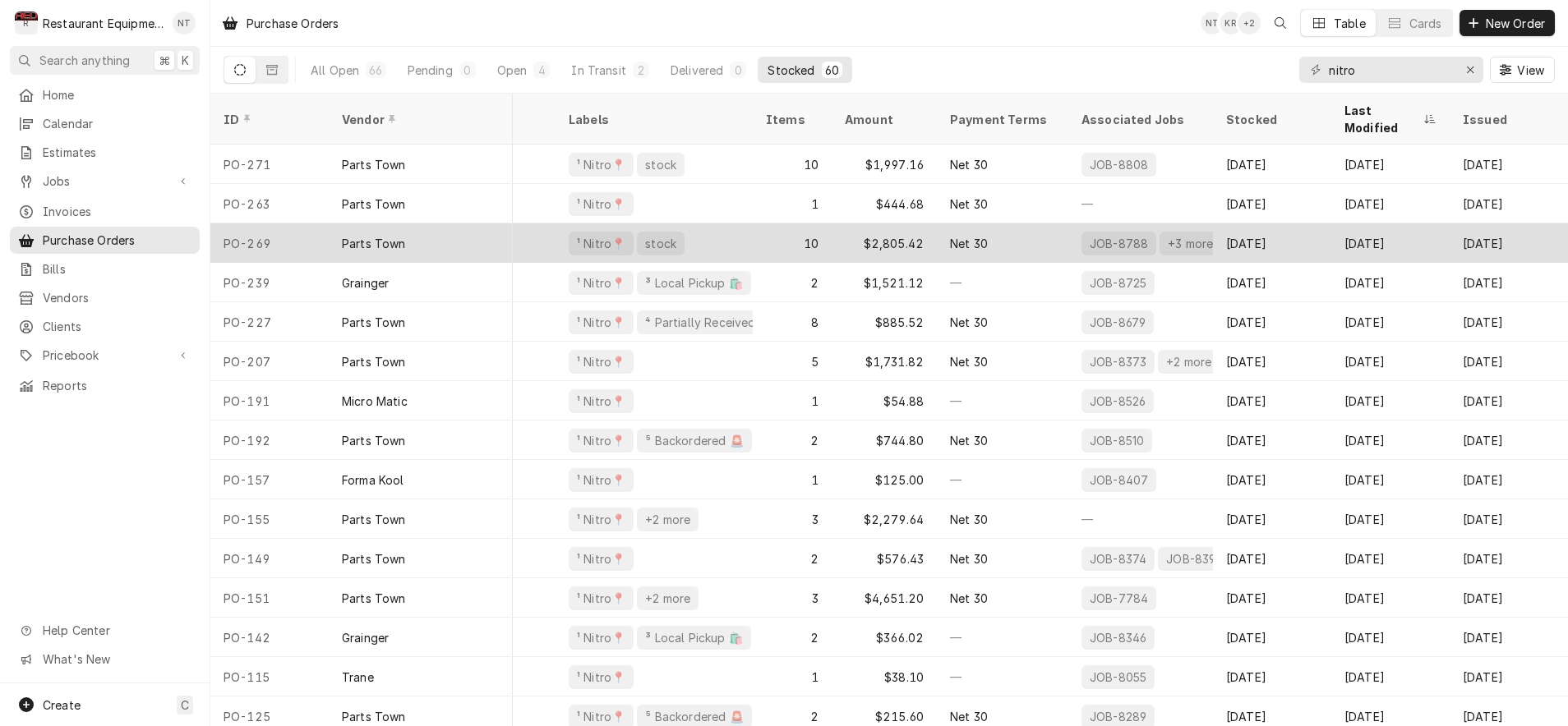
click at [1405, 223] on div "[DATE]" at bounding box center [1390, 243] width 118 height 40
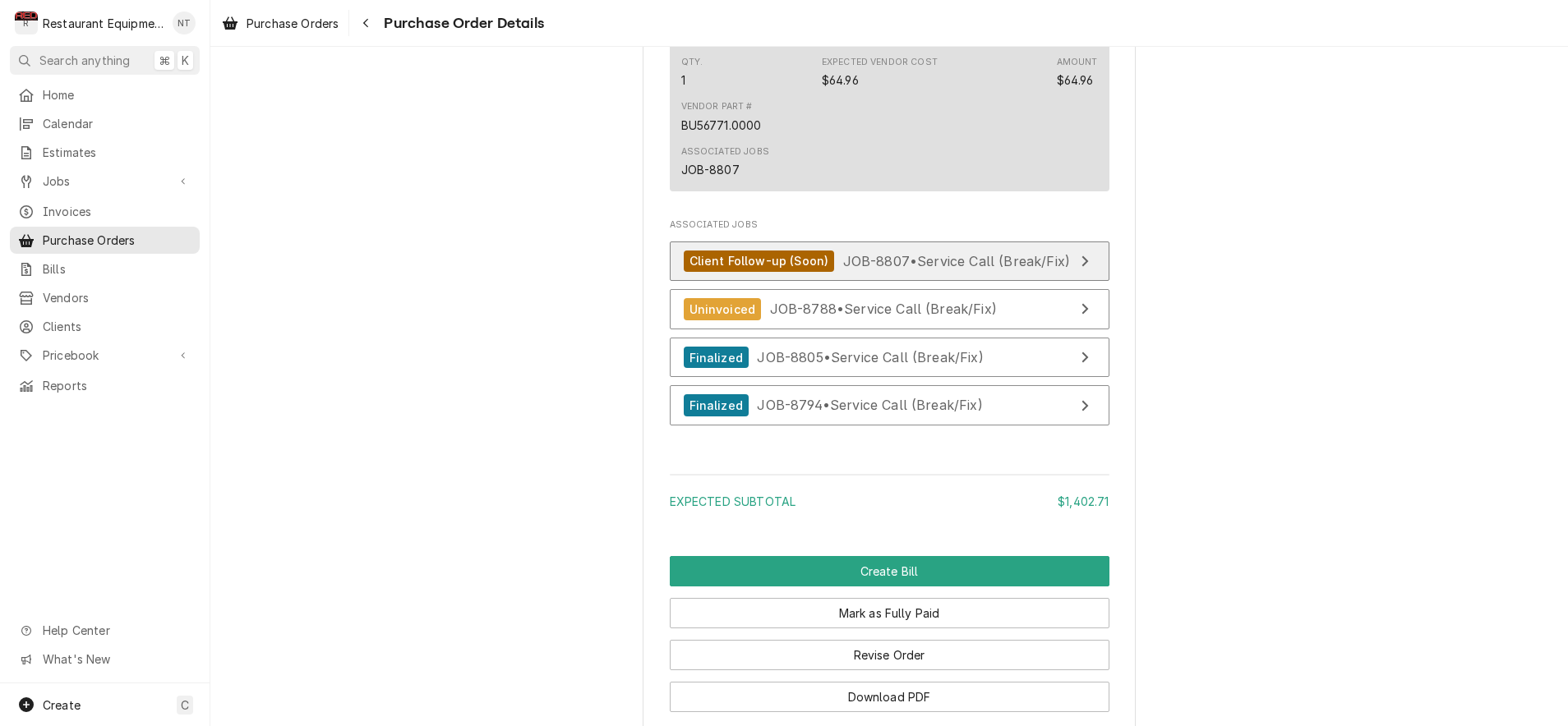
scroll to position [2258, 0]
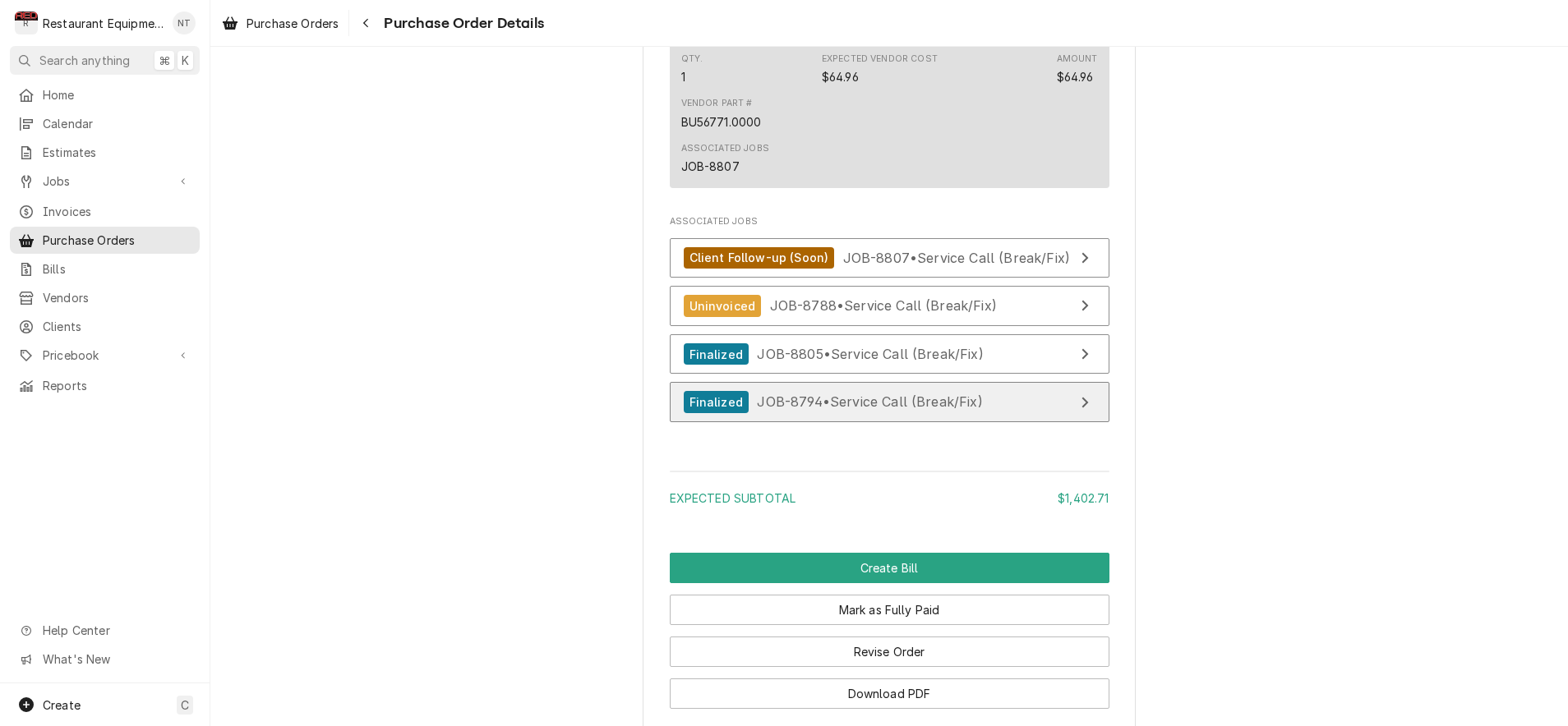
click at [1095, 406] on link "Finalized JOB-8794 • Service Call (Break/Fix)" at bounding box center [889, 402] width 439 height 41
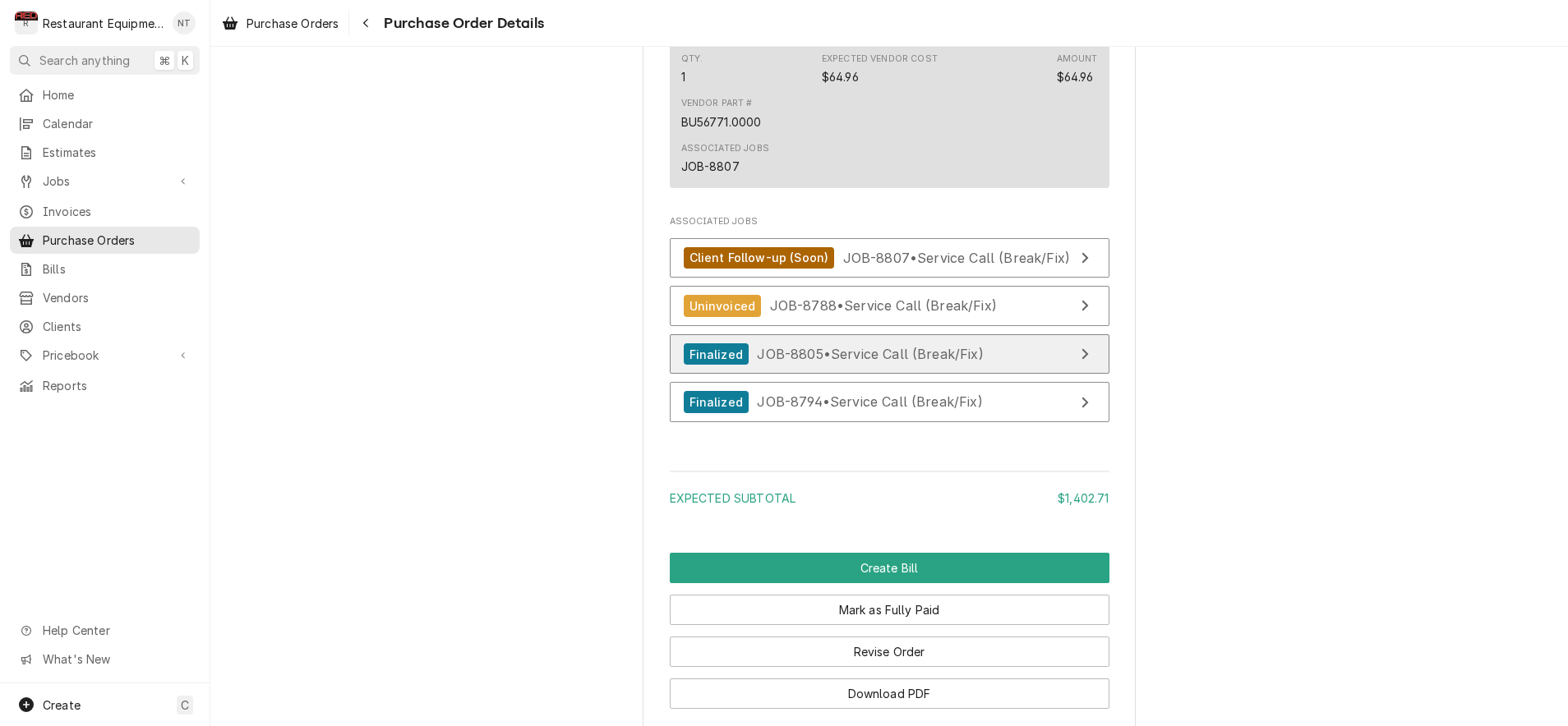
click at [1067, 375] on link "Finalized JOB-8805 • Service Call (Break/Fix)" at bounding box center [889, 354] width 439 height 41
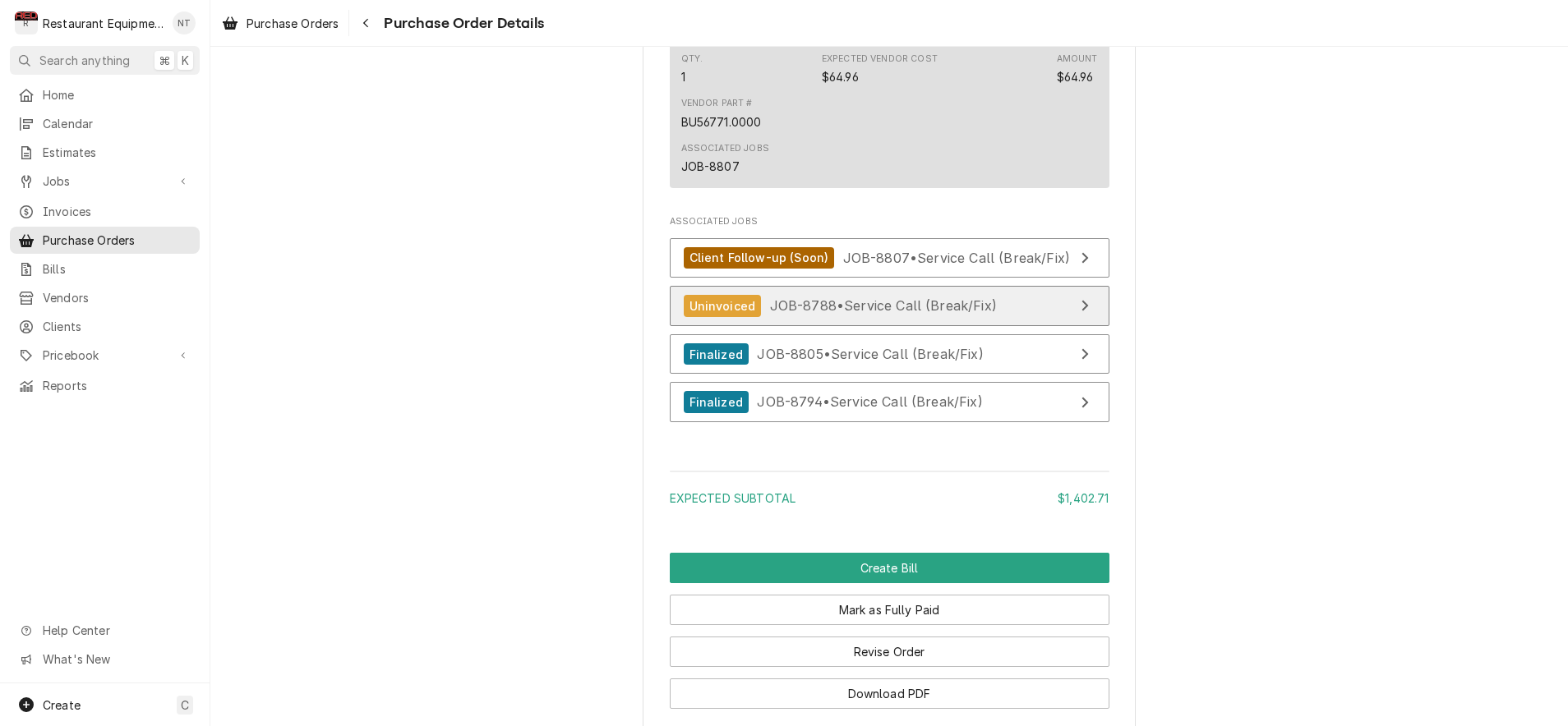
click at [994, 313] on span "JOB-8788 • Service Call (Break/Fix)" at bounding box center [884, 306] width 227 height 17
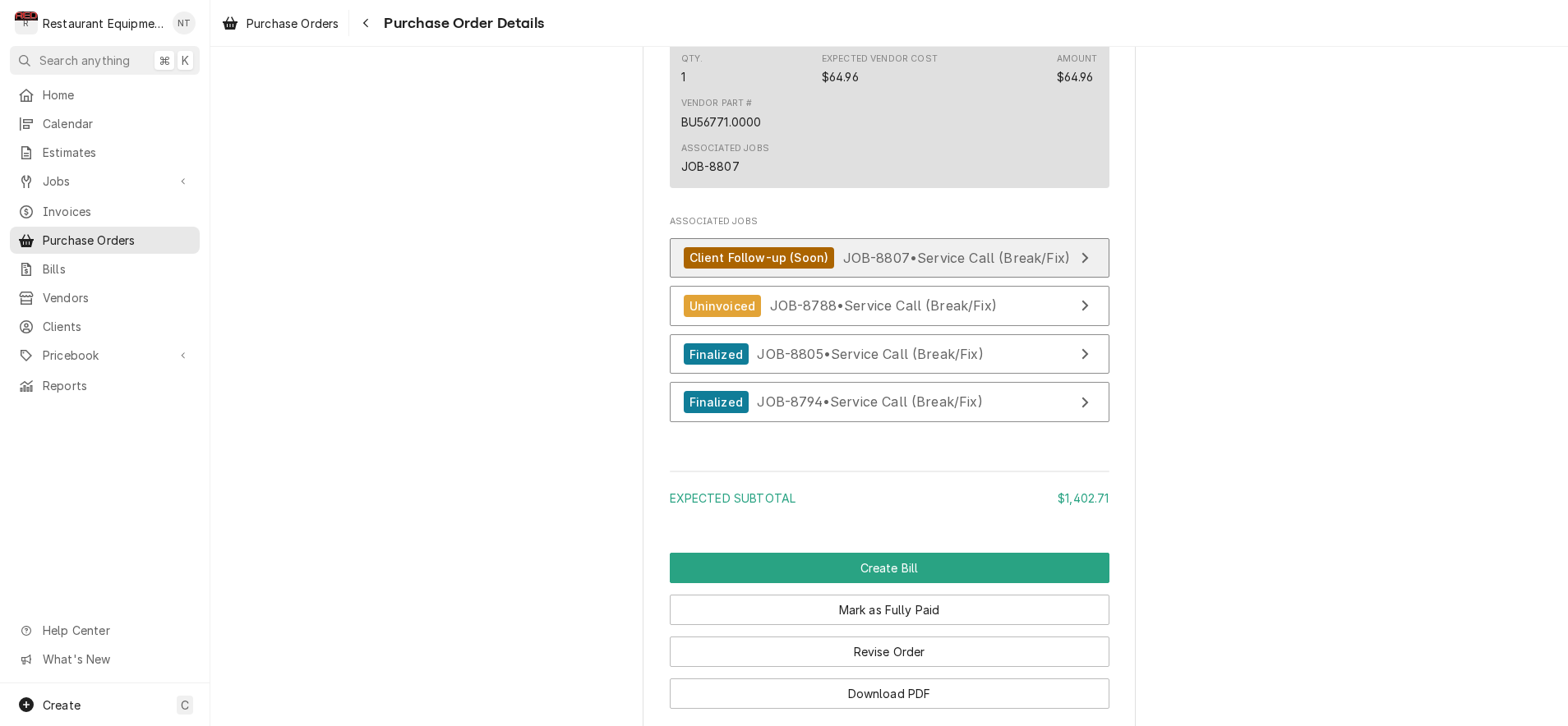
click at [1100, 279] on link "Client Follow-up (Soon) JOB-8807 • Service Call (Break/Fix)" at bounding box center [889, 258] width 439 height 41
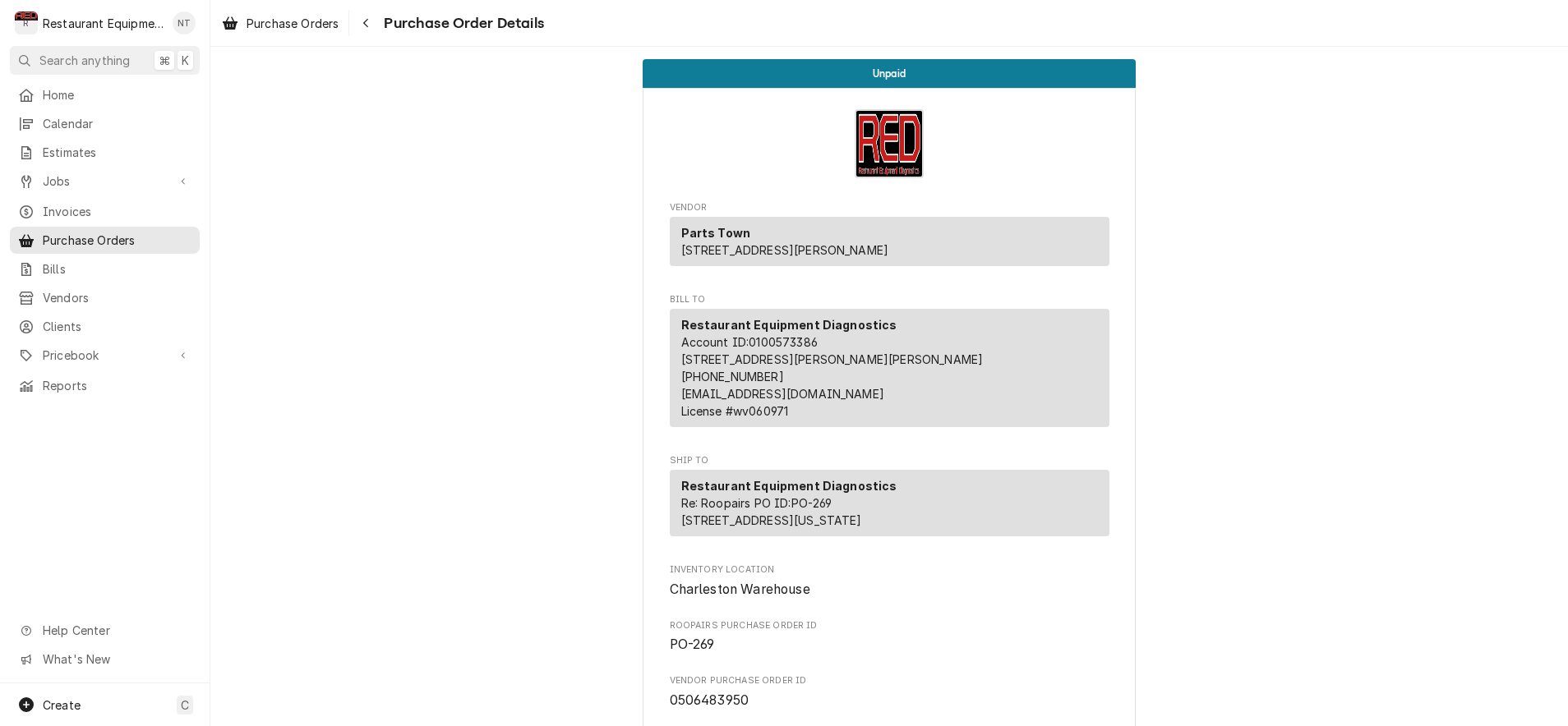
scroll to position [0, 0]
click at [373, 27] on div "Navigate back" at bounding box center [366, 23] width 17 height 17
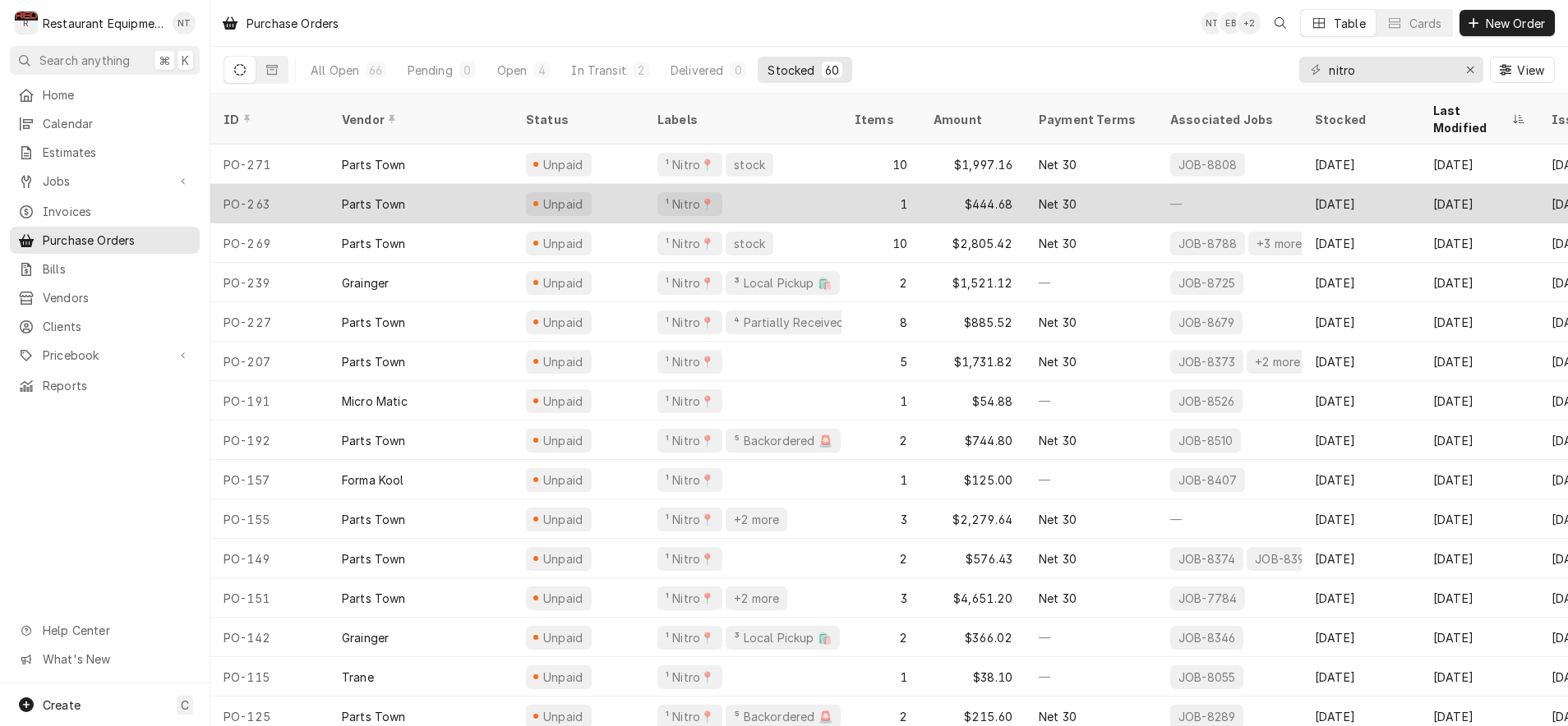
click at [1112, 184] on div "Net 30" at bounding box center [1091, 203] width 132 height 40
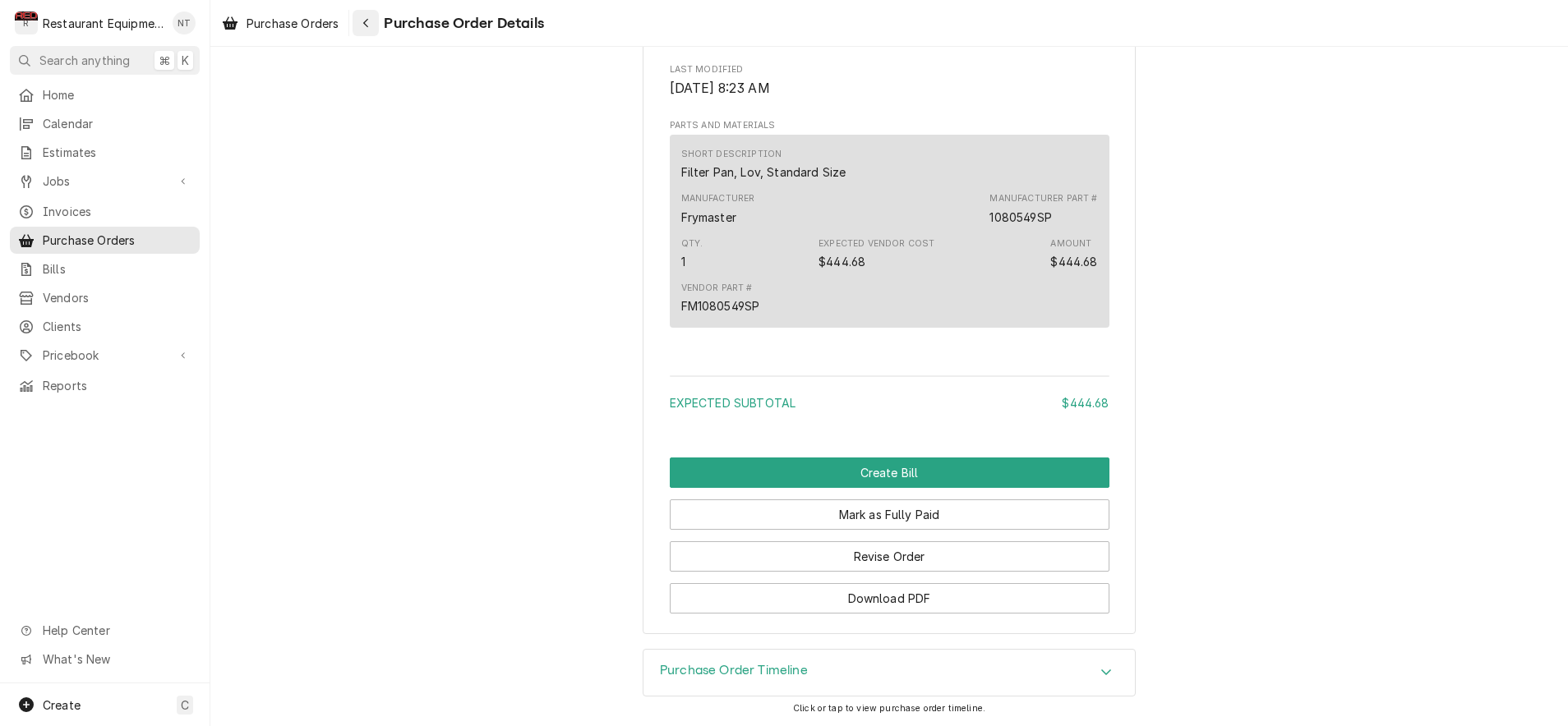
click at [374, 26] on div "Navigate back" at bounding box center [366, 23] width 17 height 17
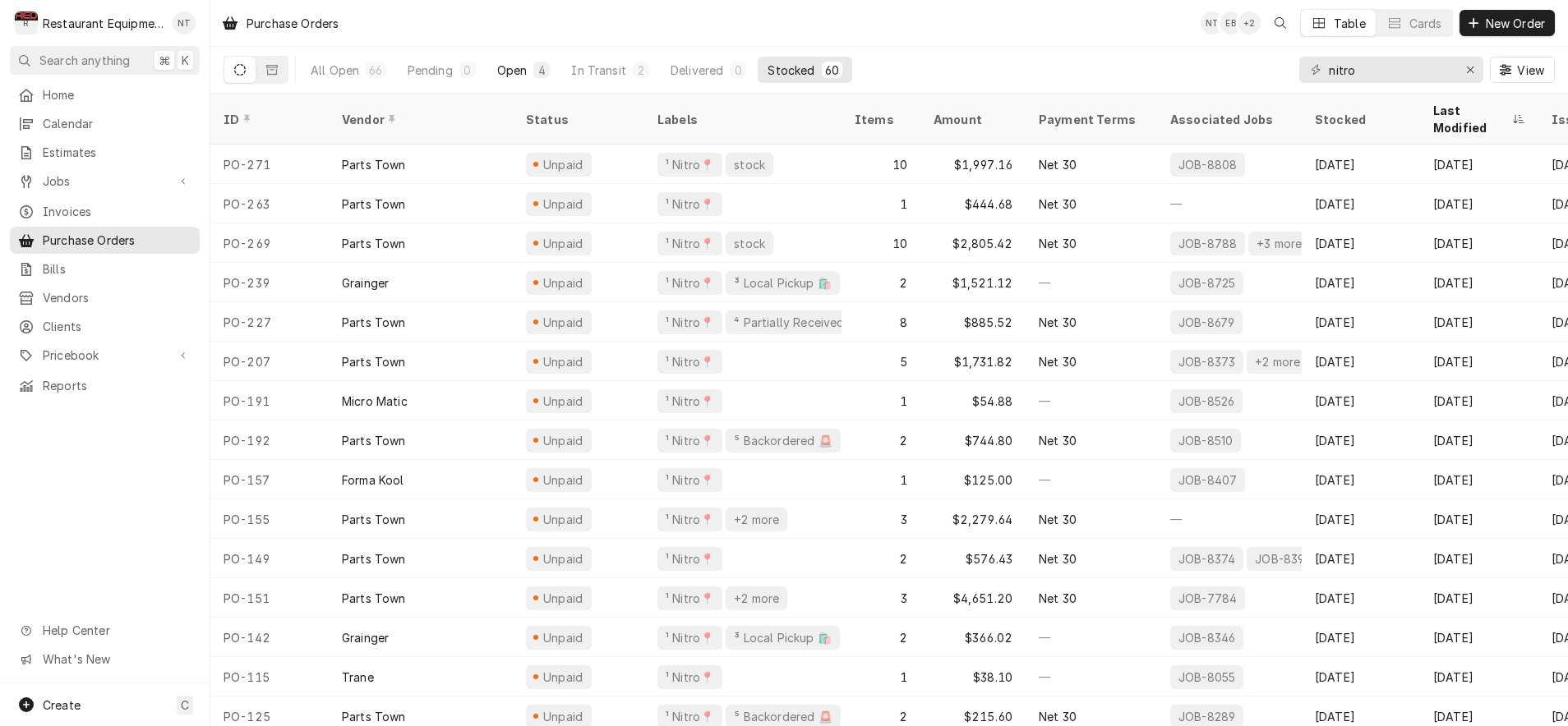
click at [523, 68] on div "Open" at bounding box center [512, 69] width 31 height 17
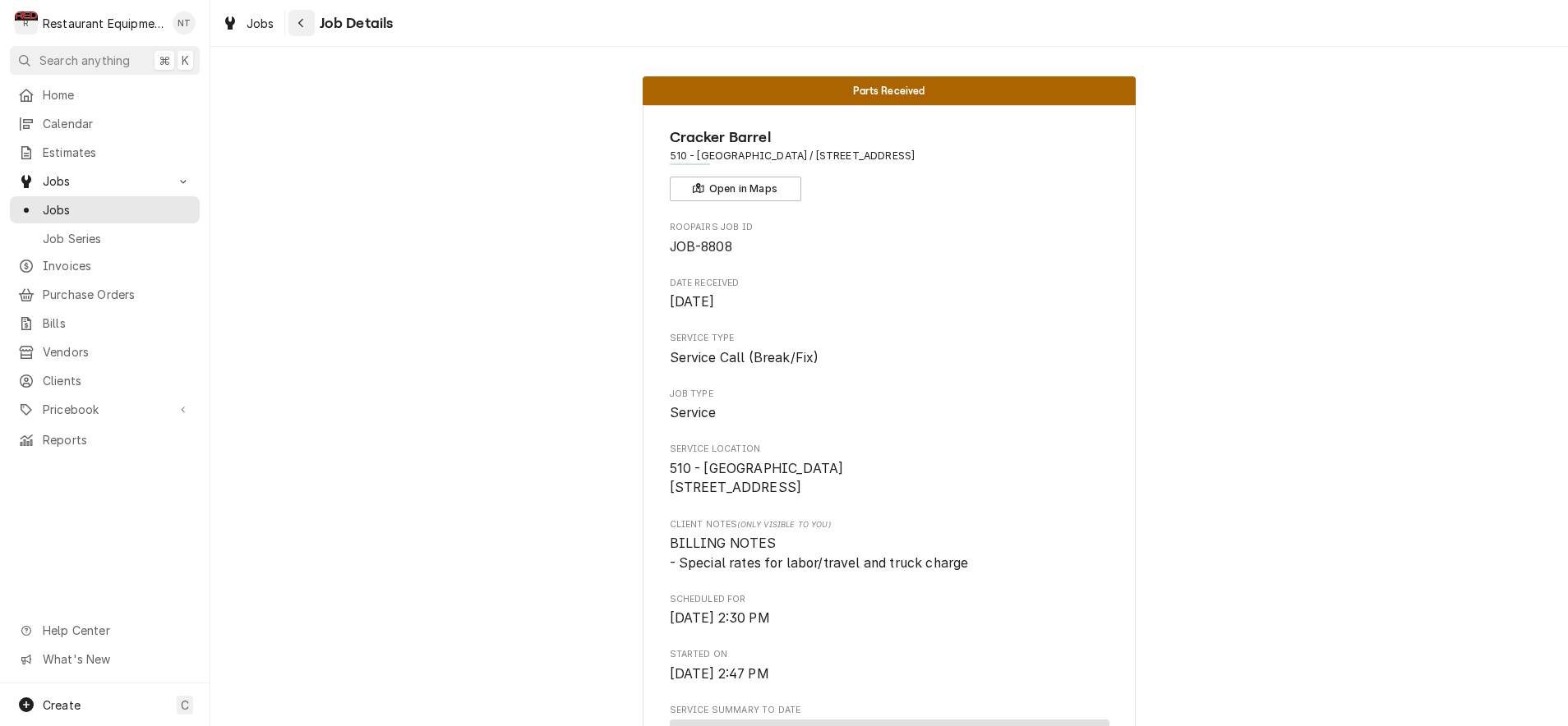
click at [307, 30] on div "Navigate back" at bounding box center [302, 23] width 17 height 17
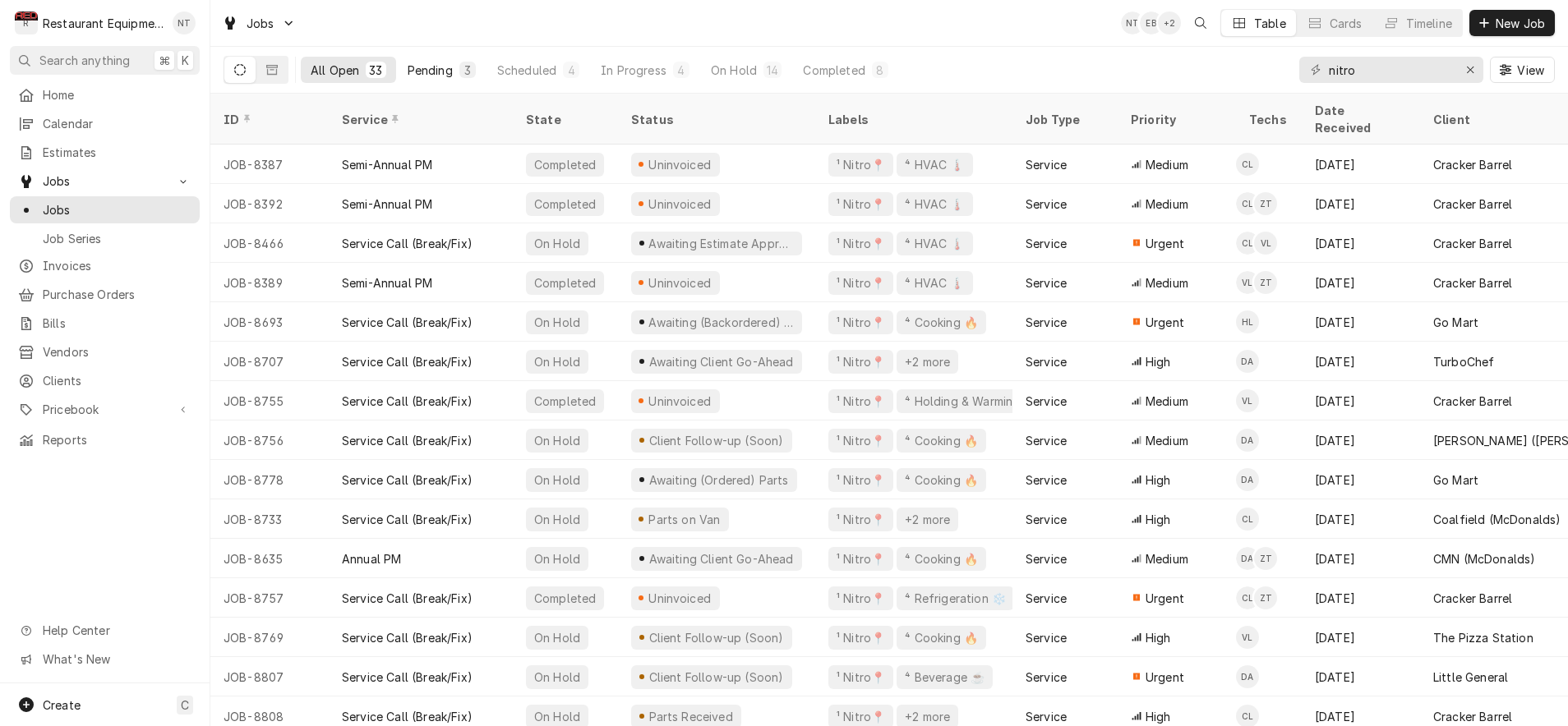
click at [448, 64] on div "Pending" at bounding box center [430, 69] width 46 height 17
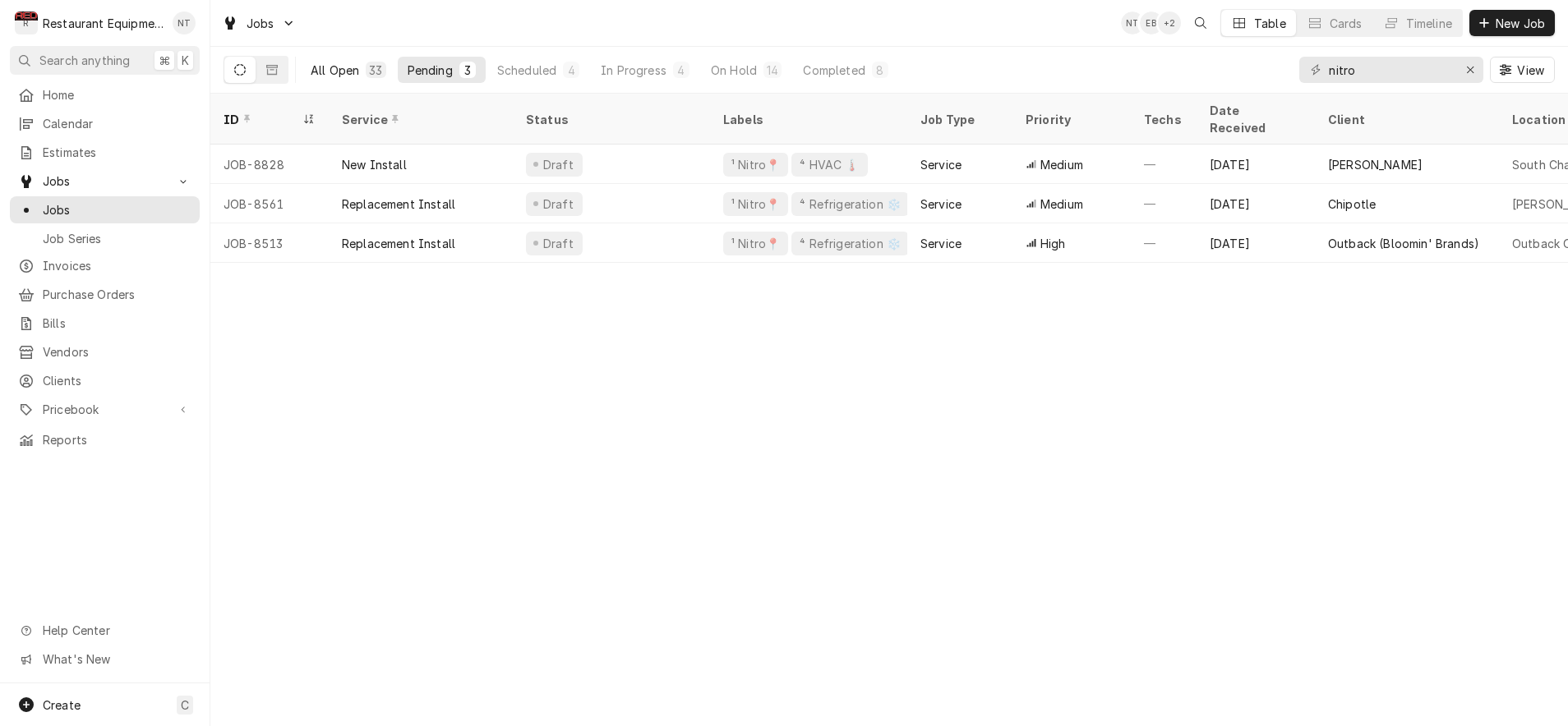
click at [366, 66] on div "33" at bounding box center [376, 69] width 20 height 17
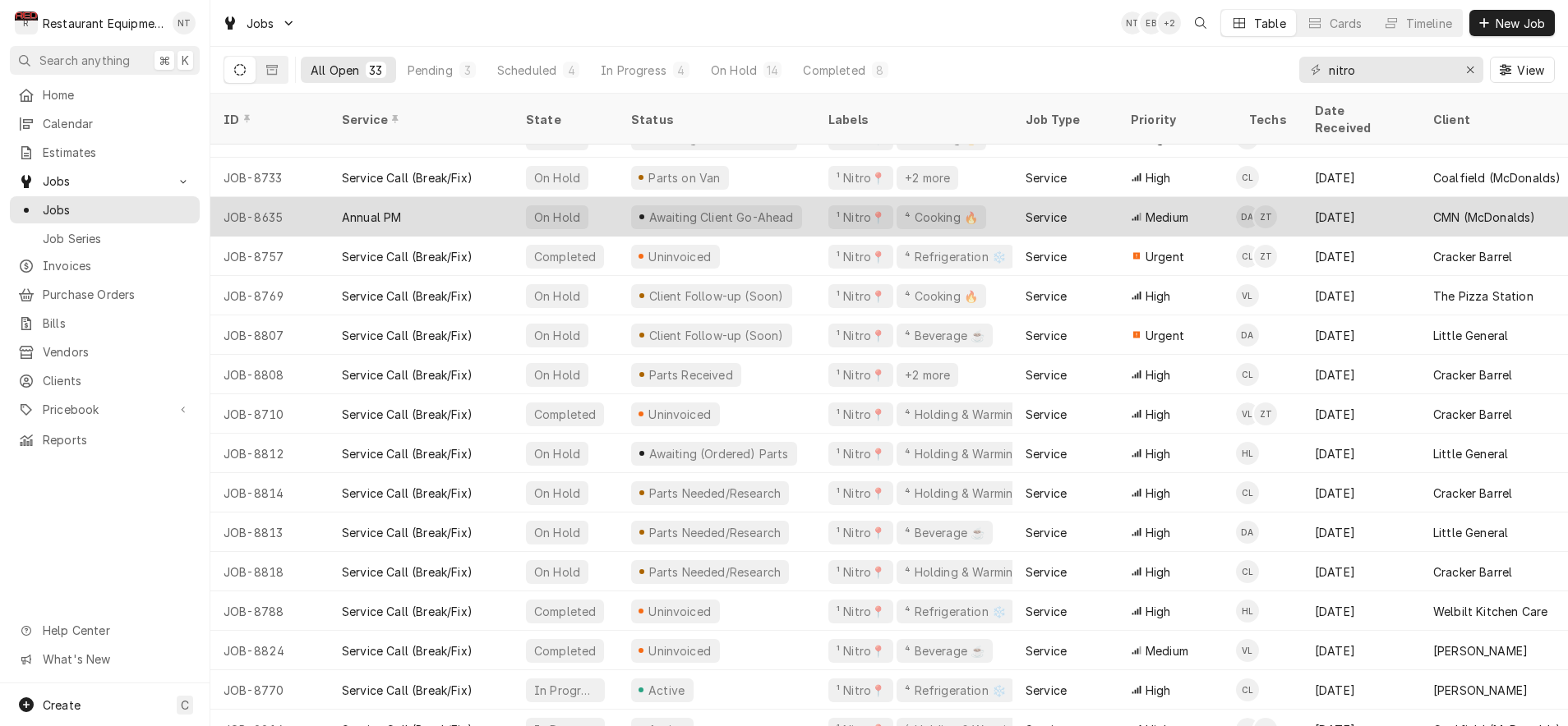
scroll to position [344, 0]
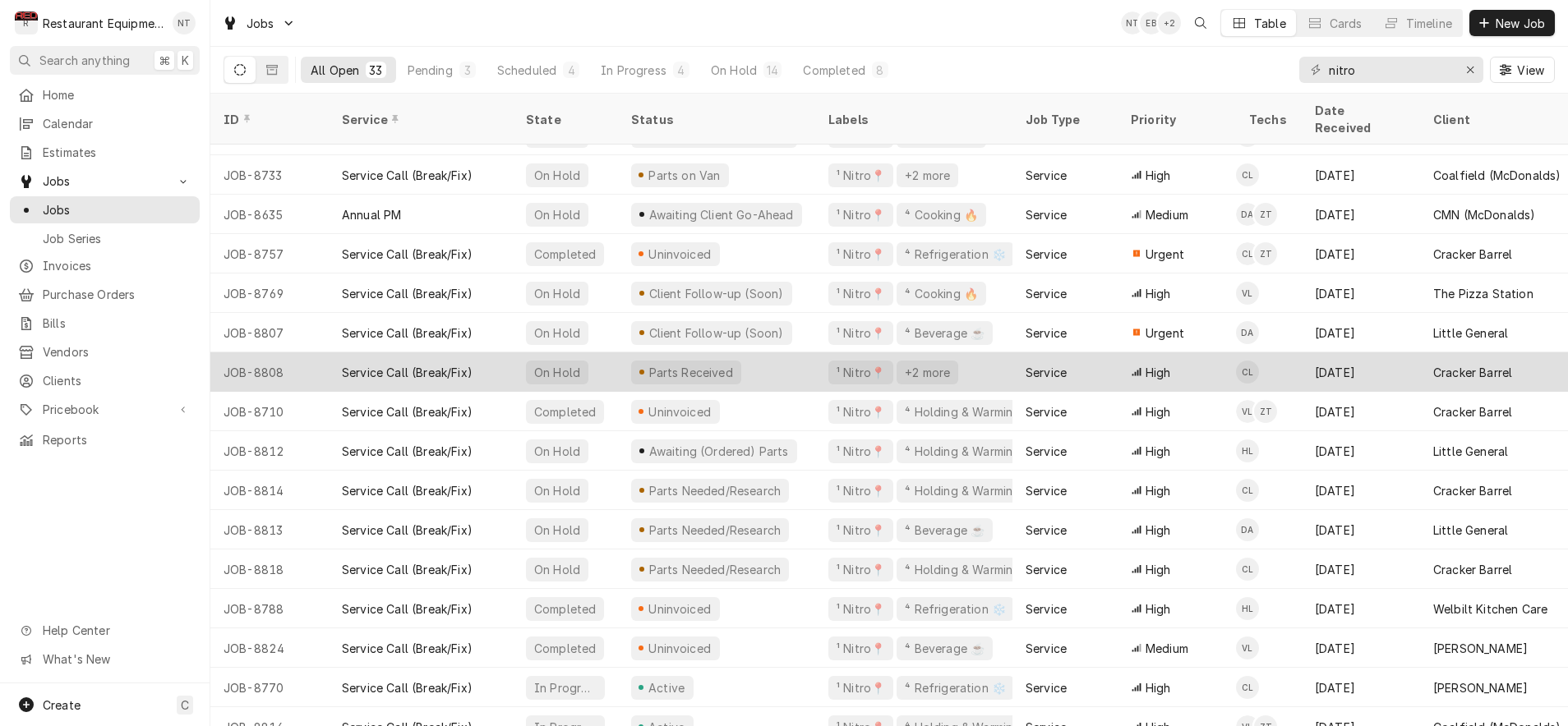
click at [1350, 352] on div "[DATE]" at bounding box center [1360, 372] width 118 height 40
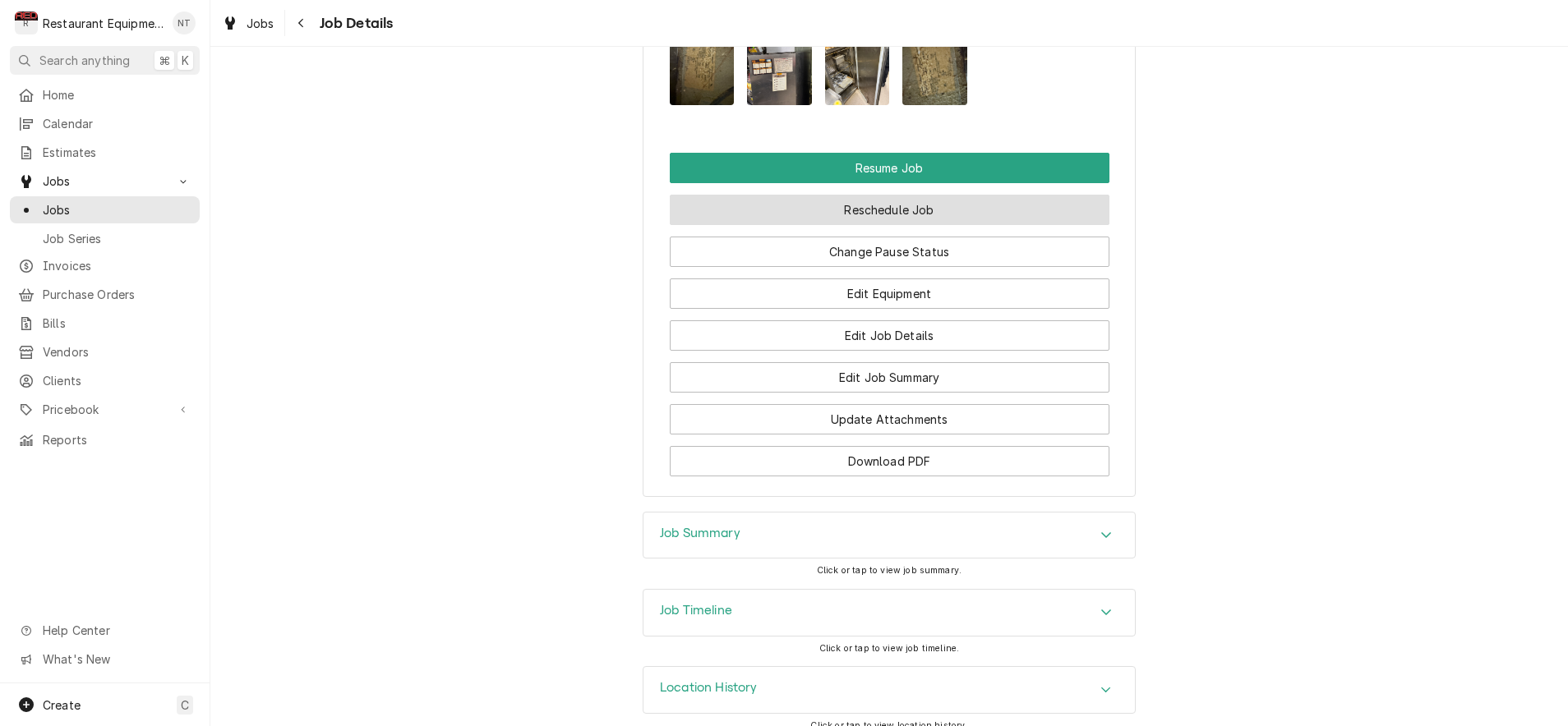
scroll to position [2141, 0]
click at [923, 205] on button "Reschedule Job" at bounding box center [889, 210] width 439 height 31
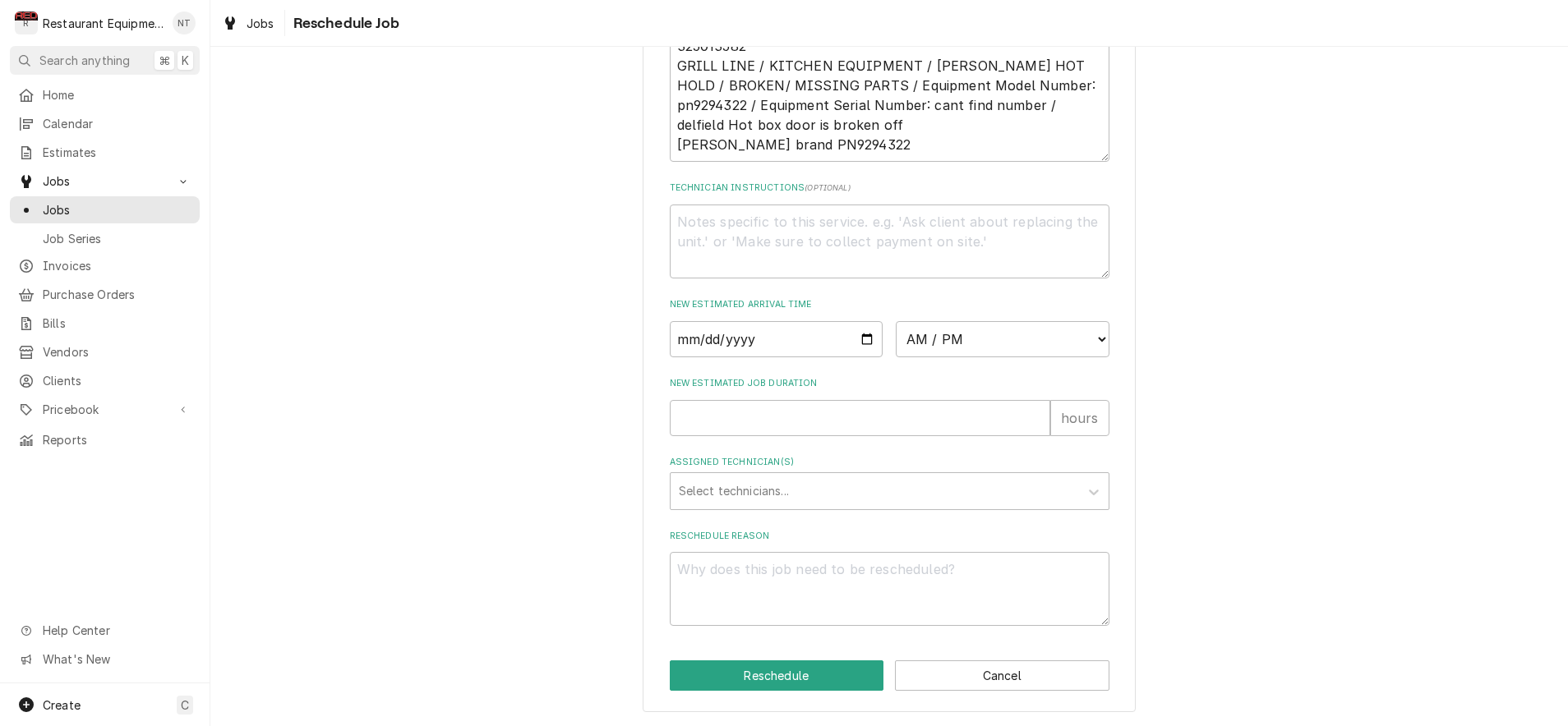
scroll to position [567, 0]
click at [918, 504] on div "Assigned Technician(s)" at bounding box center [875, 491] width 392 height 30
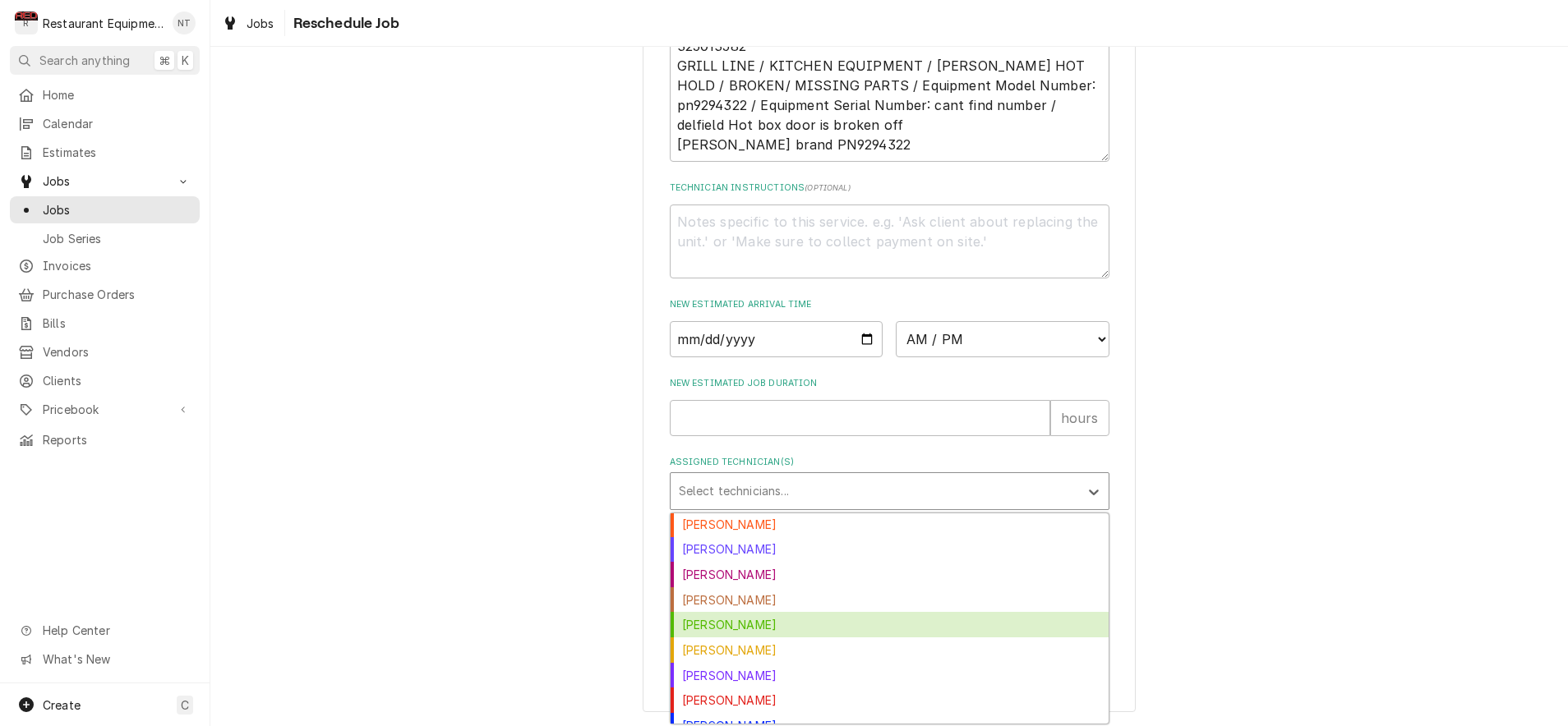
scroll to position [88, 0]
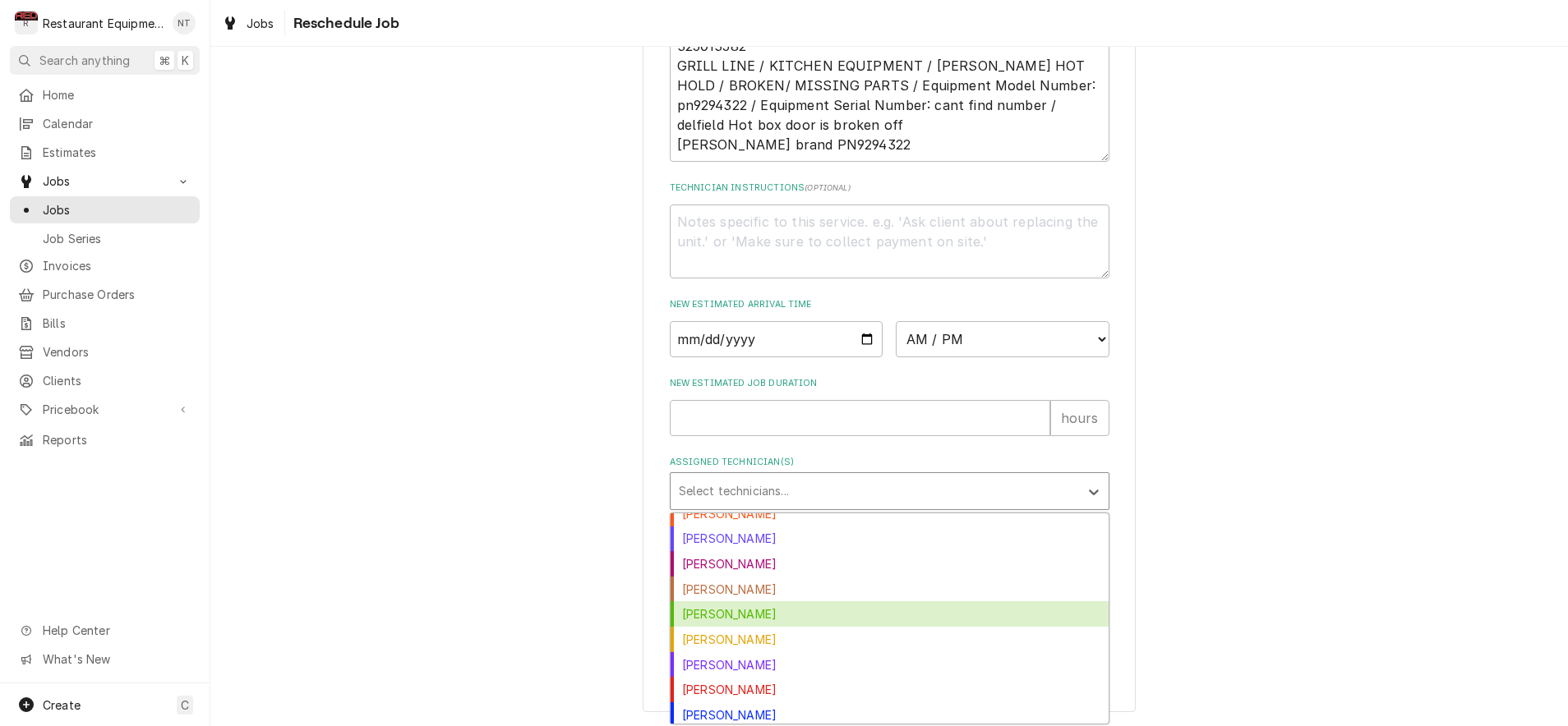
click at [818, 618] on div "Huston Lewis" at bounding box center [889, 614] width 438 height 26
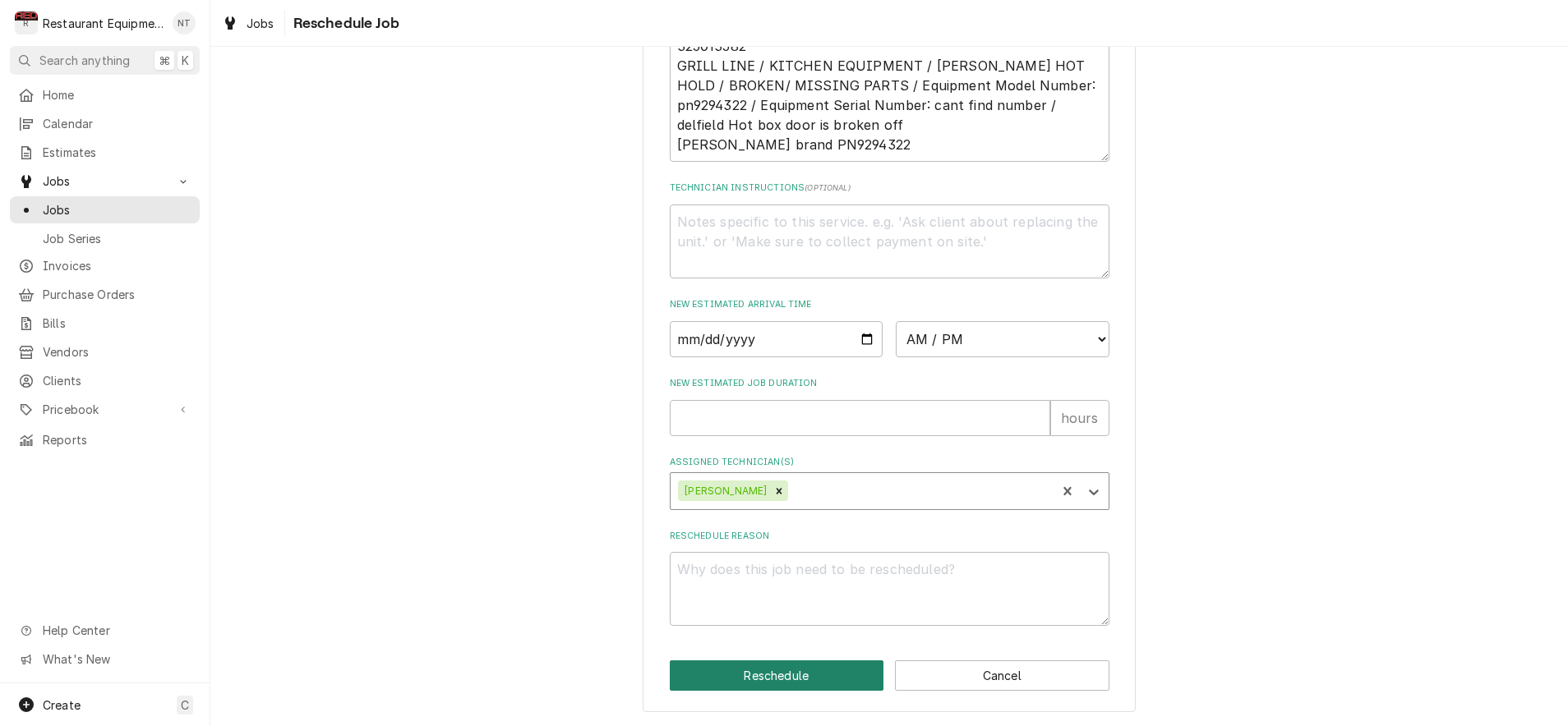
scroll to position [567, 0]
click at [817, 668] on button "Reschedule" at bounding box center [776, 676] width 214 height 31
type textarea "x"
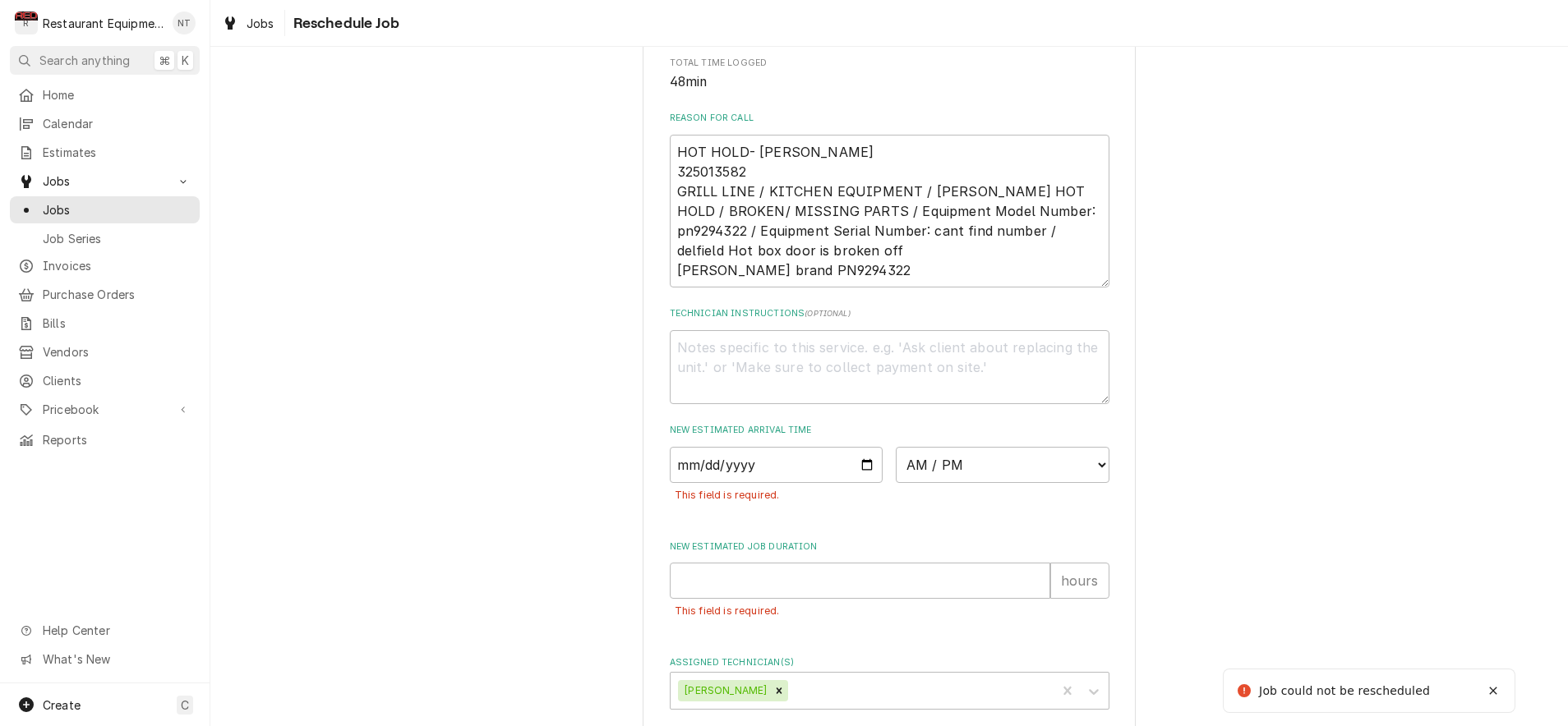
scroll to position [442, 0]
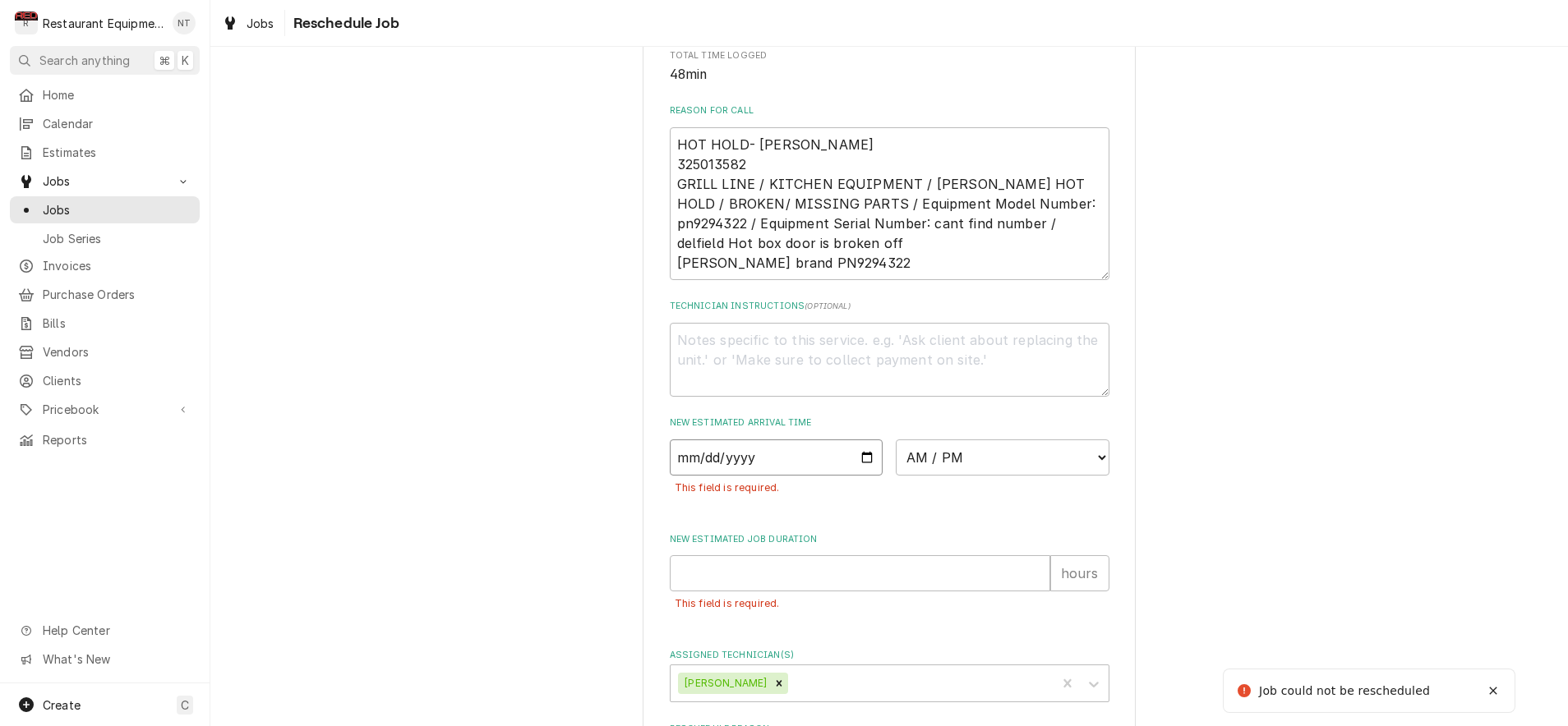
click at [782, 470] on input "Date" at bounding box center [776, 457] width 213 height 36
type input "2025-09-09"
type textarea "x"
select select "10:00:00"
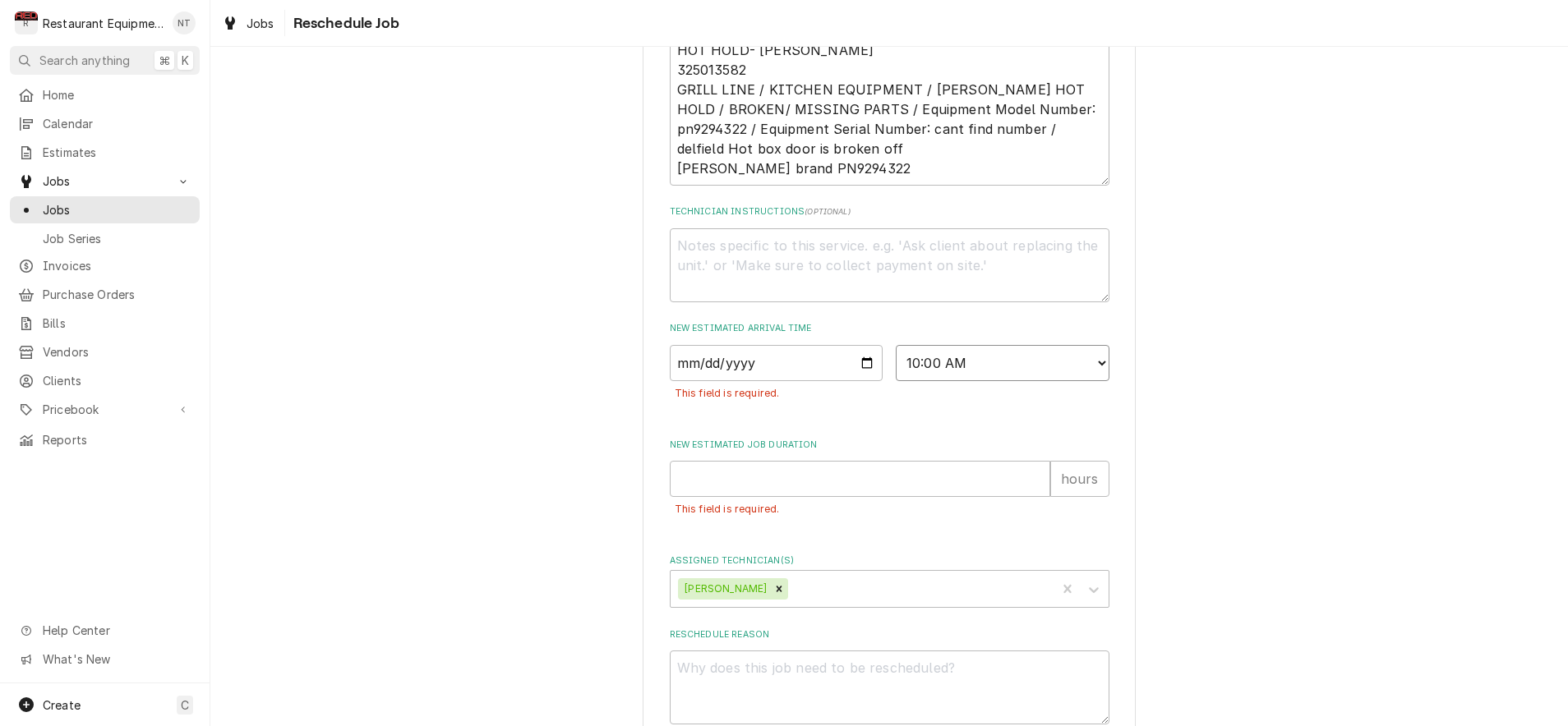
scroll to position [542, 0]
click at [809, 491] on input "New Estimated Job Duration" at bounding box center [860, 475] width 381 height 36
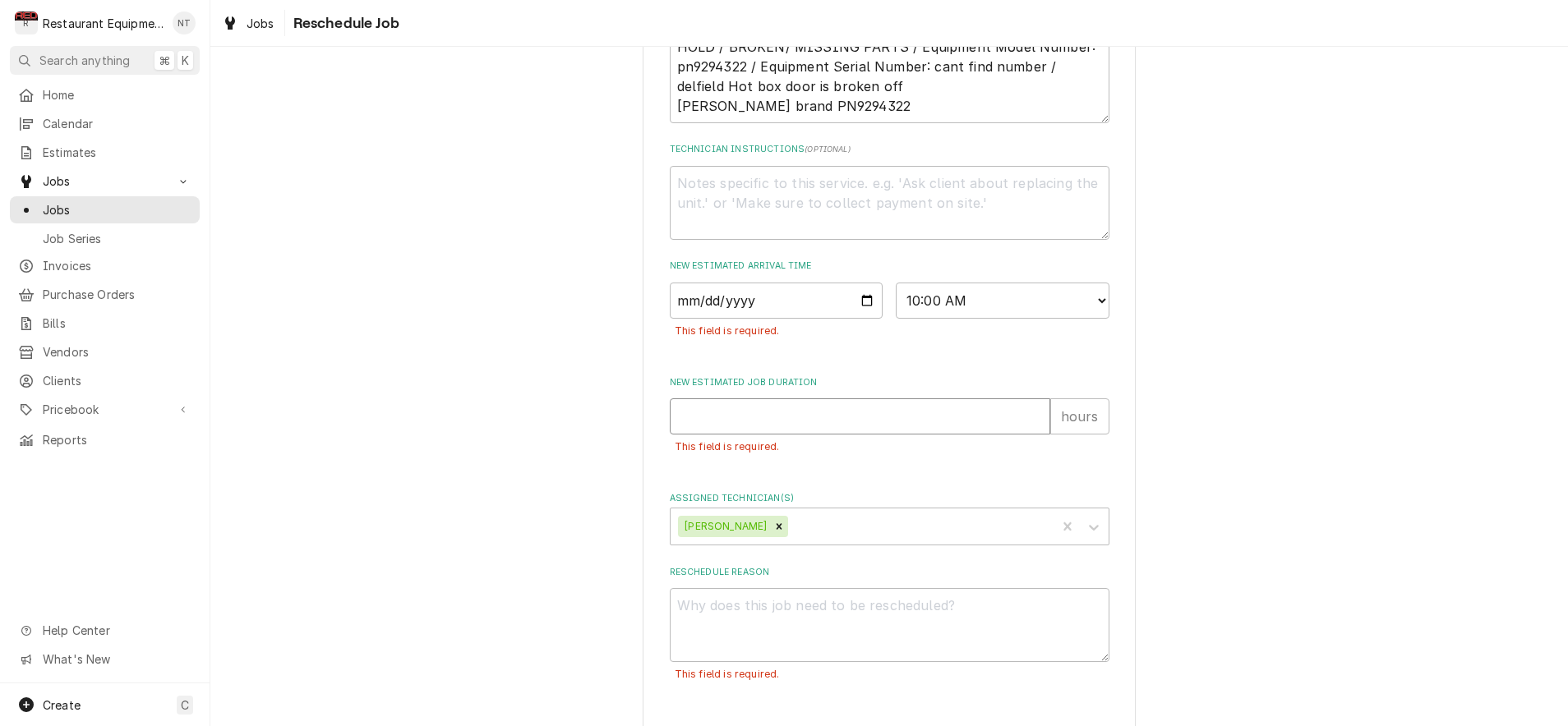
click at [853, 426] on input "New Estimated Job Duration" at bounding box center [860, 417] width 381 height 36
type textarea "x"
type input "1"
click at [857, 625] on textarea "Reschedule Reason" at bounding box center [889, 624] width 439 height 74
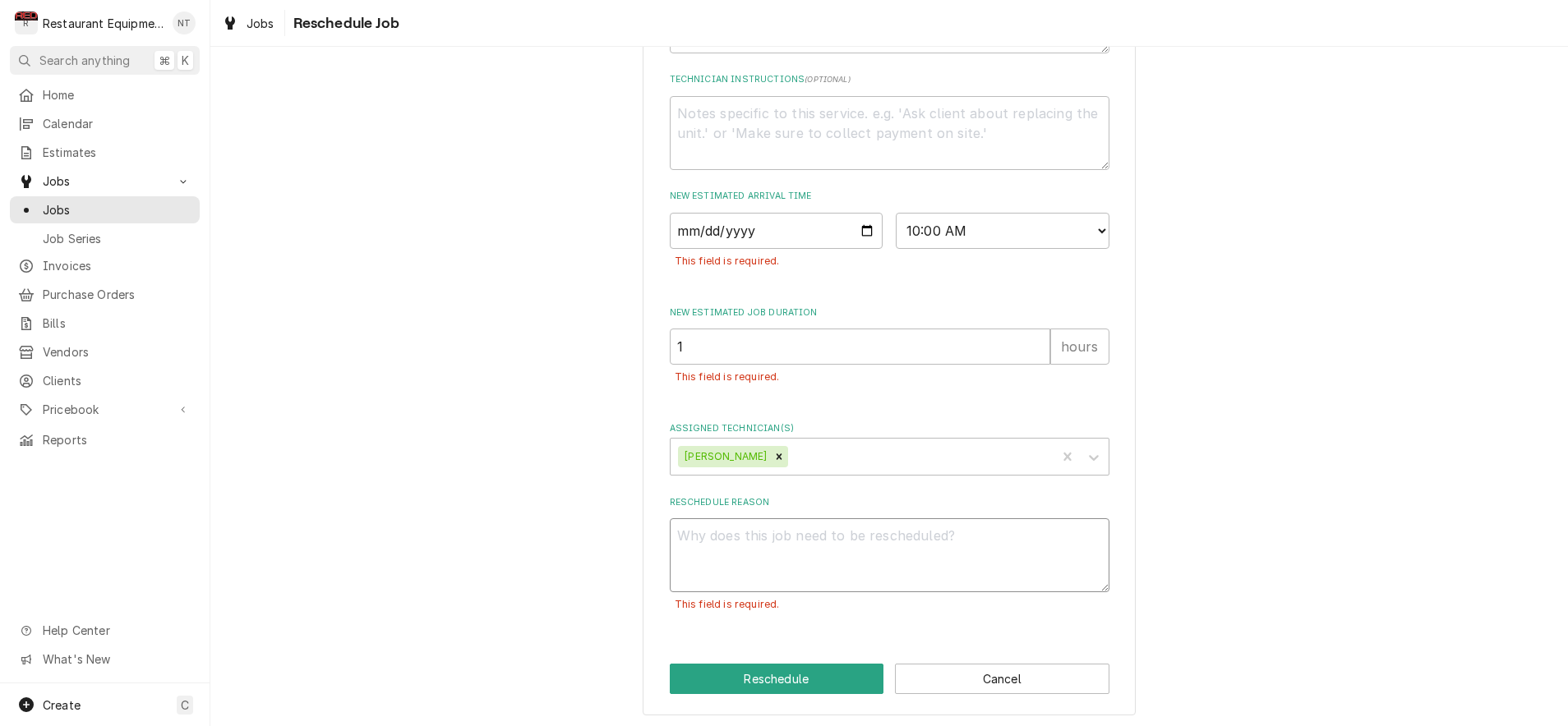
scroll to position [671, 0]
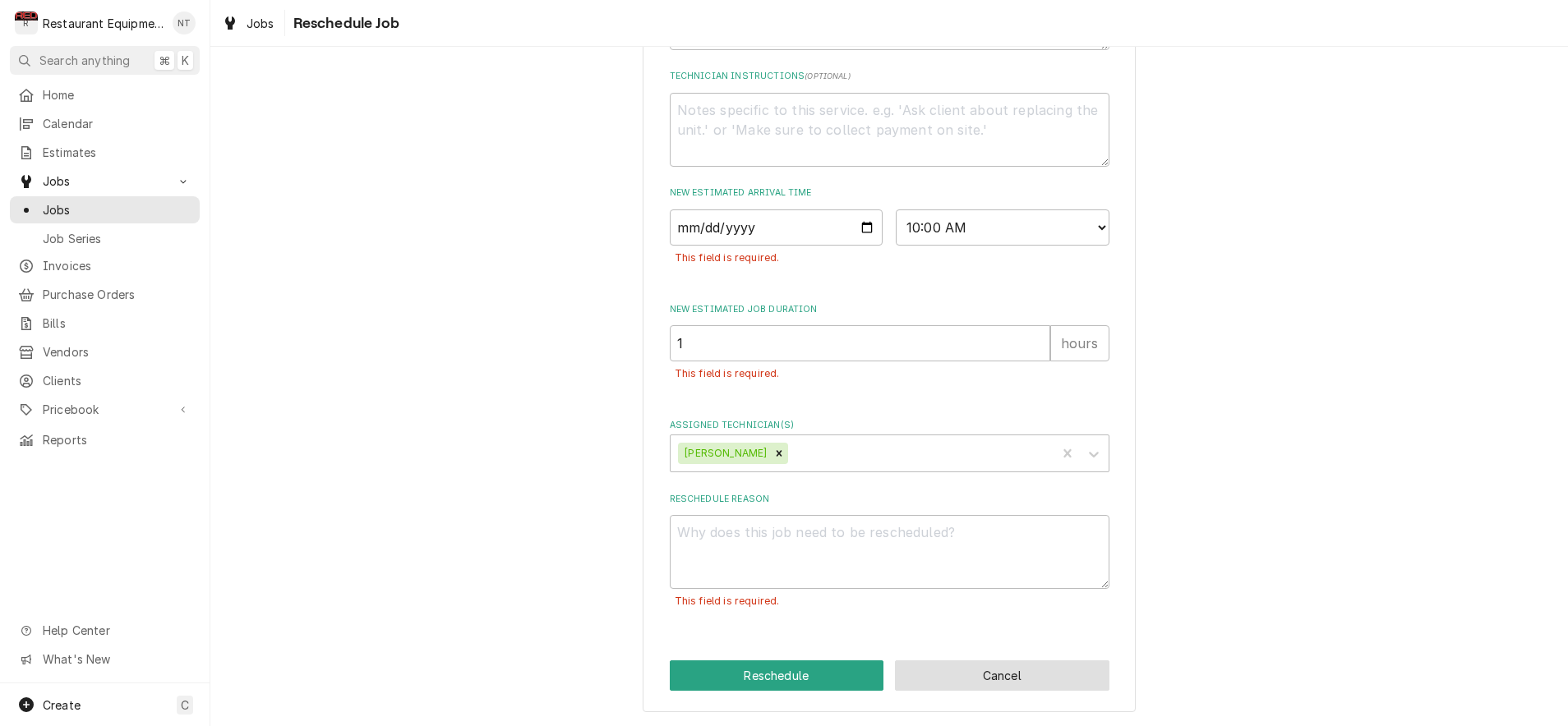
click at [1000, 666] on button "Cancel" at bounding box center [1002, 676] width 214 height 31
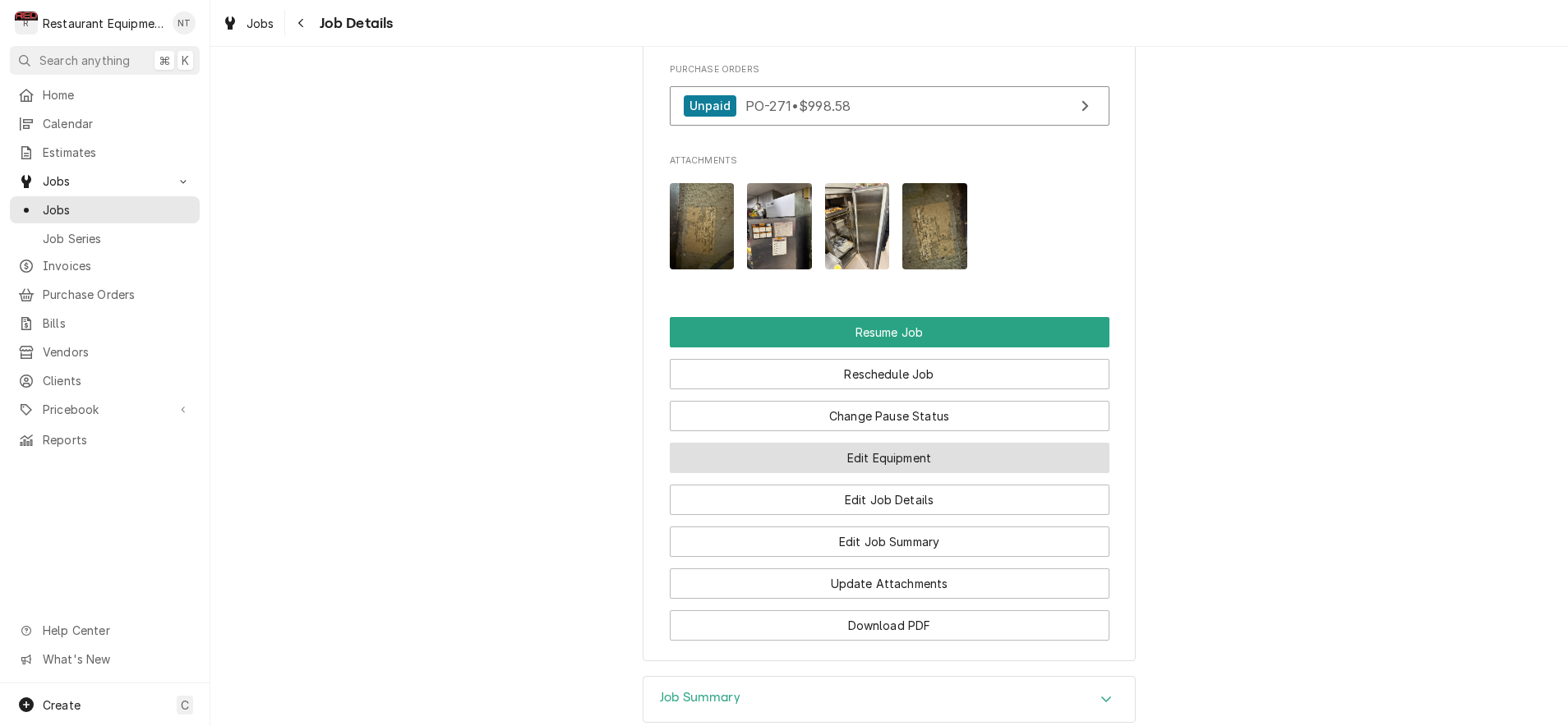
scroll to position [1980, 0]
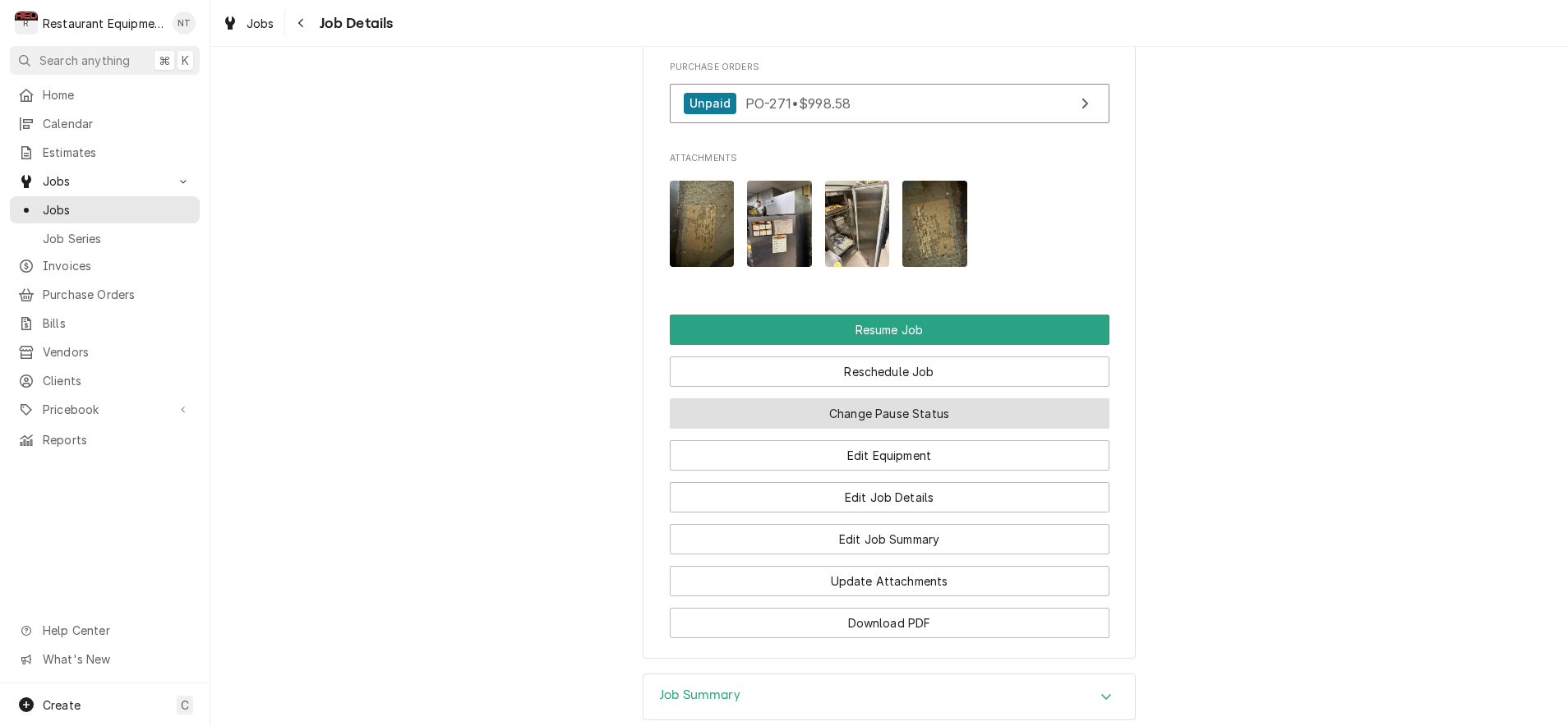
click at [931, 399] on button "Change Pause Status" at bounding box center [889, 413] width 439 height 31
type textarea "x"
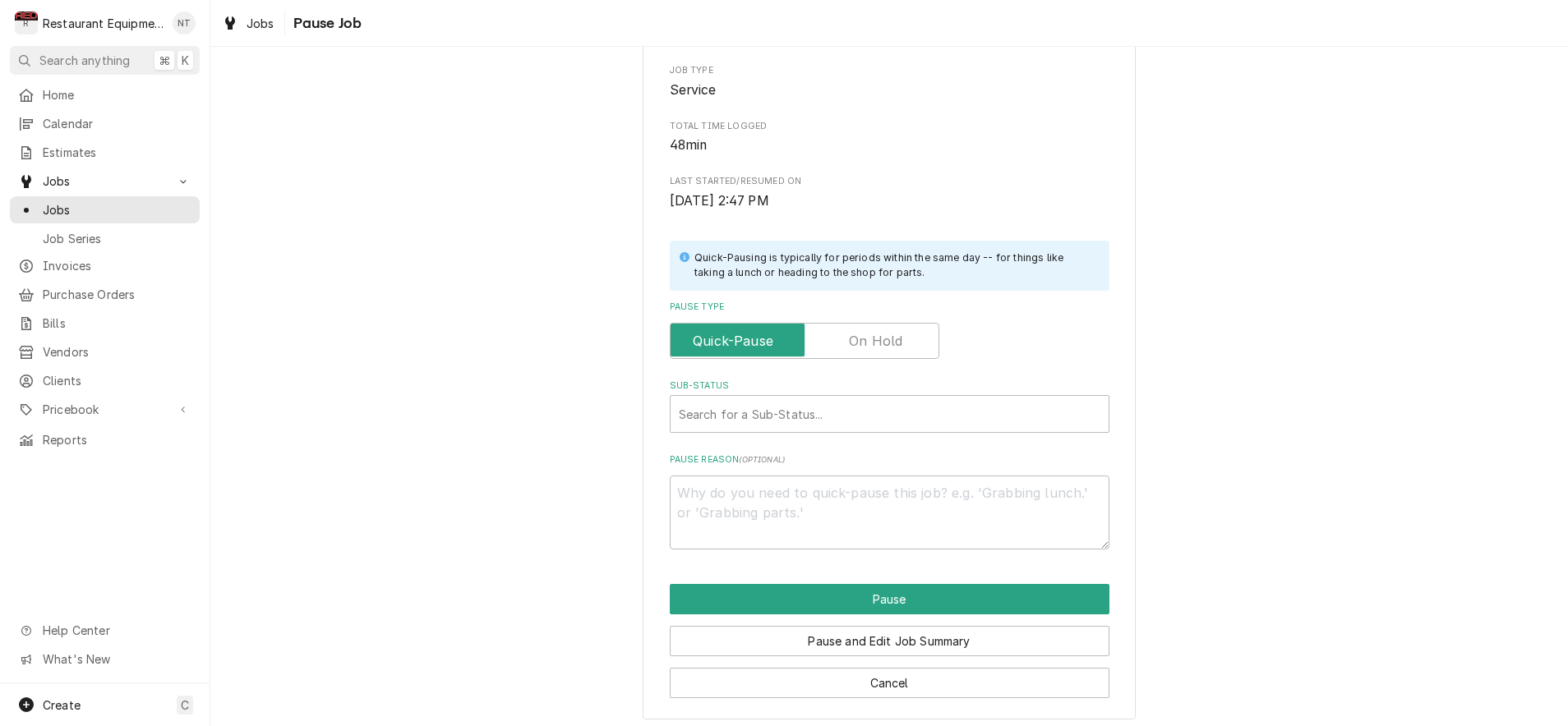
scroll to position [185, 0]
click at [894, 352] on input "Pause Type" at bounding box center [804, 342] width 255 height 36
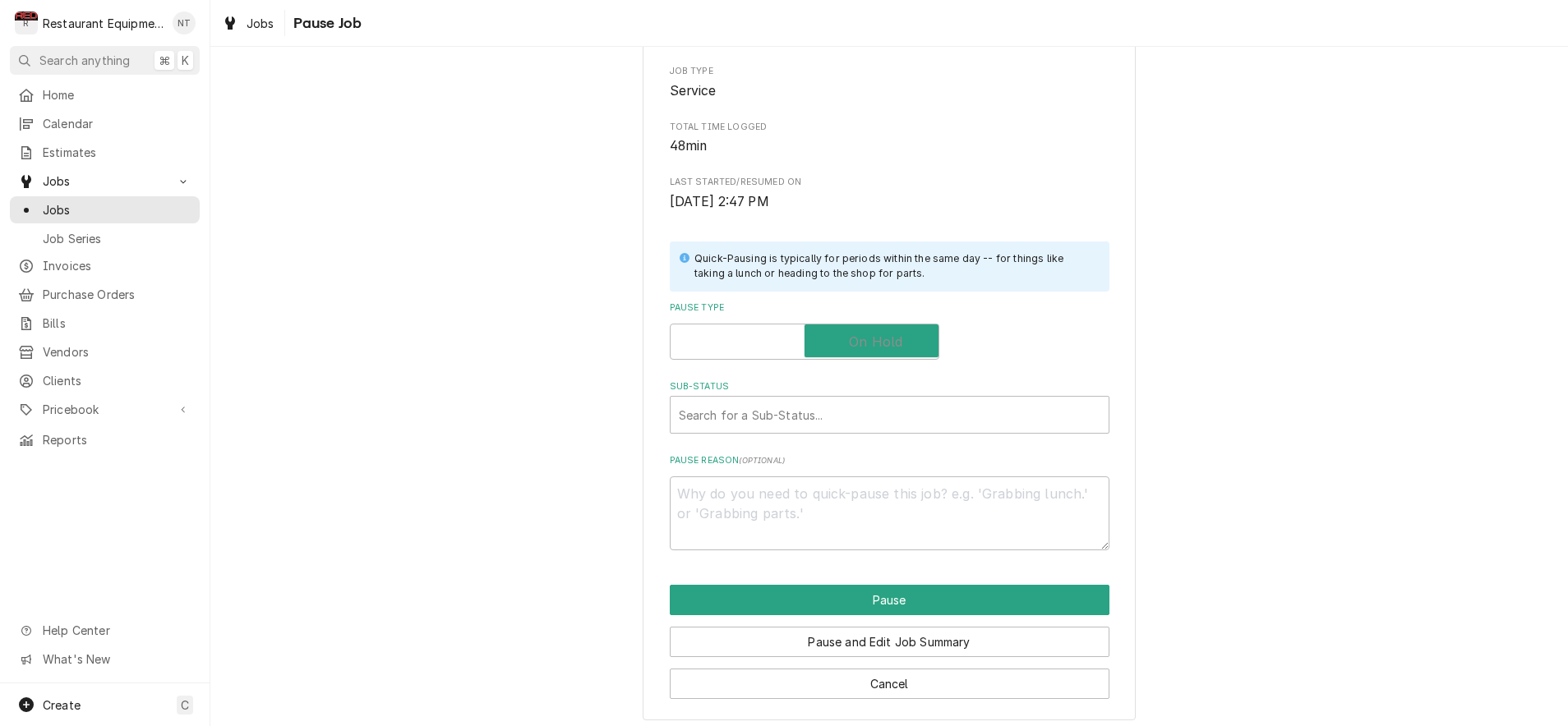
checkbox input "true"
type textarea "x"
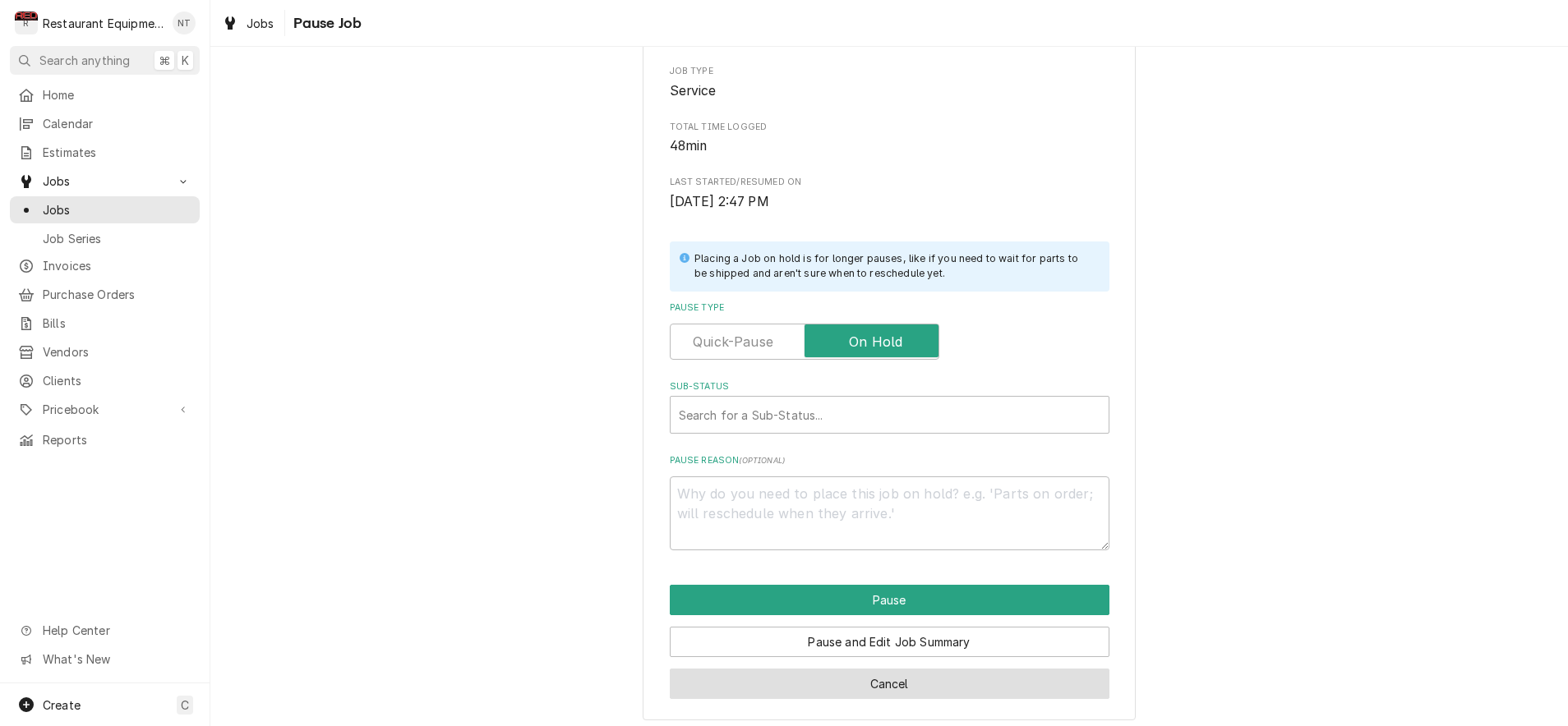
click at [937, 671] on button "Cancel" at bounding box center [889, 683] width 439 height 31
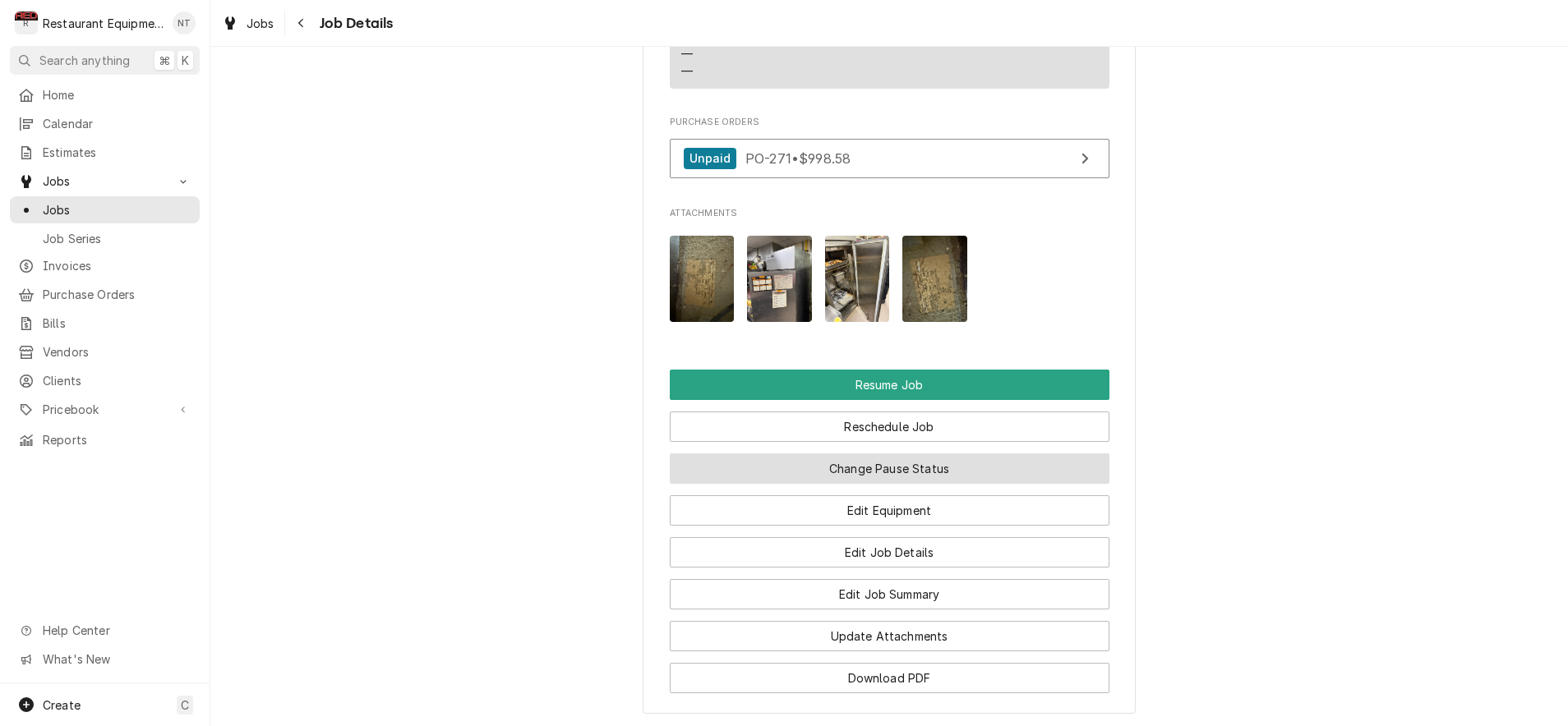
scroll to position [1928, 0]
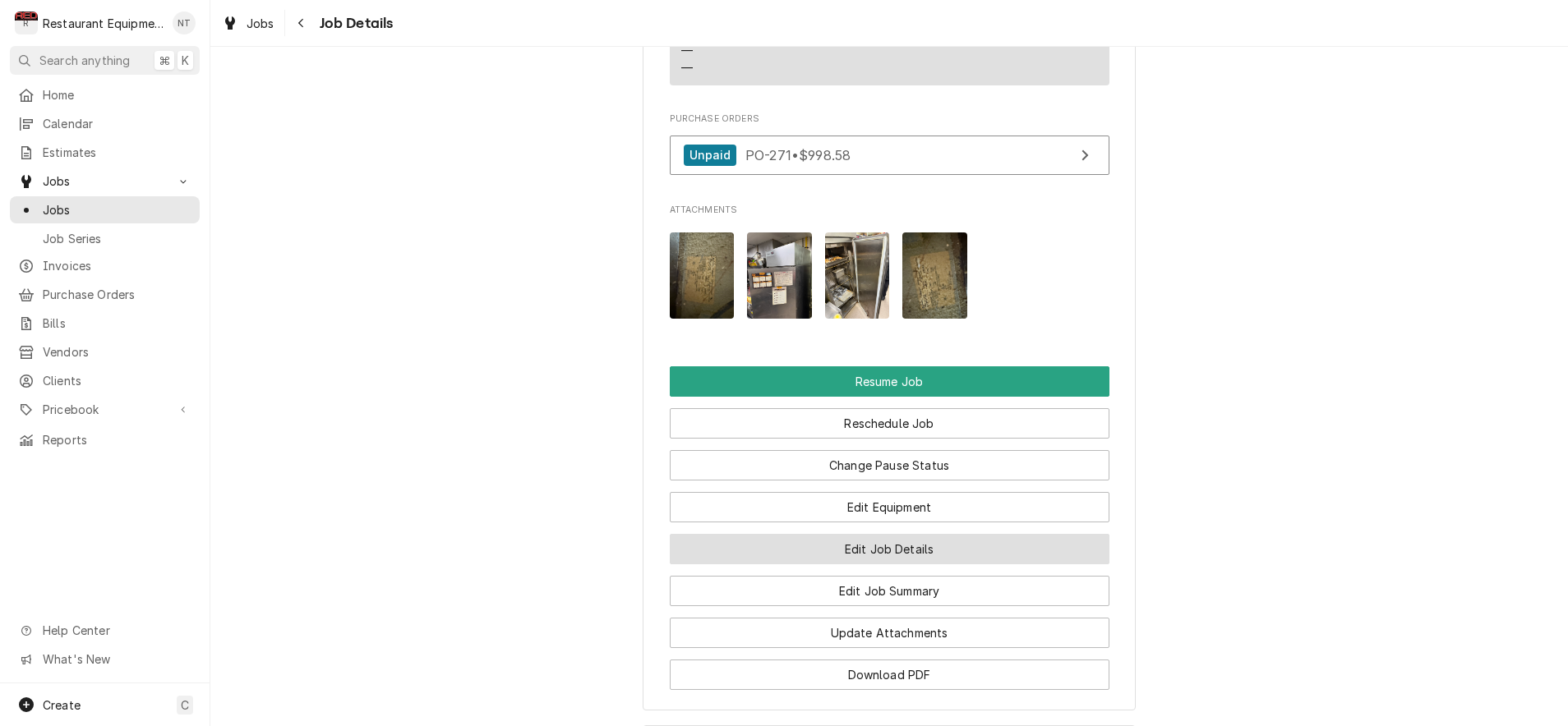
click at [935, 534] on button "Edit Job Details" at bounding box center [889, 549] width 439 height 31
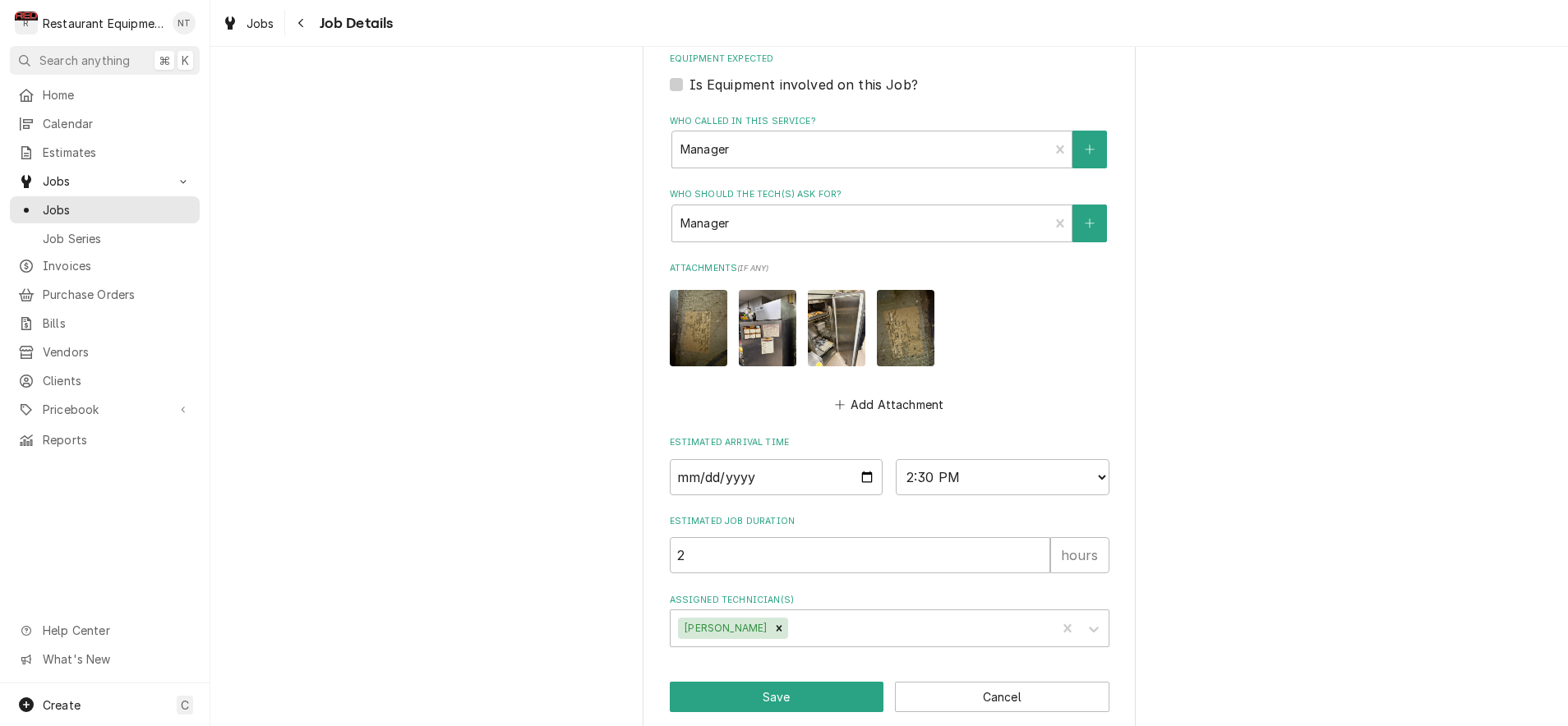
scroll to position [808, 0]
click at [1053, 611] on div "[PERSON_NAME]" at bounding box center [863, 629] width 386 height 36
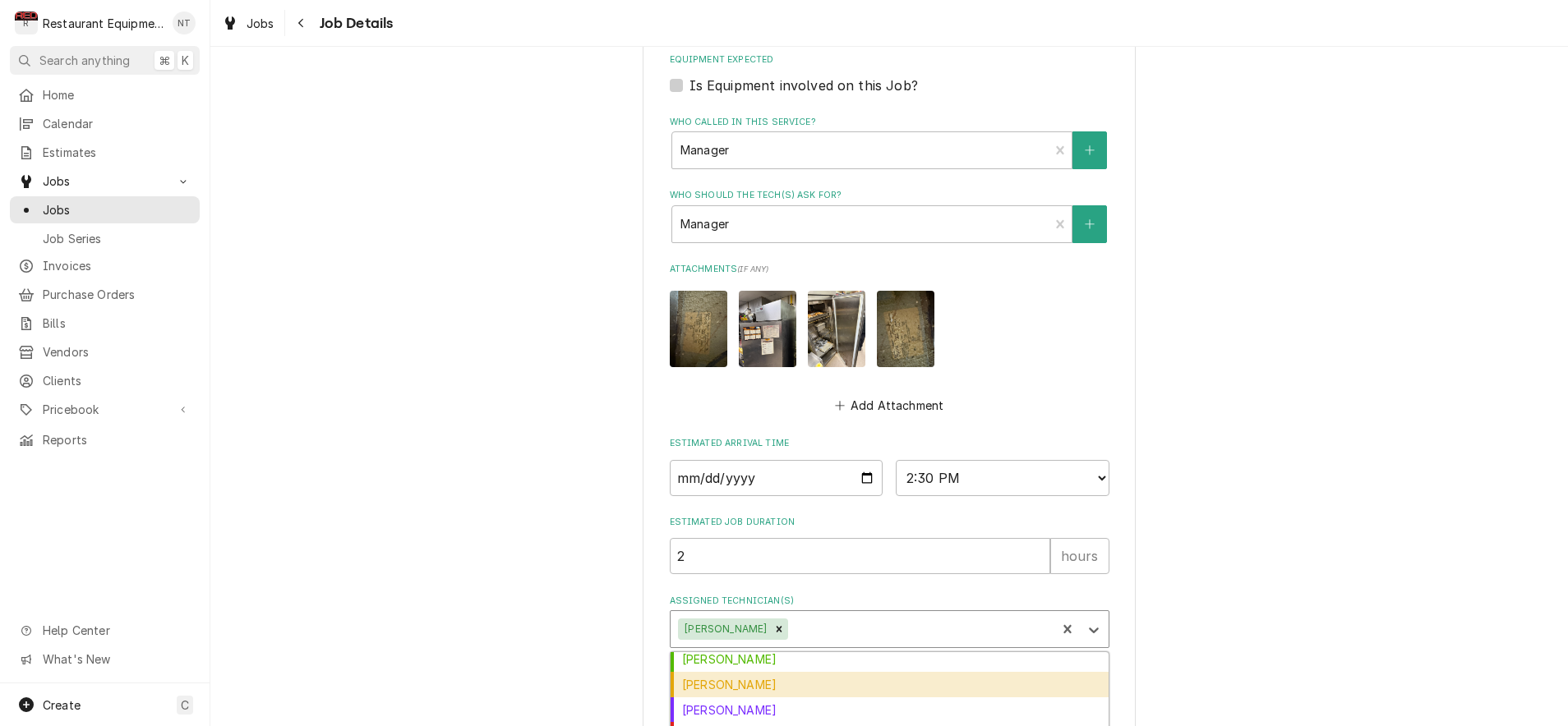
scroll to position [156, 0]
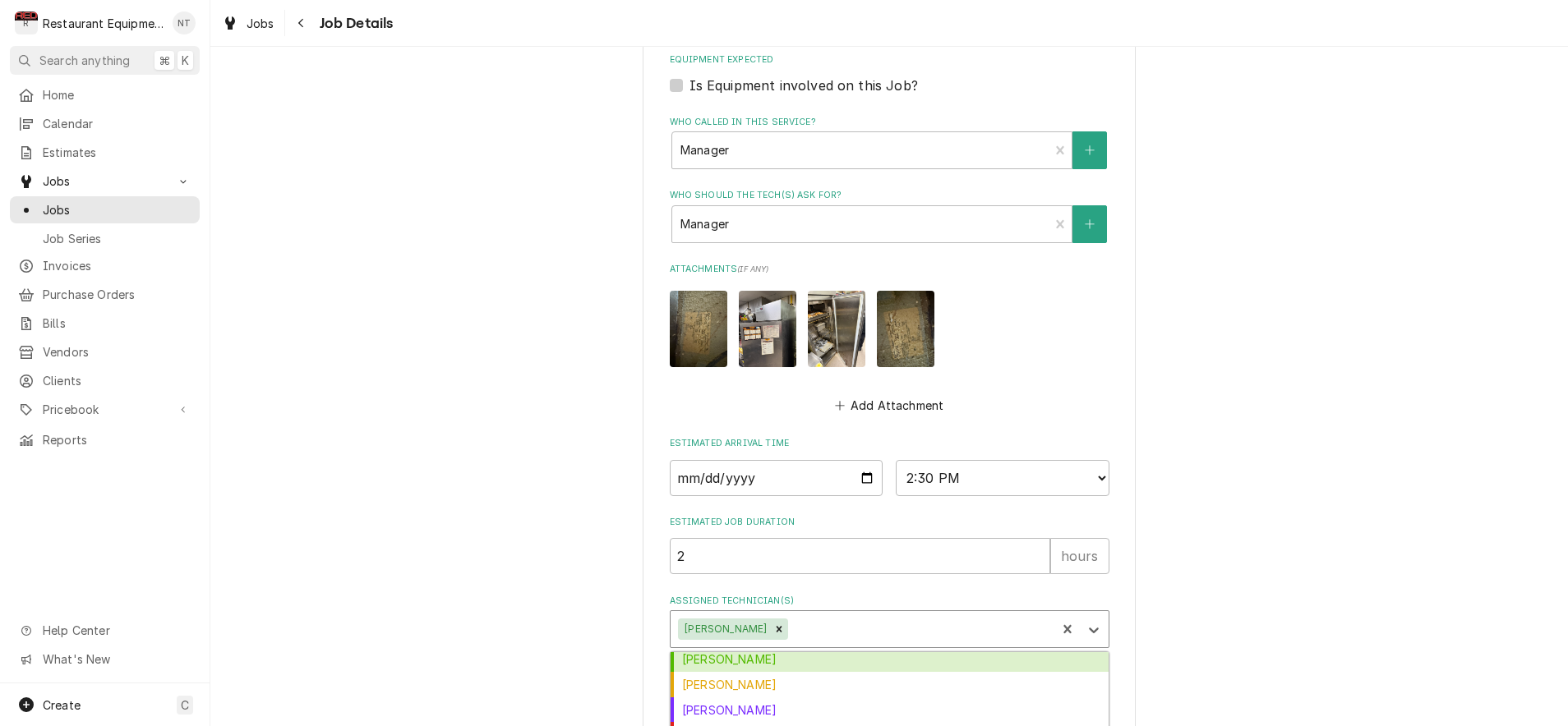
drag, startPoint x: 751, startPoint y: 638, endPoint x: 760, endPoint y: 629, distance: 12.7
click at [751, 647] on div "[PERSON_NAME]" at bounding box center [889, 660] width 438 height 26
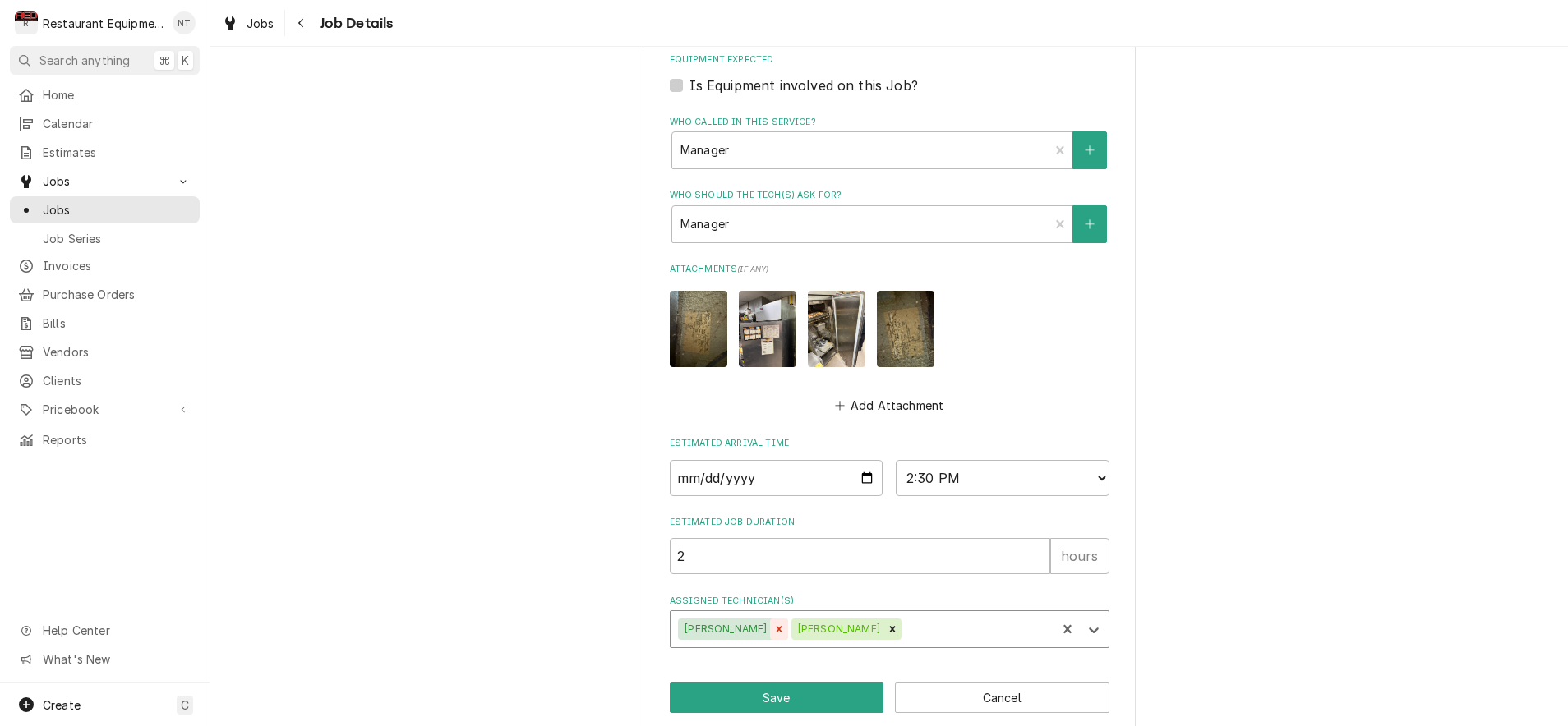
click at [774, 623] on icon "Remove Cole Livingston" at bounding box center [779, 629] width 12 height 12
click at [818, 682] on button "Save" at bounding box center [776, 697] width 214 height 31
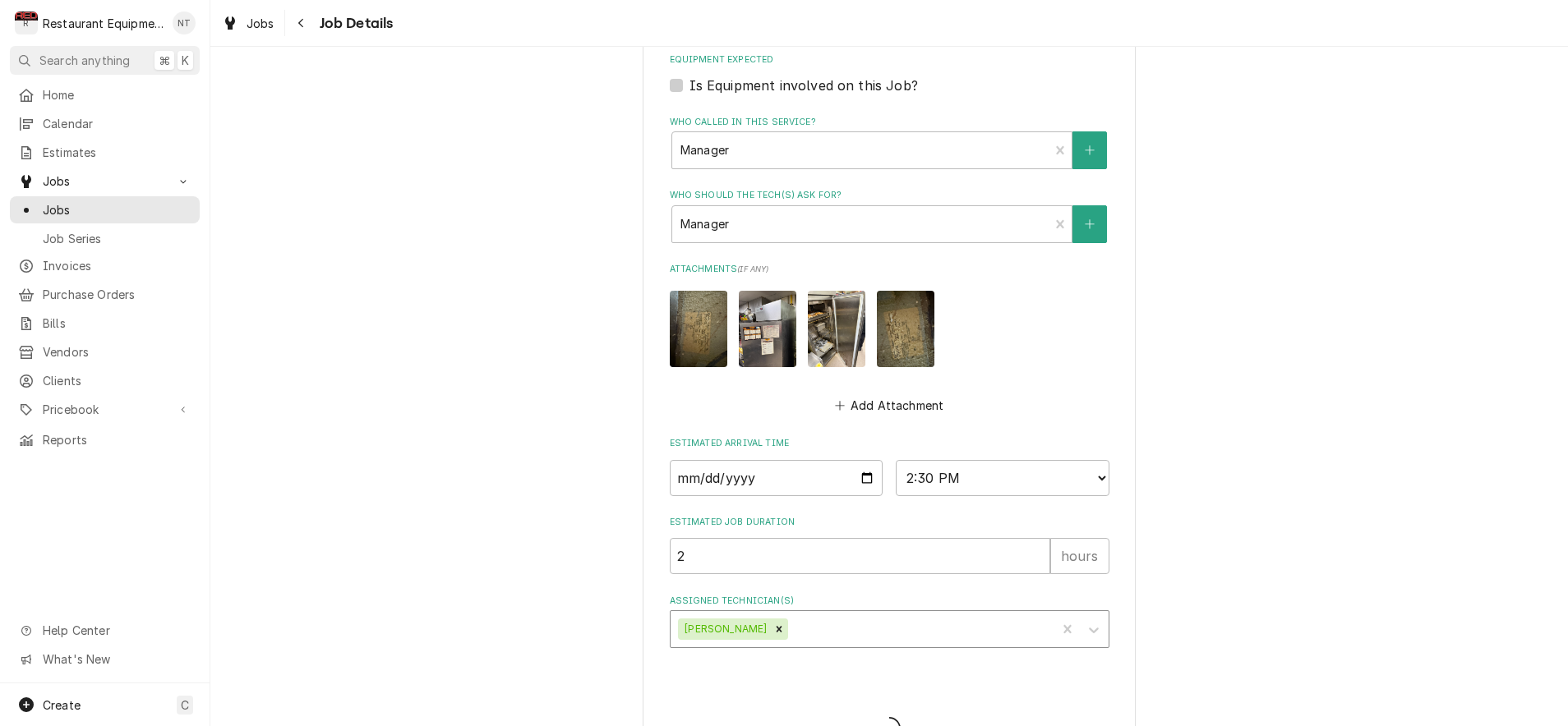
type textarea "x"
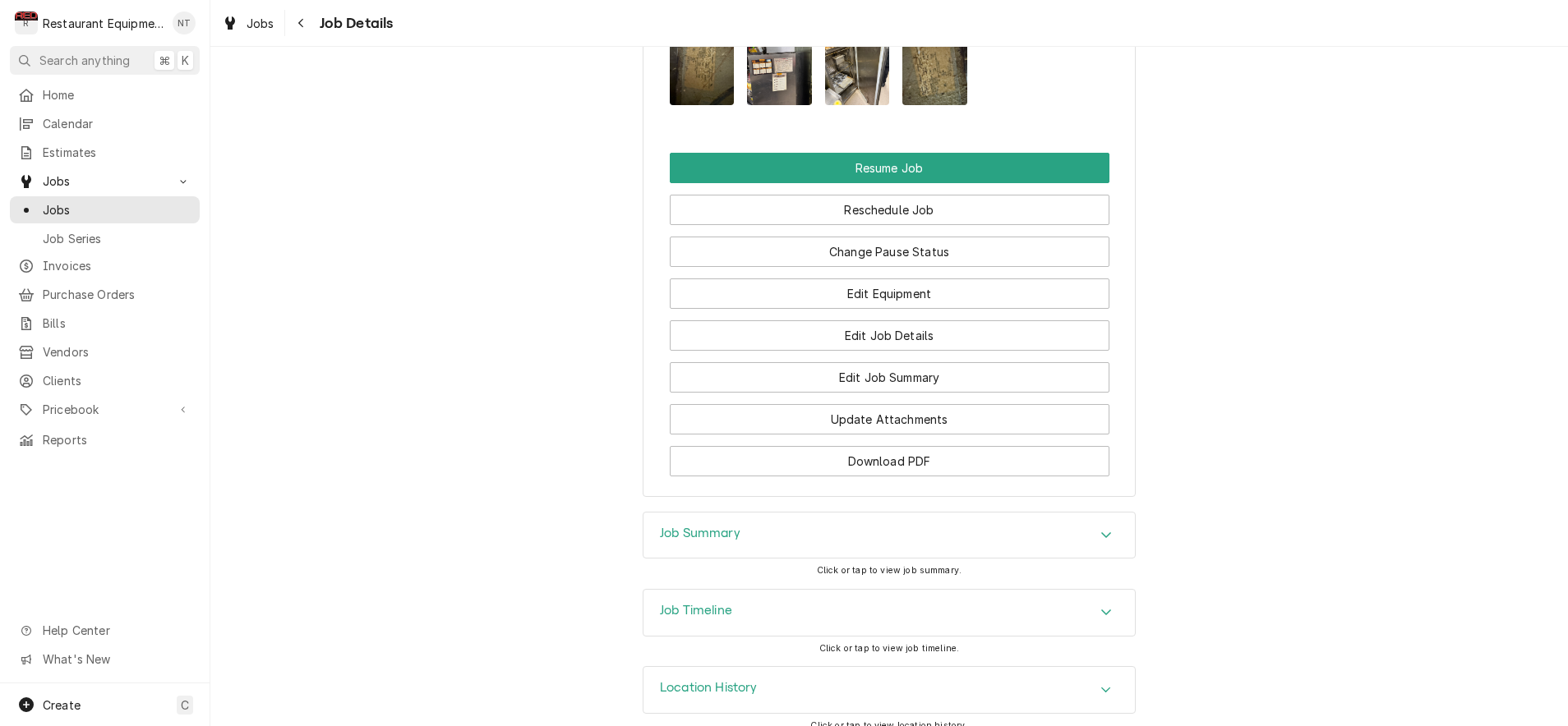
scroll to position [2141, 0]
click at [304, 26] on icon "Navigate back" at bounding box center [301, 23] width 7 height 12
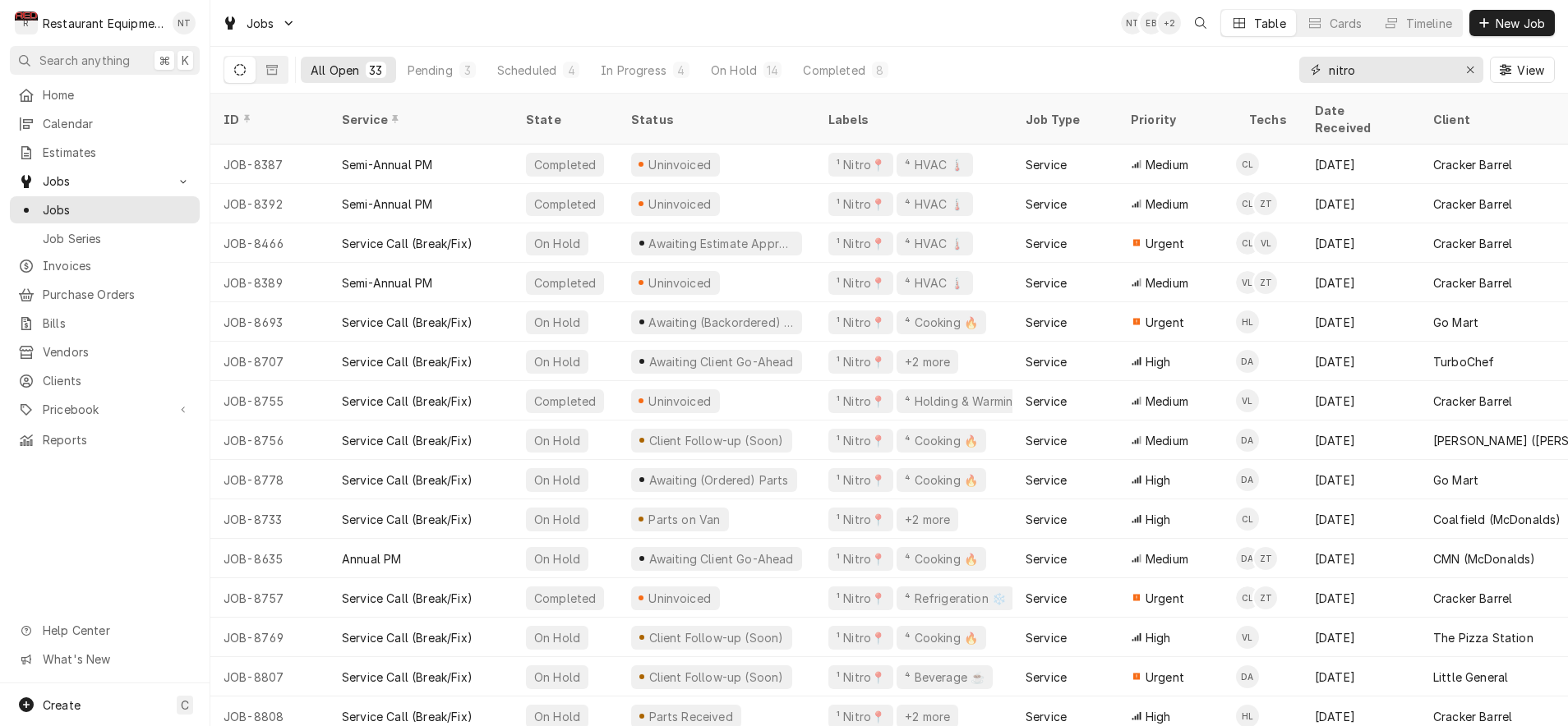
drag, startPoint x: 1443, startPoint y: 79, endPoint x: 1259, endPoint y: 82, distance: 184.0
click at [1260, 82] on div "All Open 33 Pending 3 Scheduled 4 In Progress 4 On Hold 14 Completed 8 nitro Vi…" at bounding box center [889, 70] width 1331 height 46
click at [1473, 73] on icon "Erase input" at bounding box center [1470, 69] width 7 height 7
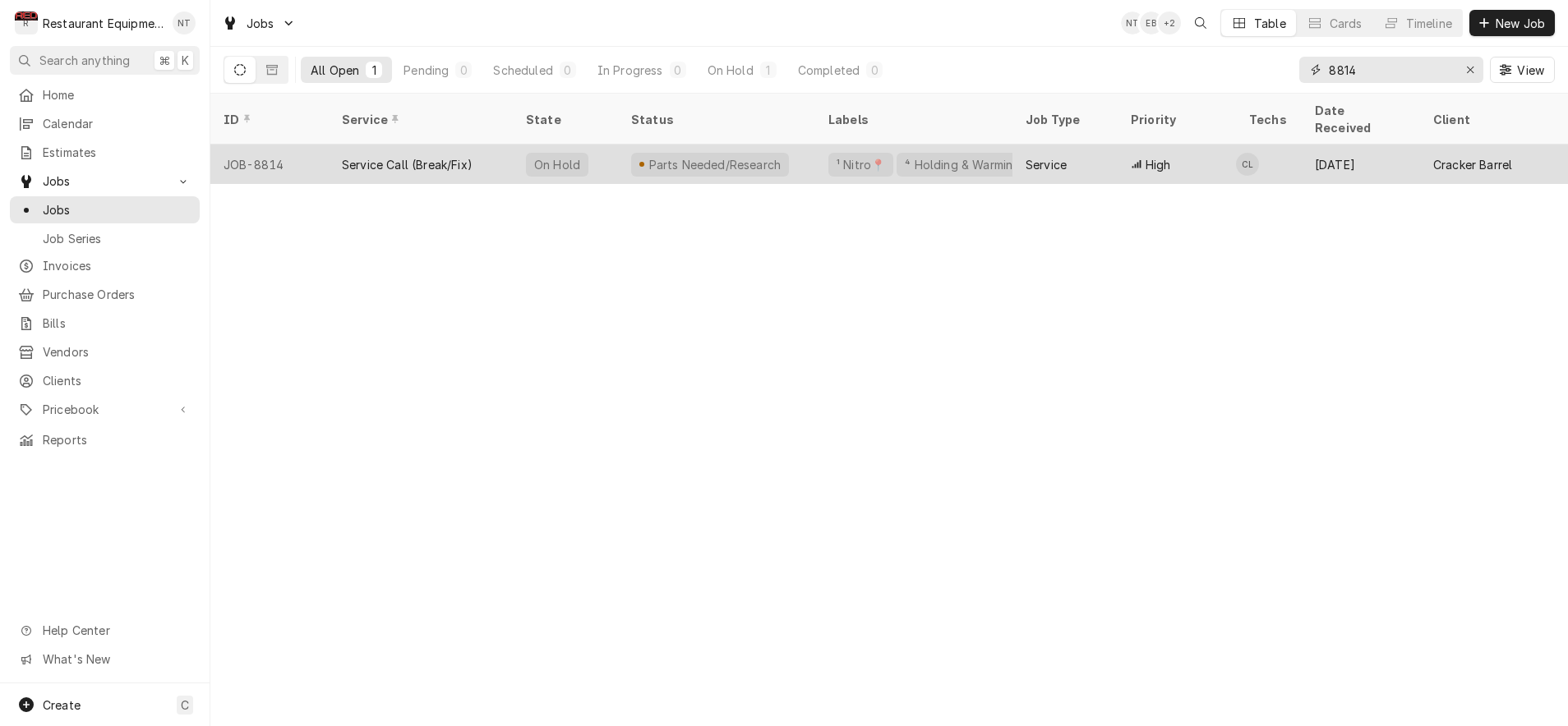
type input "8814"
click at [1218, 147] on div "High" at bounding box center [1177, 165] width 118 height 40
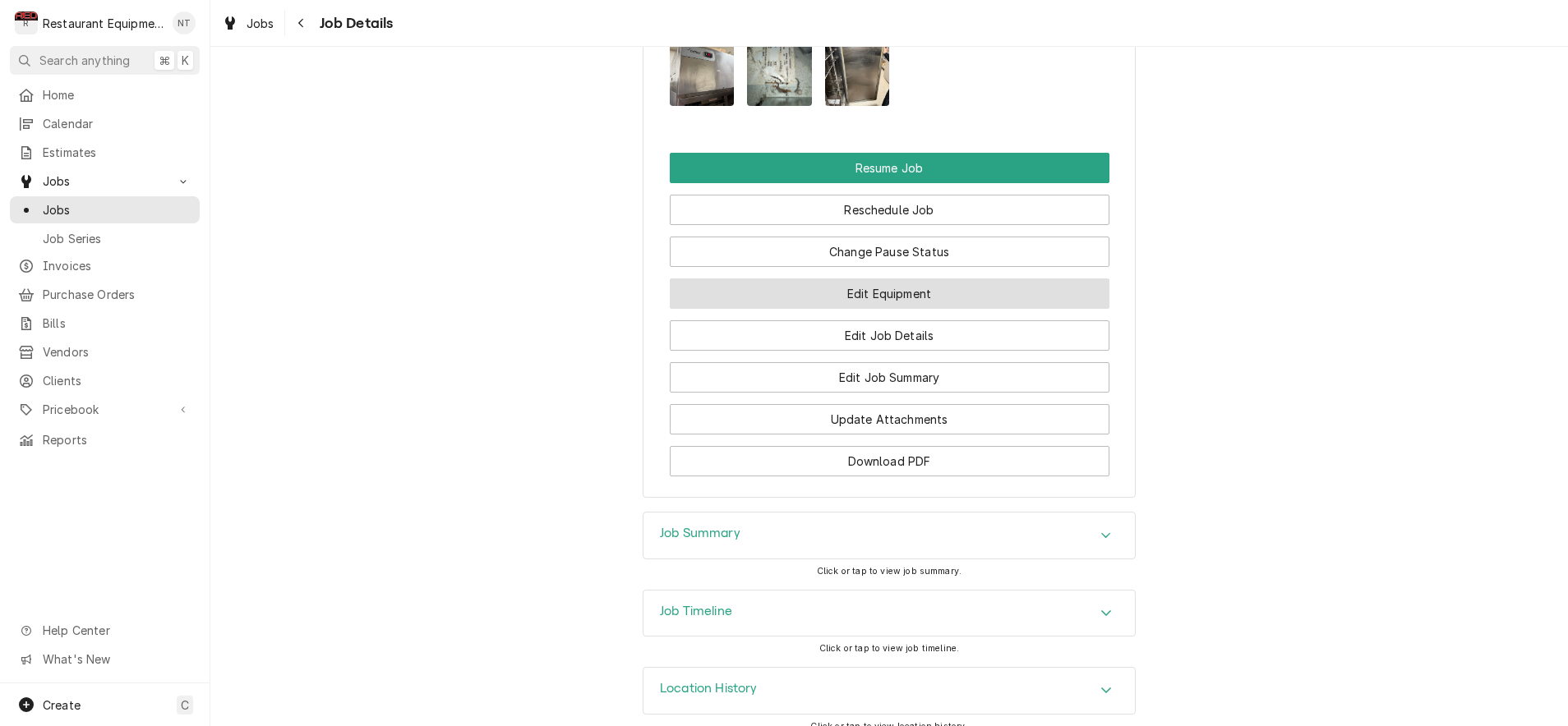
scroll to position [2124, 0]
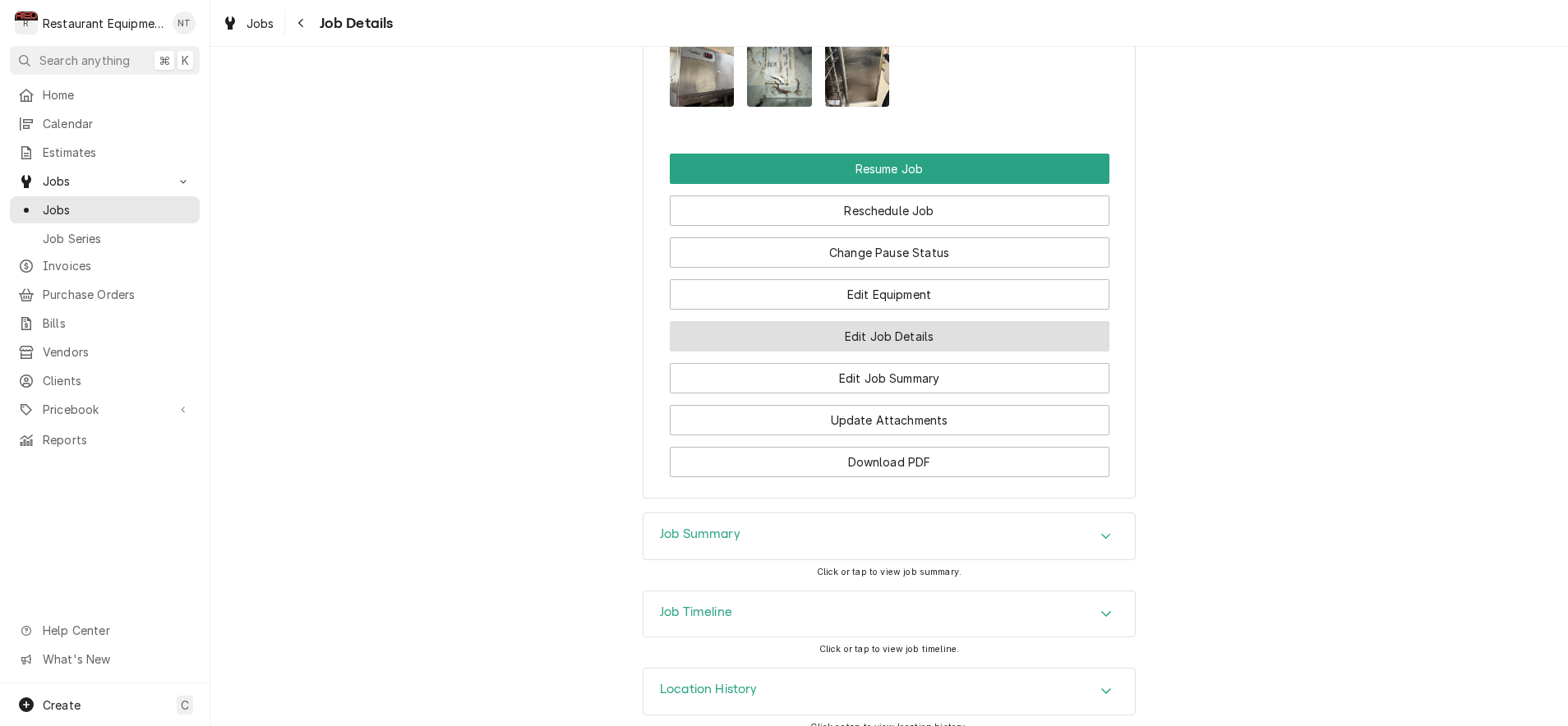
click at [937, 321] on button "Edit Job Details" at bounding box center [889, 336] width 439 height 31
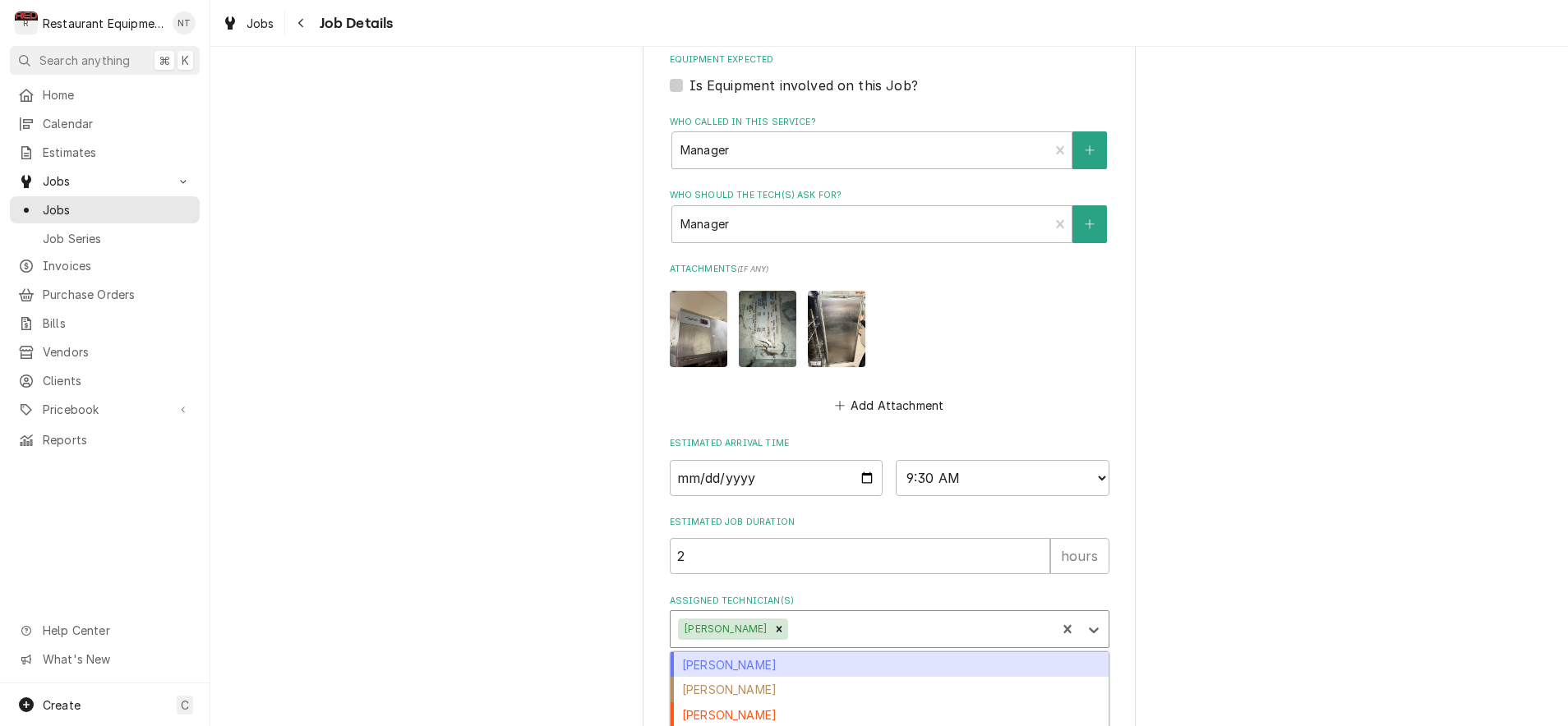
drag, startPoint x: 877, startPoint y: 622, endPoint x: 851, endPoint y: 619, distance: 26.2
click at [877, 620] on div "[PERSON_NAME]" at bounding box center [863, 629] width 386 height 36
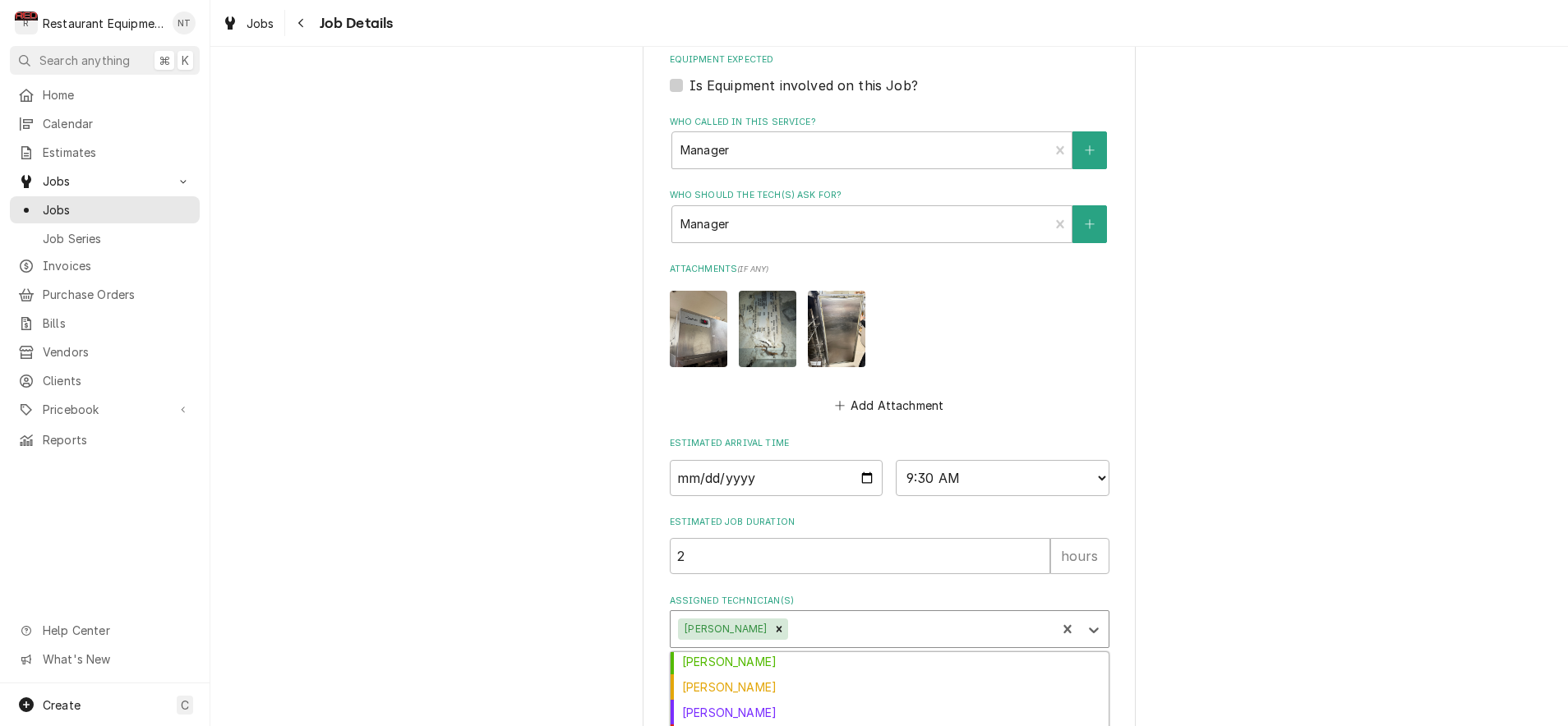
scroll to position [156, 0]
click at [771, 647] on div "[PERSON_NAME]" at bounding box center [889, 660] width 438 height 26
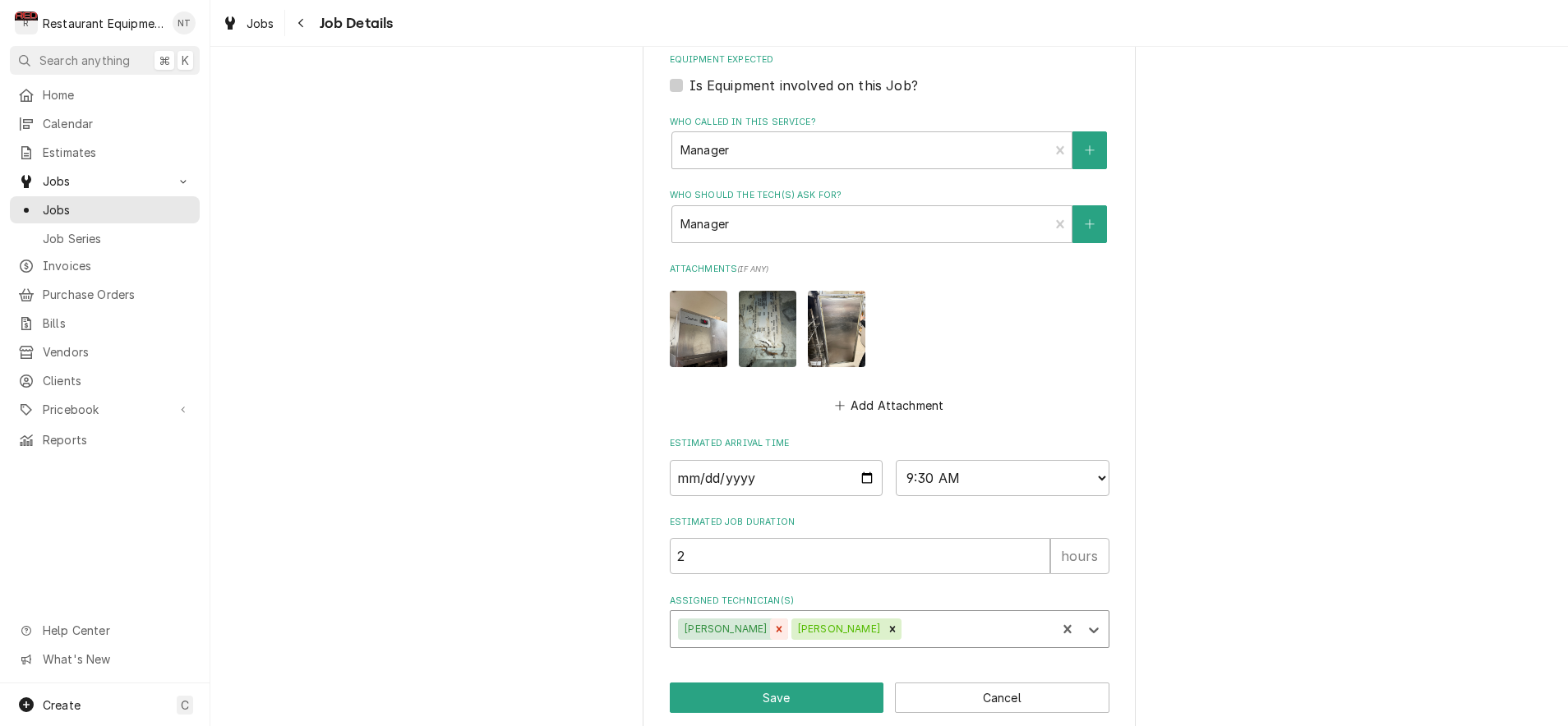
click at [777, 627] on icon "Remove Cole Livingston" at bounding box center [779, 629] width 6 height 6
click at [769, 682] on button "Save" at bounding box center [776, 697] width 214 height 31
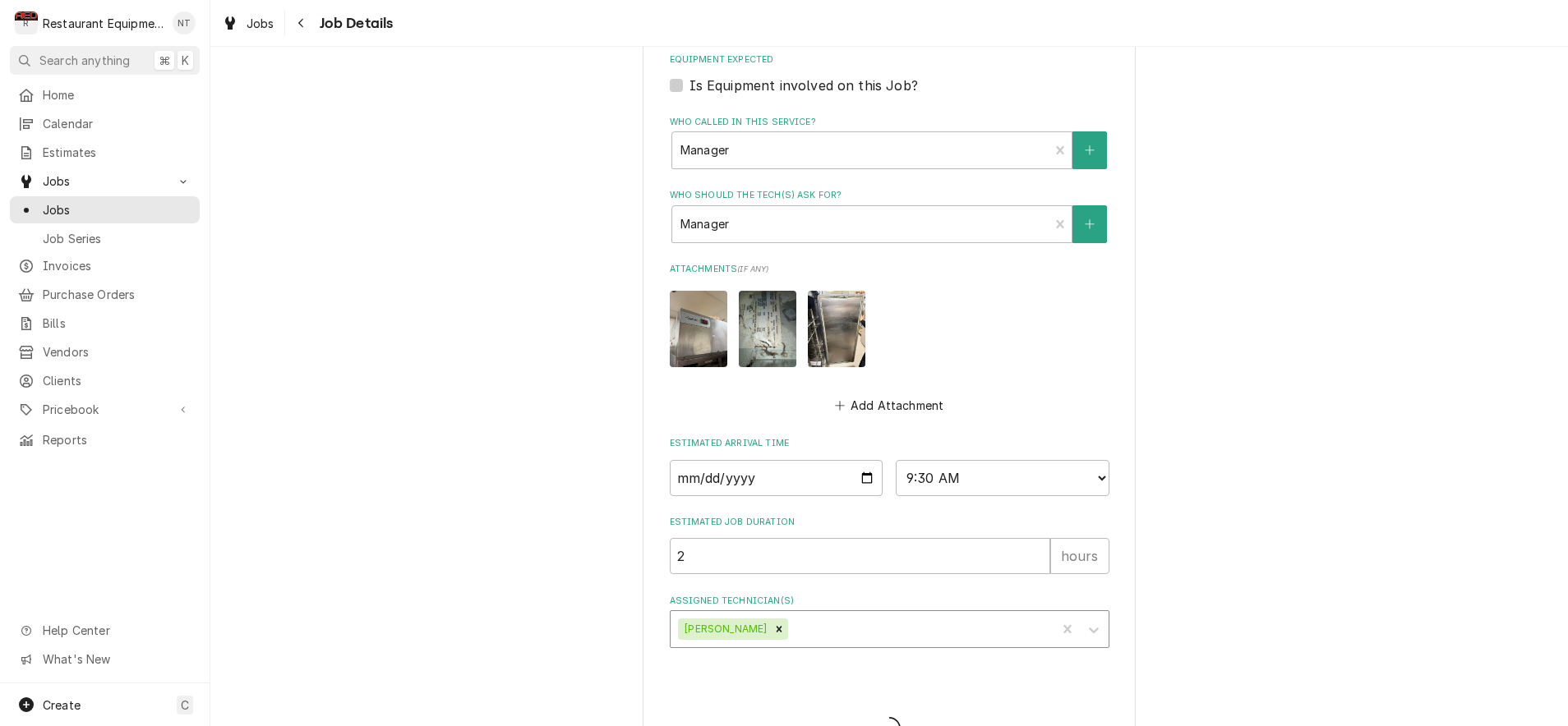
type textarea "x"
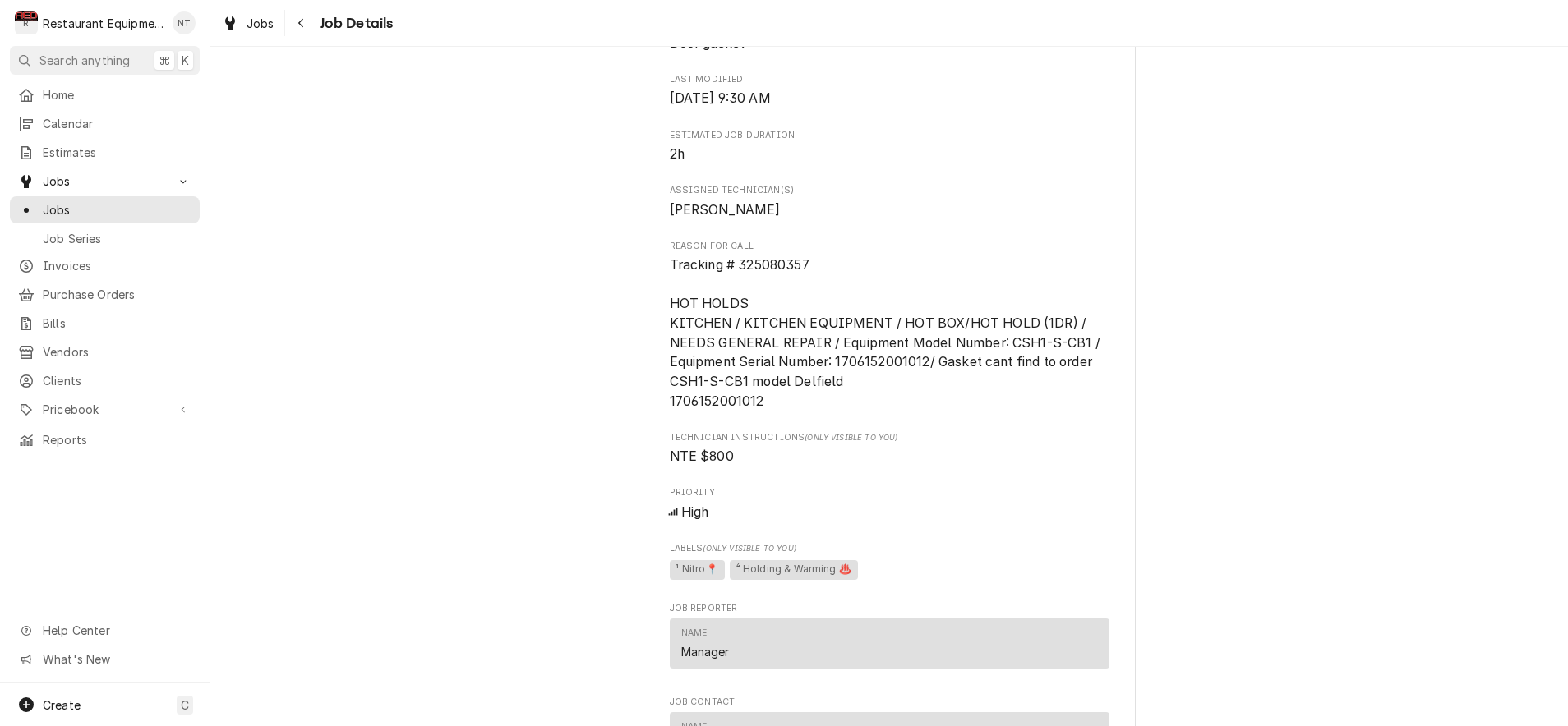
scroll to position [1014, 0]
click at [301, 25] on icon "Navigate back" at bounding box center [301, 23] width 5 height 9
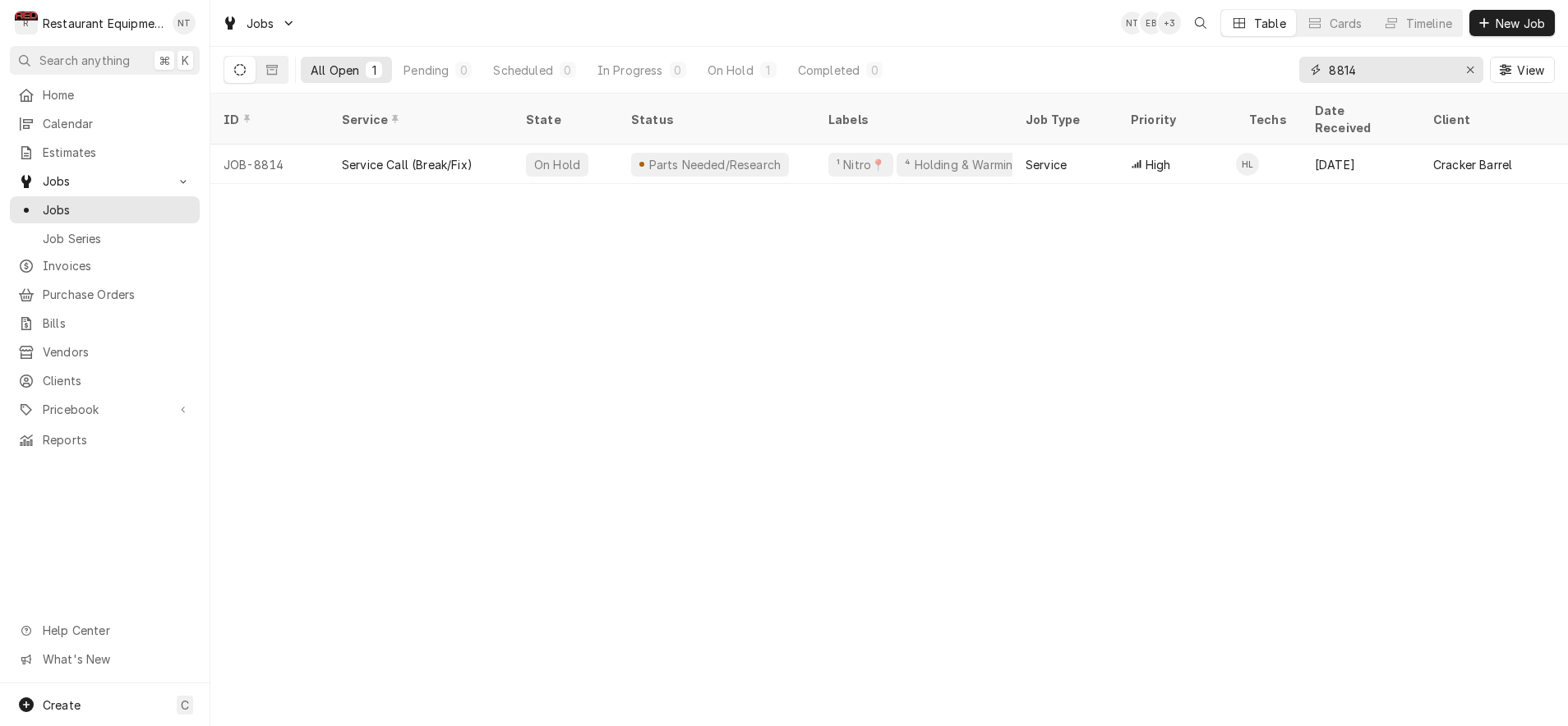
drag, startPoint x: 1293, startPoint y: 74, endPoint x: 1261, endPoint y: 74, distance: 32.0
click at [1261, 74] on div "All Open 1 Pending 0 Scheduled 0 In Progress 0 On Hold 1 Completed 0 8814 View" at bounding box center [889, 70] width 1331 height 46
type input "nitro"
